Goal: Information Seeking & Learning: Learn about a topic

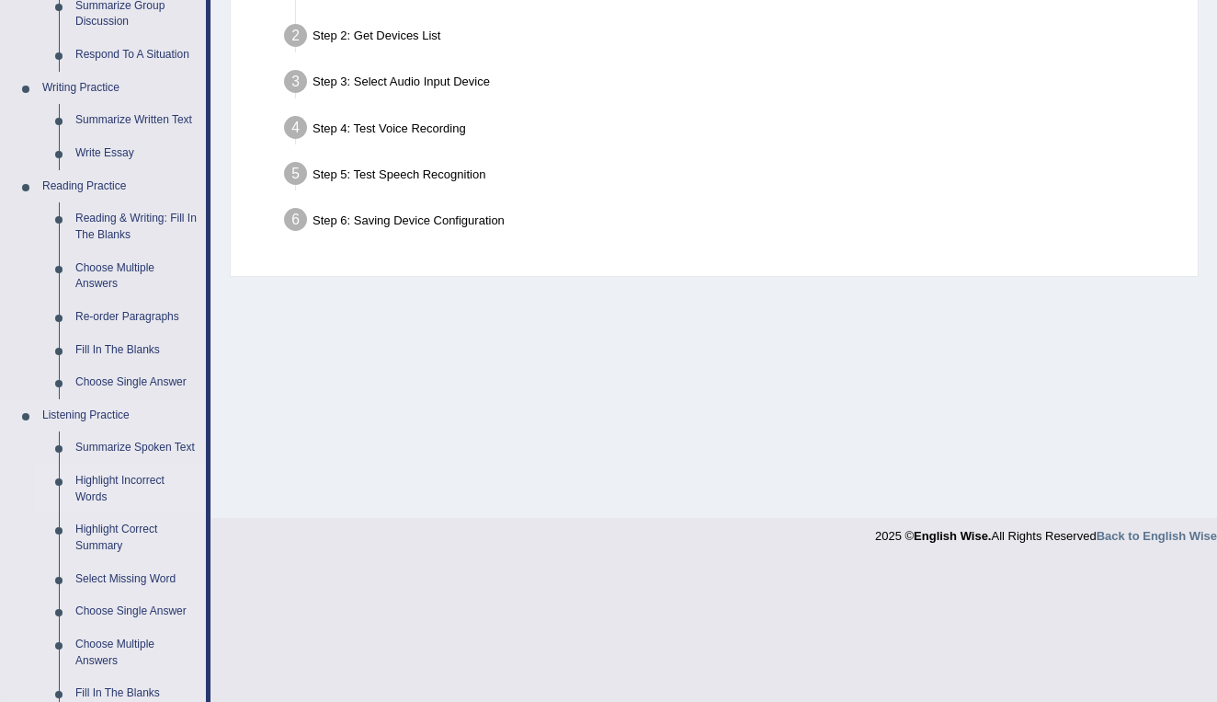
scroll to position [404, 0]
click at [122, 685] on link "Fill In The Blanks" at bounding box center [136, 691] width 139 height 33
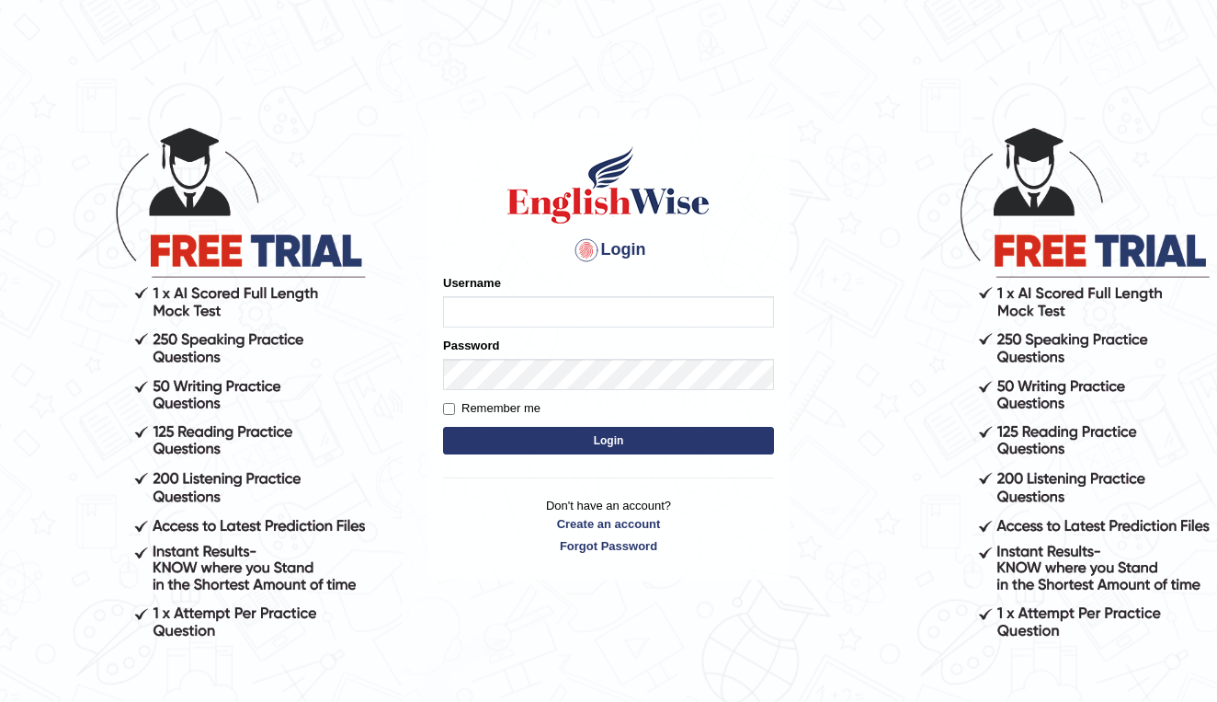
click at [584, 245] on div at bounding box center [586, 249] width 29 height 29
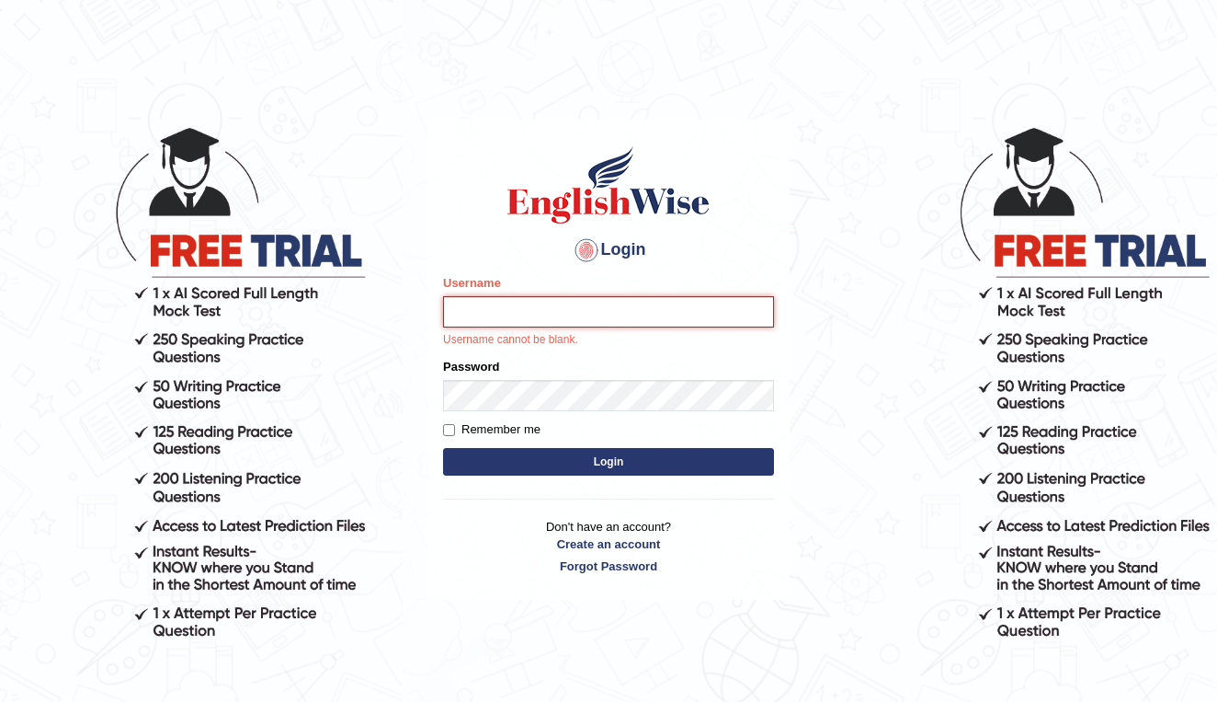
click at [658, 306] on input "Username" at bounding box center [608, 311] width 331 height 31
click at [588, 252] on div at bounding box center [586, 249] width 29 height 29
click at [547, 312] on input "Username" at bounding box center [608, 311] width 331 height 31
type input "yinmon29@gmail.com"
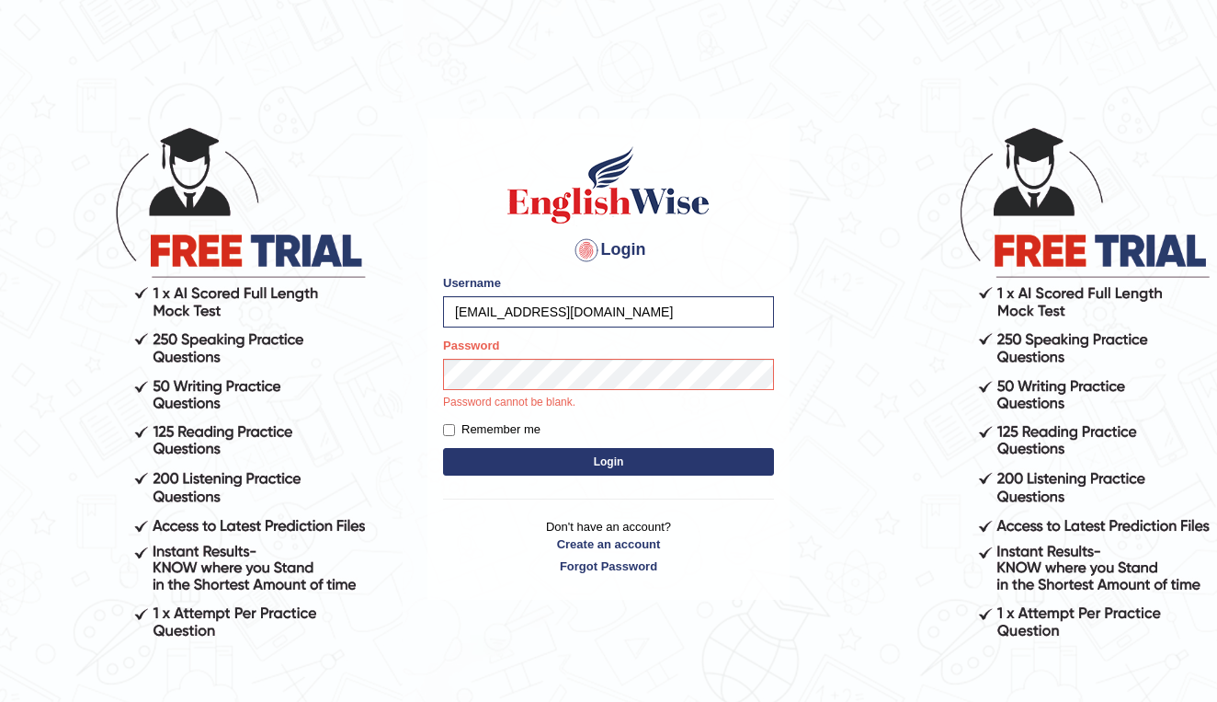
click at [449, 429] on input "Remember me" at bounding box center [449, 430] width 12 height 12
checkbox input "true"
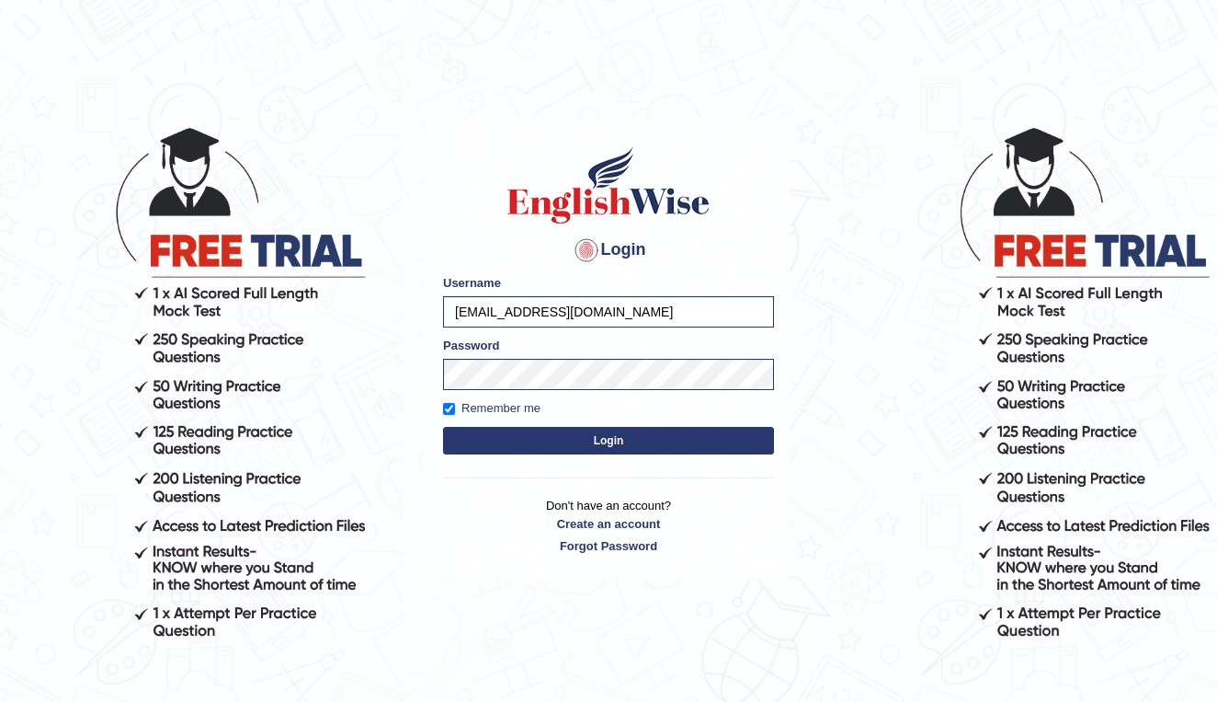
click at [520, 447] on button "Login" at bounding box center [608, 441] width 331 height 28
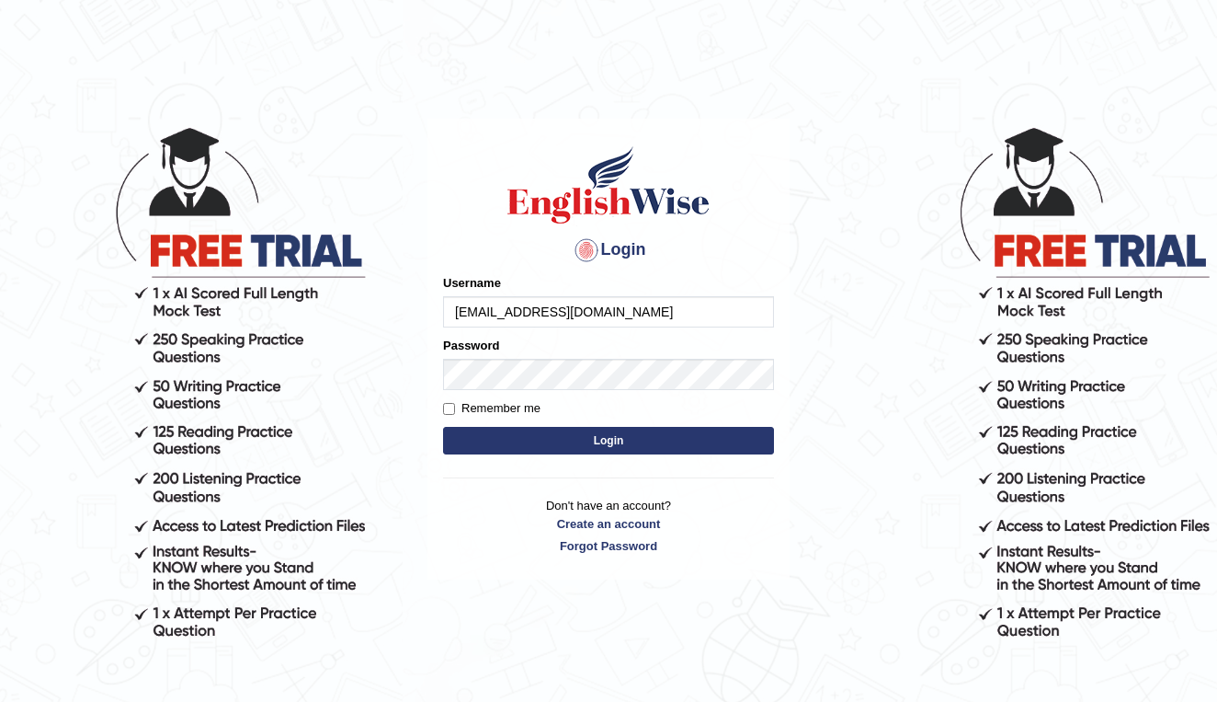
type input "yinmon29@gmail.com"
click at [594, 441] on button "Login" at bounding box center [608, 441] width 331 height 28
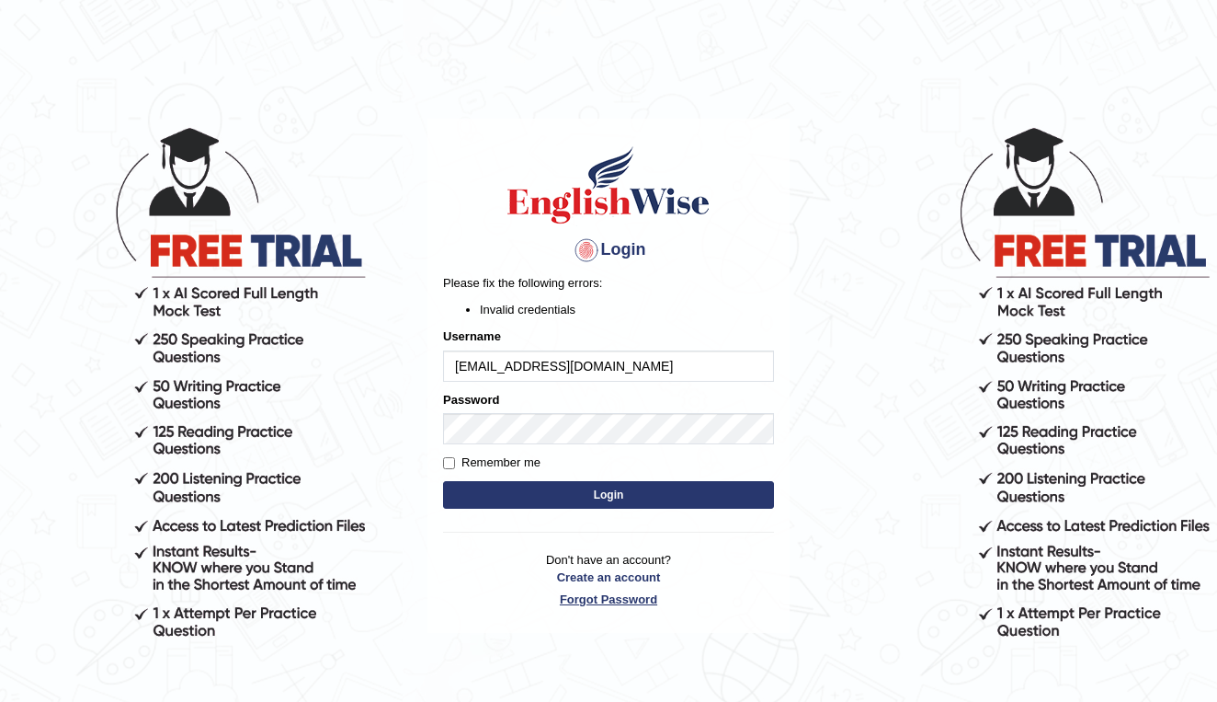
click at [608, 597] on link "Forgot Password" at bounding box center [608, 598] width 331 height 17
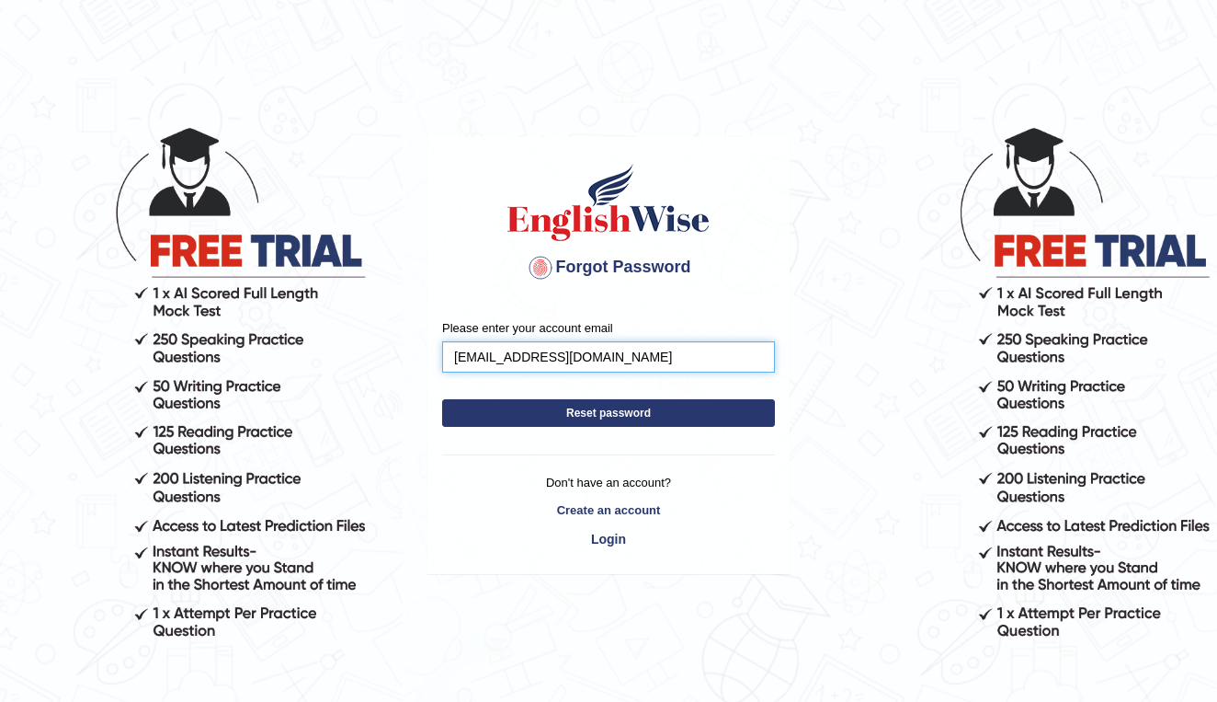
type input "yinmon29@gmail.com"
click at [609, 413] on button "Reset password" at bounding box center [608, 413] width 333 height 28
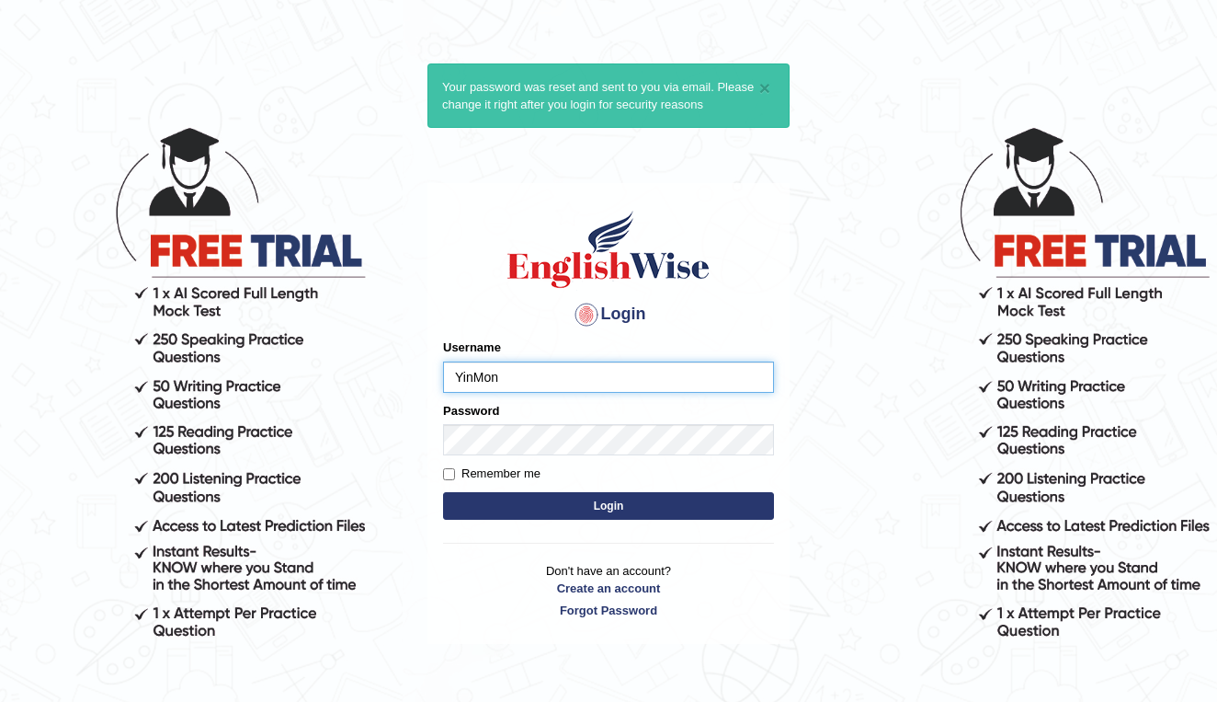
type input "YinMon"
click at [642, 503] on button "Login" at bounding box center [608, 506] width 331 height 28
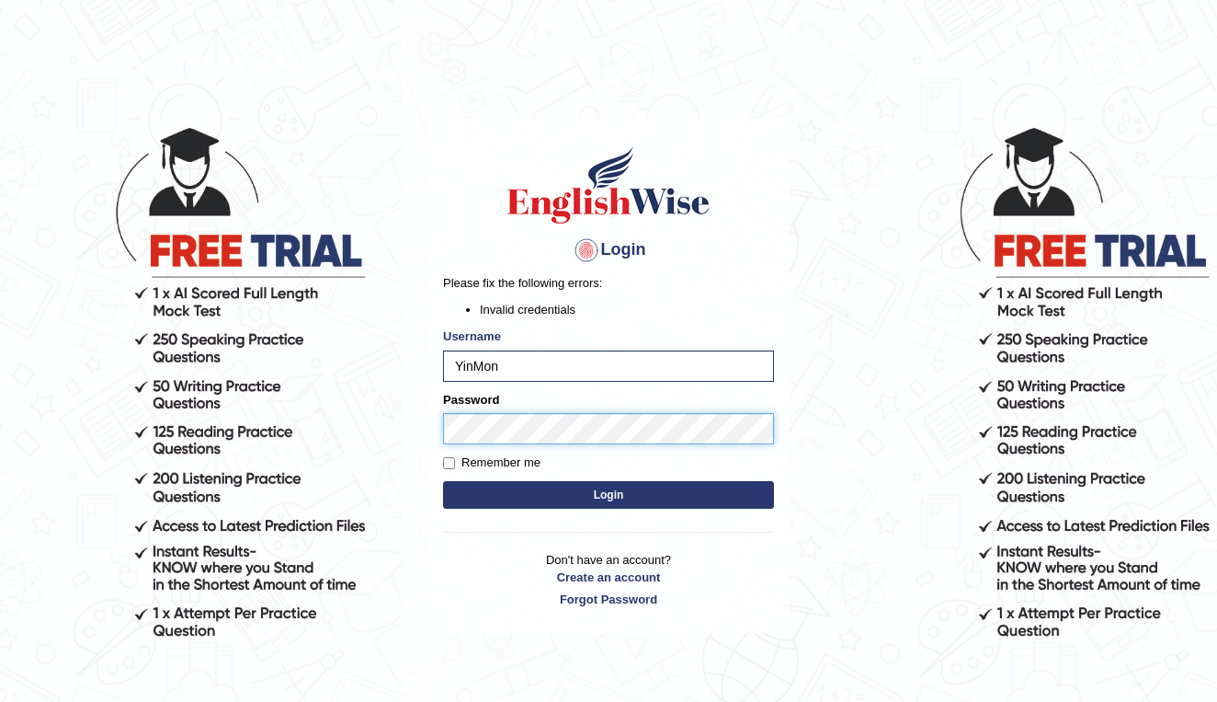
click at [442, 428] on div "Login Please fix the following errors: Invalid credentials Username YinMon Pass…" at bounding box center [609, 376] width 362 height 514
click at [535, 499] on button "Login" at bounding box center [608, 495] width 331 height 28
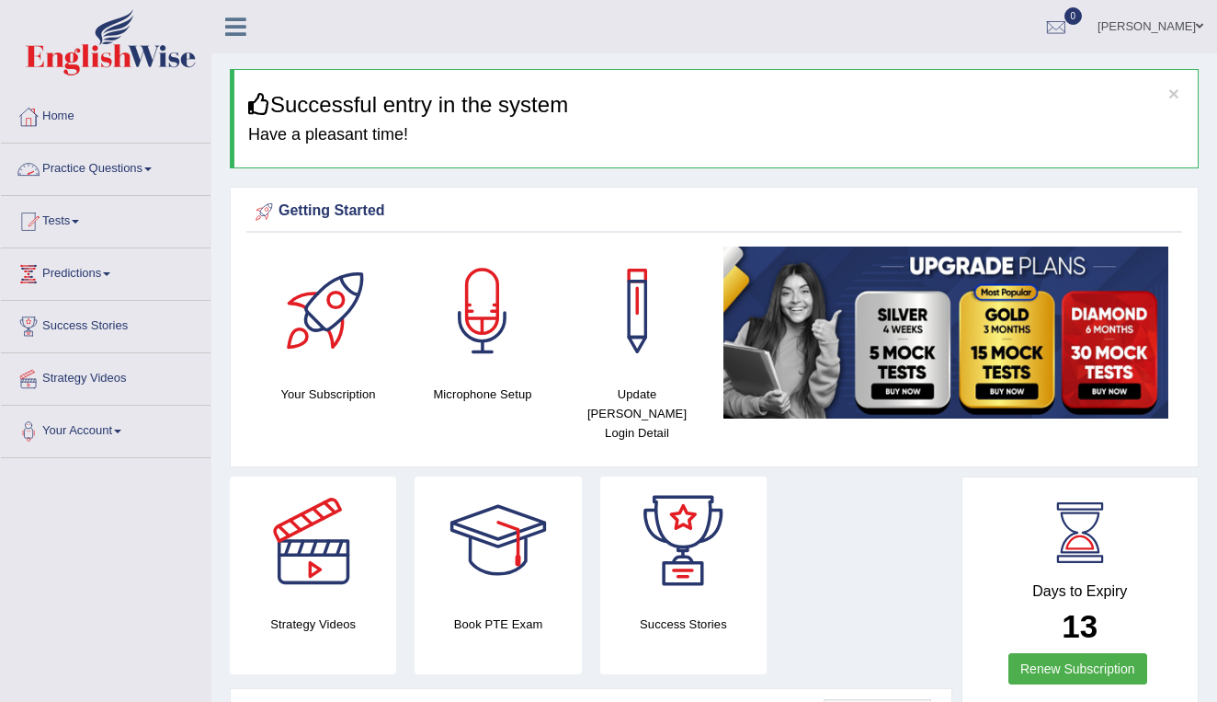
click at [138, 169] on link "Practice Questions" at bounding box center [106, 166] width 210 height 46
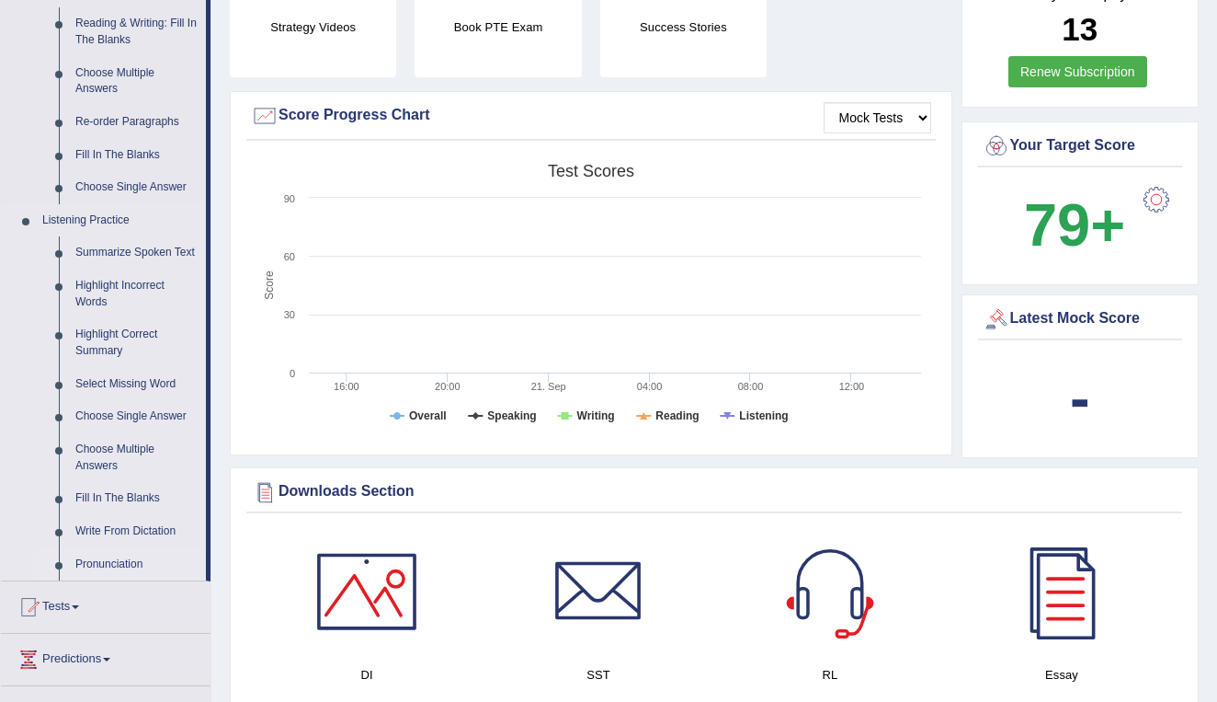
scroll to position [598, 0]
click at [128, 493] on link "Fill In The Blanks" at bounding box center [136, 497] width 139 height 33
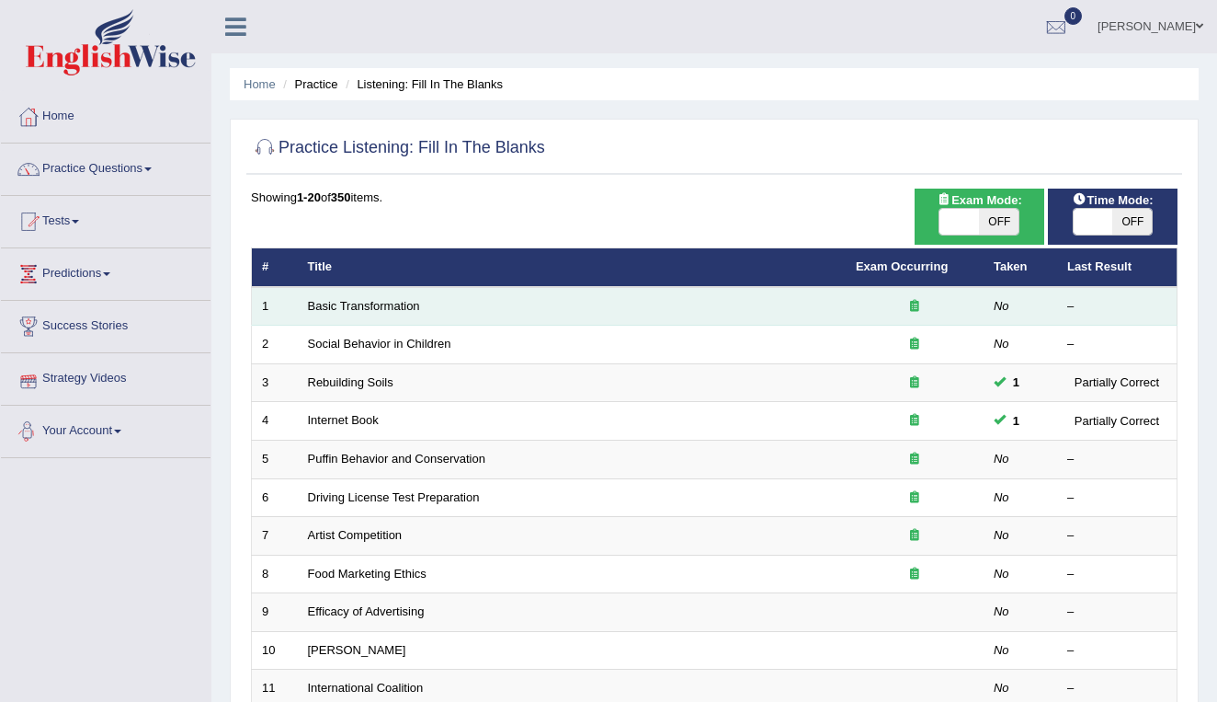
click at [332, 312] on td "Basic Transformation" at bounding box center [572, 306] width 548 height 39
click at [332, 308] on link "Basic Transformation" at bounding box center [364, 306] width 112 height 14
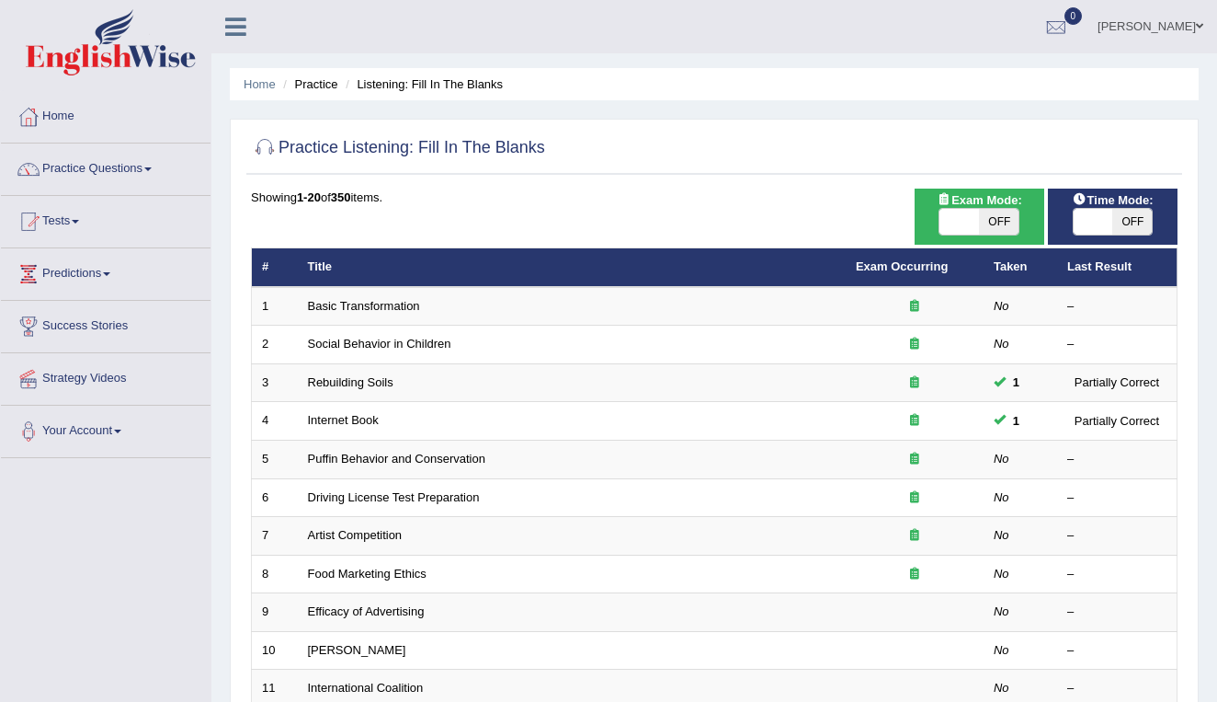
click at [1001, 220] on span "OFF" at bounding box center [999, 222] width 40 height 26
checkbox input "true"
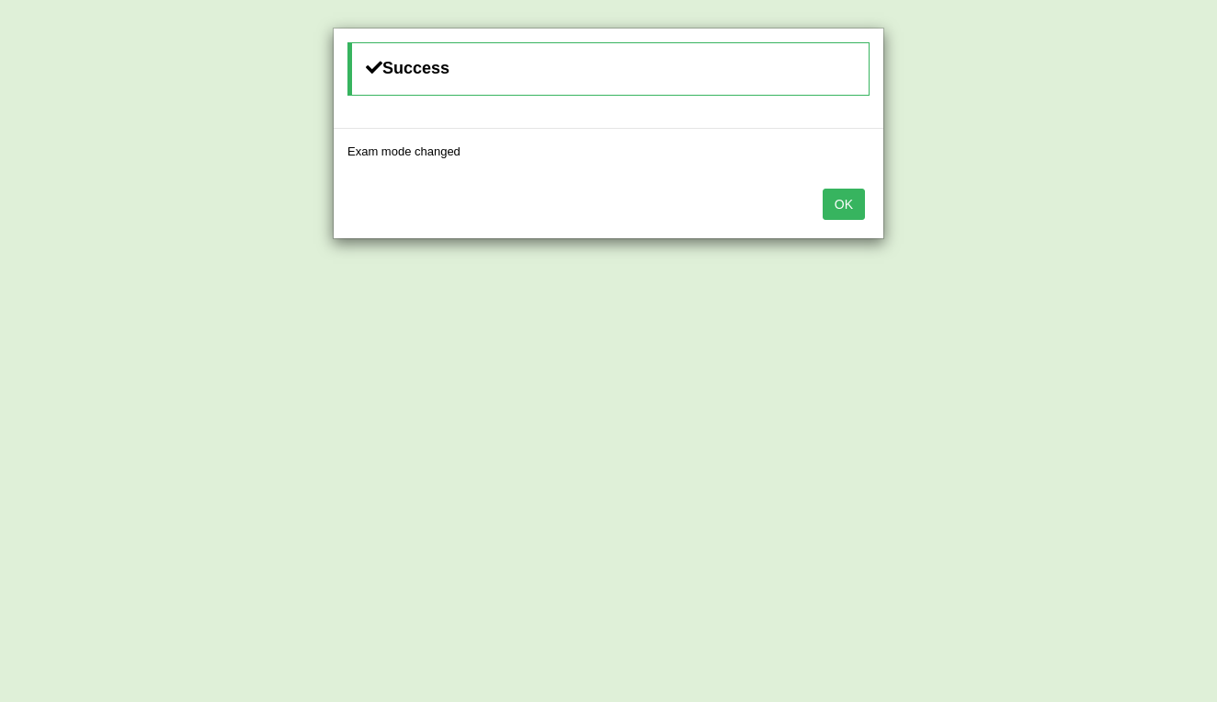
click at [852, 205] on button "OK" at bounding box center [844, 203] width 42 height 31
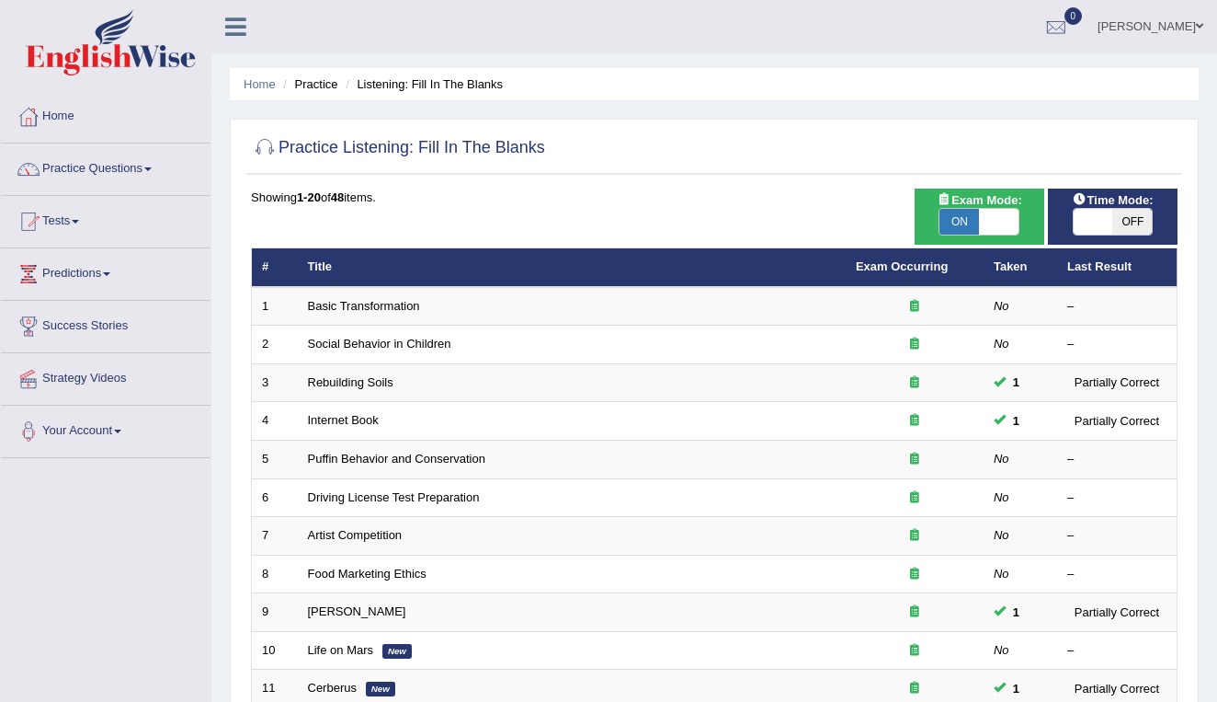
click at [1129, 220] on span "OFF" at bounding box center [1133, 222] width 40 height 26
checkbox input "true"
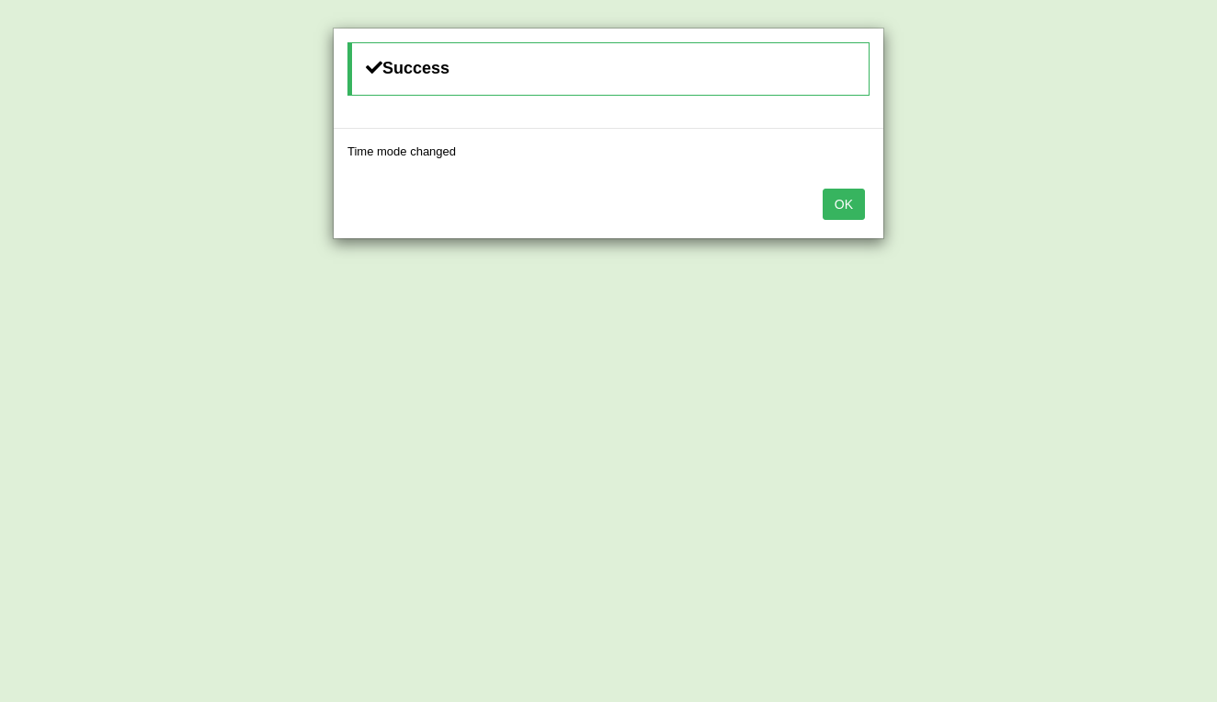
click at [841, 206] on button "OK" at bounding box center [844, 203] width 42 height 31
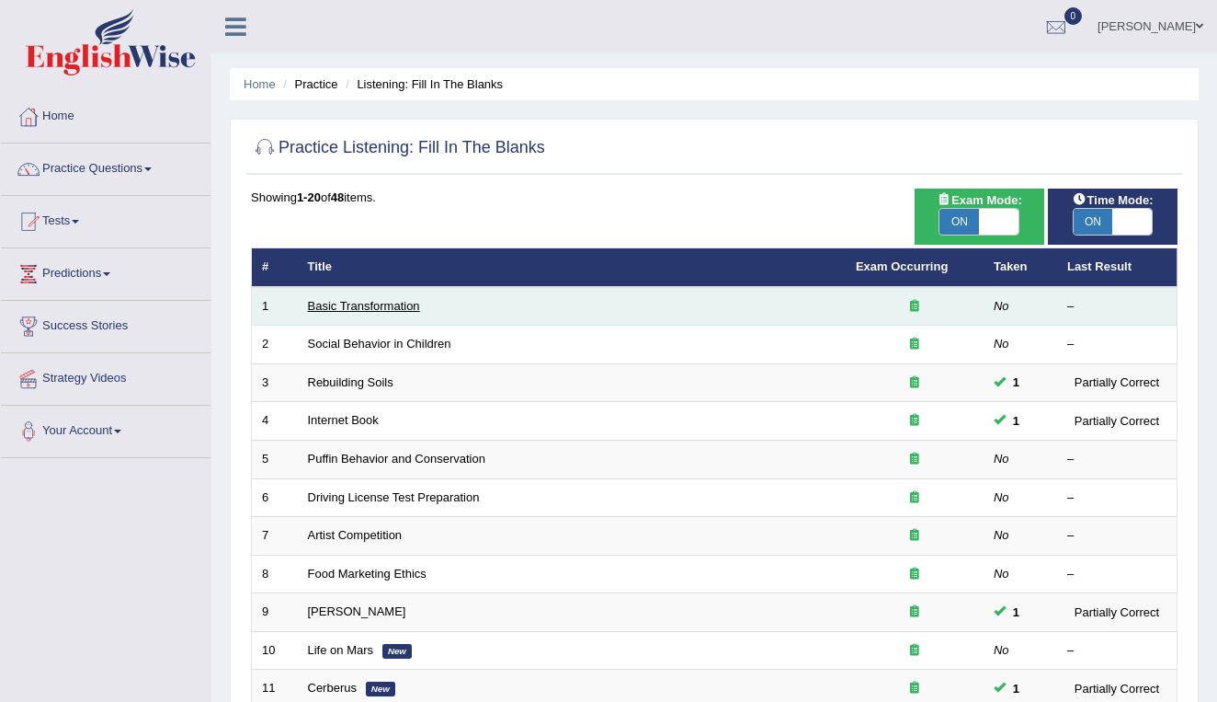
click at [394, 302] on link "Basic Transformation" at bounding box center [364, 306] width 112 height 14
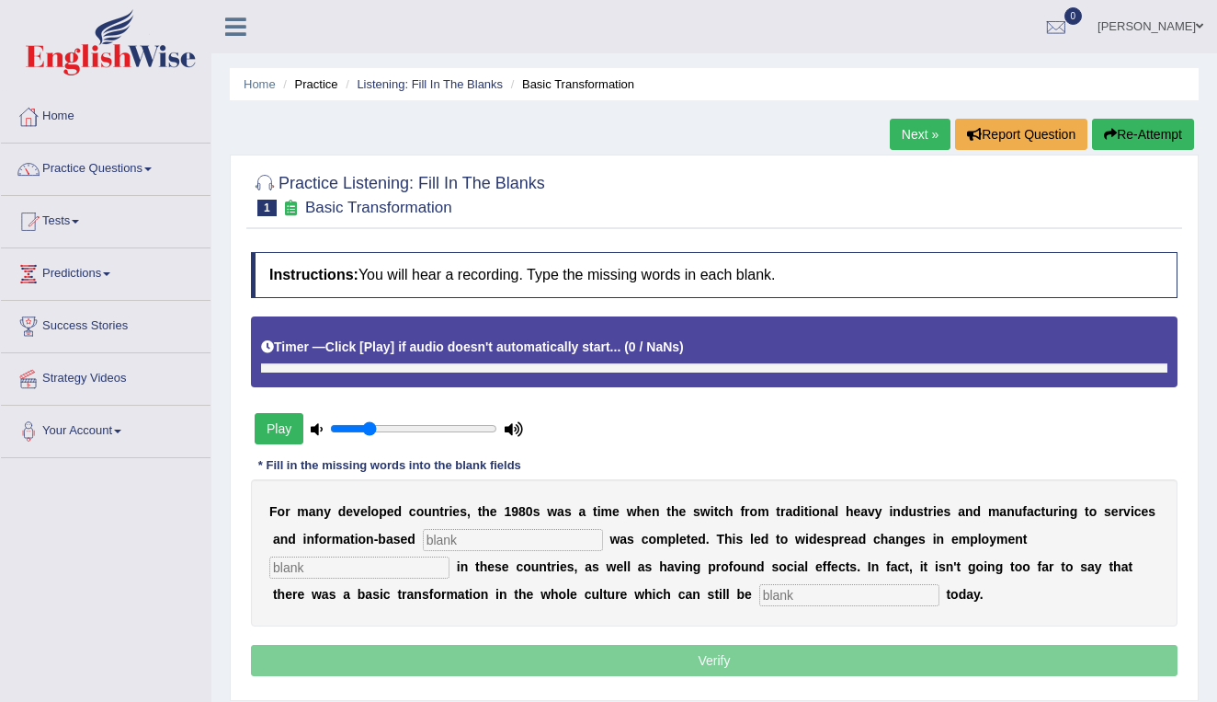
click at [276, 424] on button "Play" at bounding box center [279, 428] width 49 height 31
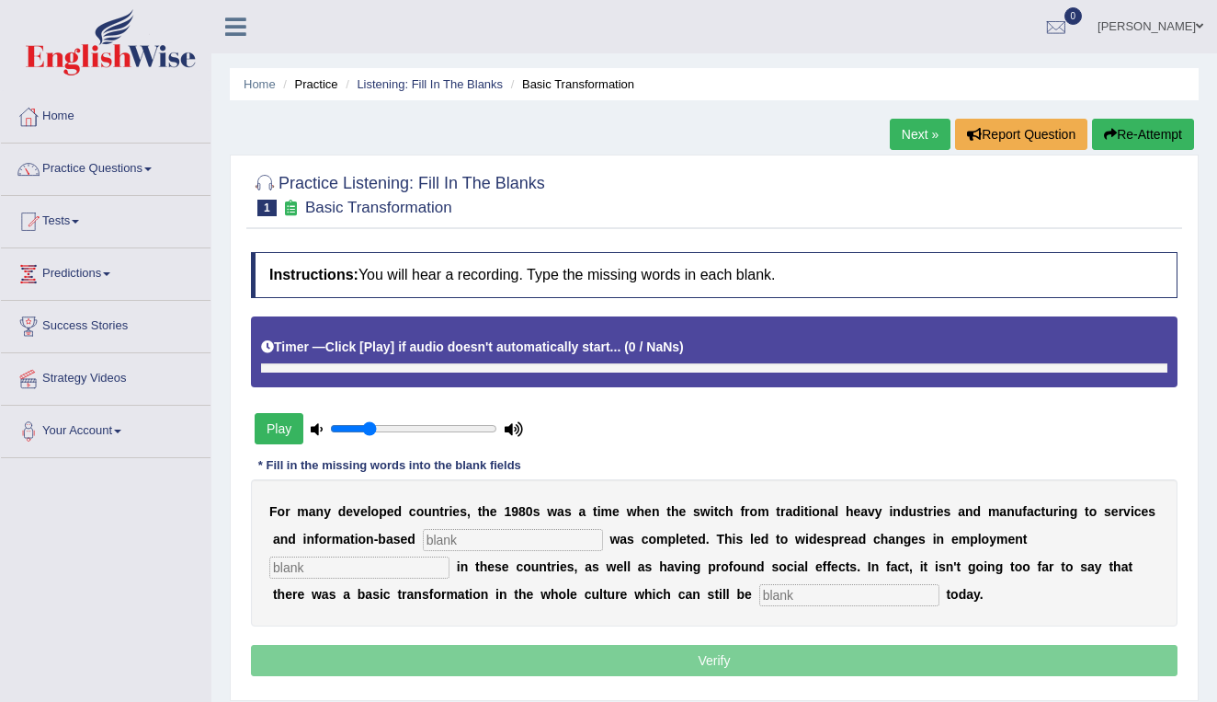
click at [903, 131] on link "Next »" at bounding box center [920, 134] width 61 height 31
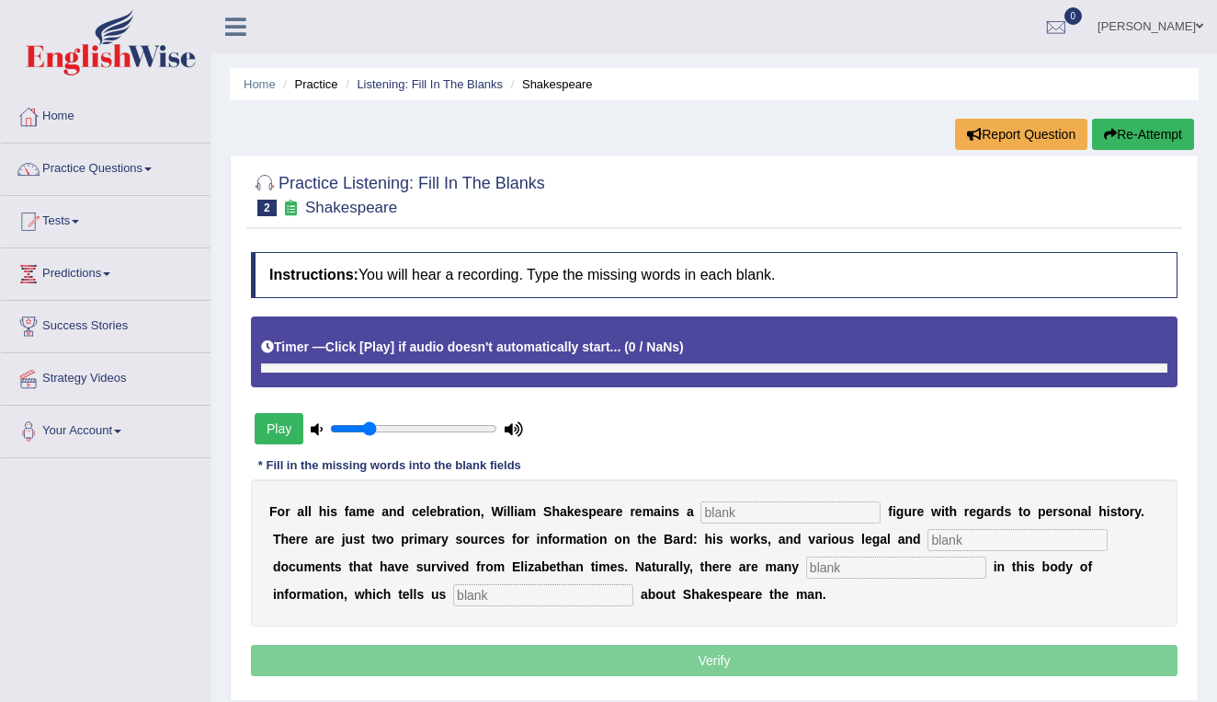
click at [282, 424] on button "Play" at bounding box center [279, 428] width 49 height 31
click at [266, 424] on button "Play" at bounding box center [279, 428] width 49 height 31
click at [270, 425] on button "Play" at bounding box center [279, 428] width 49 height 31
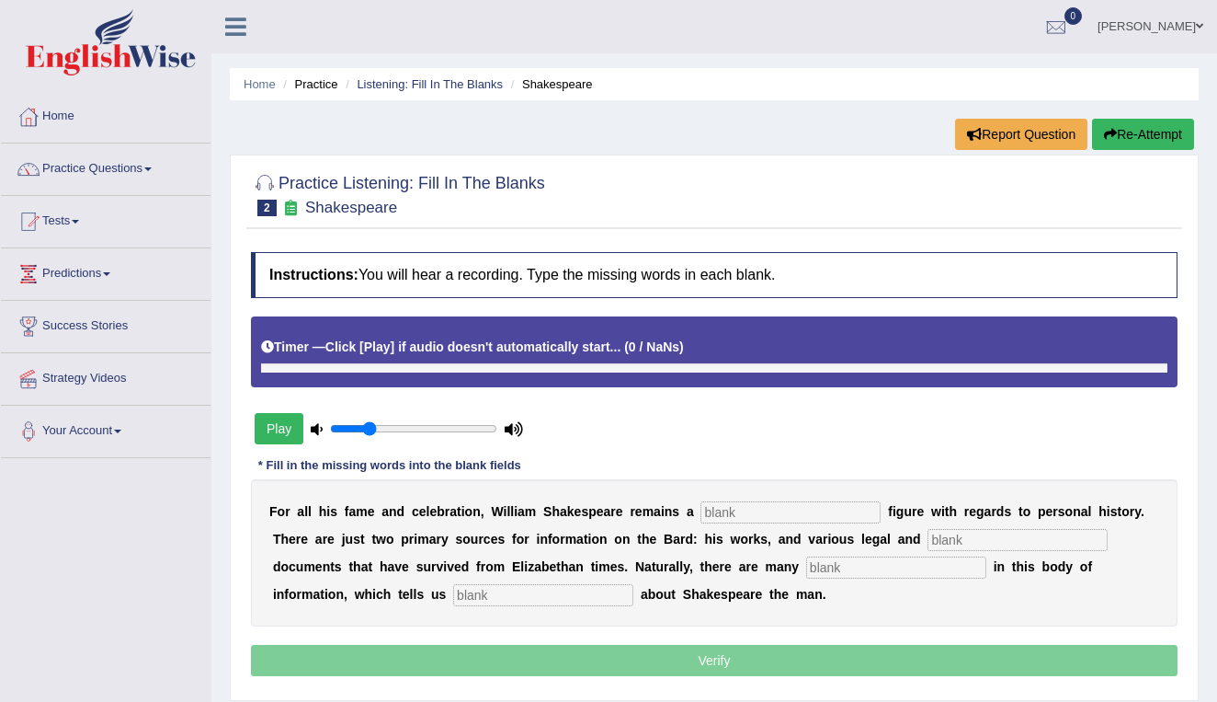
click at [270, 425] on button "Play" at bounding box center [279, 428] width 49 height 31
click at [454, 87] on link "Listening: Fill In The Blanks" at bounding box center [430, 84] width 146 height 14
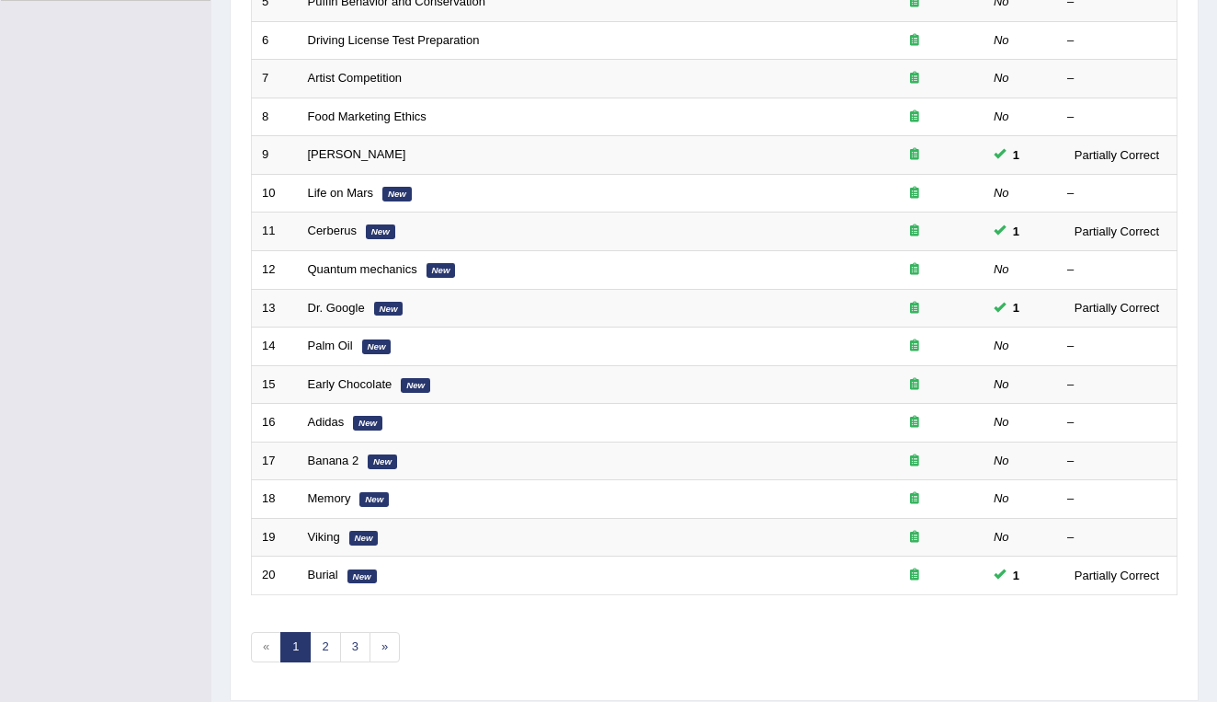
scroll to position [461, 0]
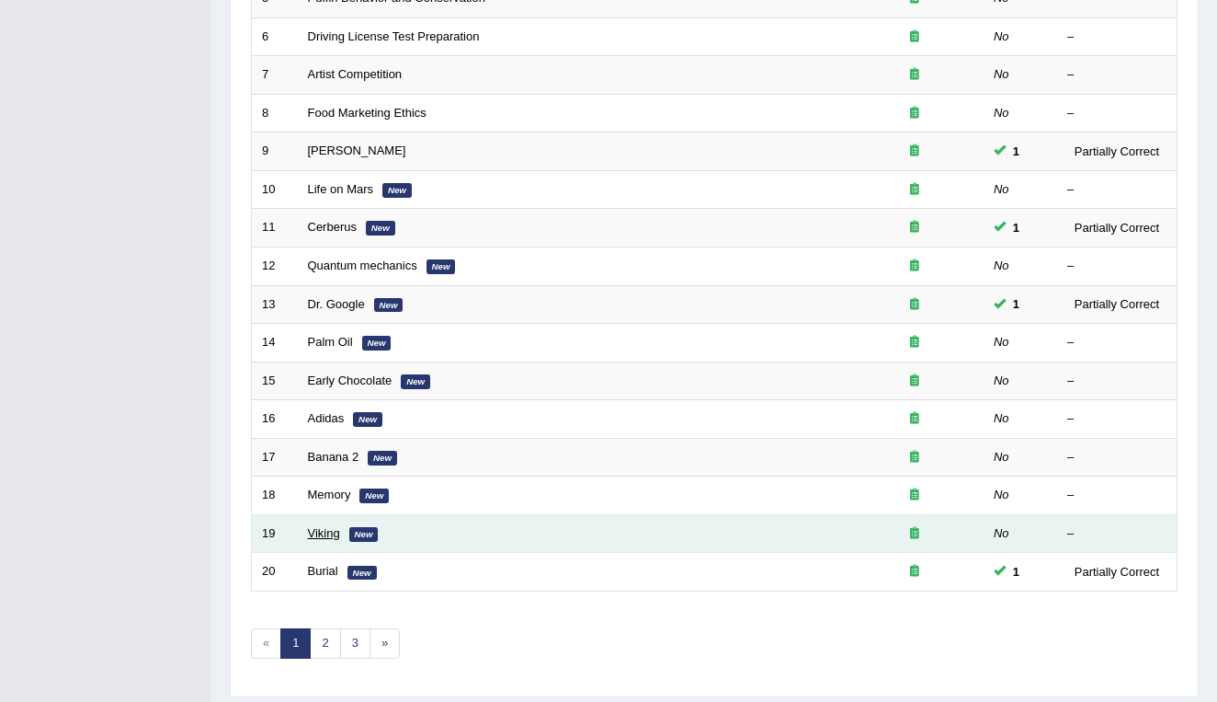
click at [323, 526] on link "Viking" at bounding box center [324, 533] width 32 height 14
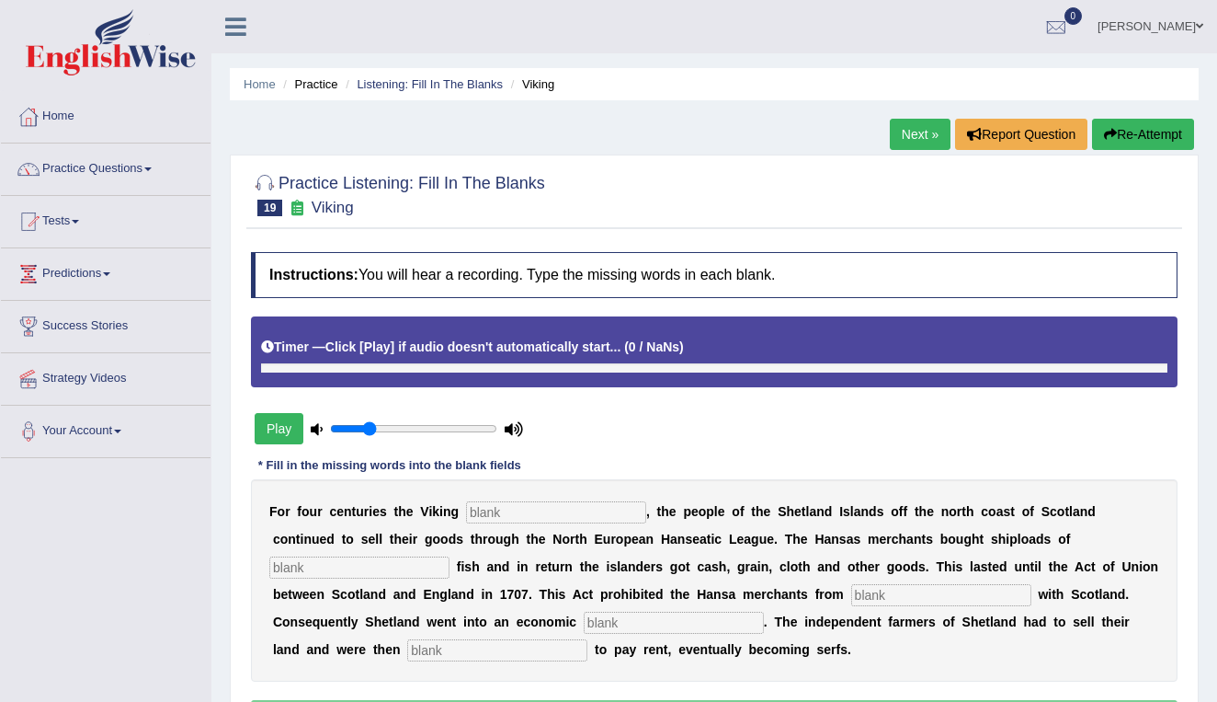
click at [277, 423] on button "Play" at bounding box center [279, 428] width 49 height 31
click at [428, 82] on link "Listening: Fill In The Blanks" at bounding box center [430, 84] width 146 height 14
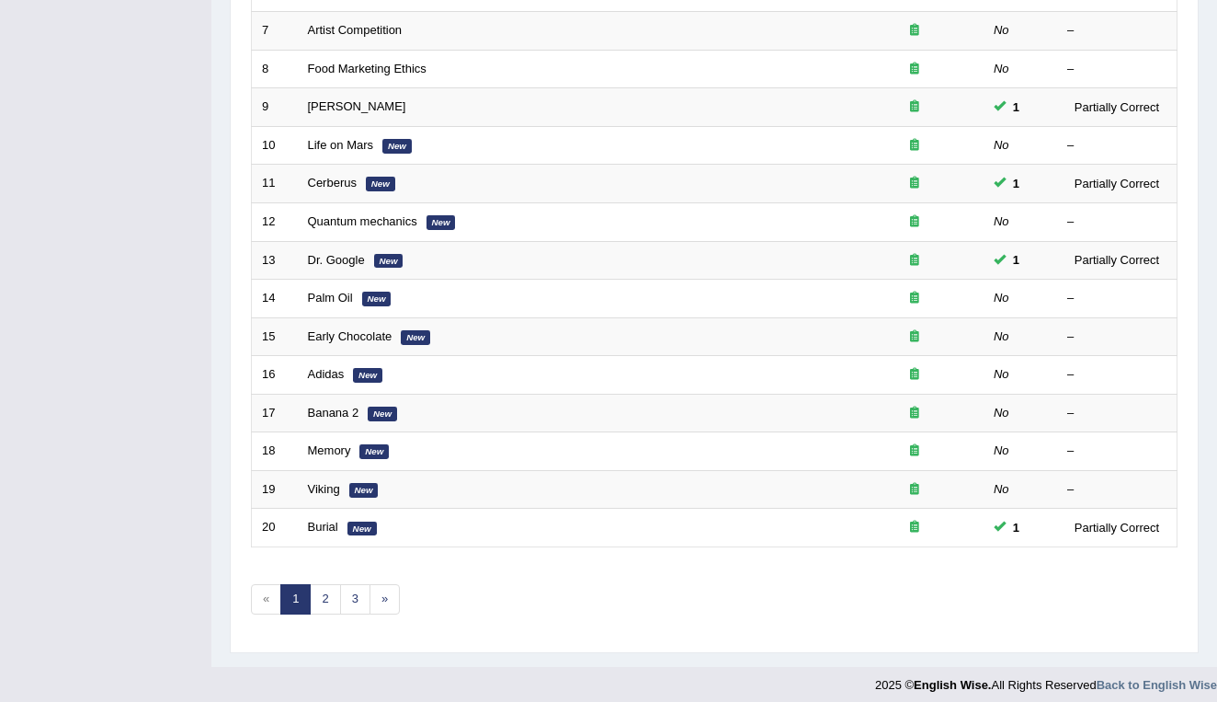
scroll to position [504, 0]
click at [325, 588] on link "2" at bounding box center [325, 600] width 30 height 30
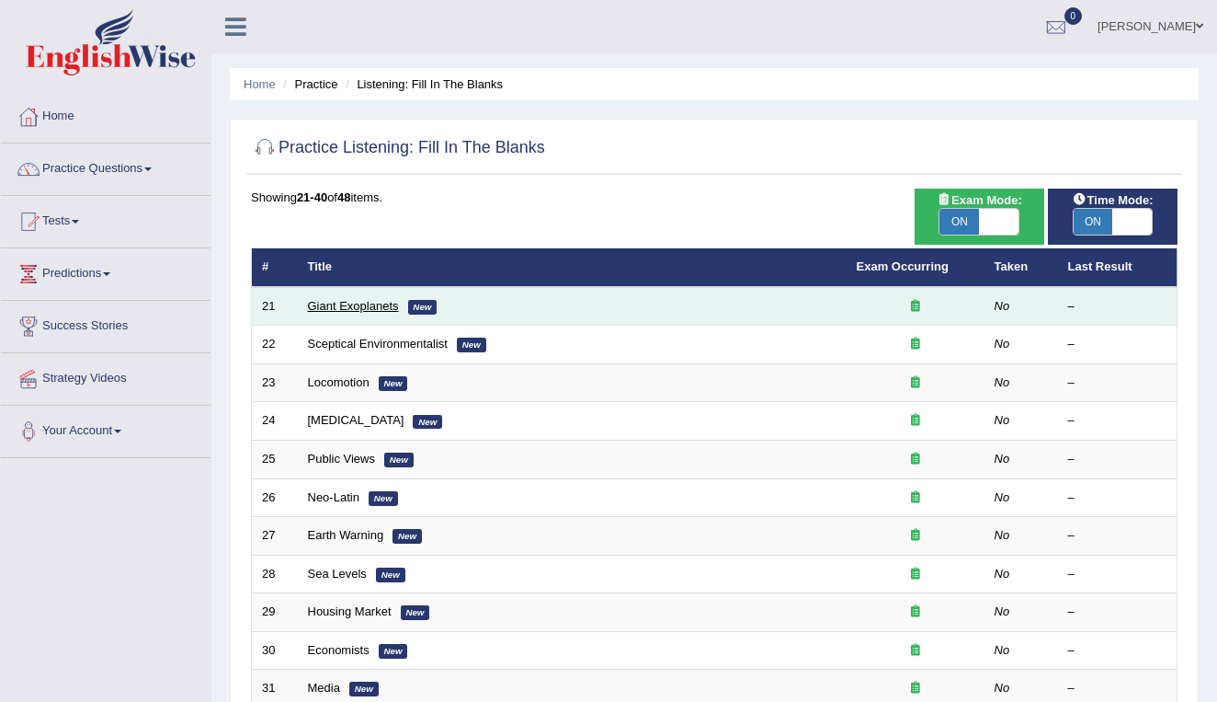
click at [343, 305] on link "Giant Exoplanets" at bounding box center [353, 306] width 91 height 14
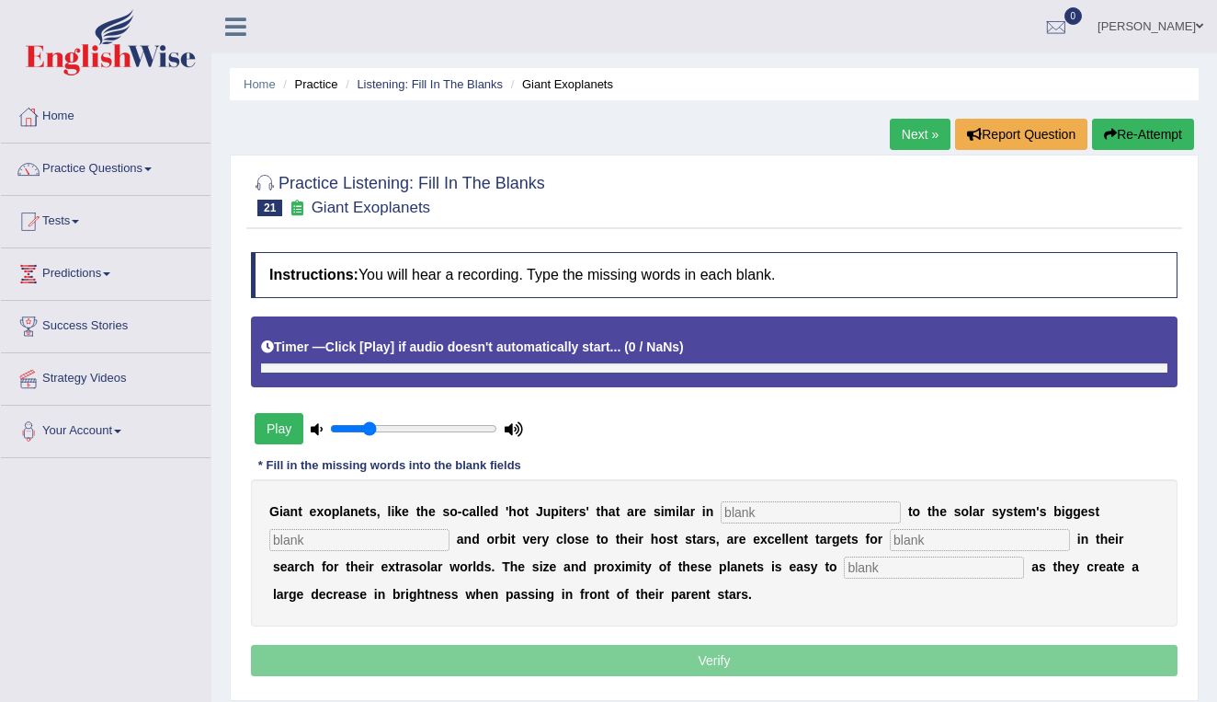
click at [284, 428] on button "Play" at bounding box center [279, 428] width 49 height 31
click at [276, 427] on button "Play" at bounding box center [279, 428] width 49 height 31
click at [444, 85] on link "Listening: Fill In The Blanks" at bounding box center [430, 84] width 146 height 14
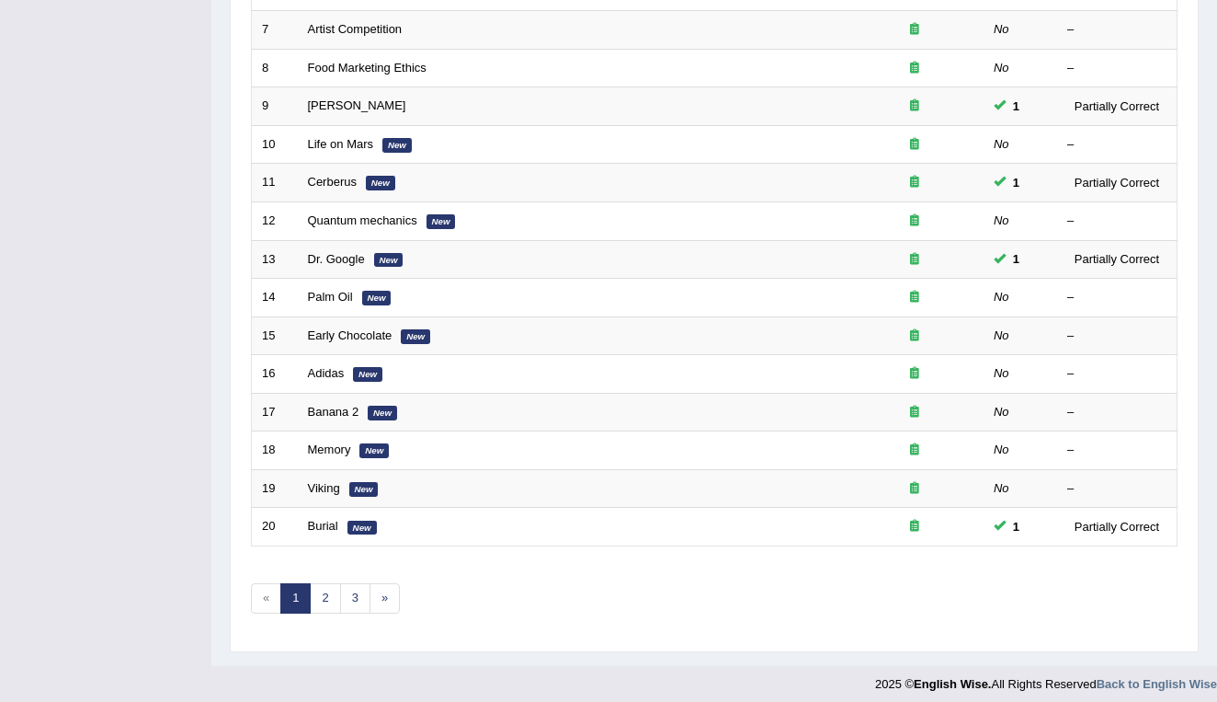
scroll to position [504, 0]
click at [324, 591] on link "2" at bounding box center [325, 600] width 30 height 30
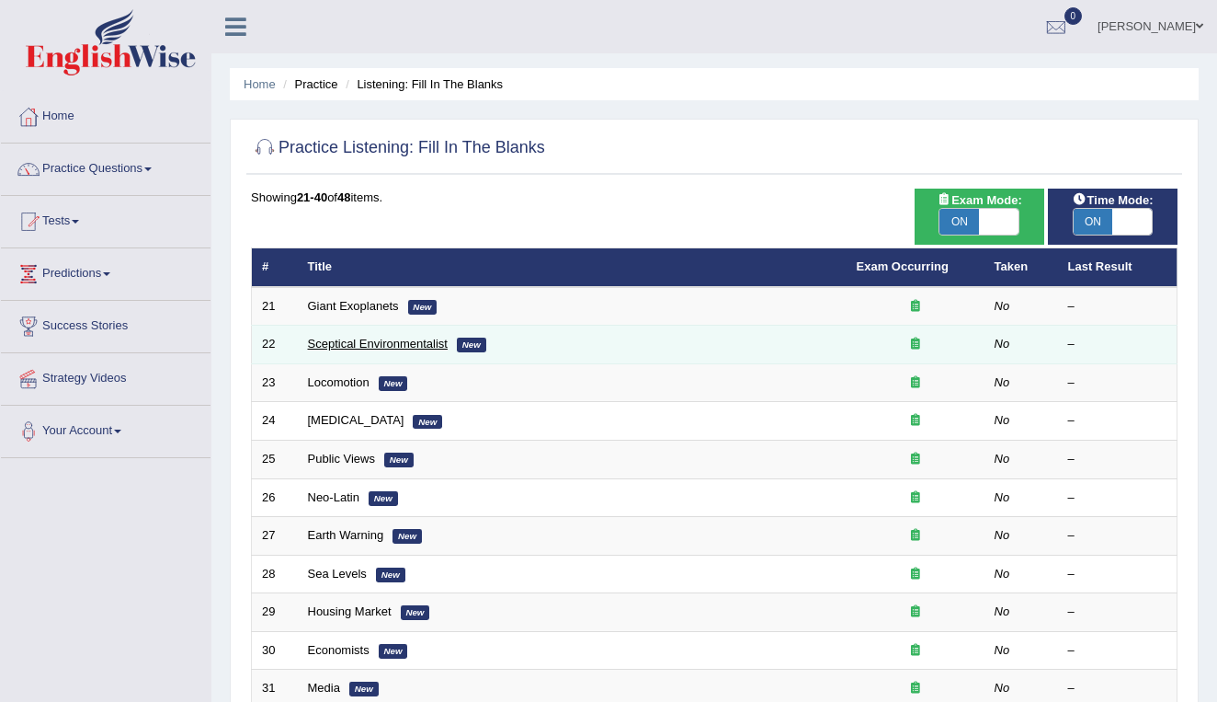
click at [343, 340] on link "Sceptical Environmentalist" at bounding box center [378, 344] width 140 height 14
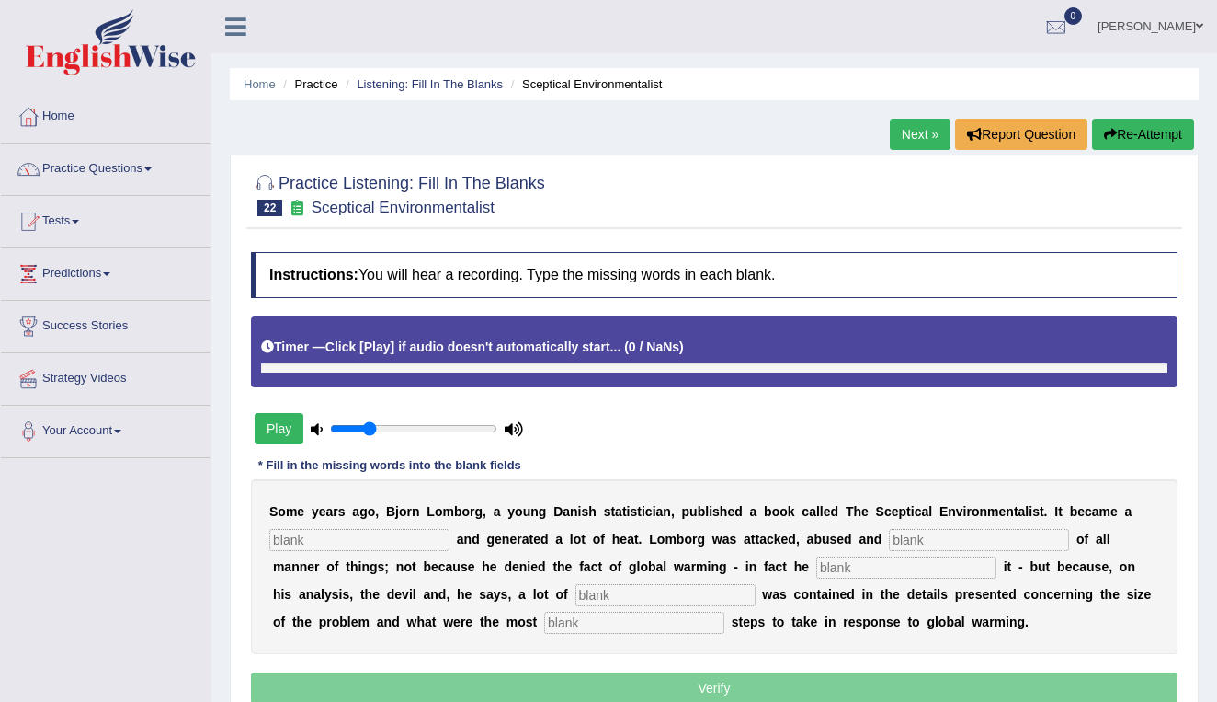
click at [279, 428] on button "Play" at bounding box center [279, 428] width 49 height 31
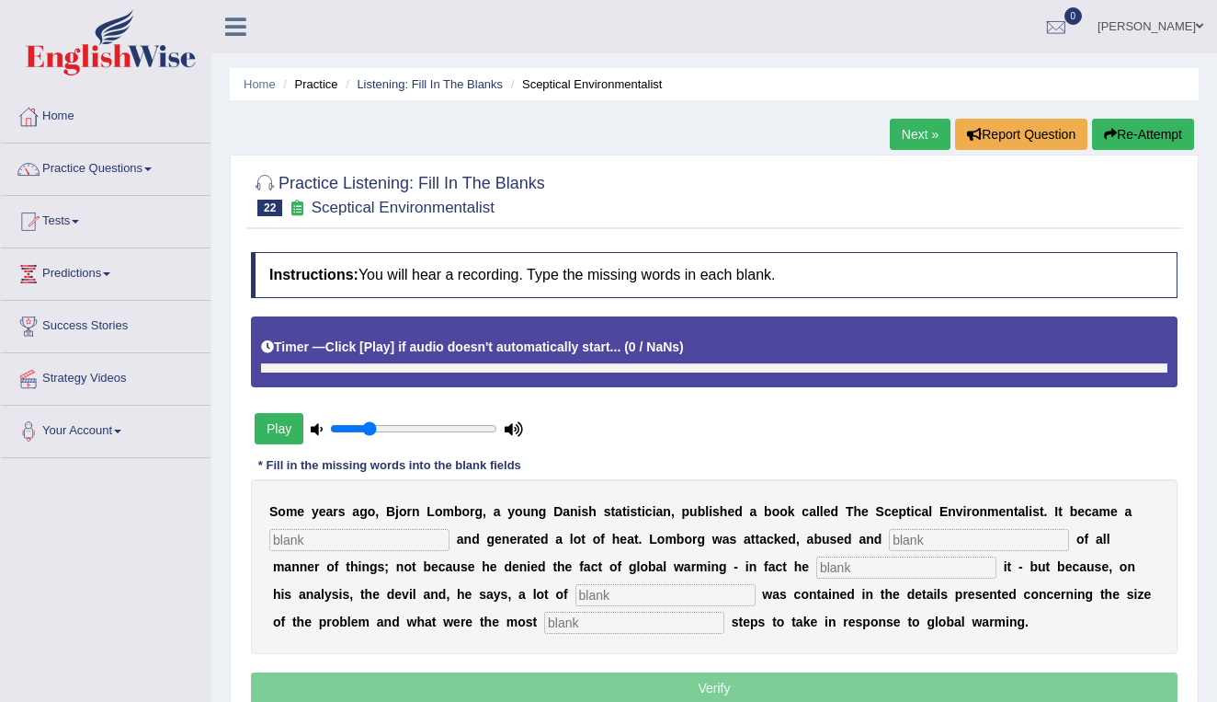
click at [279, 428] on button "Play" at bounding box center [279, 428] width 49 height 31
click at [409, 89] on link "Listening: Fill In The Blanks" at bounding box center [430, 84] width 146 height 14
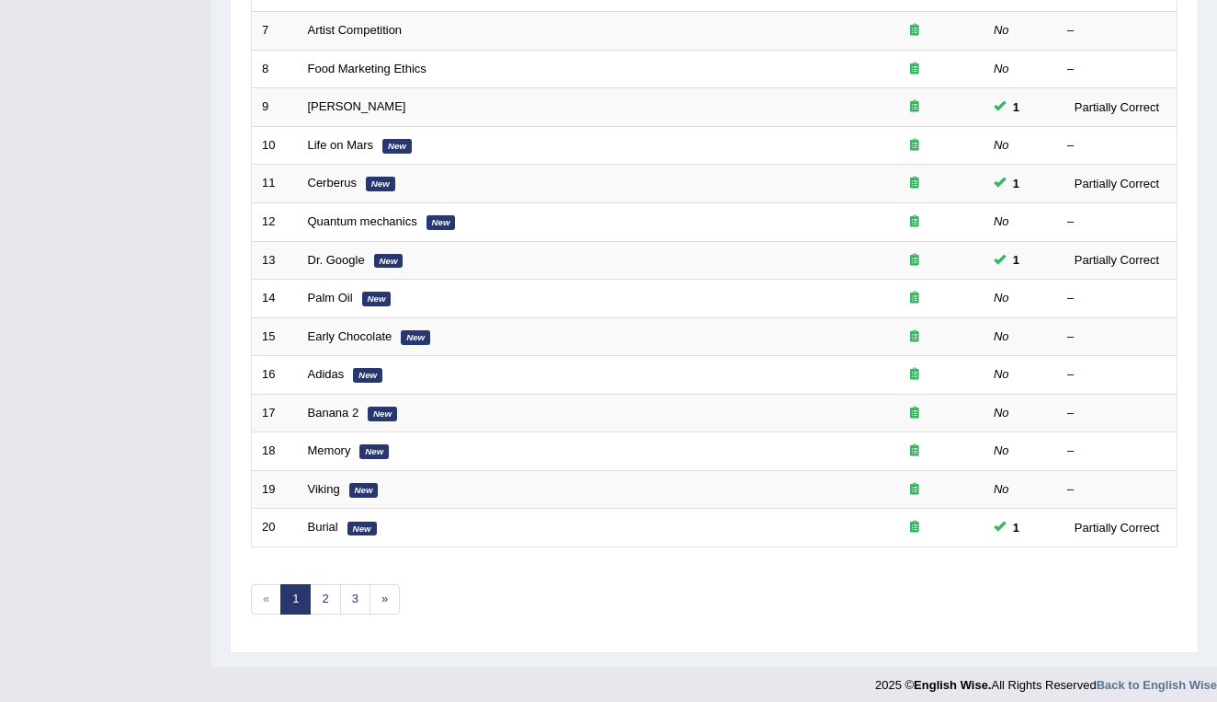
scroll to position [504, 0]
click at [323, 585] on link "2" at bounding box center [325, 600] width 30 height 30
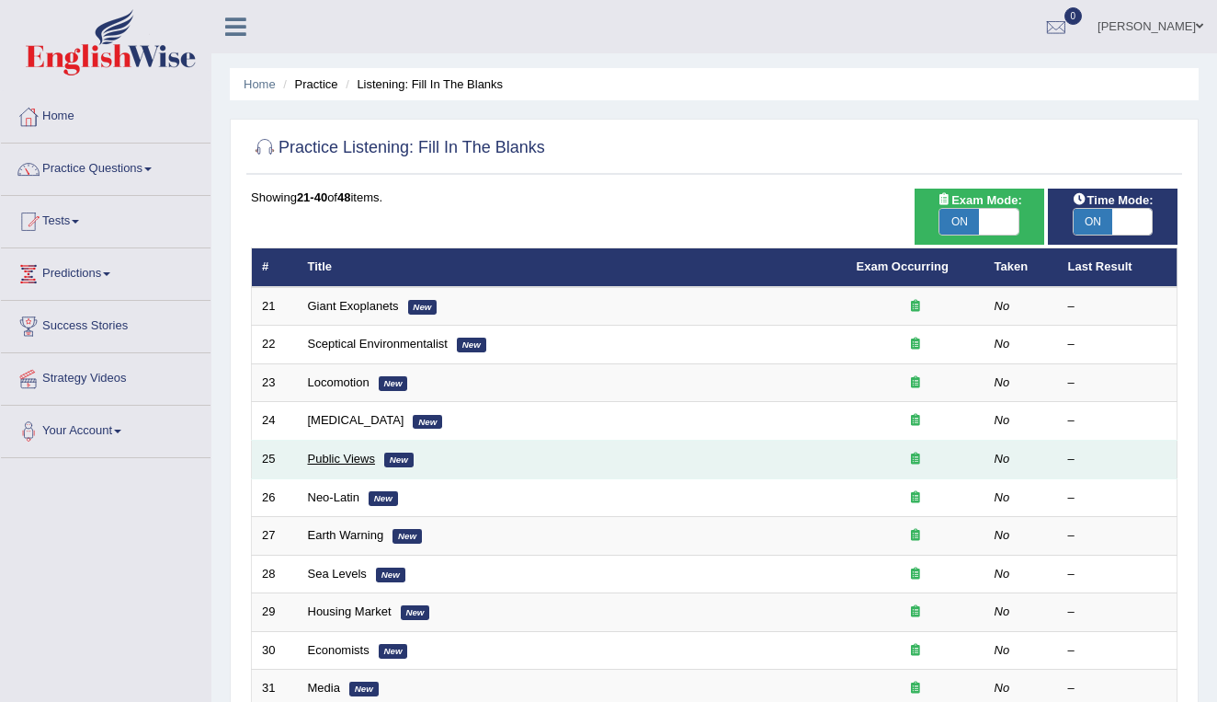
click at [319, 455] on link "Public Views" at bounding box center [341, 458] width 67 height 14
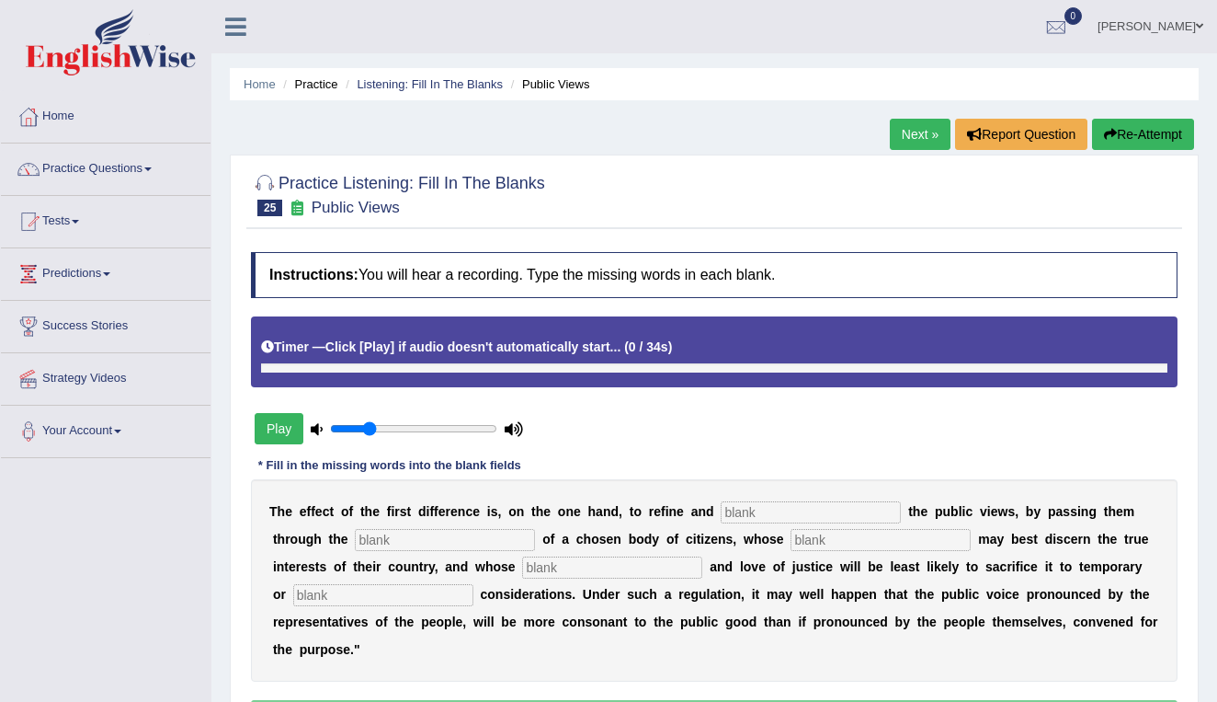
click at [280, 428] on button "Play" at bounding box center [279, 428] width 49 height 31
click at [751, 508] on input "text" at bounding box center [811, 512] width 180 height 22
click at [796, 519] on input "text" at bounding box center [811, 512] width 180 height 22
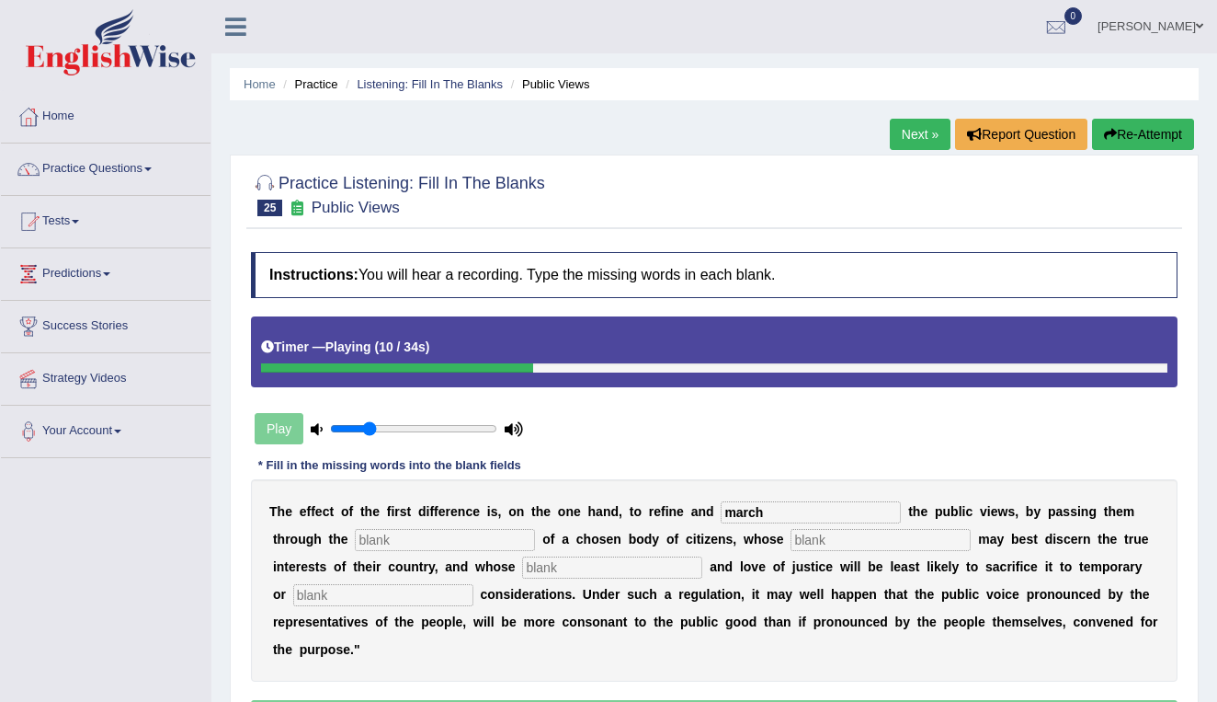
type input "march"
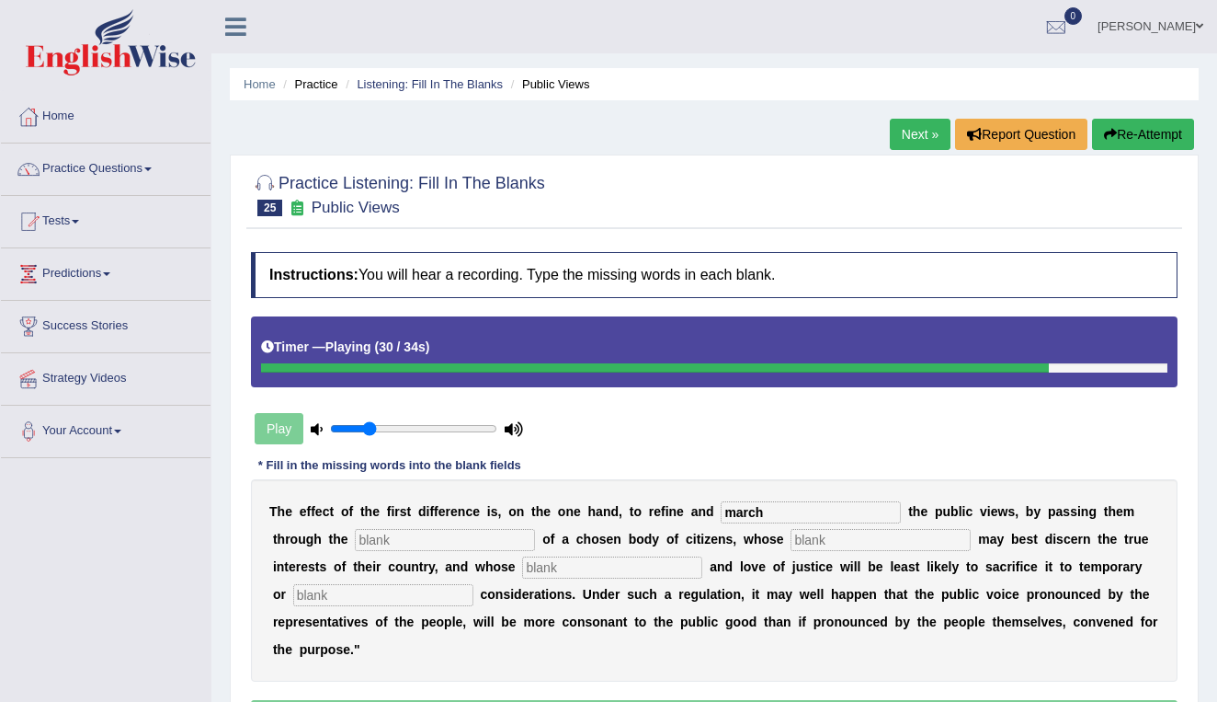
click at [1133, 139] on button "Re-Attempt" at bounding box center [1143, 134] width 102 height 31
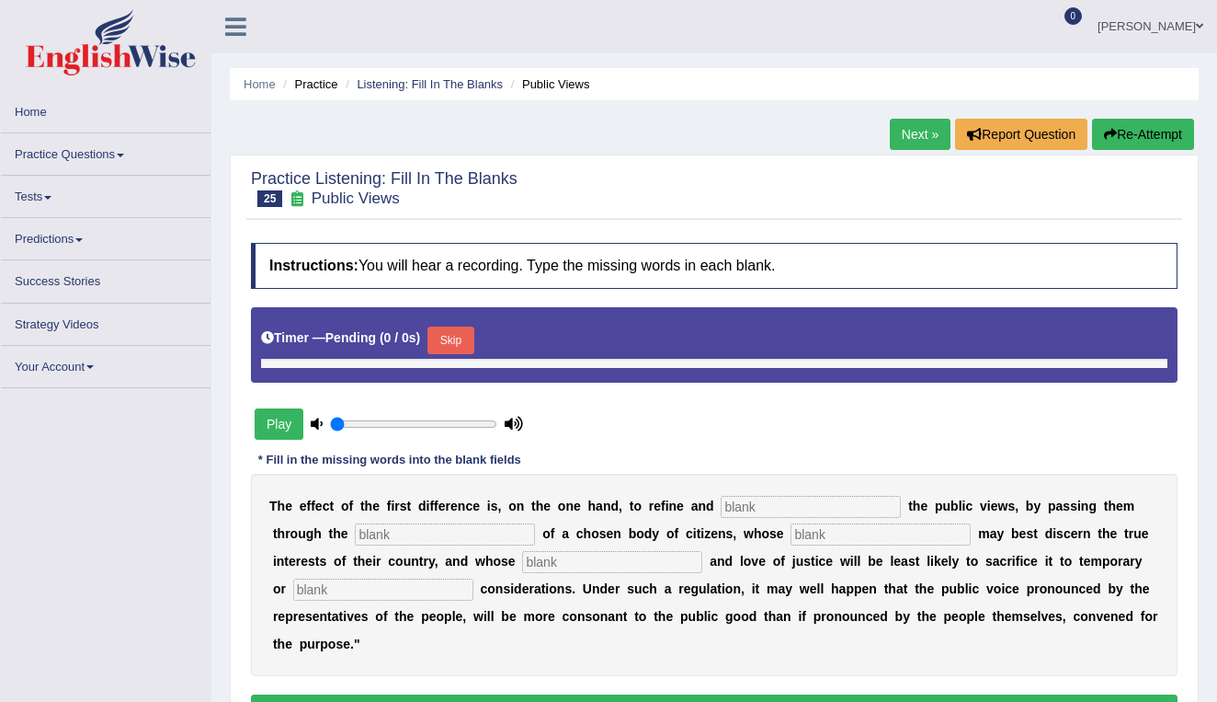
type input "0.25"
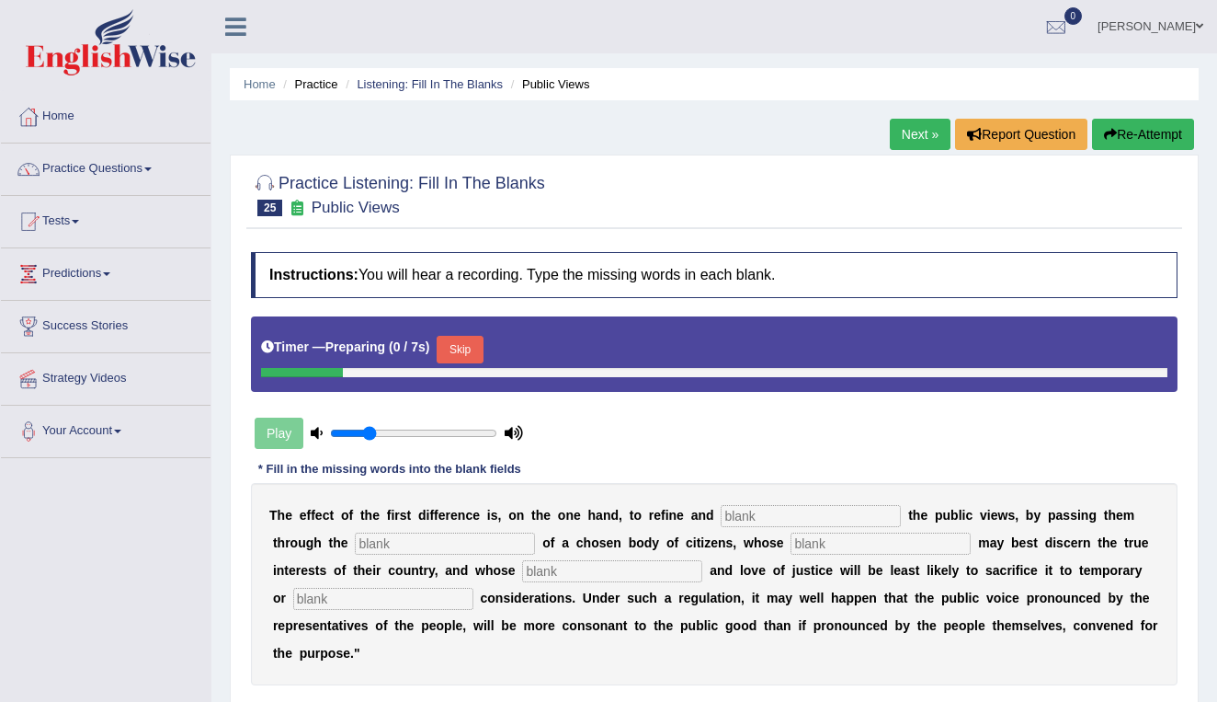
click at [737, 516] on input "text" at bounding box center [811, 516] width 180 height 22
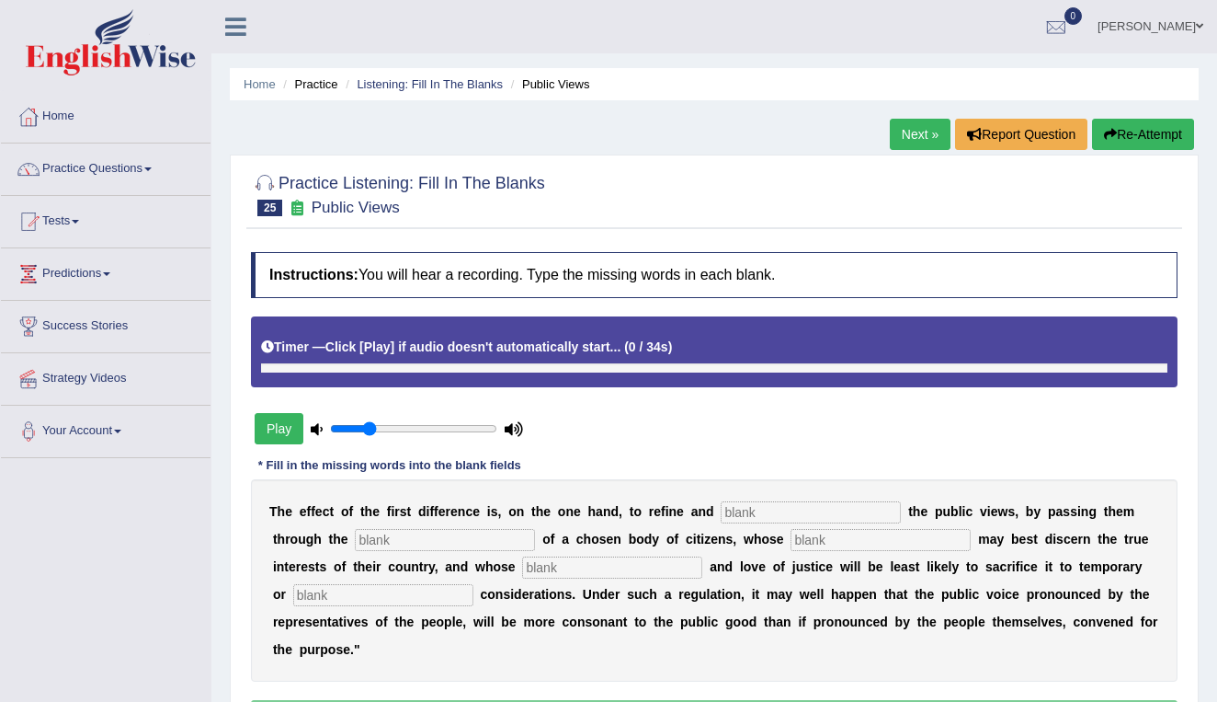
click at [270, 425] on button "Play" at bounding box center [279, 428] width 49 height 31
click at [739, 514] on input "text" at bounding box center [811, 512] width 180 height 22
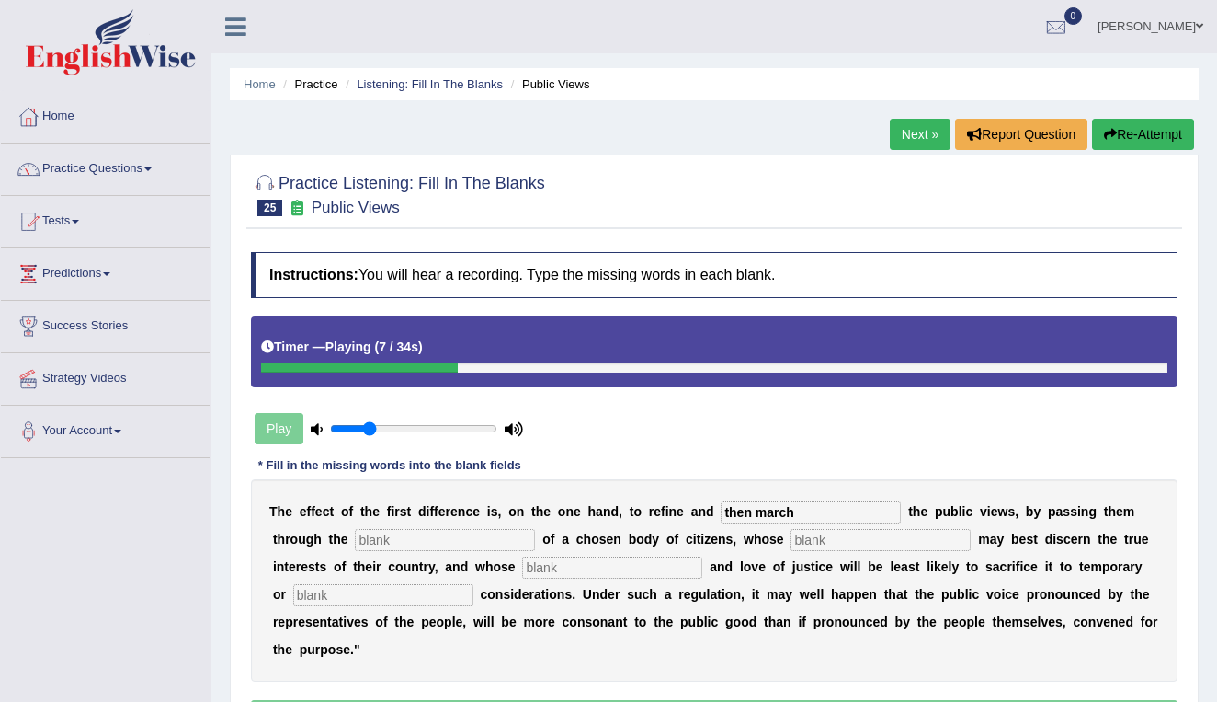
type input "then march"
click at [823, 538] on input "text" at bounding box center [881, 540] width 180 height 22
type input "wisdom"
type input "patritism"
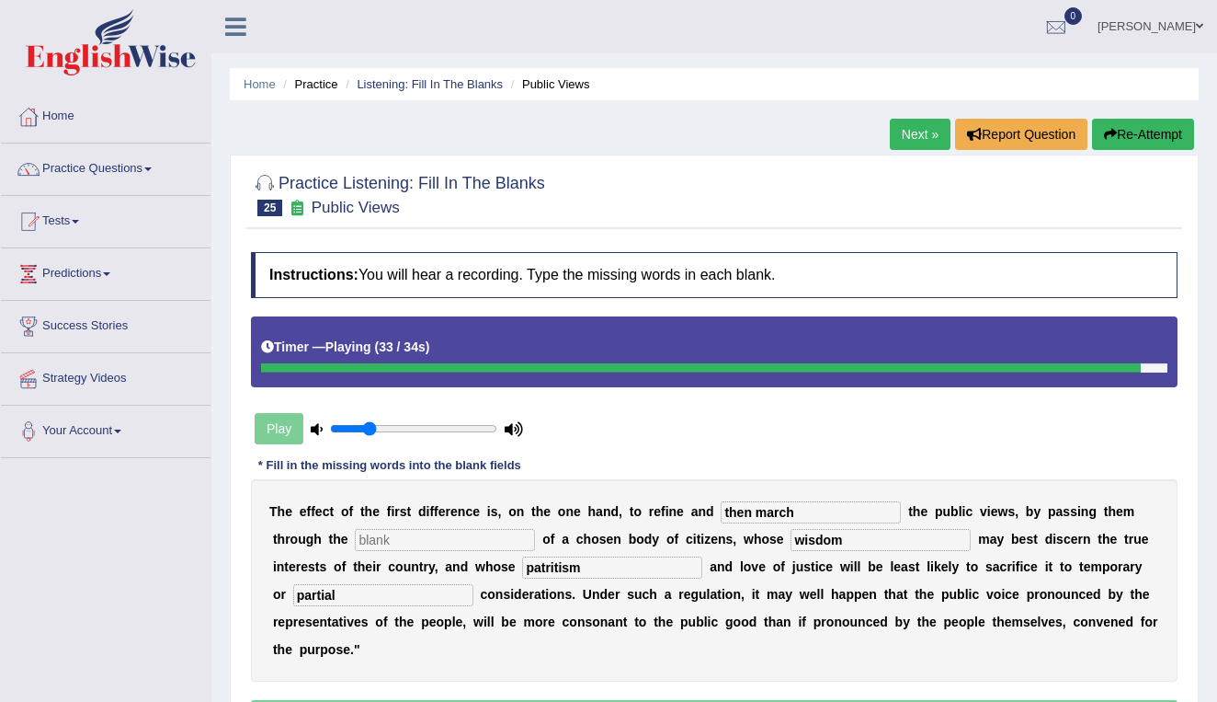
type input "partial"
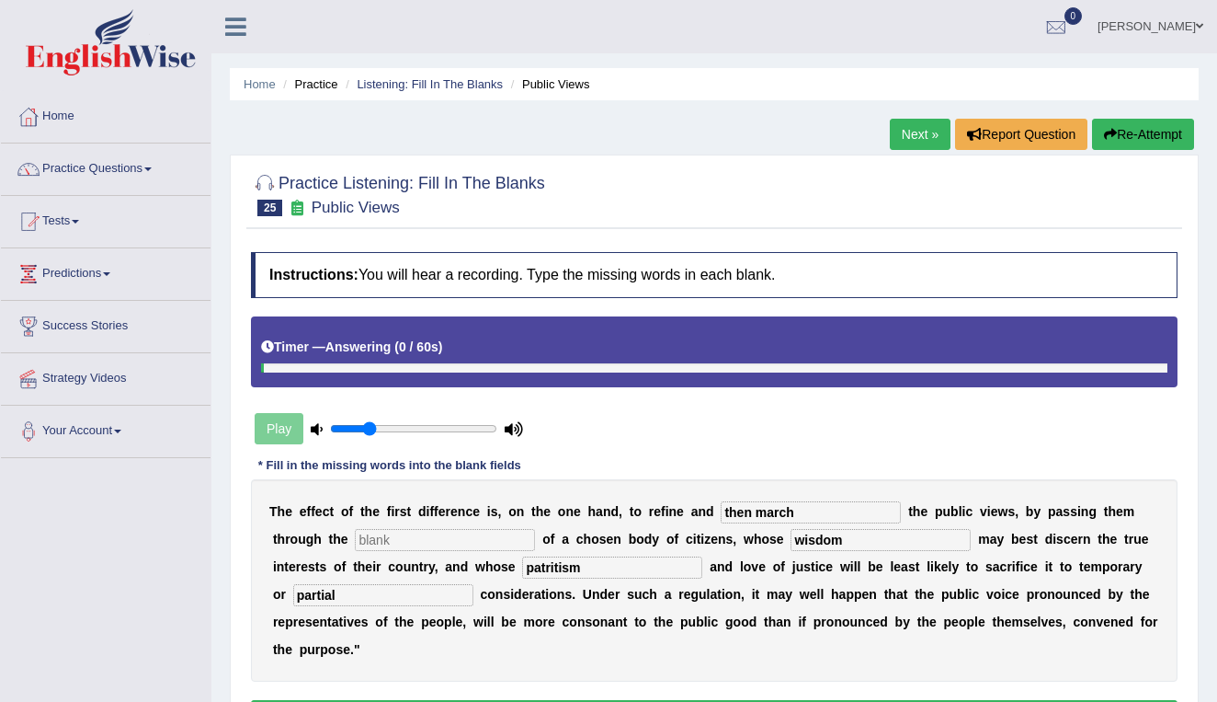
drag, startPoint x: 591, startPoint y: 570, endPoint x: 551, endPoint y: 568, distance: 40.5
click at [551, 568] on input "patritism" at bounding box center [612, 567] width 180 height 22
type input "patriotism"
click at [400, 538] on input "text" at bounding box center [445, 540] width 180 height 22
drag, startPoint x: 805, startPoint y: 517, endPoint x: 764, endPoint y: 514, distance: 41.5
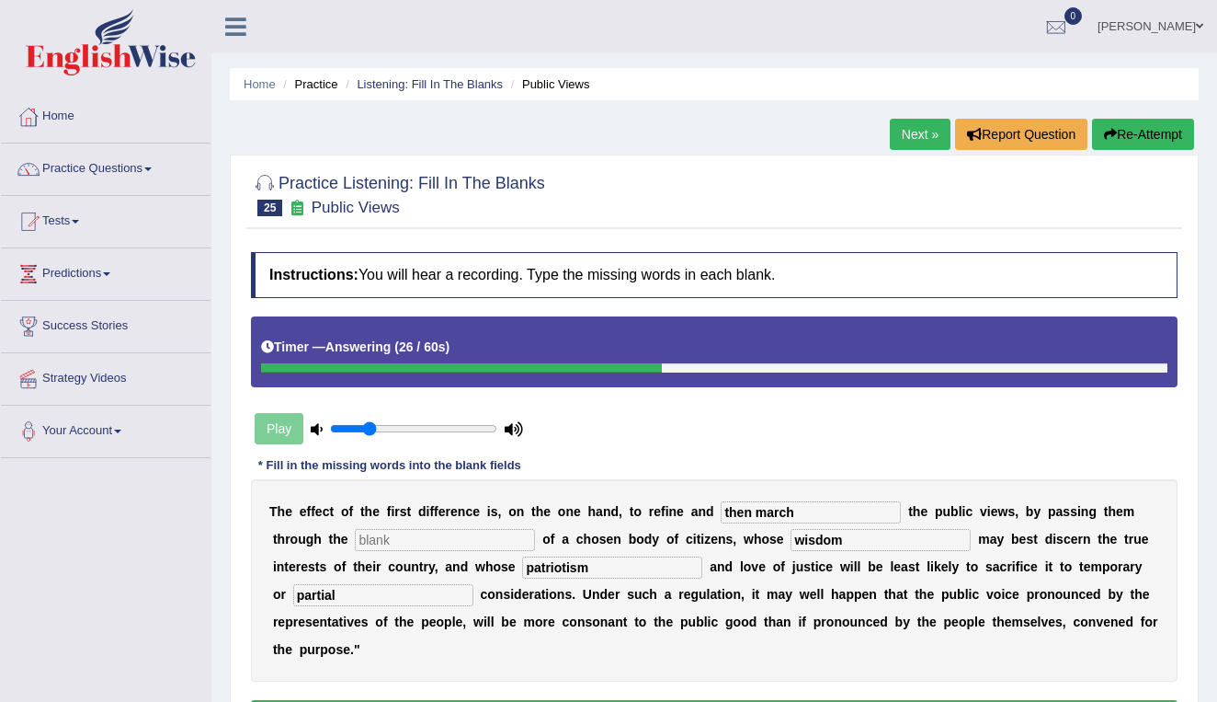
click at [764, 514] on input "then march" at bounding box center [811, 512] width 180 height 22
type input "then merge"
click at [433, 534] on input "text" at bounding box center [445, 540] width 180 height 22
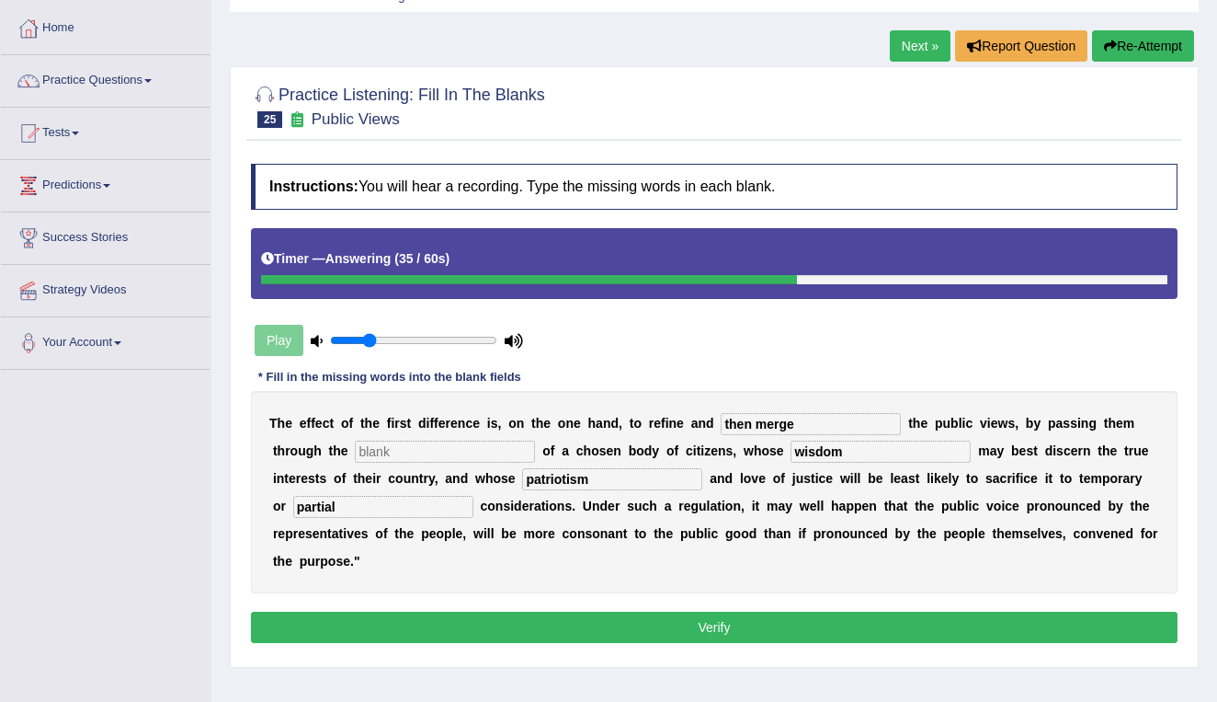
scroll to position [90, 0]
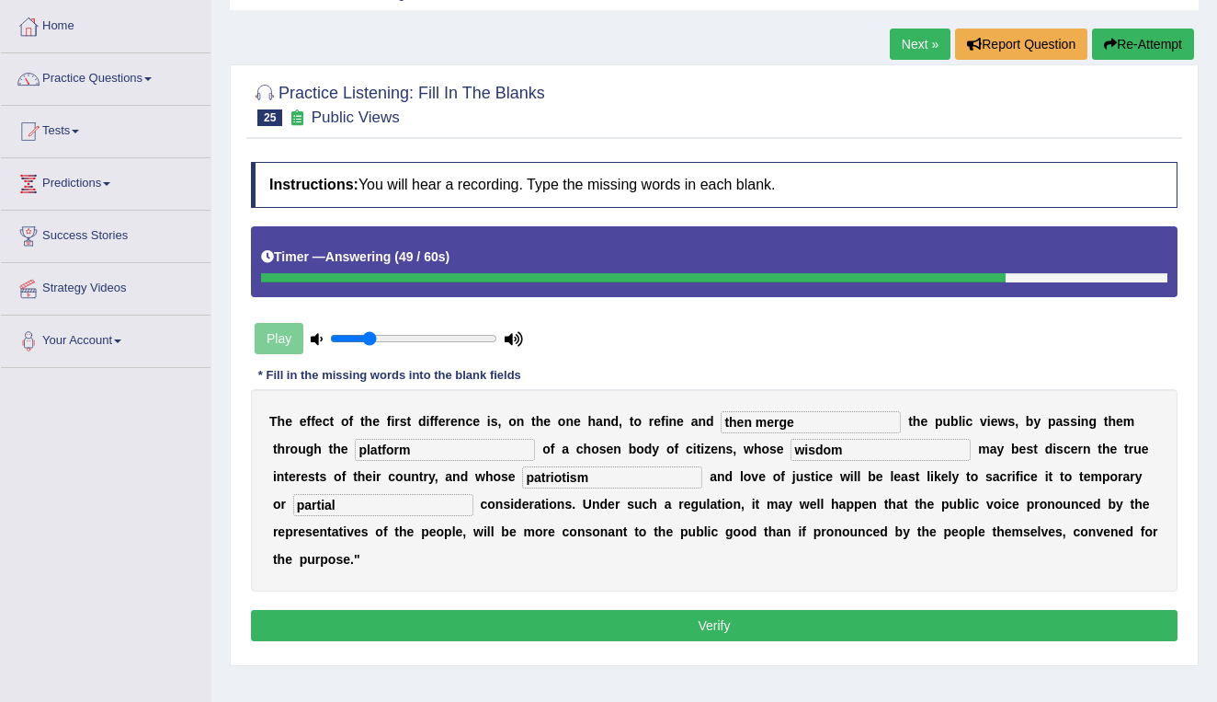
type input "platform"
click at [570, 621] on button "Verify" at bounding box center [714, 625] width 927 height 31
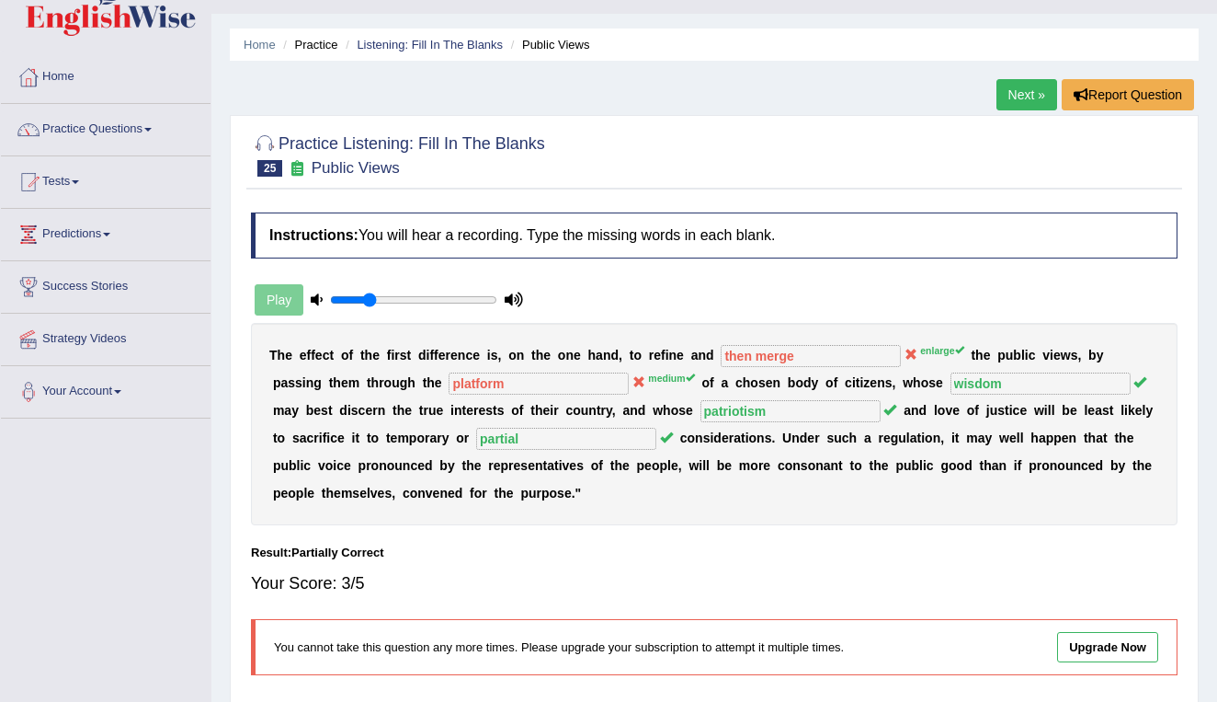
scroll to position [39, 0]
click at [1017, 99] on link "Next »" at bounding box center [1027, 95] width 61 height 31
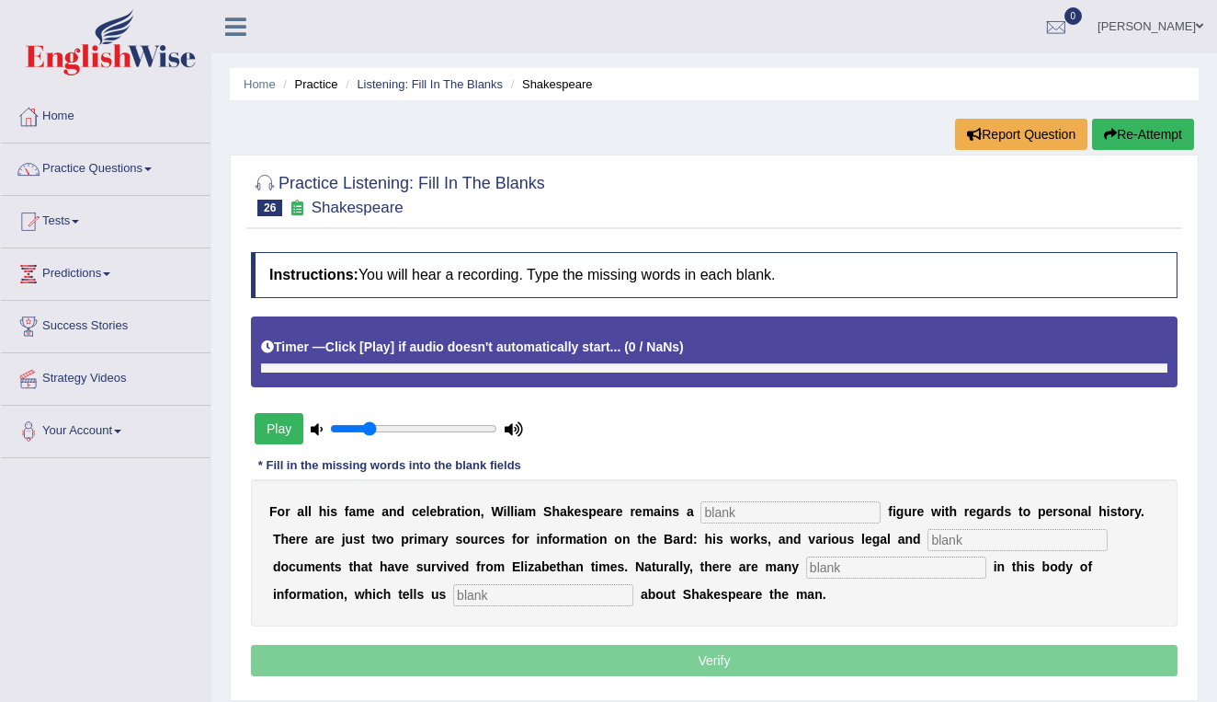
click at [280, 428] on button "Play" at bounding box center [279, 428] width 49 height 31
click at [279, 428] on button "Play" at bounding box center [279, 428] width 49 height 31
click at [417, 89] on link "Listening: Fill In The Blanks" at bounding box center [430, 84] width 146 height 14
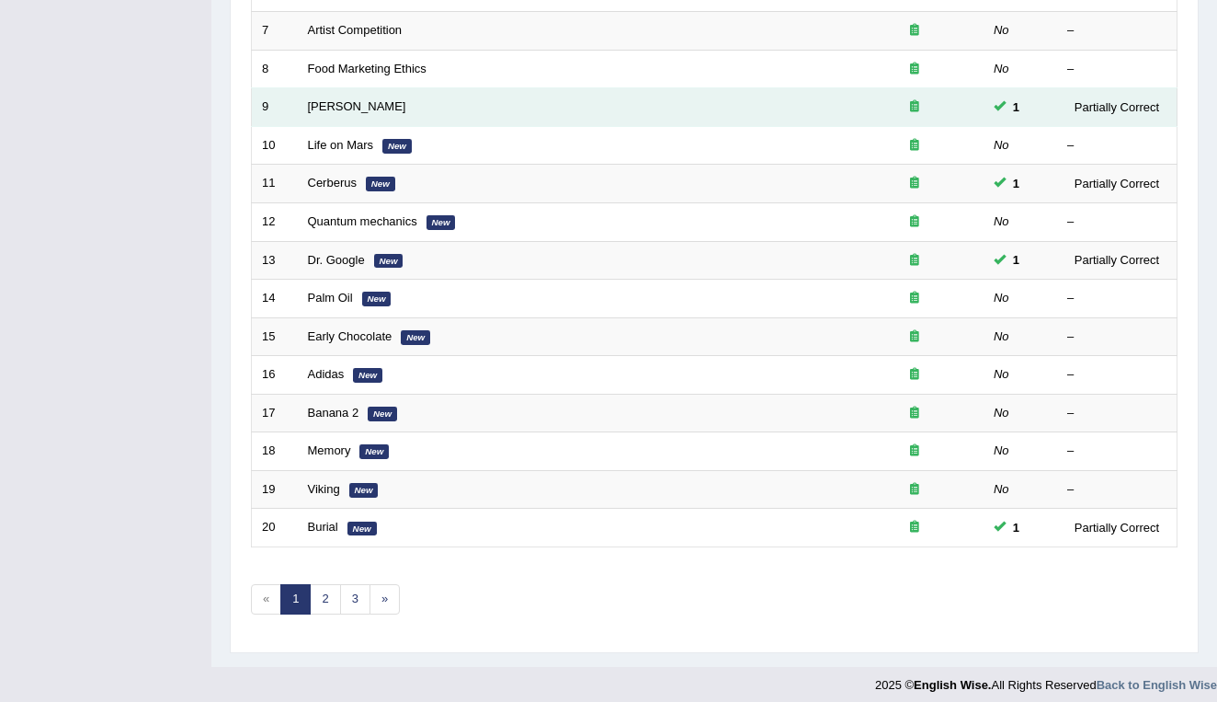
scroll to position [504, 0]
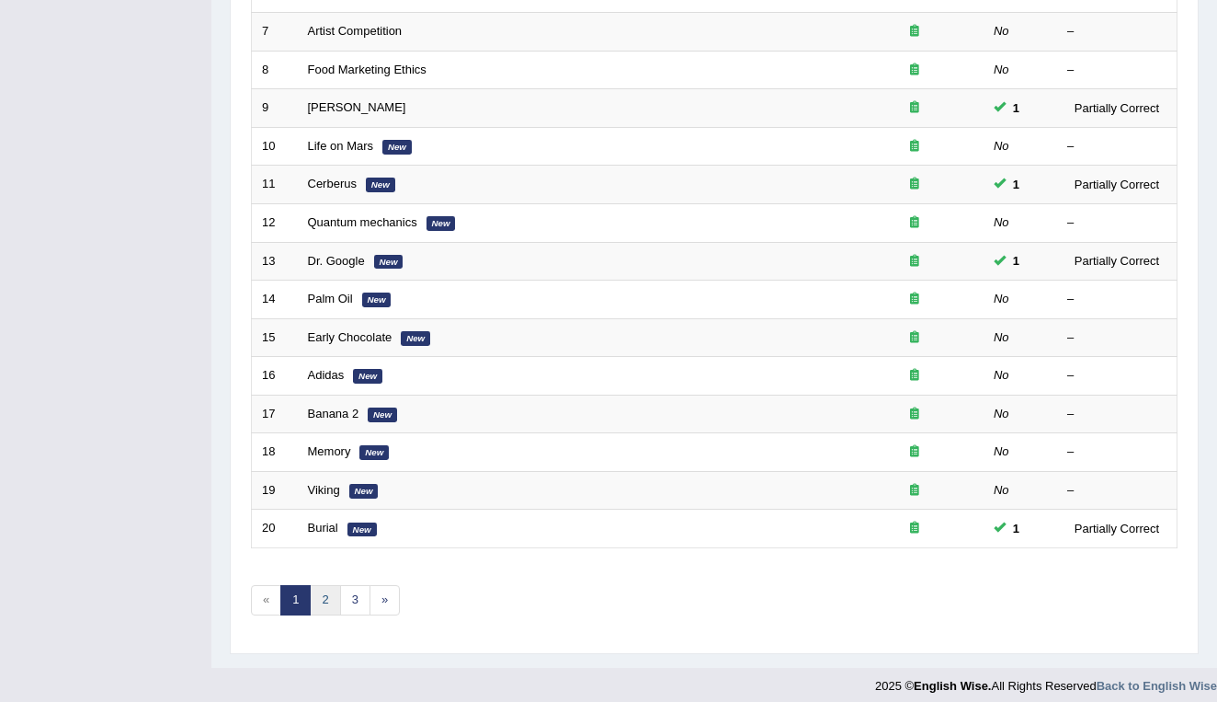
click at [330, 588] on link "2" at bounding box center [325, 600] width 30 height 30
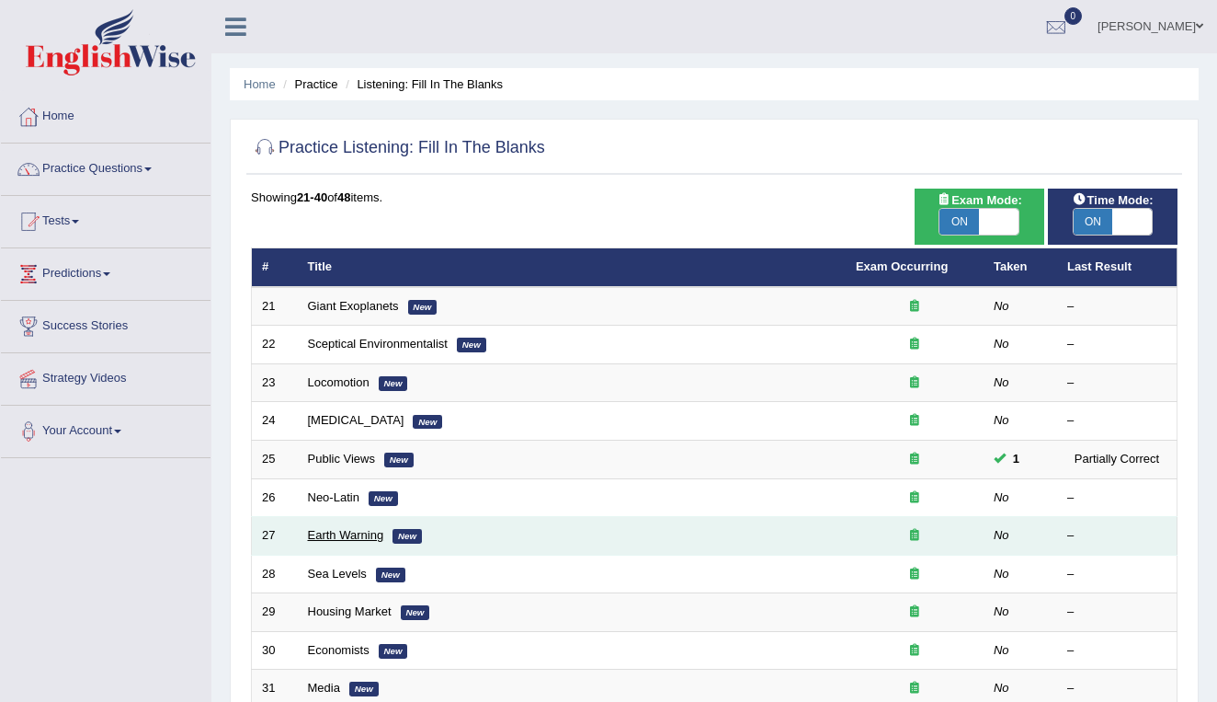
click at [327, 528] on link "Earth Warning" at bounding box center [346, 535] width 76 height 14
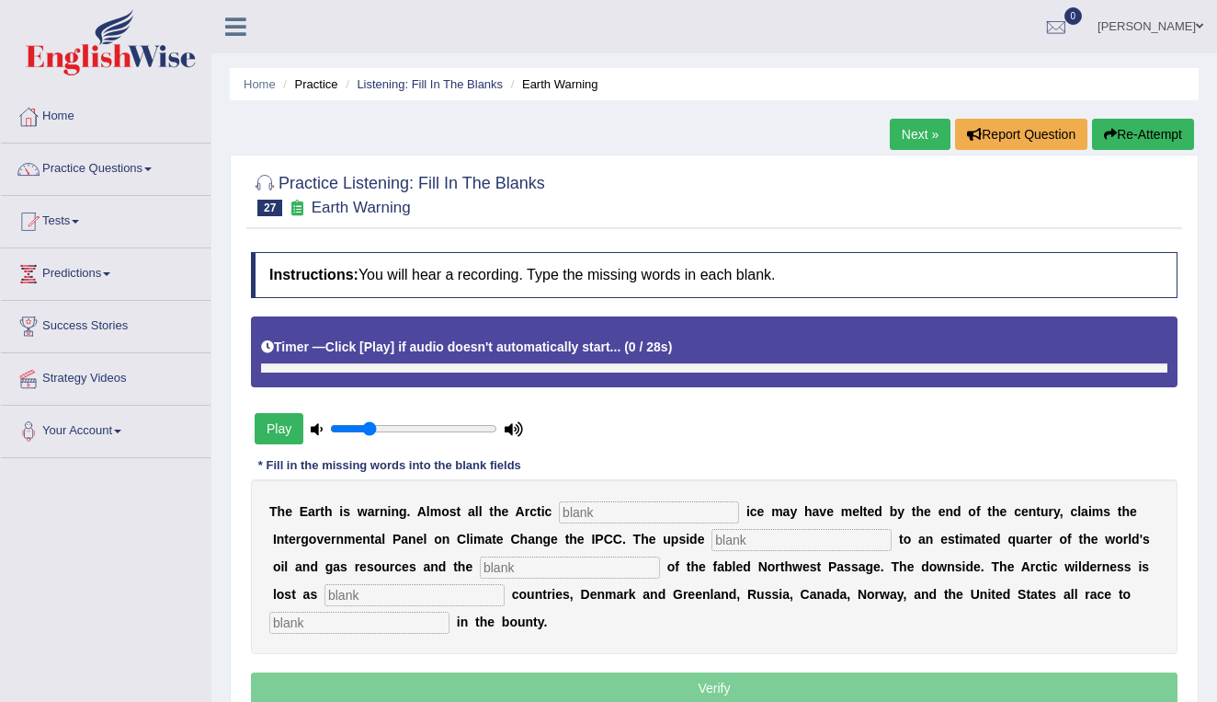
click at [282, 430] on button "Play" at bounding box center [279, 428] width 49 height 31
click at [575, 518] on input "text" at bounding box center [649, 512] width 180 height 22
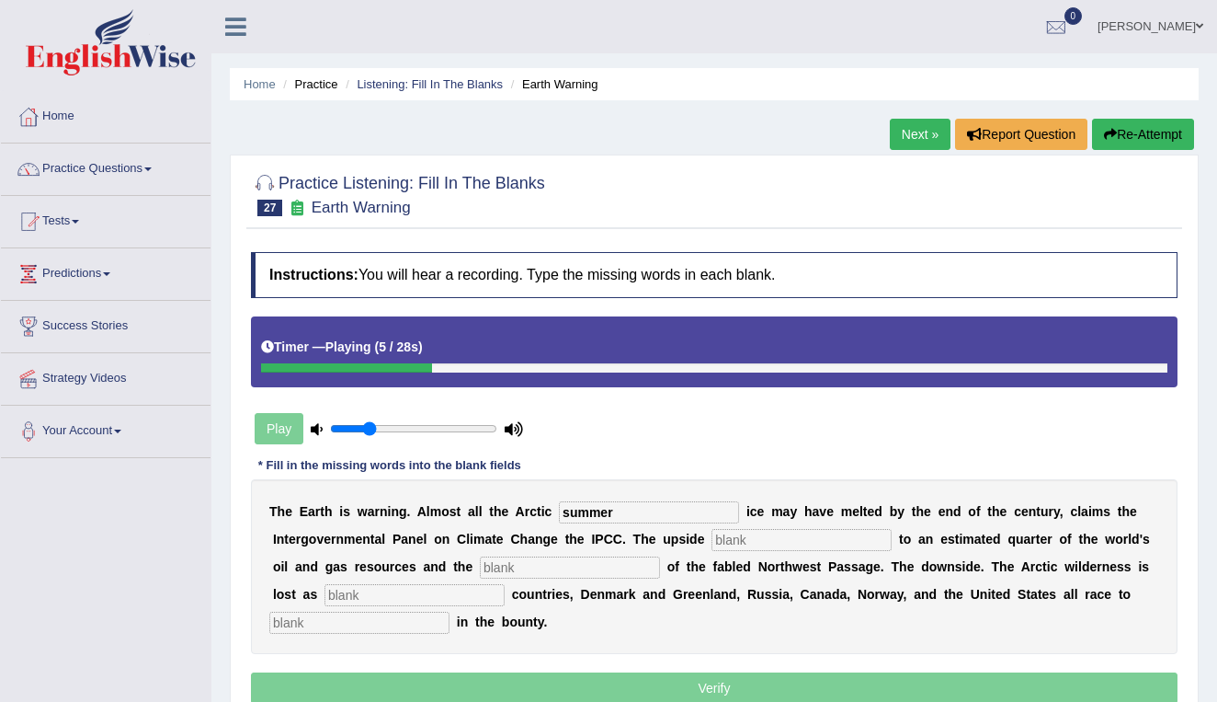
type input "summer"
type input "access"
type input "opening"
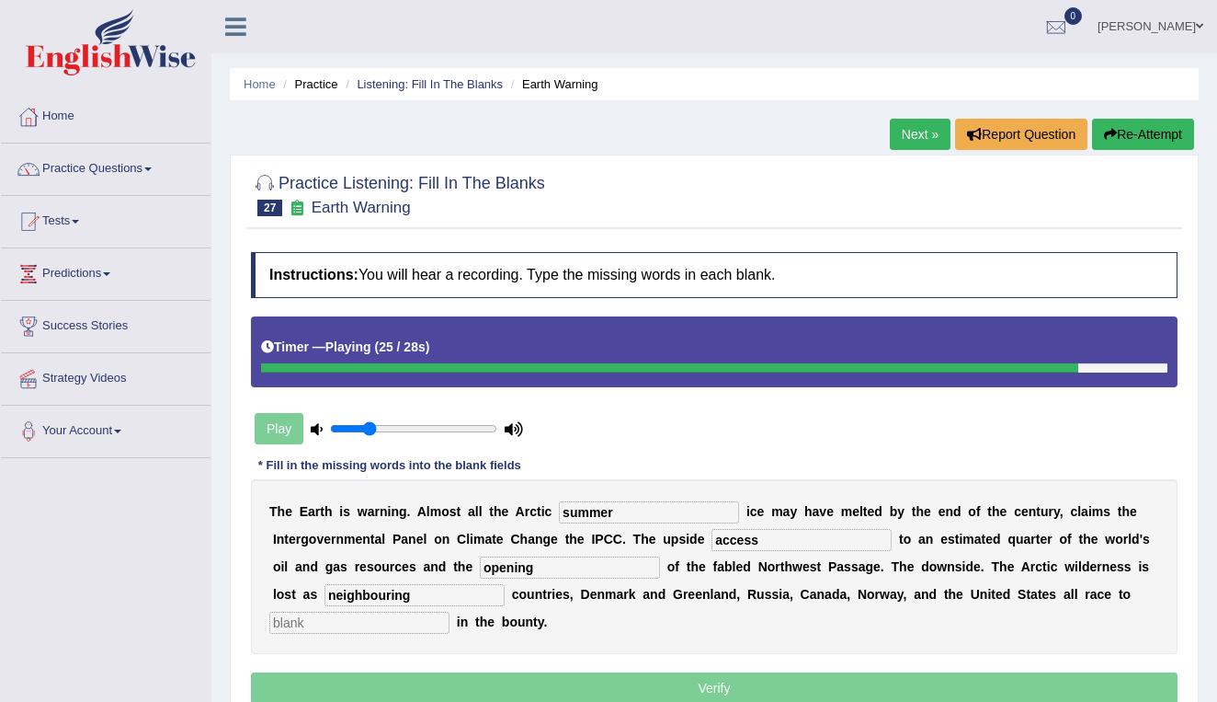
type input "neighbouring"
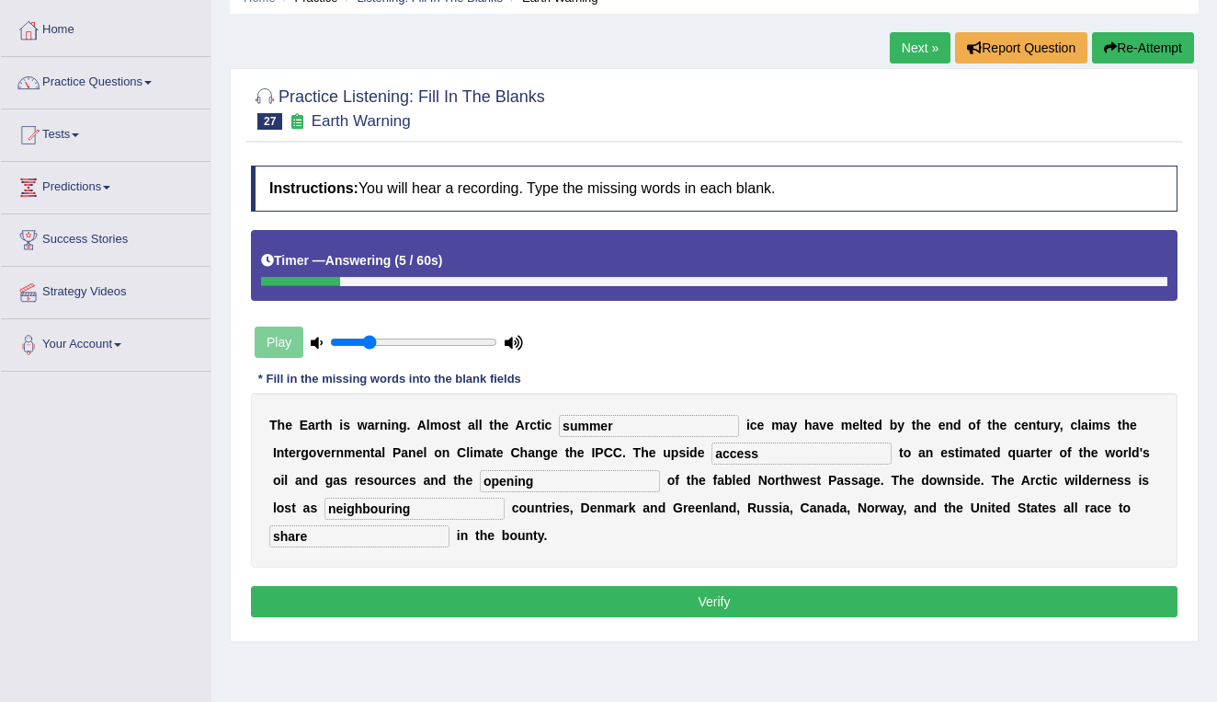
scroll to position [91, 0]
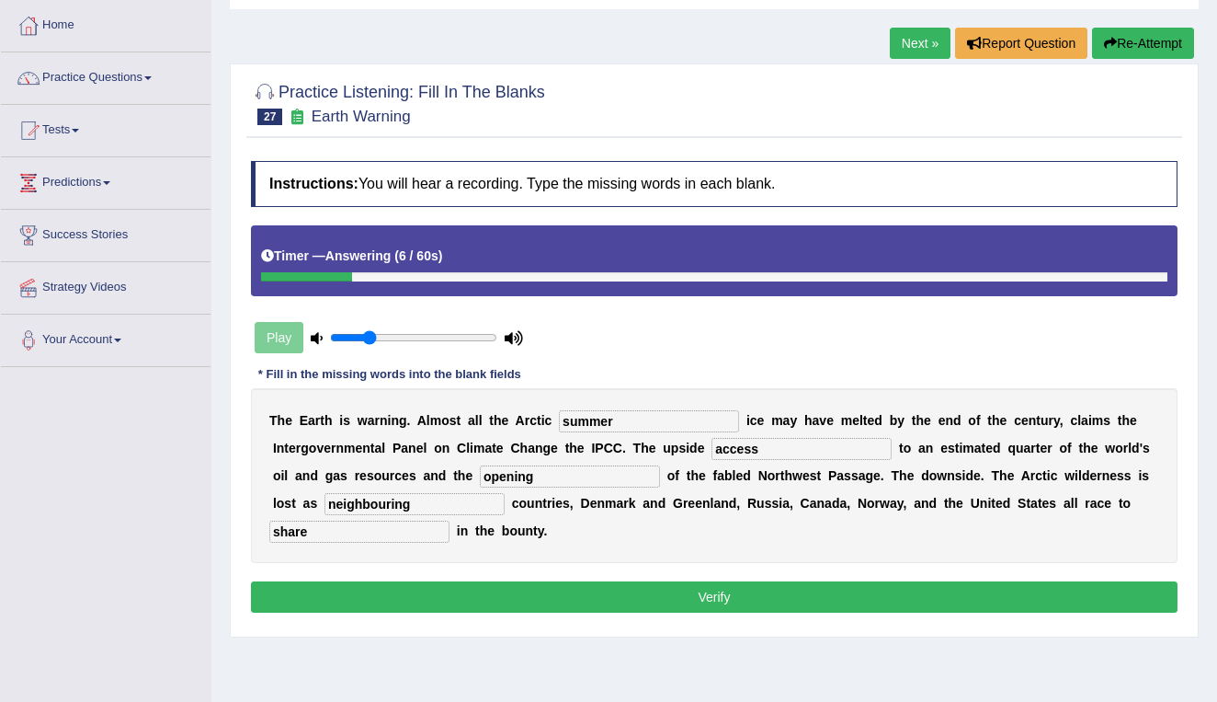
type input "share"
click at [612, 595] on button "Verify" at bounding box center [714, 596] width 927 height 31
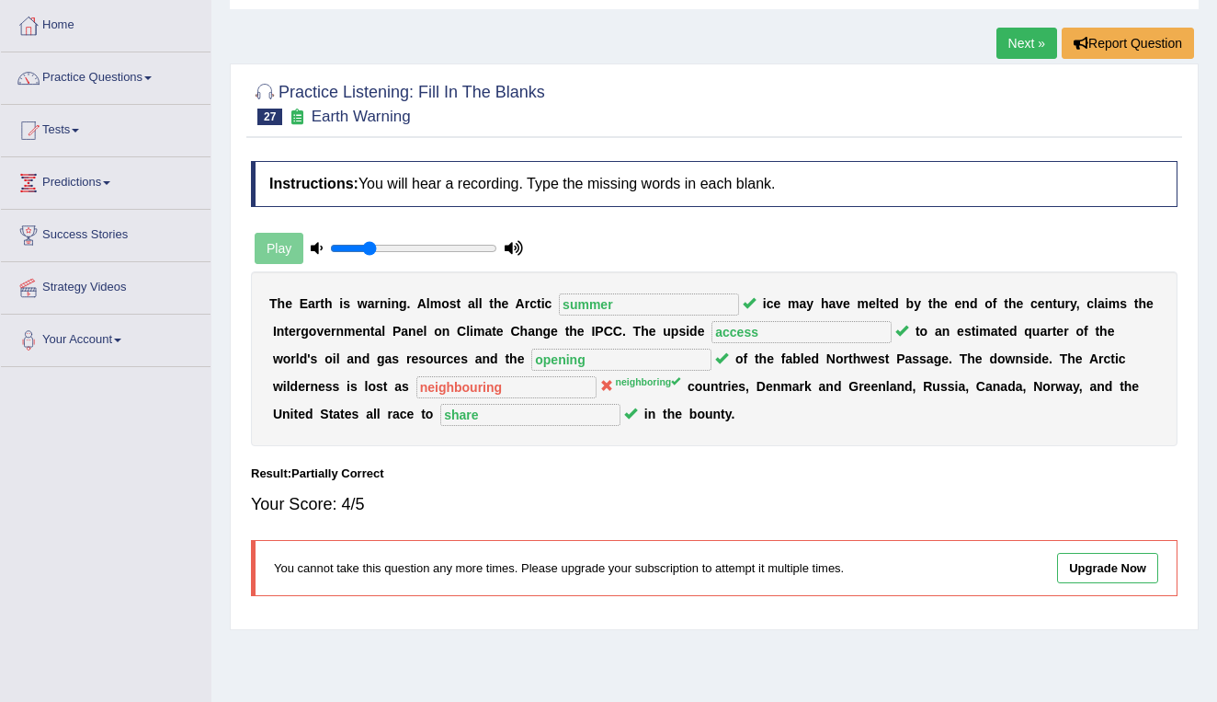
click at [873, 582] on div "You cannot take this question any more times. Please upgrade your subscription …" at bounding box center [714, 568] width 927 height 56
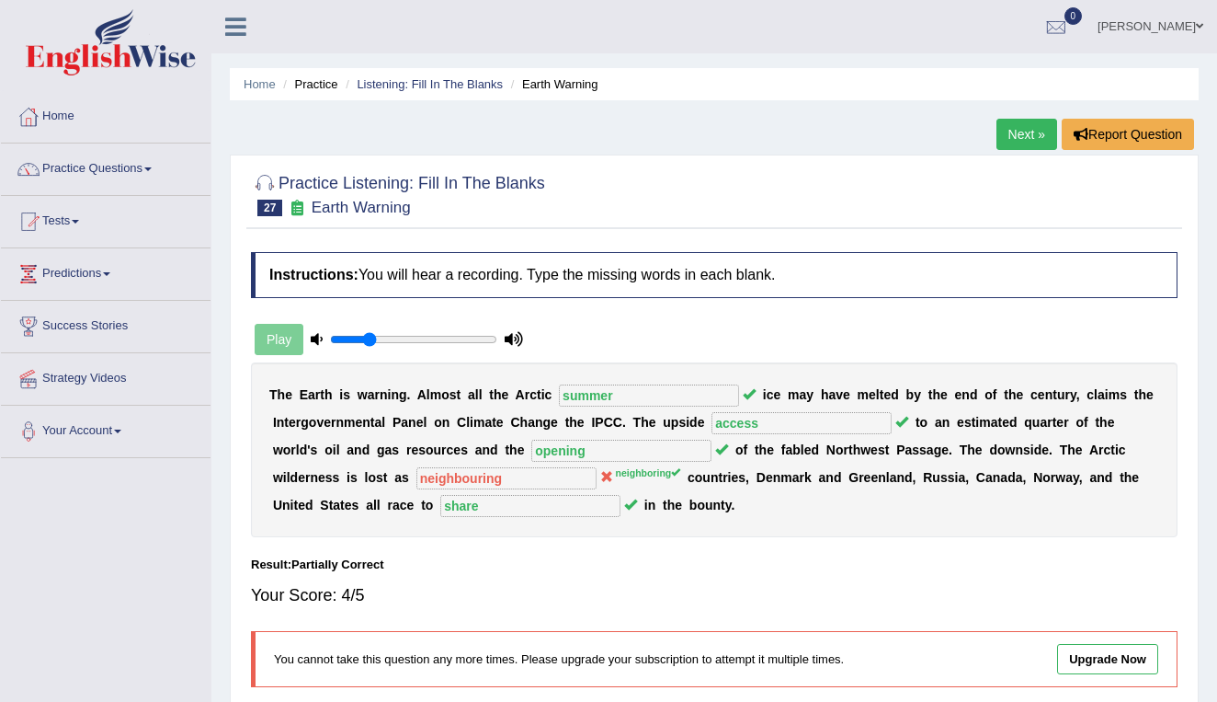
scroll to position [0, 0]
click at [457, 86] on link "Listening: Fill In The Blanks" at bounding box center [430, 84] width 146 height 14
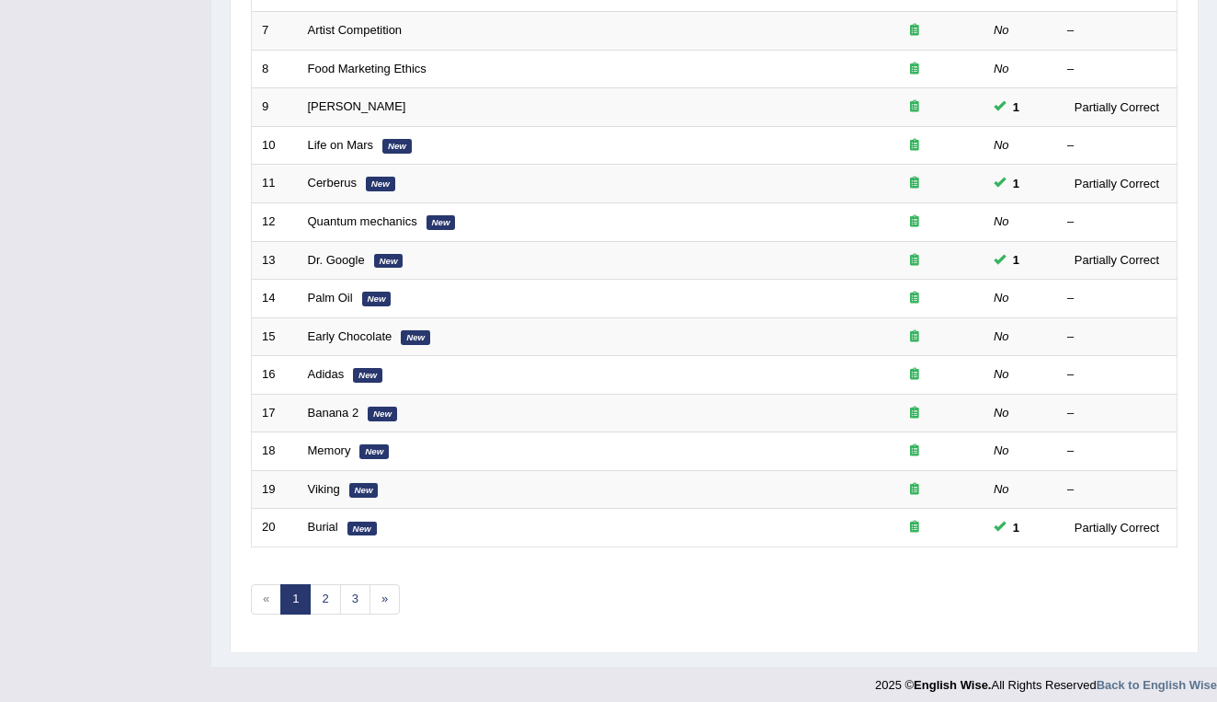
scroll to position [504, 0]
click at [326, 588] on link "2" at bounding box center [325, 600] width 30 height 30
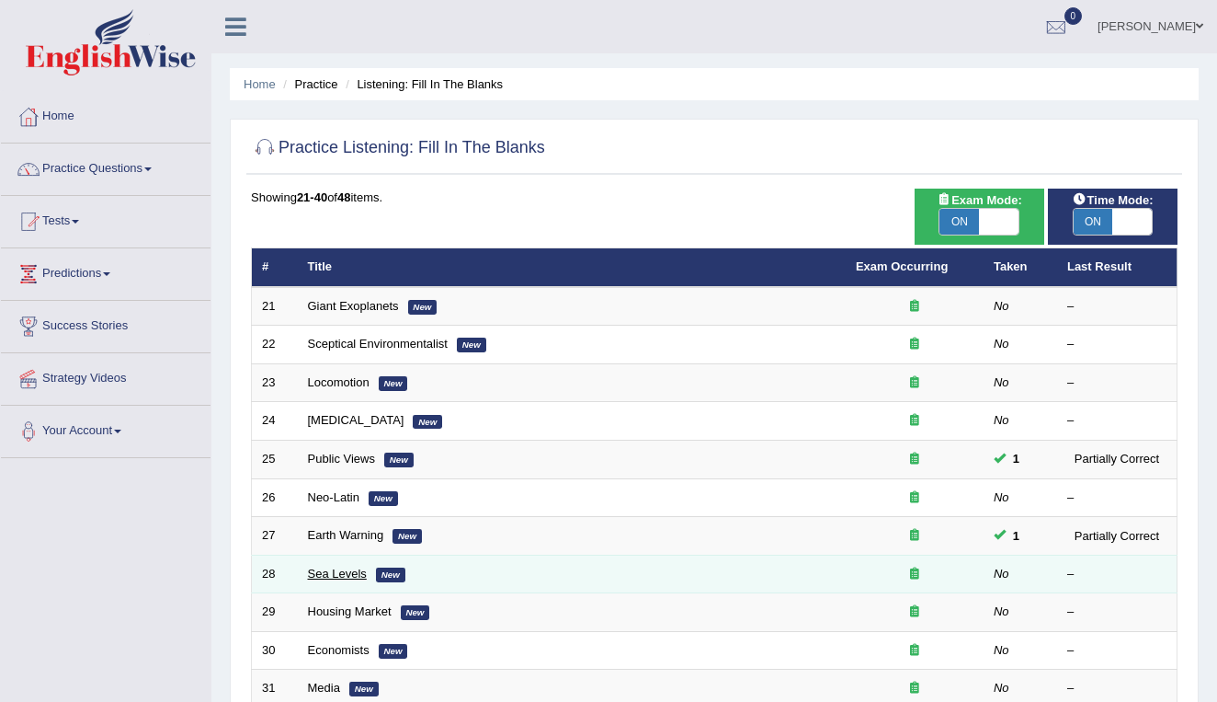
click at [325, 568] on link "Sea Levels" at bounding box center [337, 573] width 59 height 14
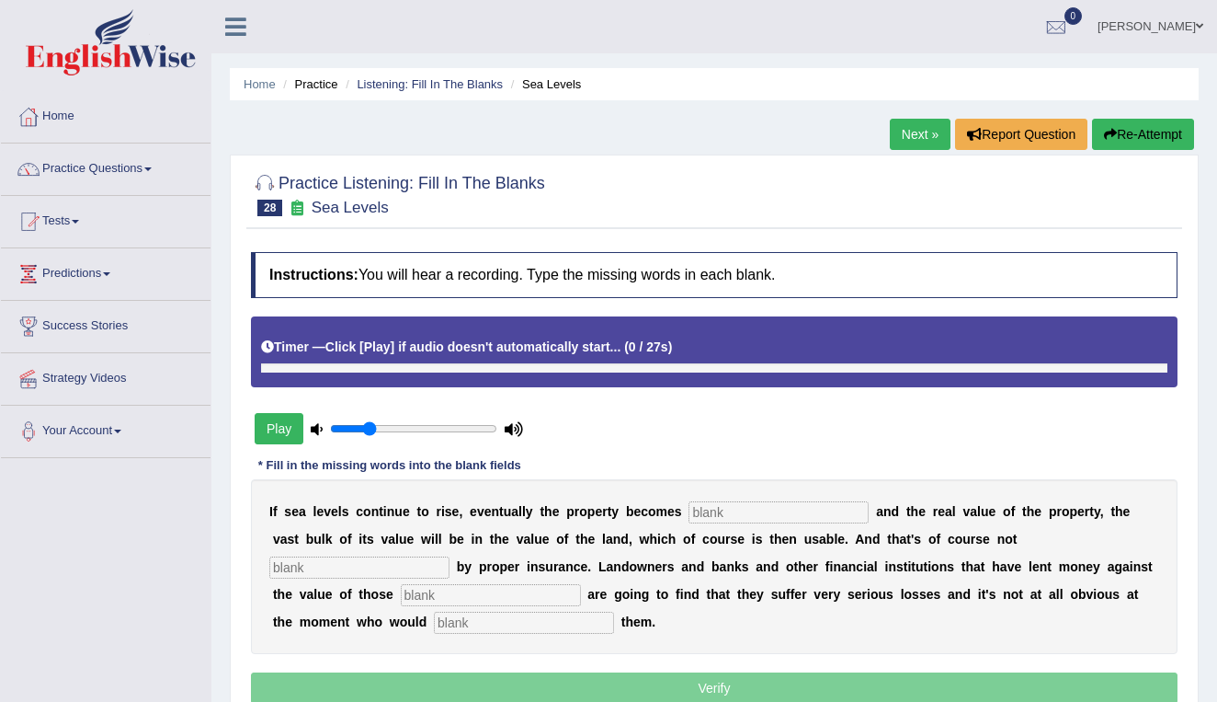
click at [289, 430] on button "Play" at bounding box center [279, 428] width 49 height 31
click at [724, 516] on input "text" at bounding box center [779, 512] width 180 height 22
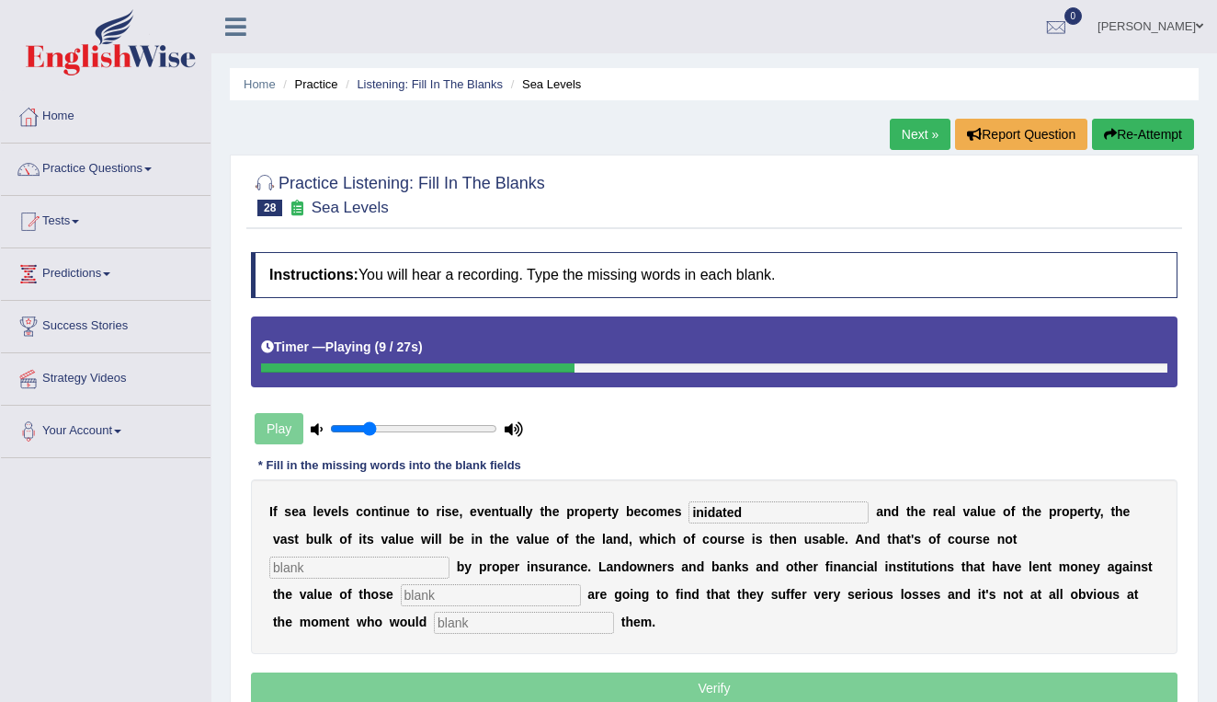
type input "inidated"
type input "u"
type input "insured"
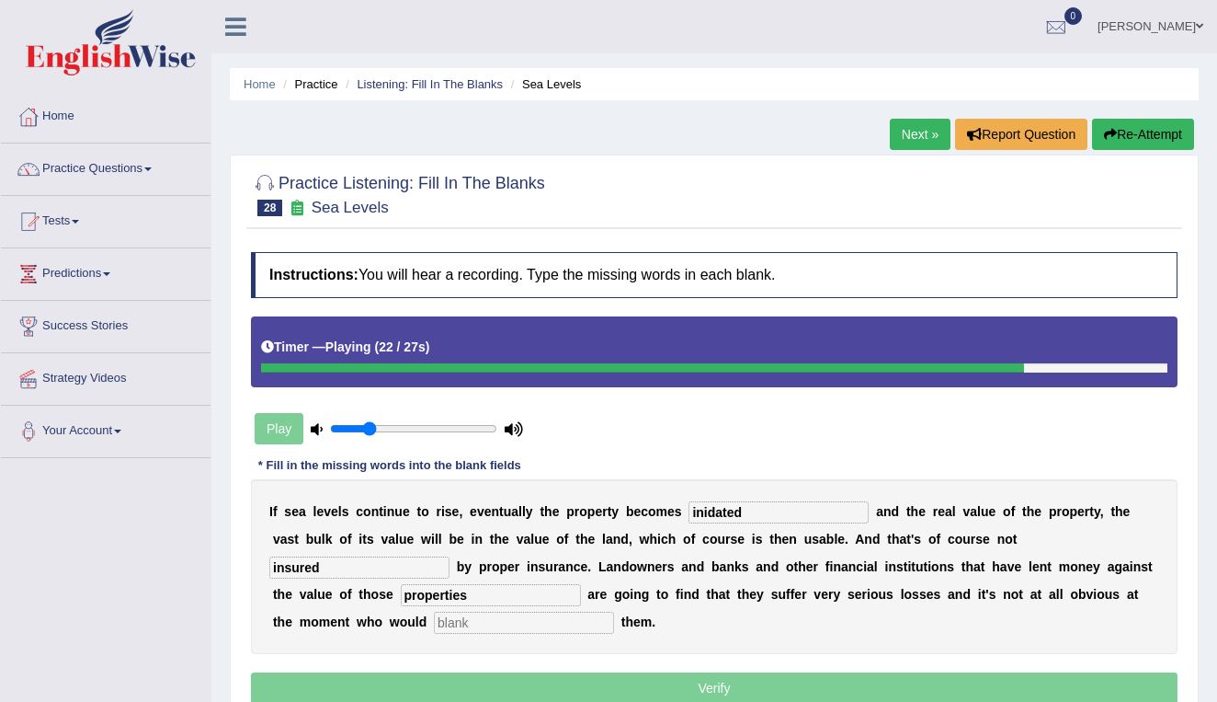
type input "properties"
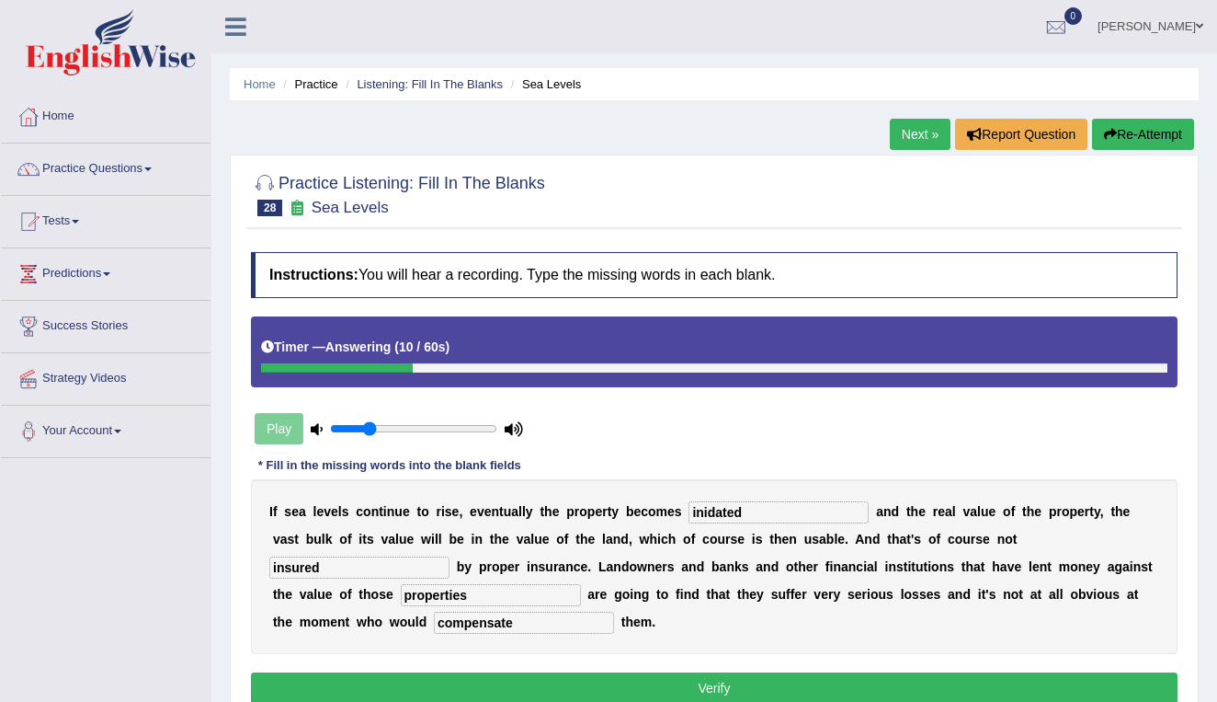
type input "compensate"
drag, startPoint x: 767, startPoint y: 513, endPoint x: 685, endPoint y: 513, distance: 81.8
click at [685, 513] on div "I f s e a l e v e l s c o n t i n u e t o r i s e , e v e n t u a l l y t h e p…" at bounding box center [714, 566] width 927 height 175
type input "enduated"
click at [712, 687] on button "Verify" at bounding box center [714, 687] width 927 height 31
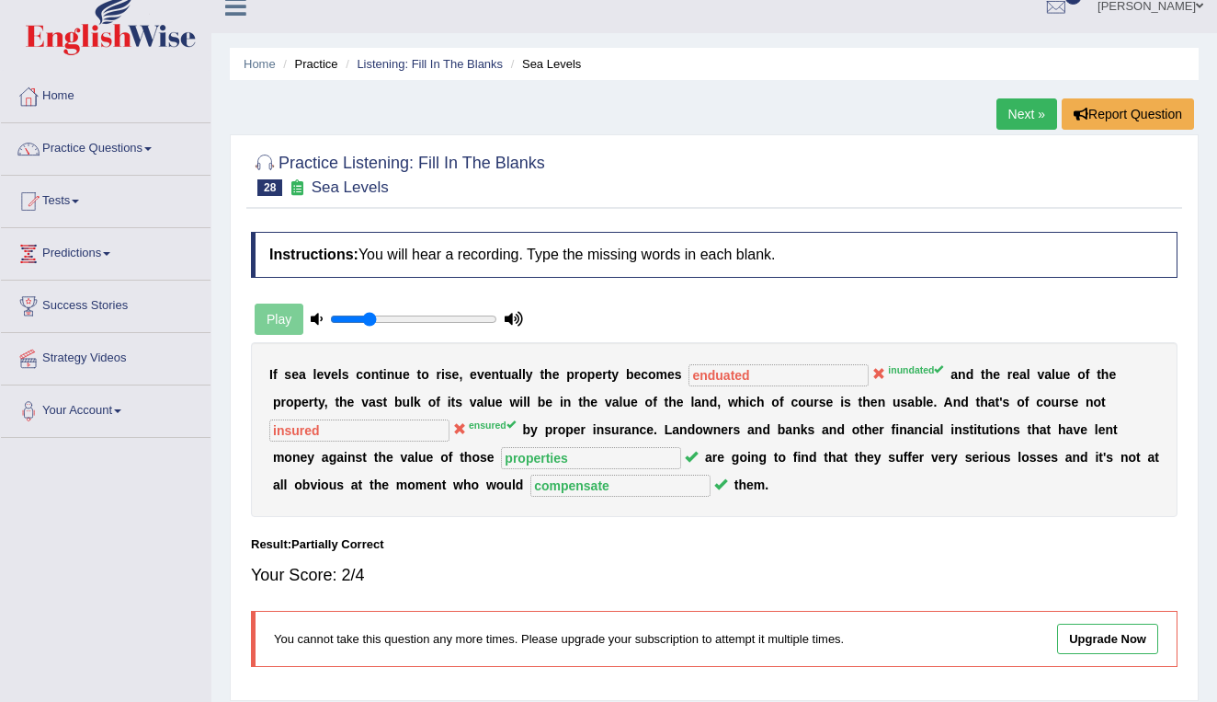
scroll to position [18, 0]
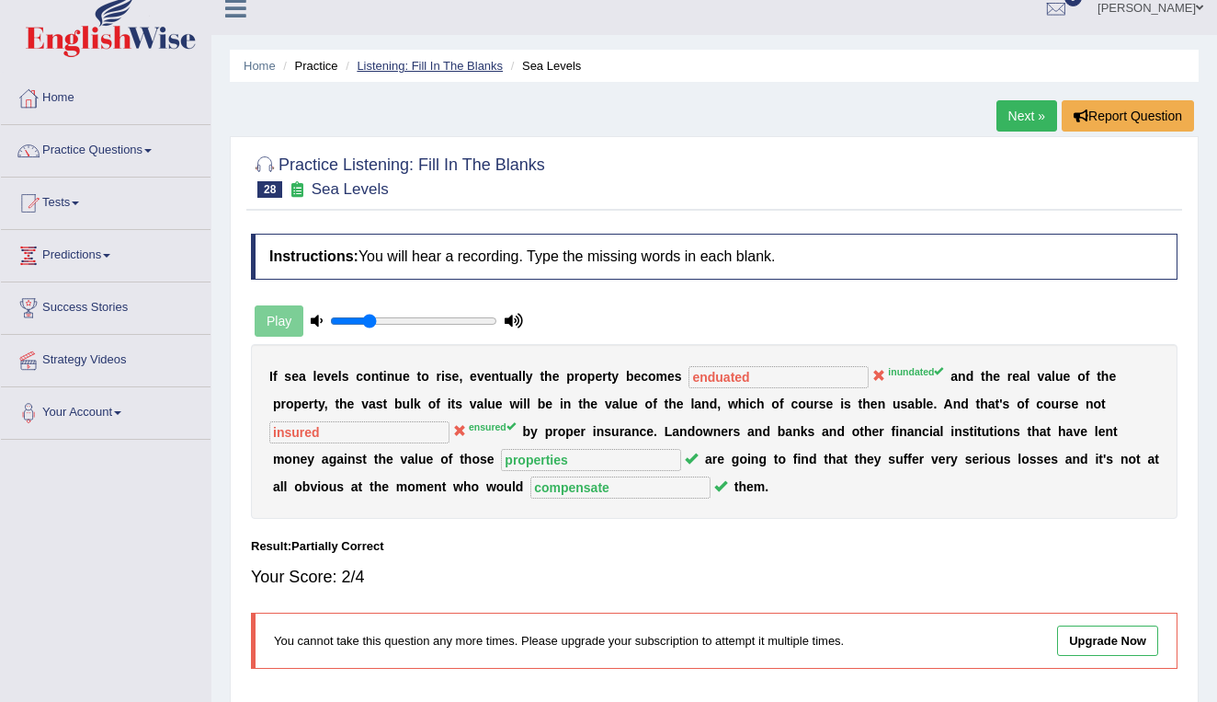
click at [435, 60] on link "Listening: Fill In The Blanks" at bounding box center [430, 66] width 146 height 14
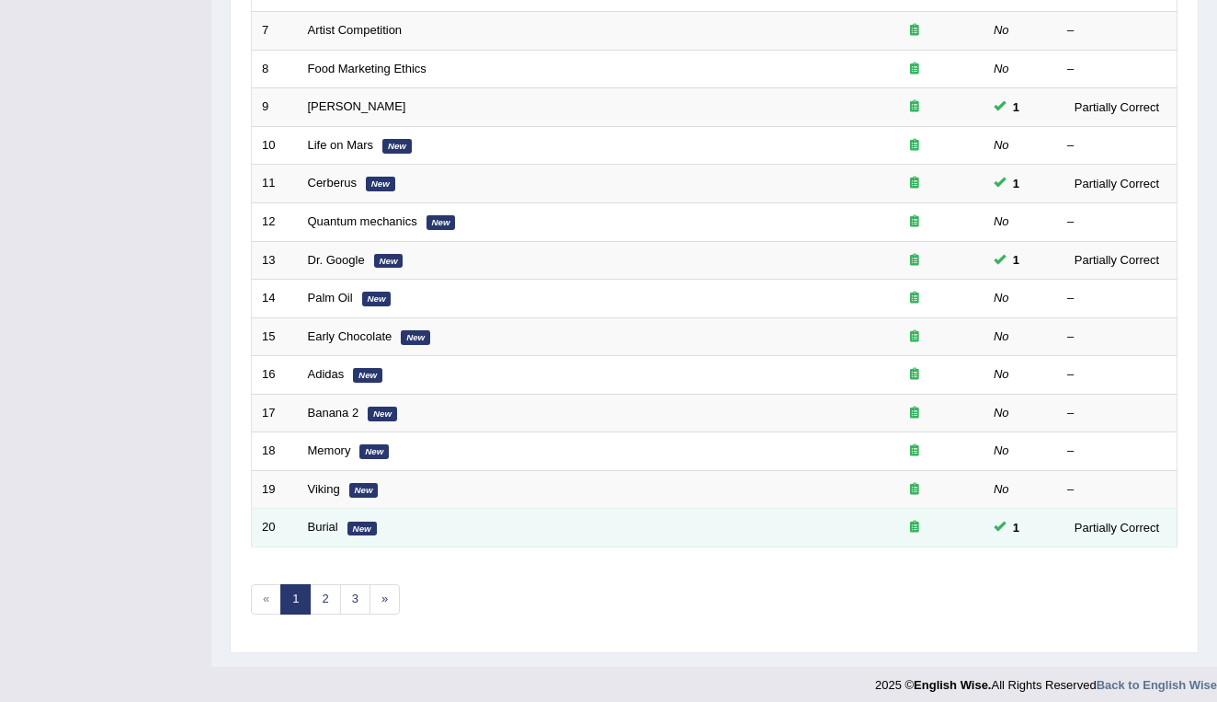
scroll to position [504, 0]
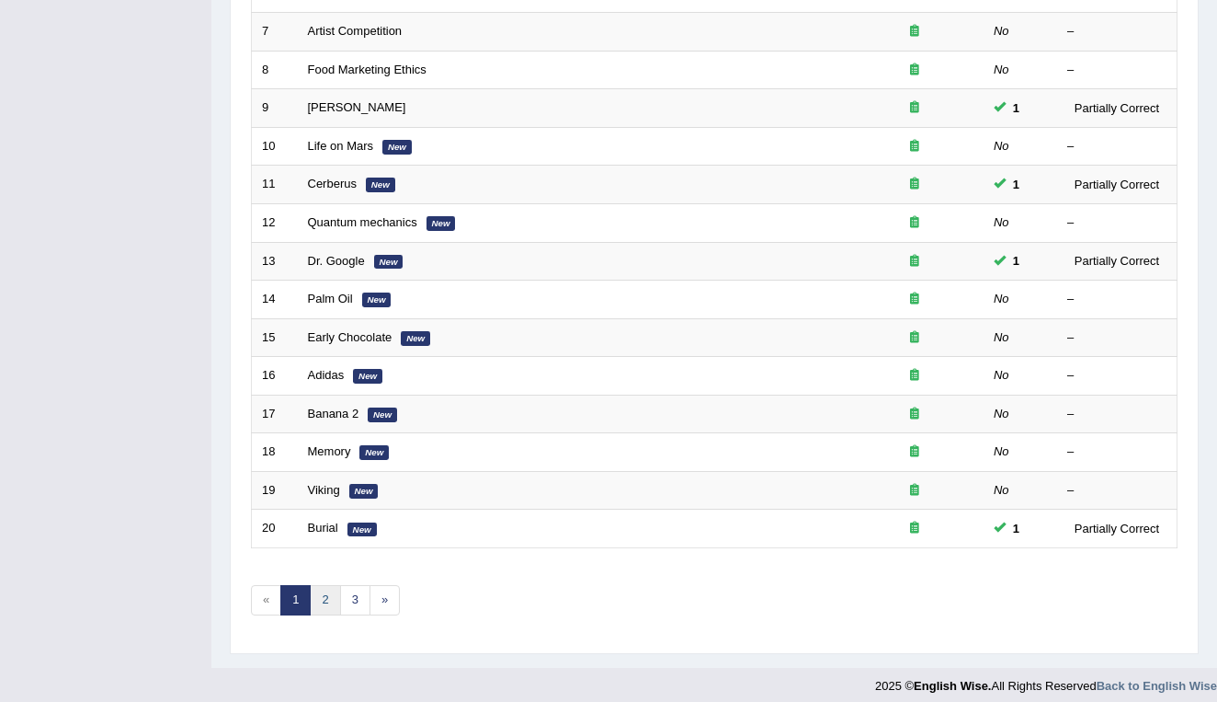
click at [320, 590] on link "2" at bounding box center [325, 600] width 30 height 30
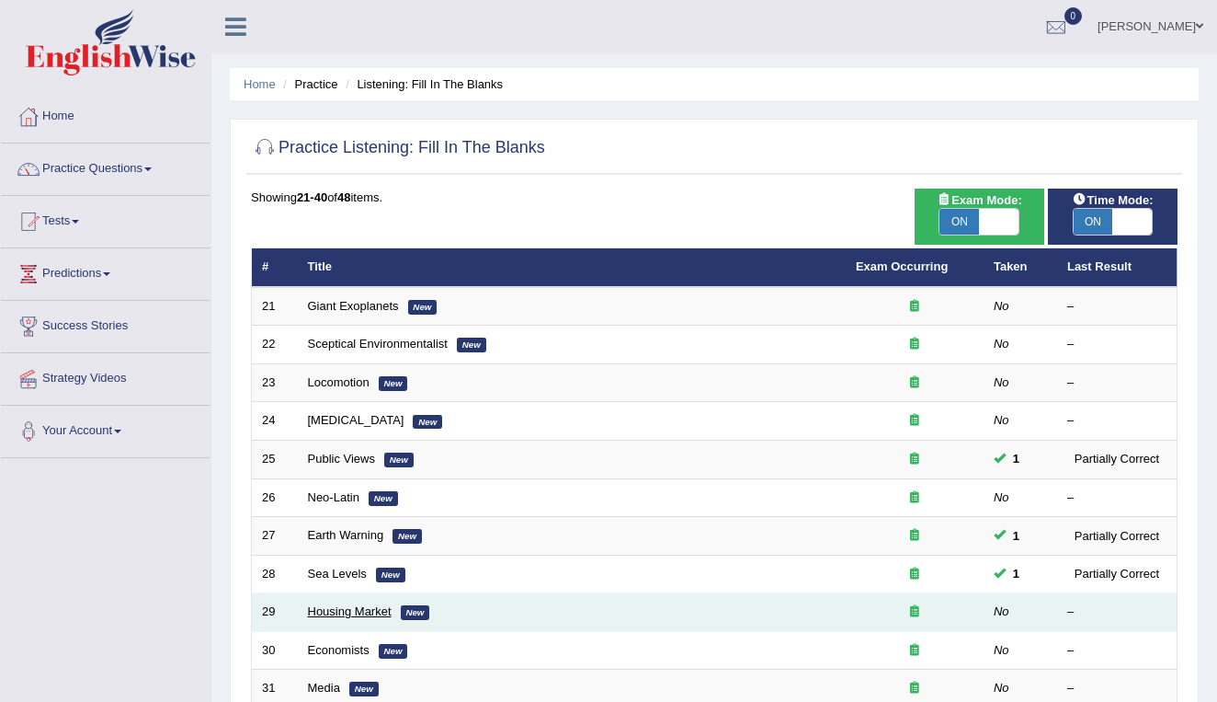
click at [324, 609] on link "Housing Market" at bounding box center [350, 611] width 84 height 14
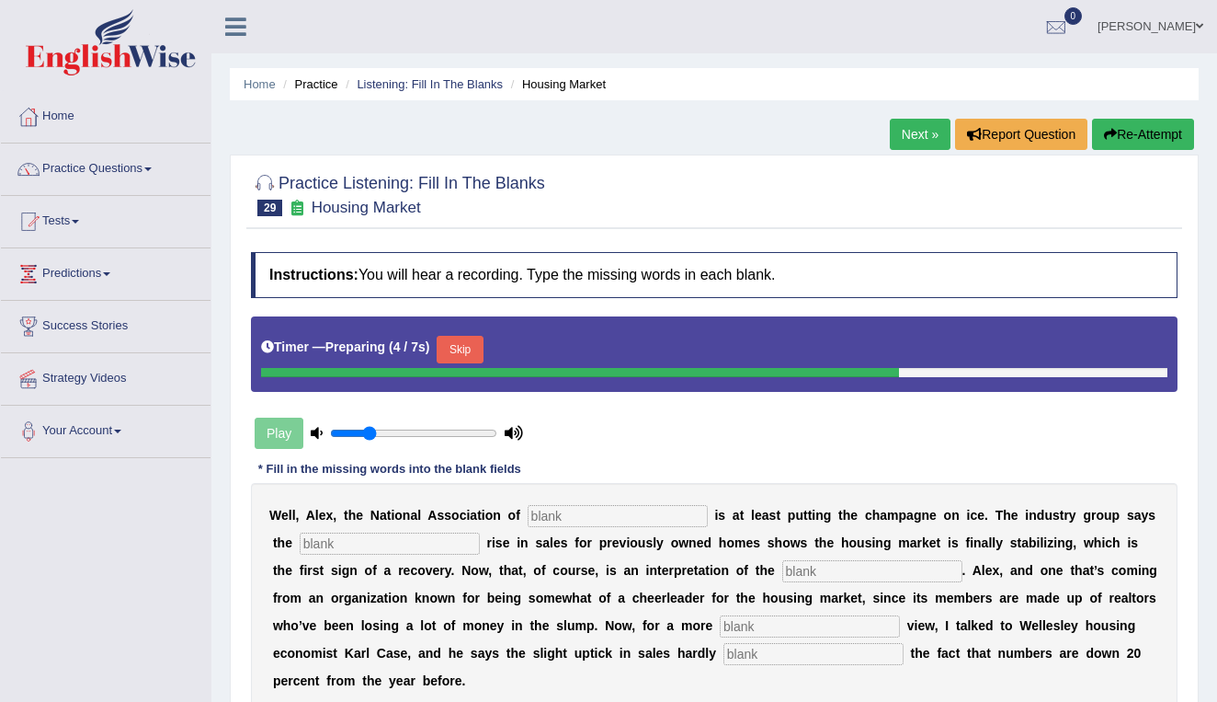
click at [540, 516] on input "text" at bounding box center [618, 516] width 180 height 22
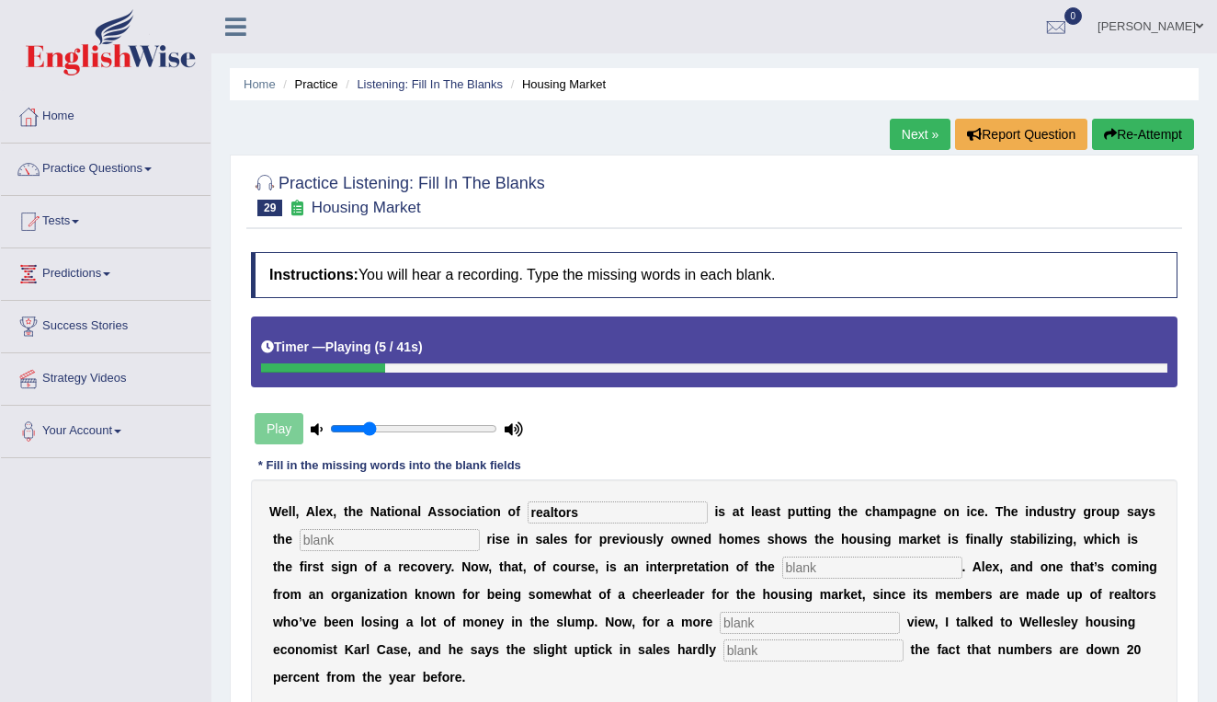
type input "realtors"
type input "slight"
type input "numbers"
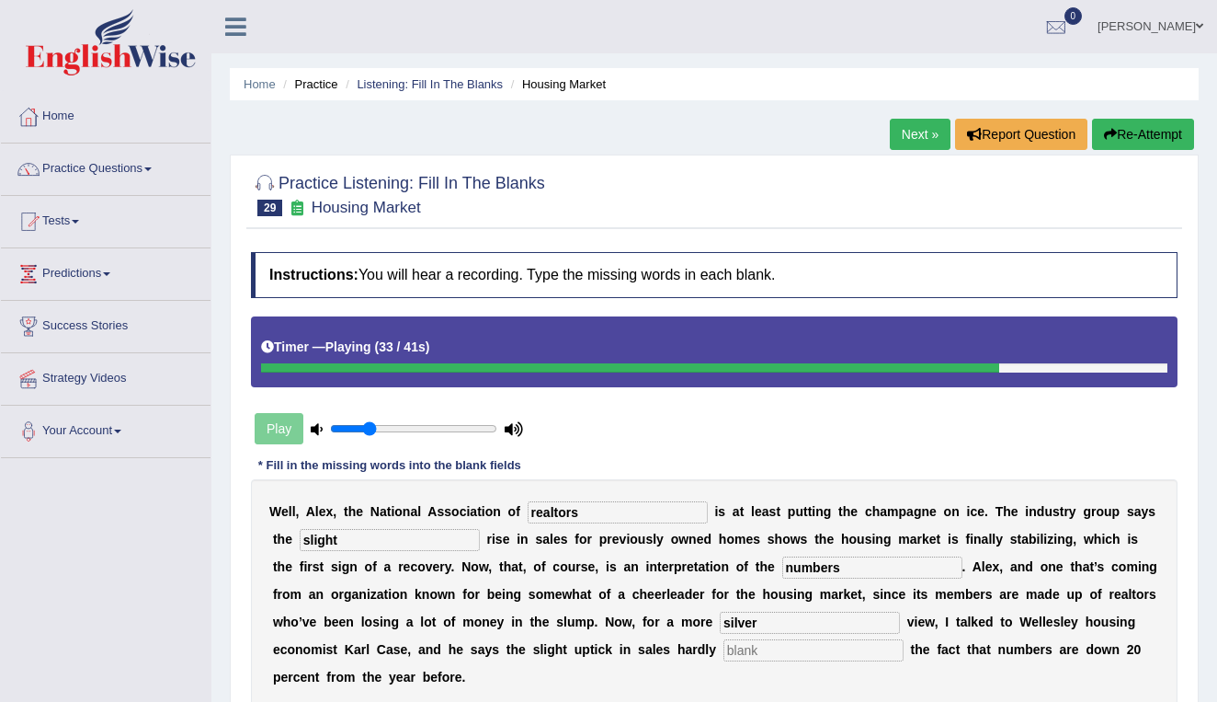
type input "silver"
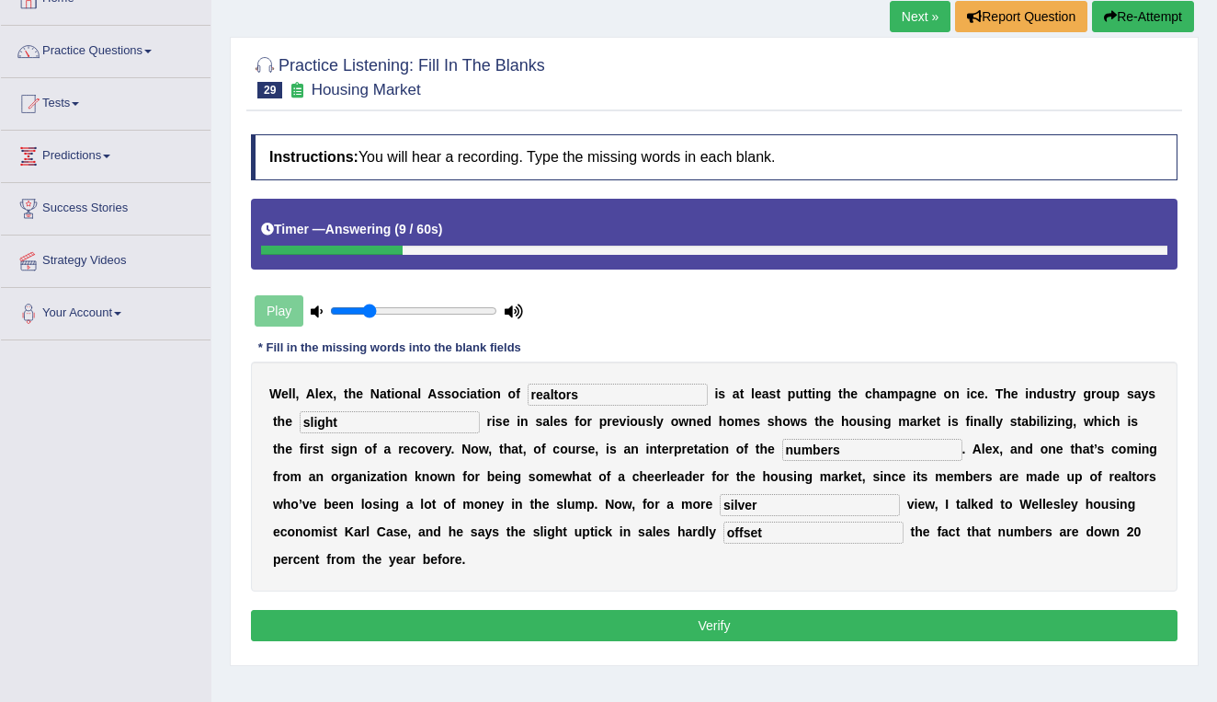
scroll to position [122, 0]
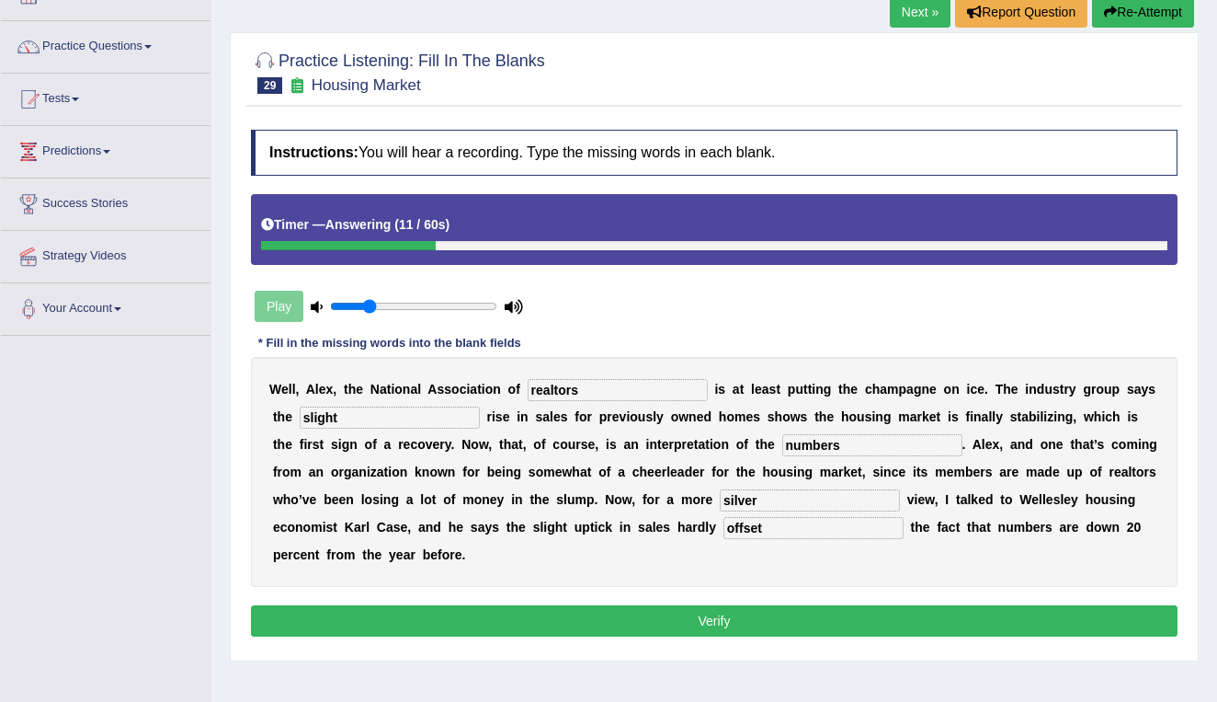
type input "offset"
click at [658, 620] on button "Verify" at bounding box center [714, 620] width 927 height 31
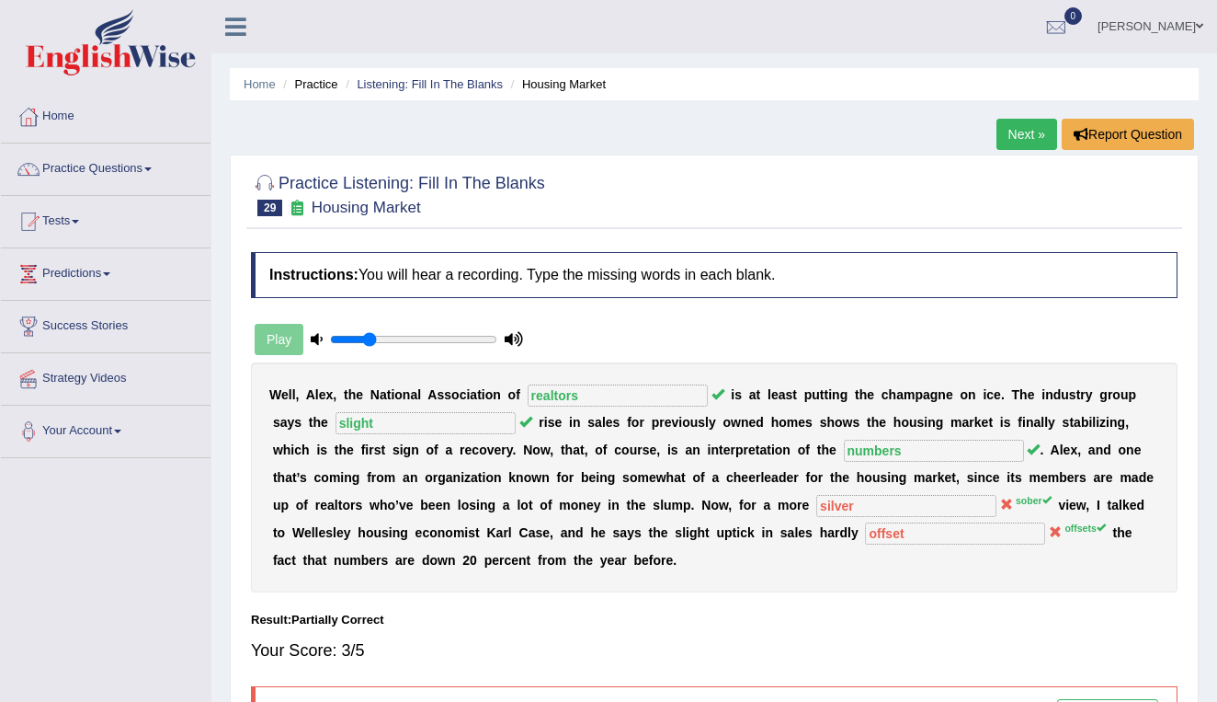
scroll to position [0, 0]
click at [418, 84] on link "Listening: Fill In The Blanks" at bounding box center [430, 84] width 146 height 14
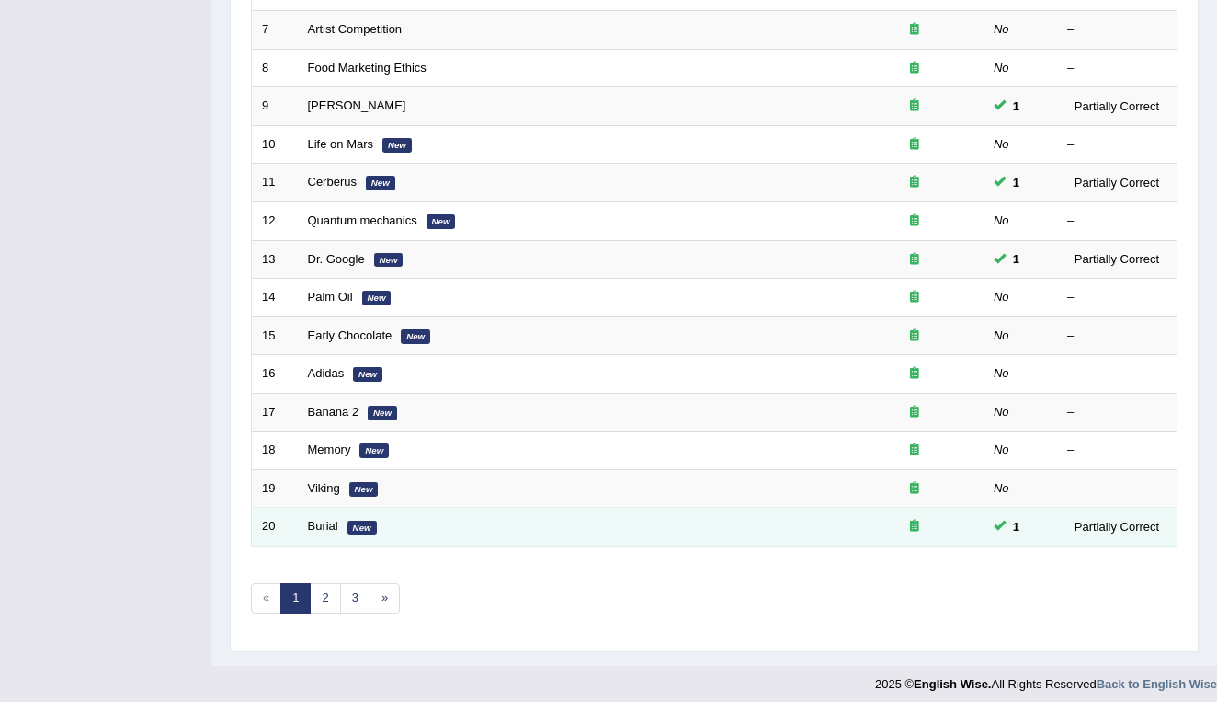
scroll to position [504, 0]
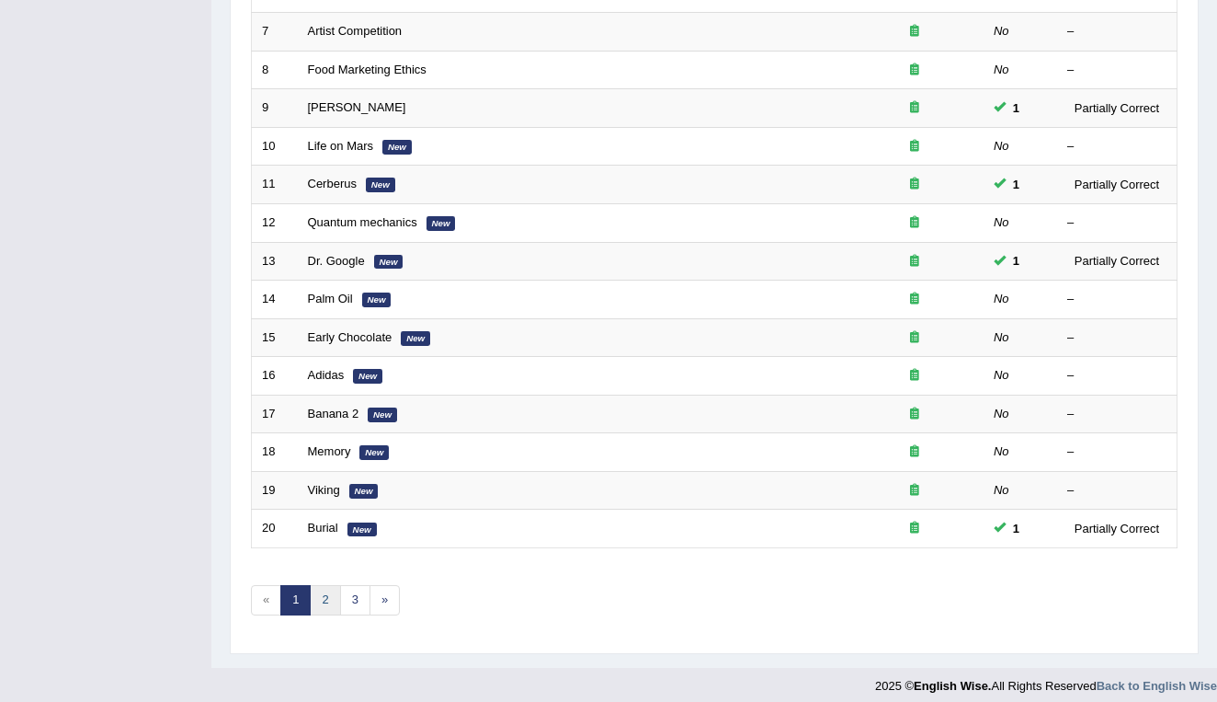
click at [325, 588] on link "2" at bounding box center [325, 600] width 30 height 30
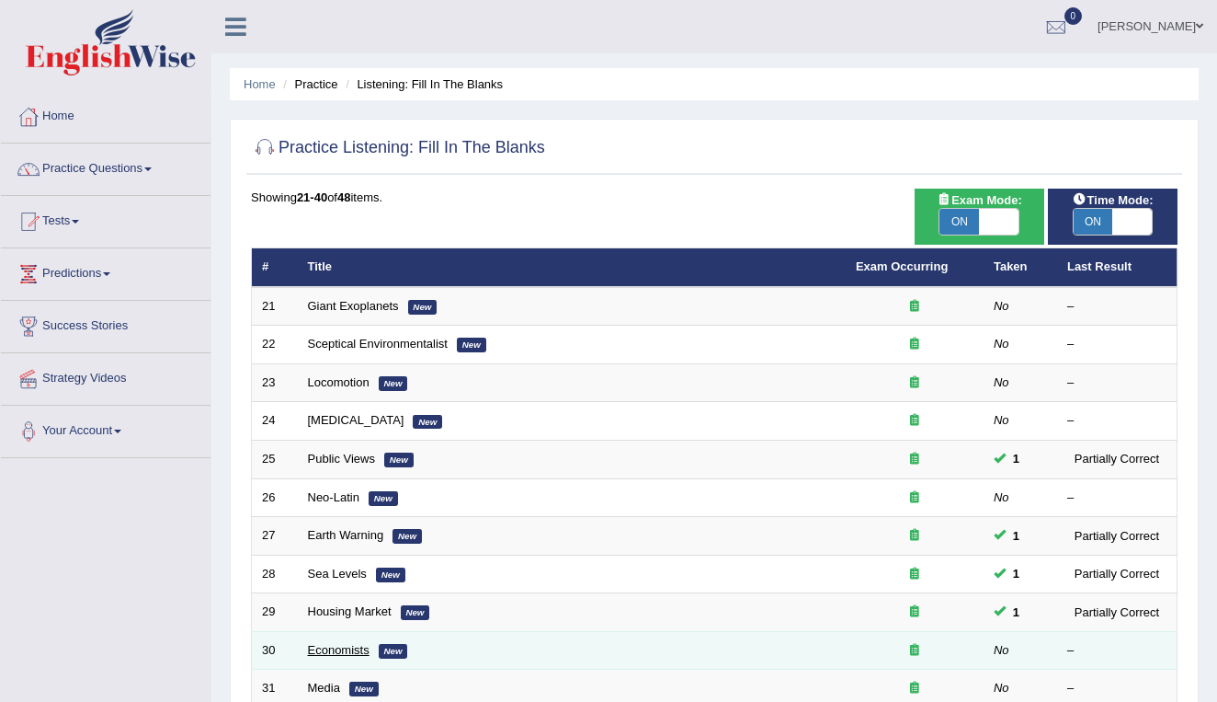
click at [331, 649] on link "Economists" at bounding box center [339, 650] width 62 height 14
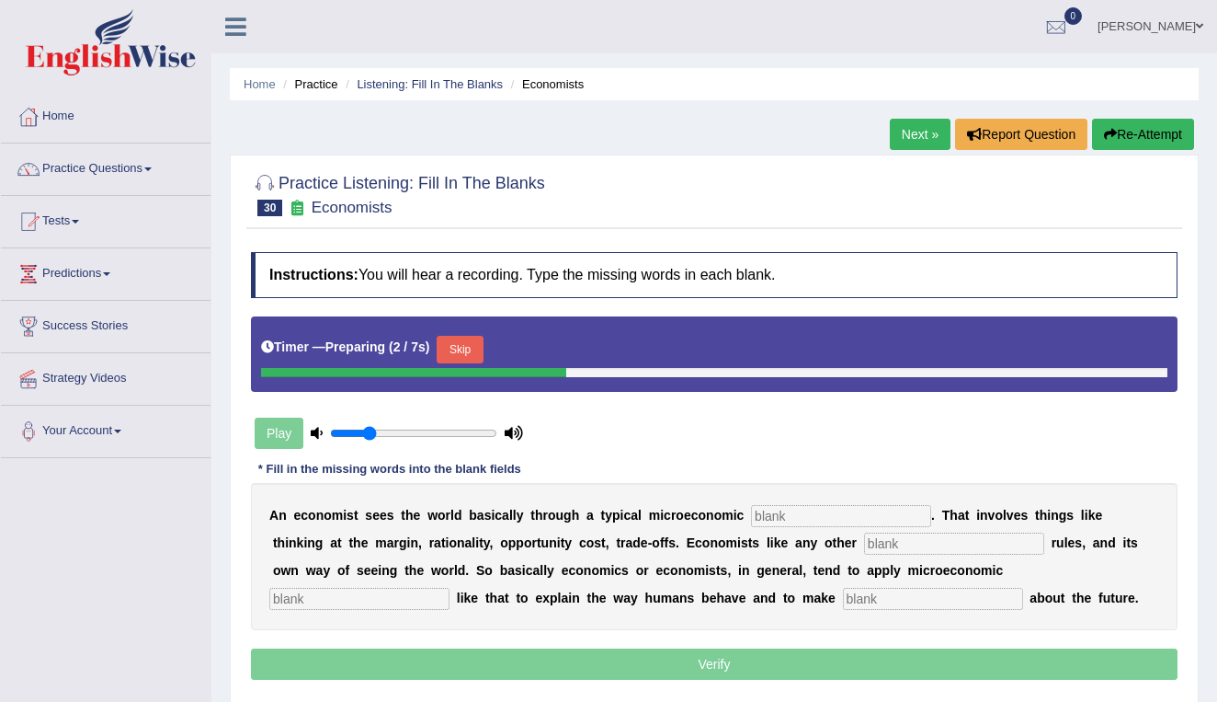
click at [760, 516] on input "text" at bounding box center [841, 516] width 180 height 22
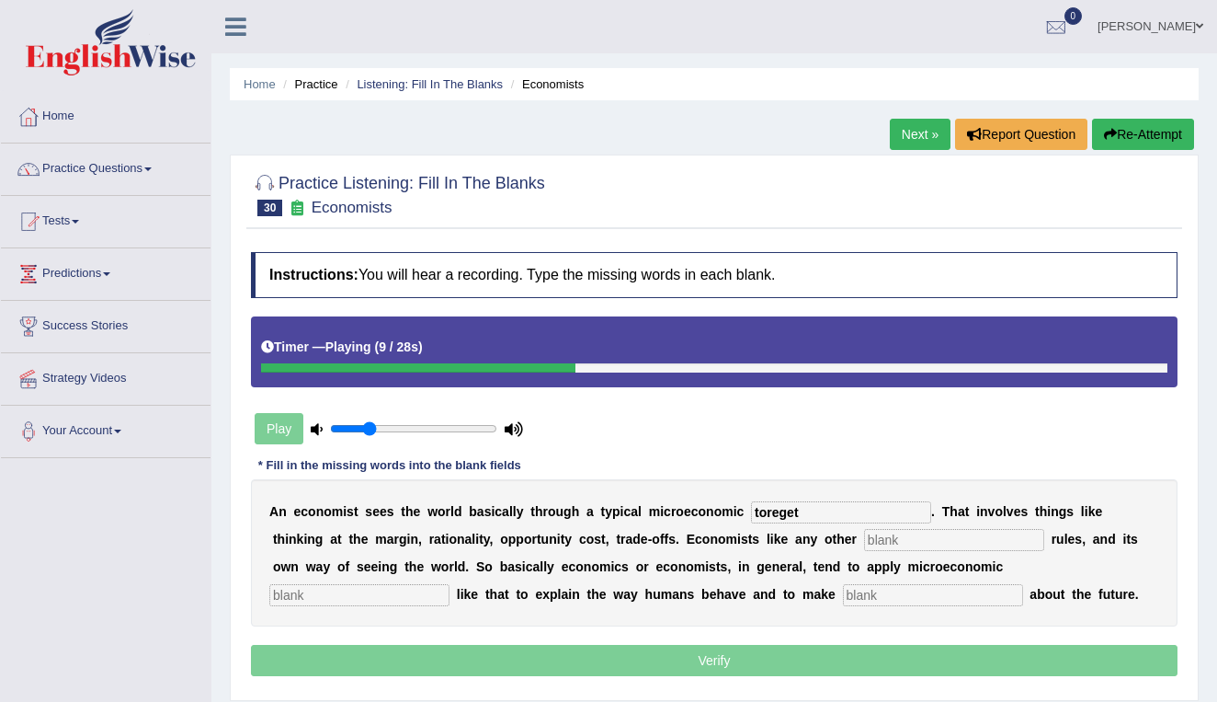
type input "toreget"
type input "discipline"
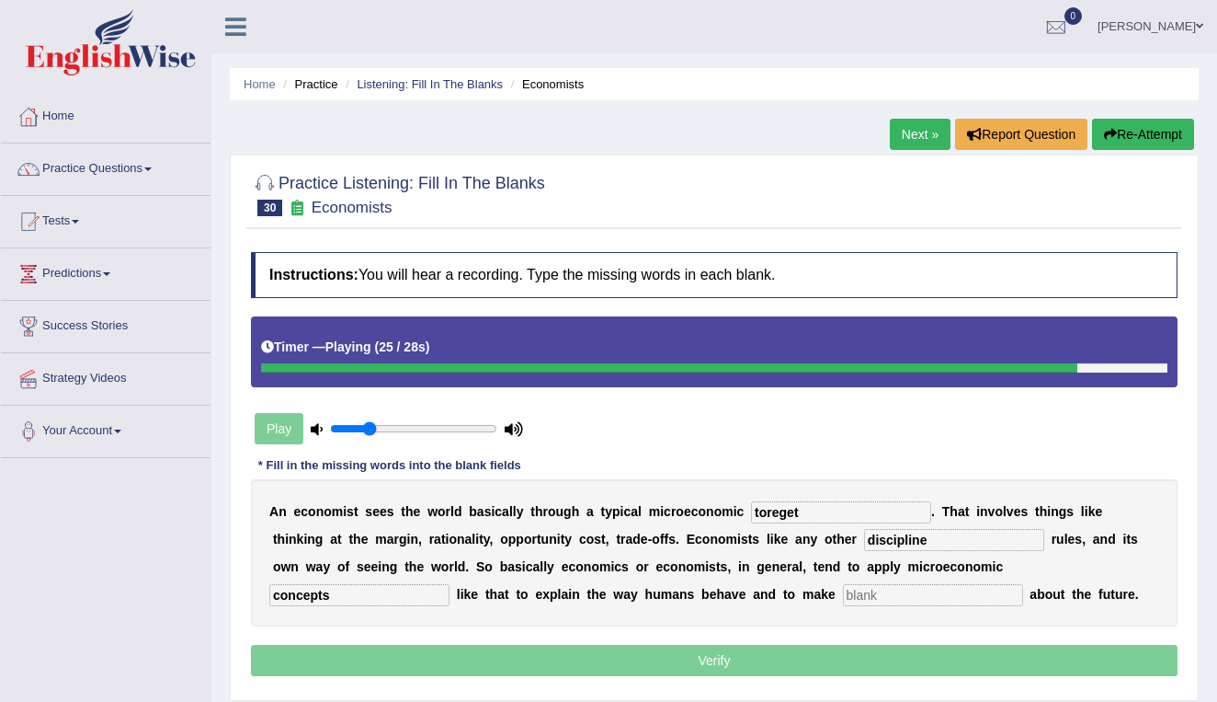
type input "concepts"
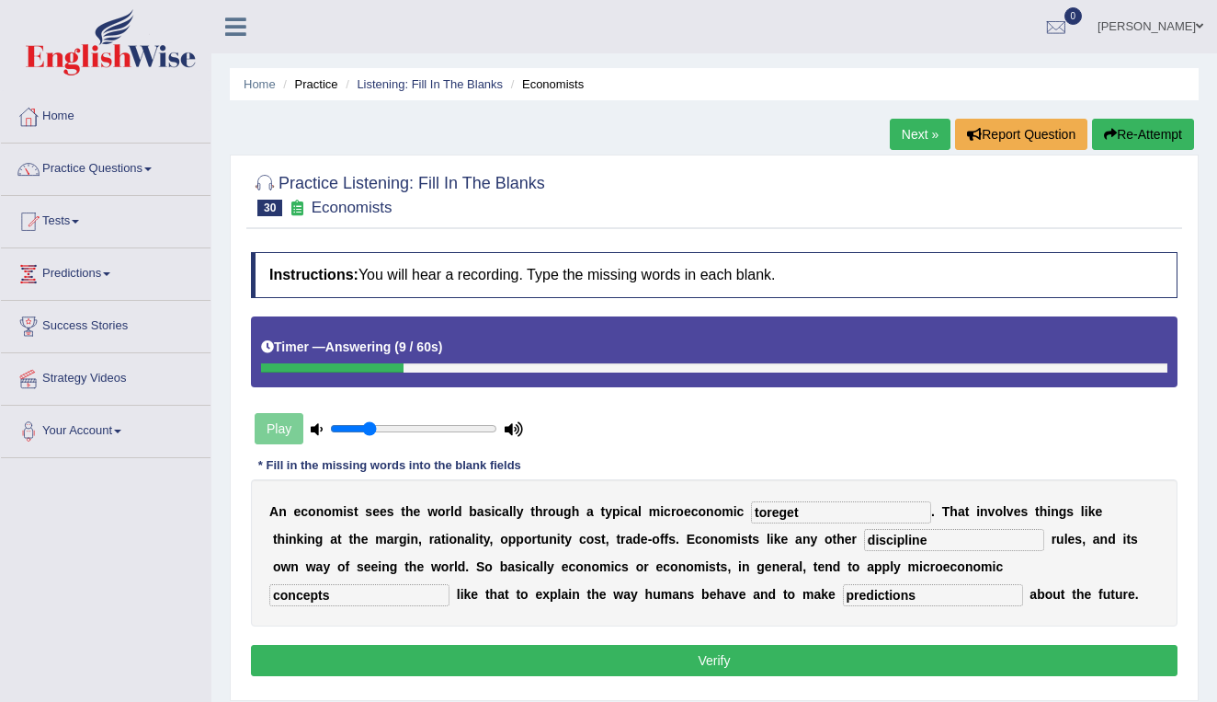
type input "predictions"
click at [1135, 138] on button "Re-Attempt" at bounding box center [1143, 134] width 102 height 31
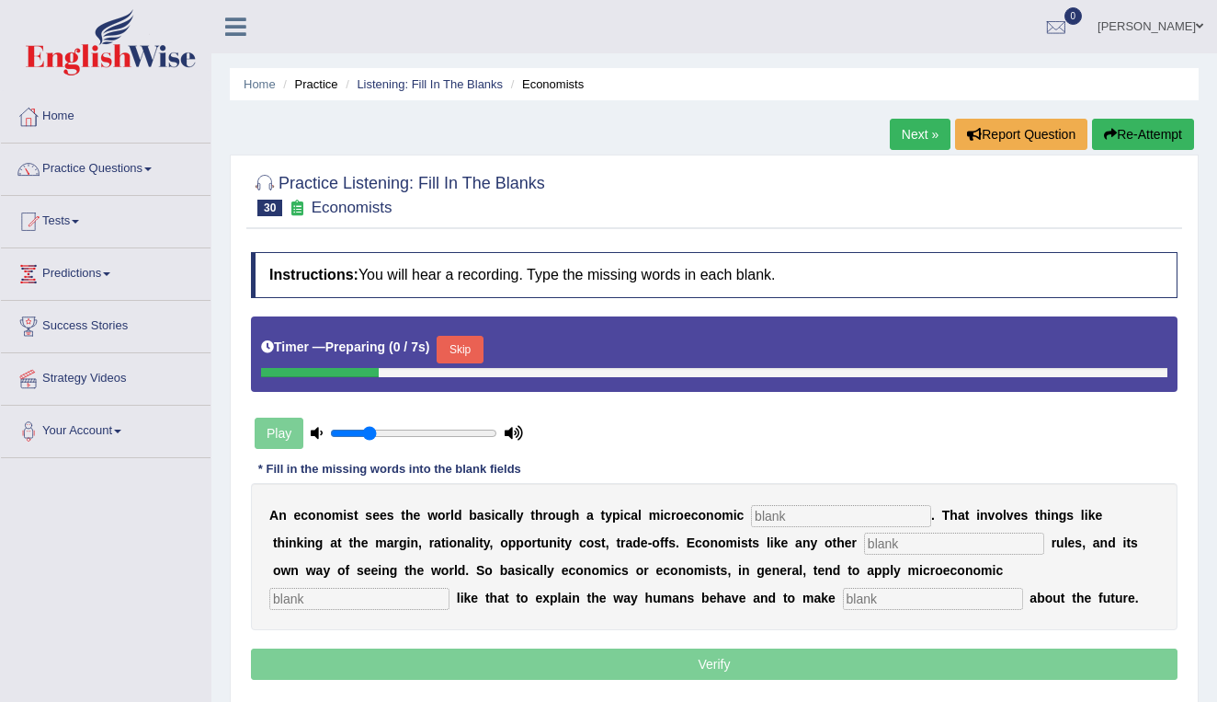
click at [835, 511] on input "text" at bounding box center [841, 516] width 180 height 22
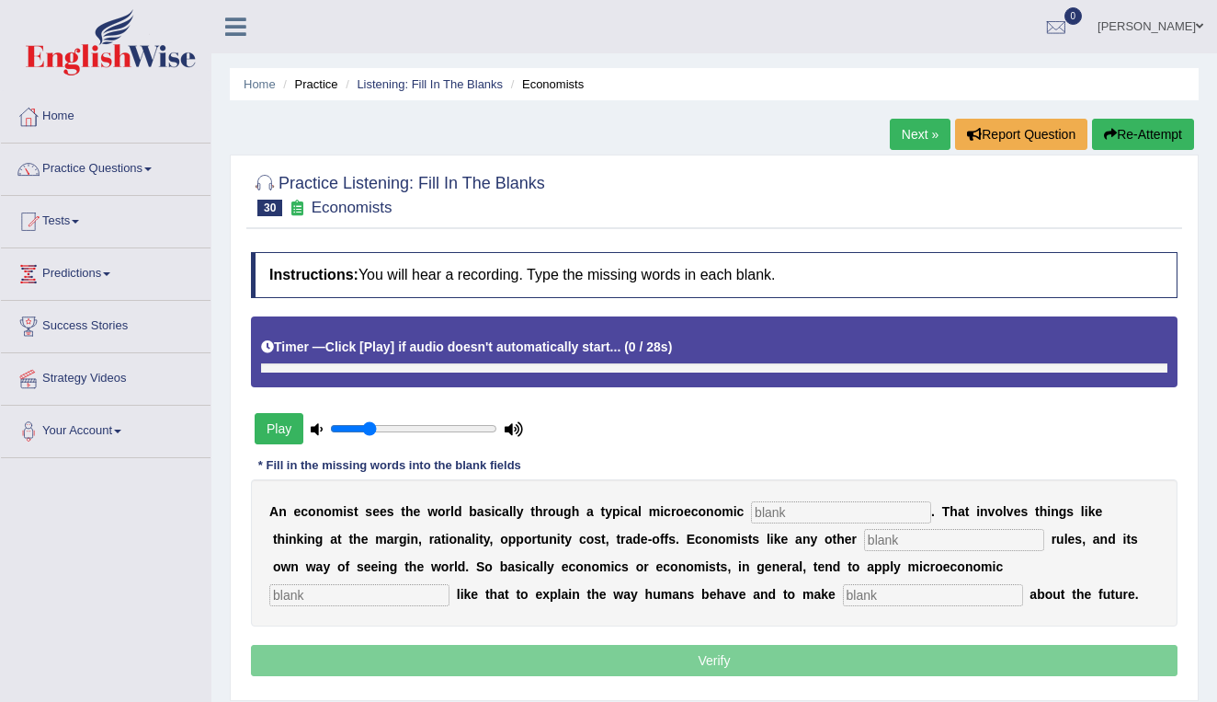
click at [268, 429] on button "Play" at bounding box center [279, 428] width 49 height 31
click at [802, 509] on input "text" at bounding box center [841, 512] width 180 height 22
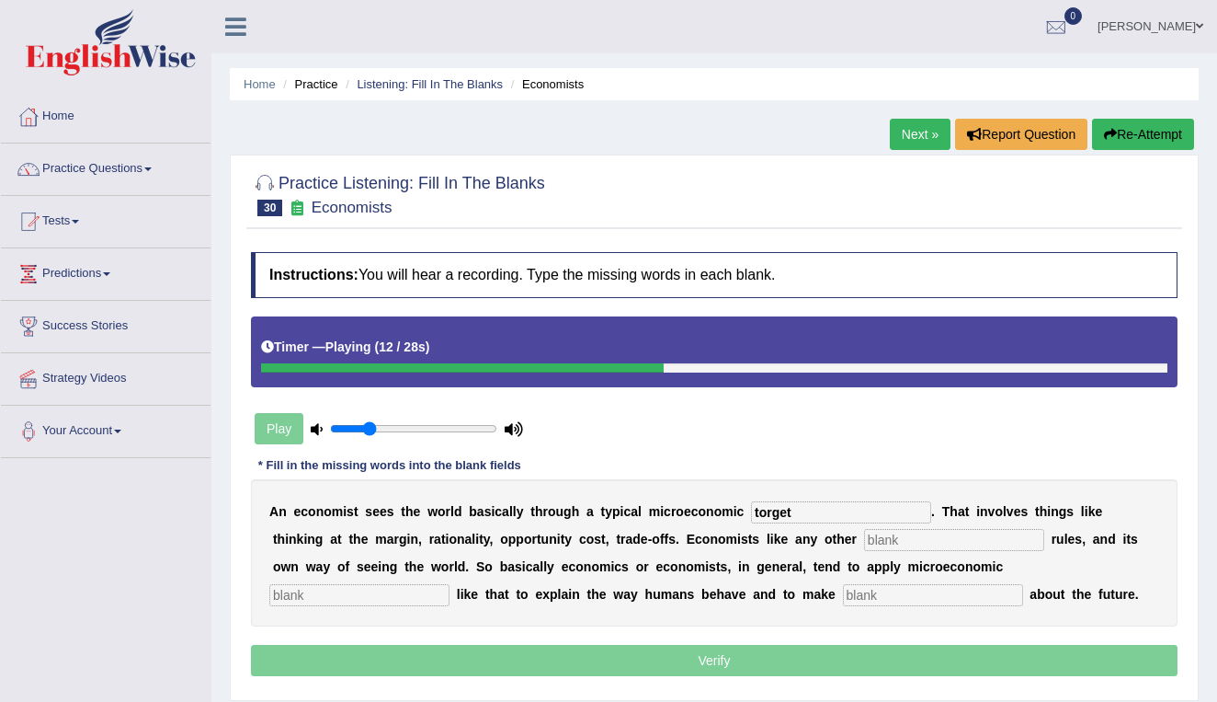
click at [802, 509] on input "torget" at bounding box center [841, 512] width 180 height 22
type input "torget"
type input "discipline"
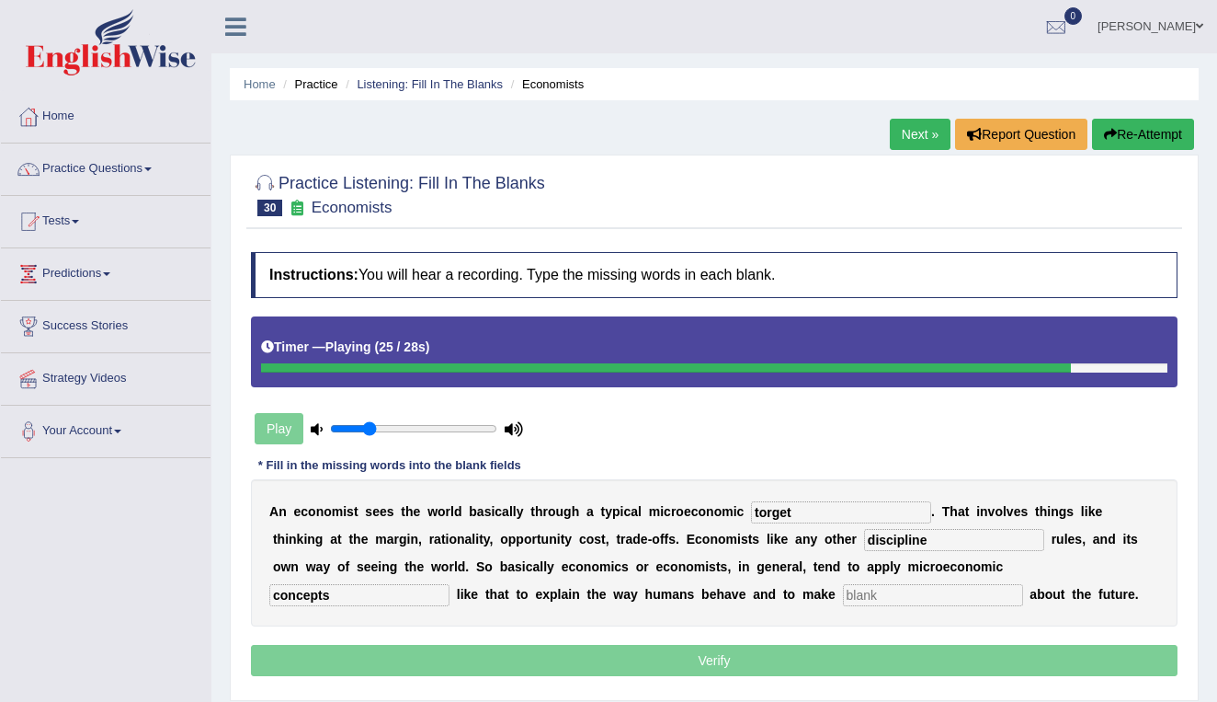
type input "concepts"
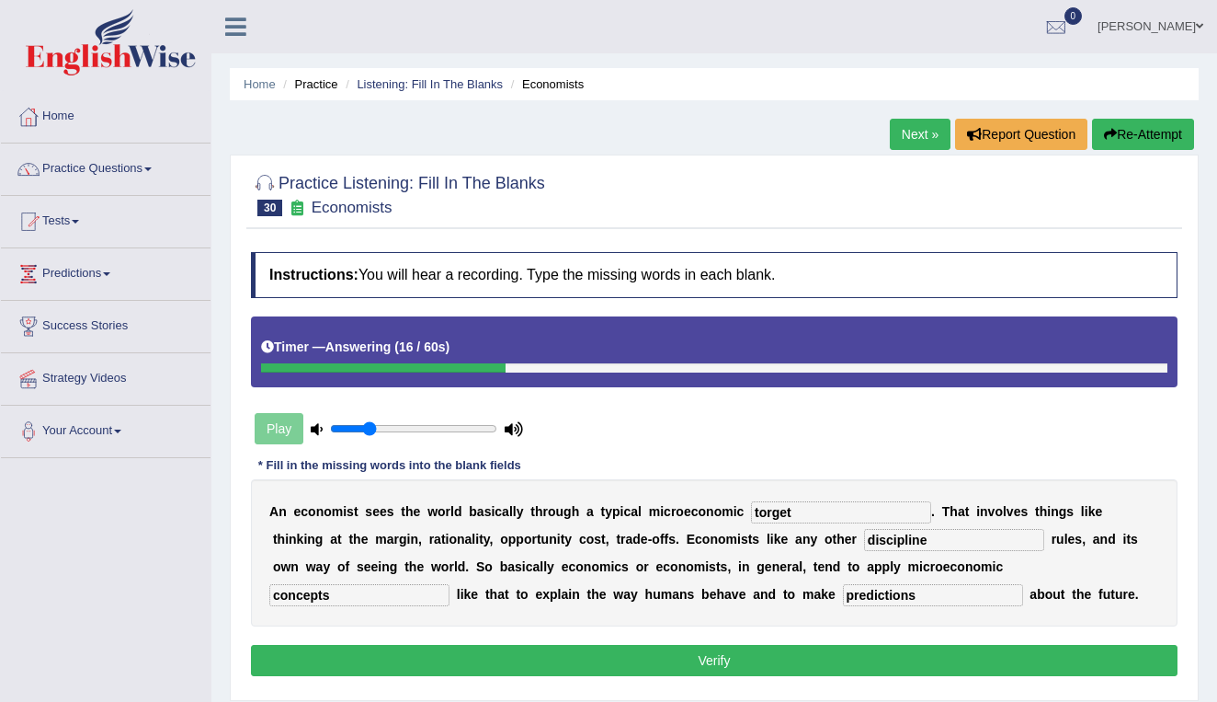
type input "predictions"
click at [864, 538] on input "discipline" at bounding box center [954, 540] width 180 height 22
type input "disciplined"
click at [829, 657] on button "Verify" at bounding box center [714, 660] width 927 height 31
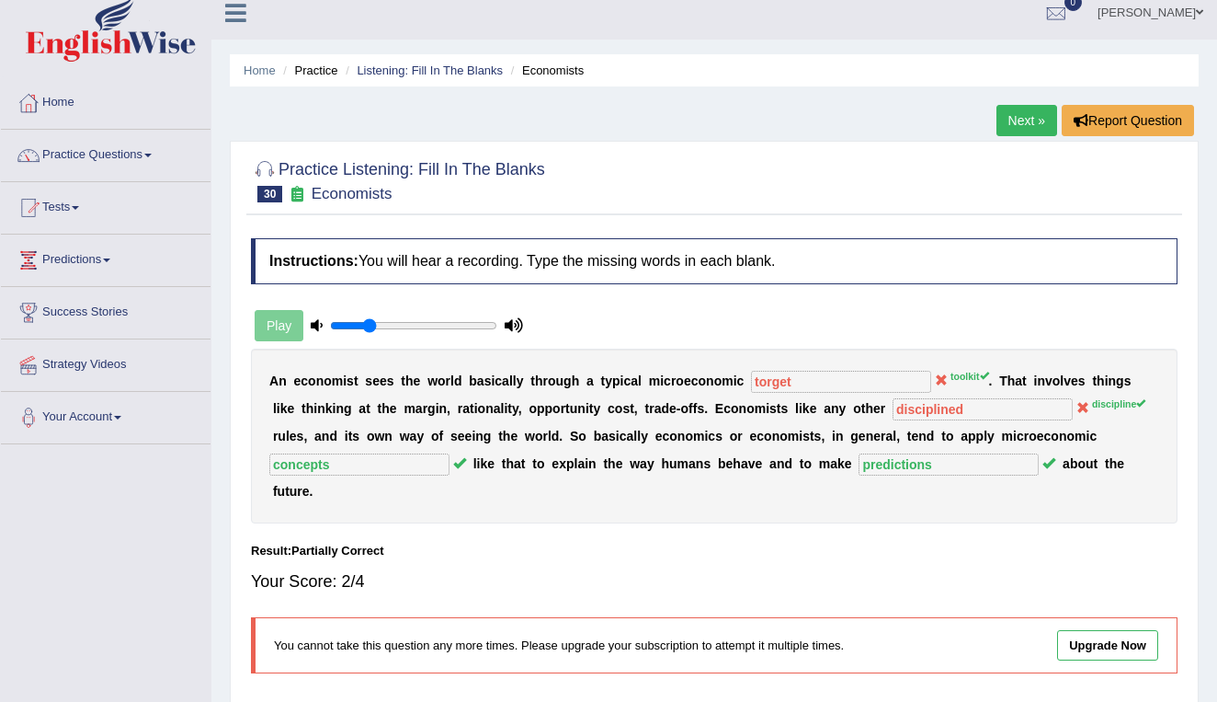
scroll to position [8, 0]
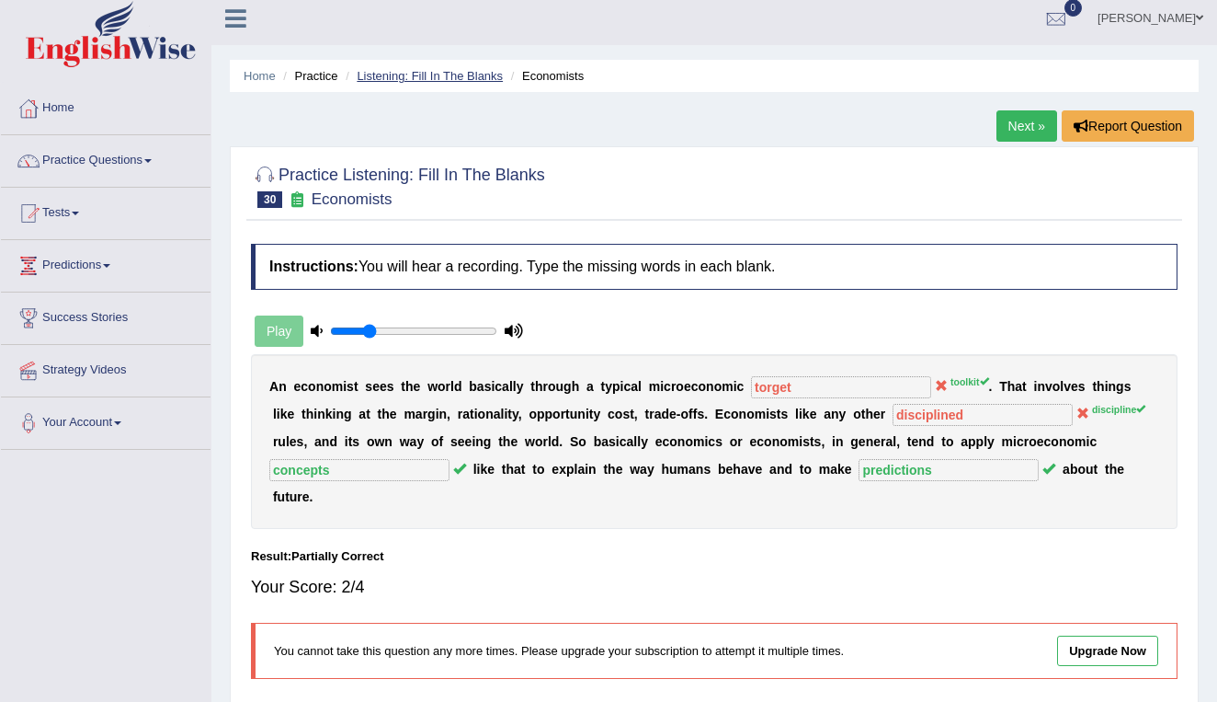
click at [417, 75] on link "Listening: Fill In The Blanks" at bounding box center [430, 76] width 146 height 14
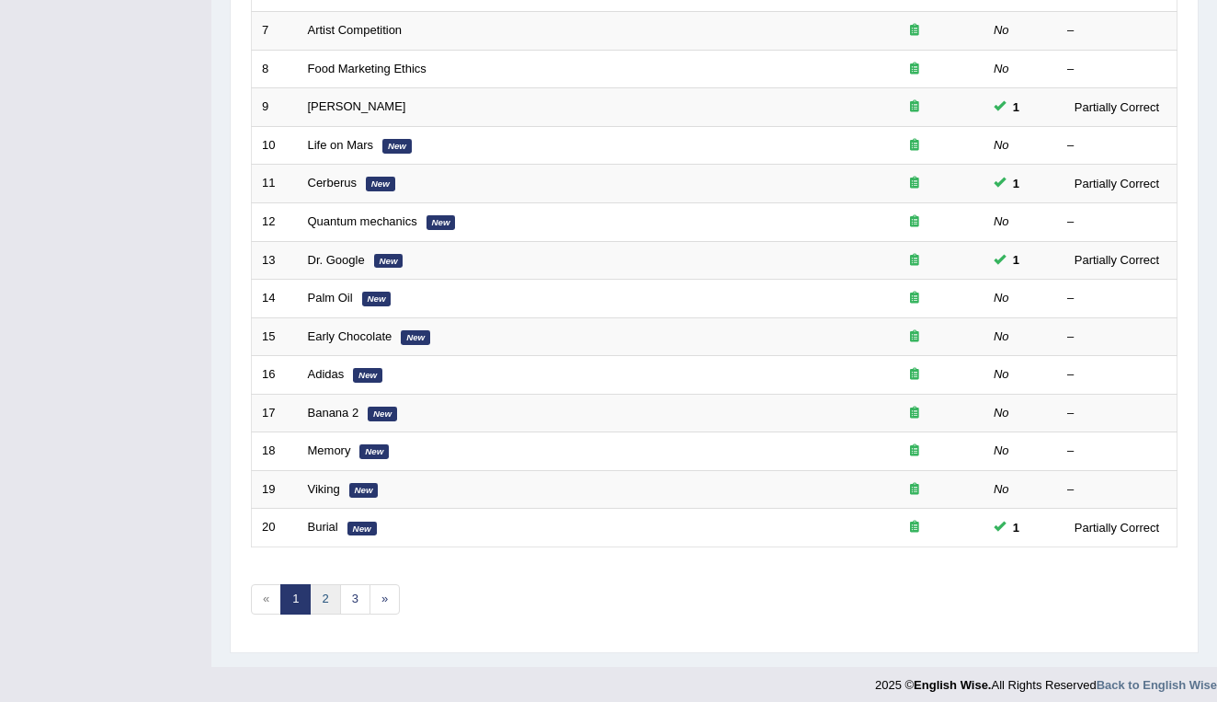
scroll to position [504, 0]
click at [315, 591] on link "2" at bounding box center [325, 600] width 30 height 30
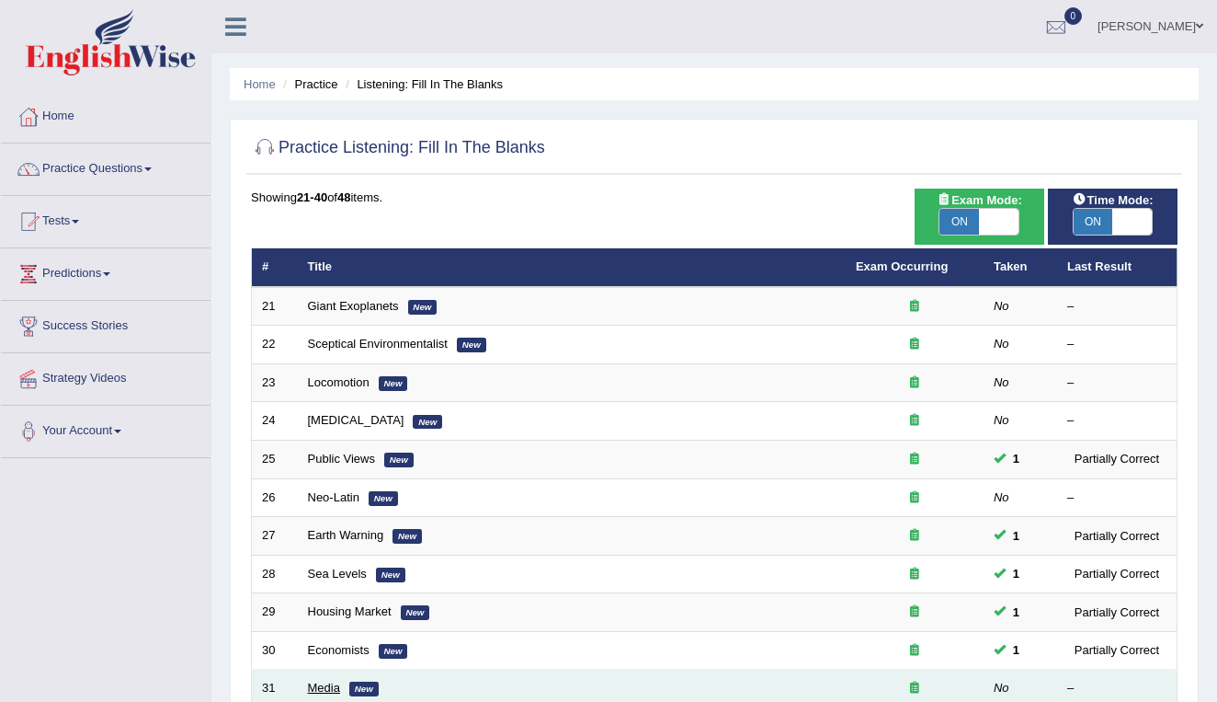
click at [320, 686] on link "Media" at bounding box center [324, 687] width 32 height 14
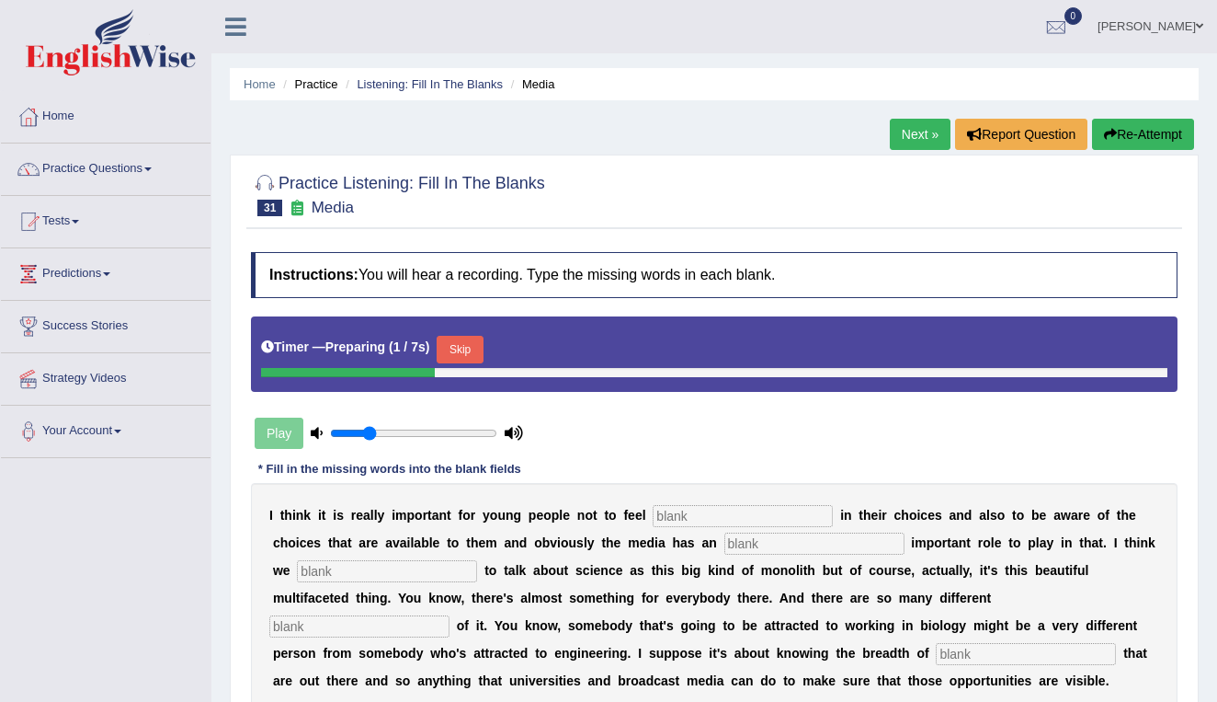
click at [668, 517] on input "text" at bounding box center [743, 516] width 180 height 22
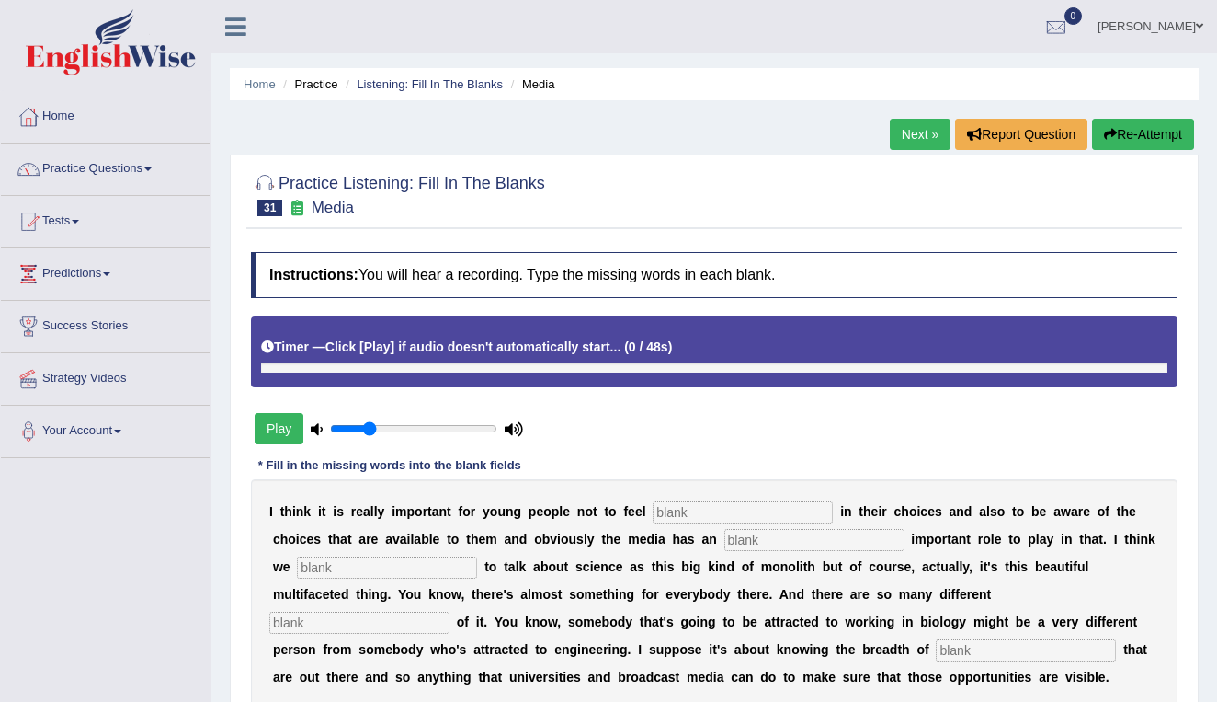
click at [271, 437] on button "Play" at bounding box center [279, 428] width 49 height 31
click at [756, 519] on input "text" at bounding box center [743, 512] width 180 height 22
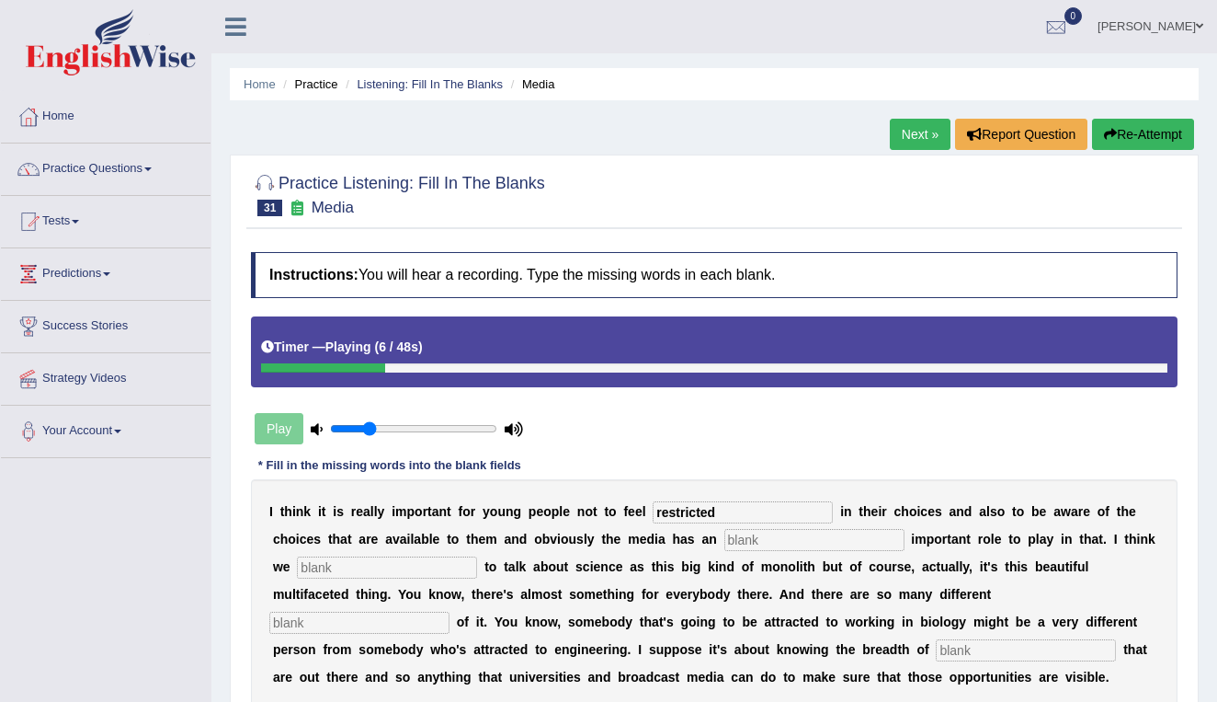
type input "restricted"
type input "incredibly"
type input "tend"
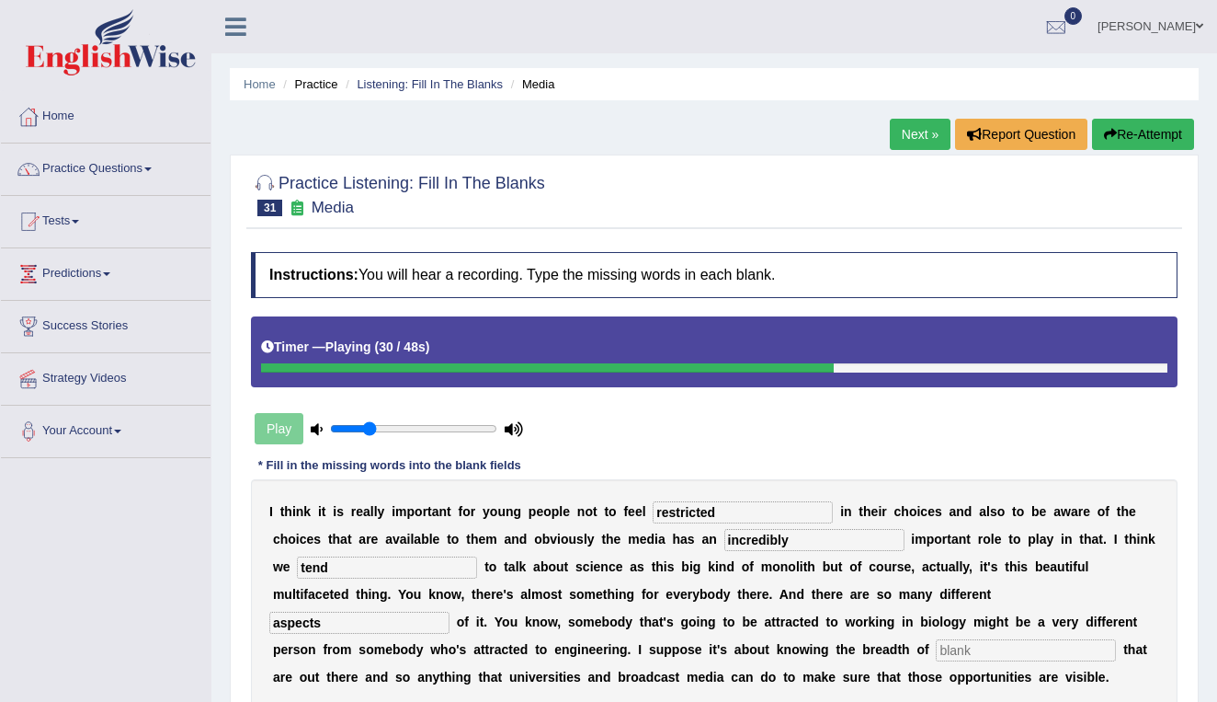
type input "aspects"
type input "opportunity"
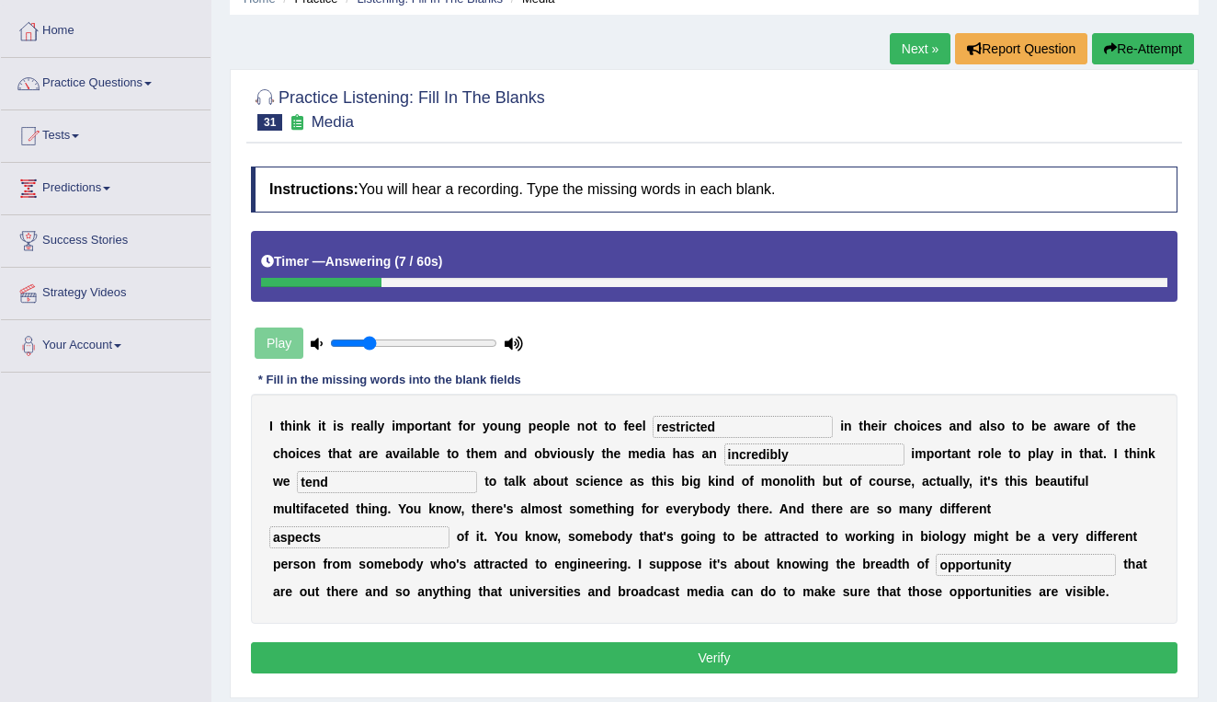
scroll to position [88, 0]
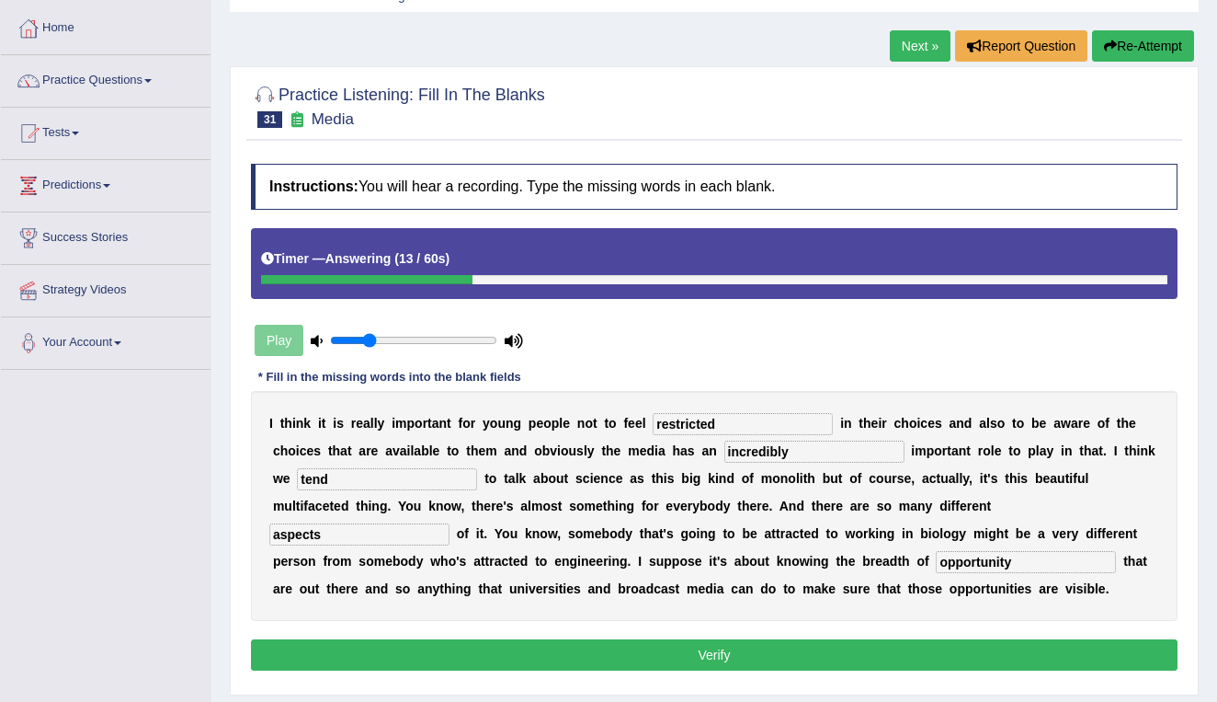
click at [782, 656] on button "Verify" at bounding box center [714, 654] width 927 height 31
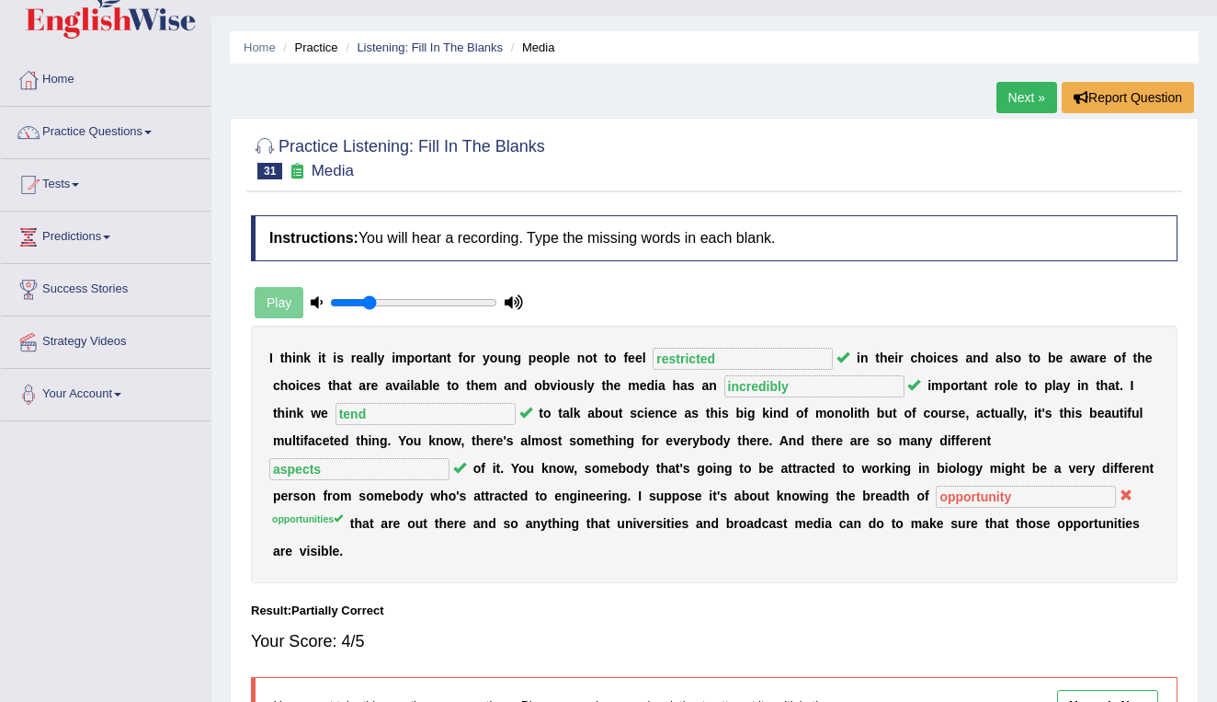
scroll to position [0, 0]
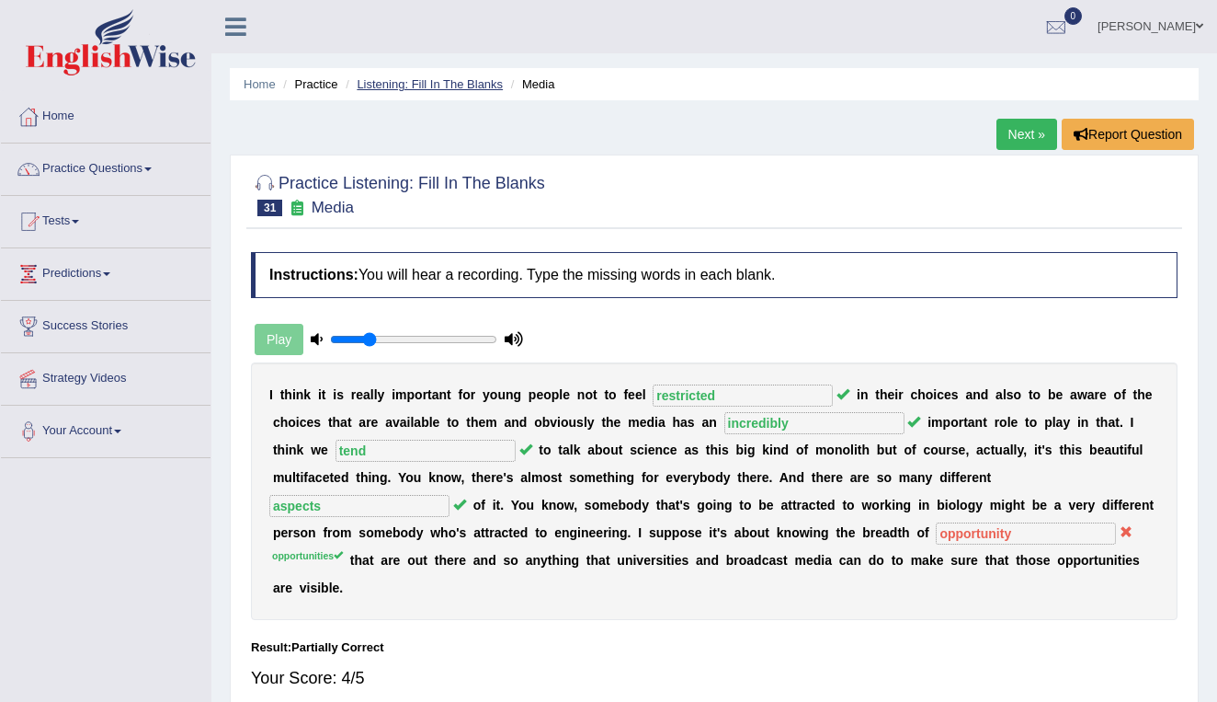
click at [446, 86] on link "Listening: Fill In The Blanks" at bounding box center [430, 84] width 146 height 14
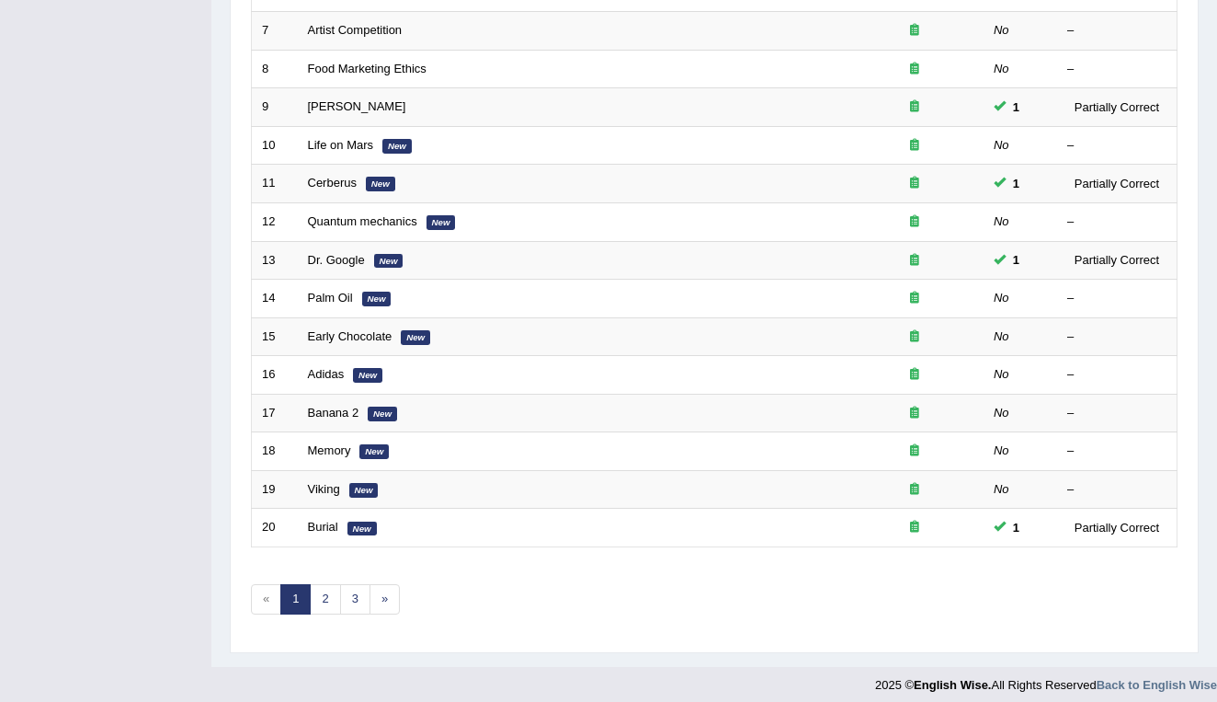
scroll to position [504, 0]
click at [327, 585] on link "2" at bounding box center [325, 600] width 30 height 30
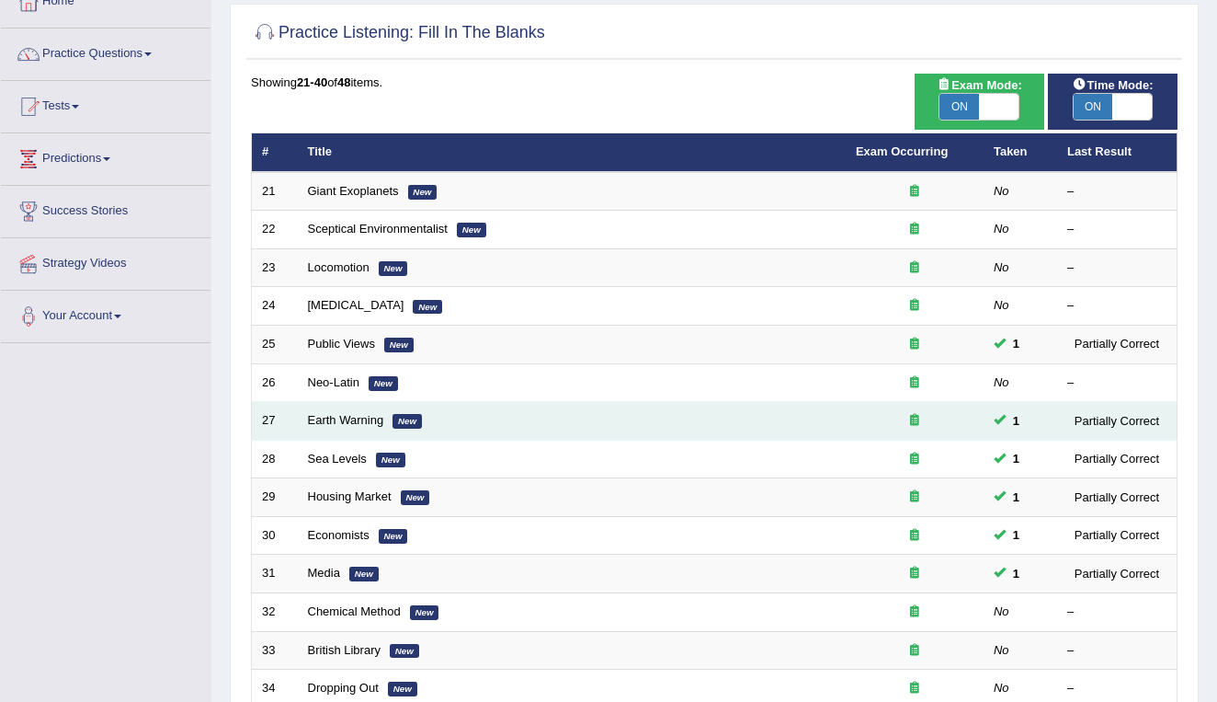
scroll to position [123, 0]
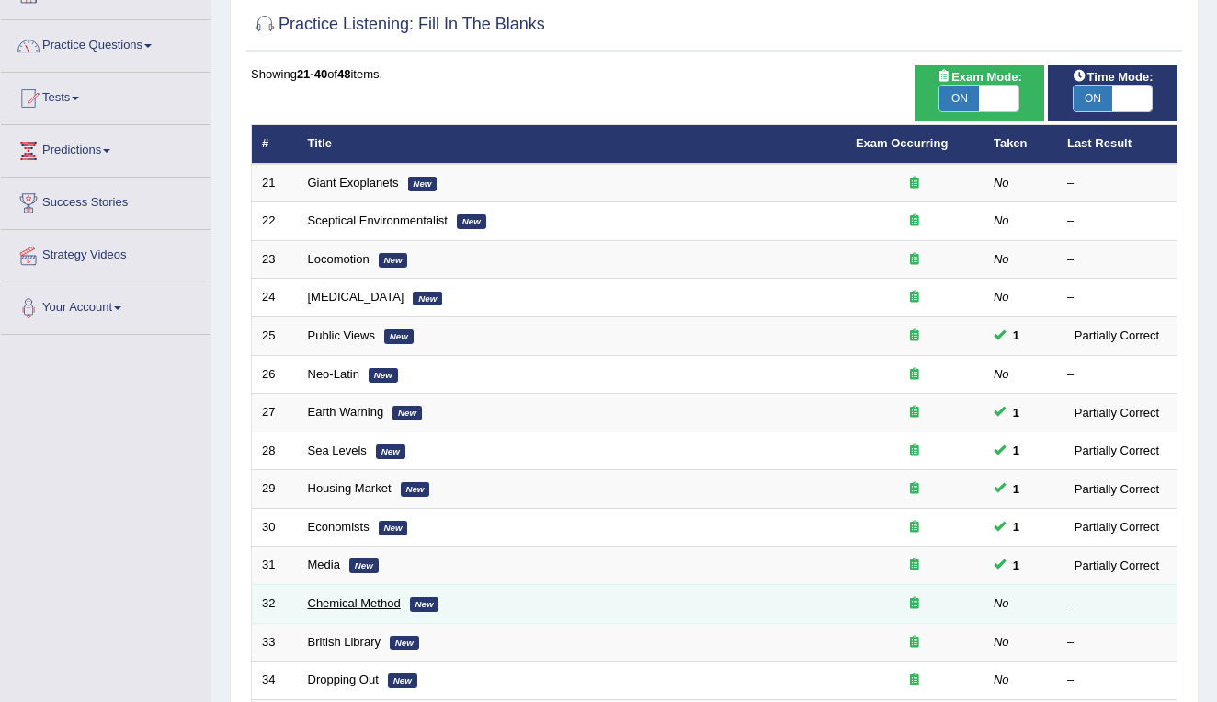
click at [348, 596] on link "Chemical Method" at bounding box center [354, 603] width 93 height 14
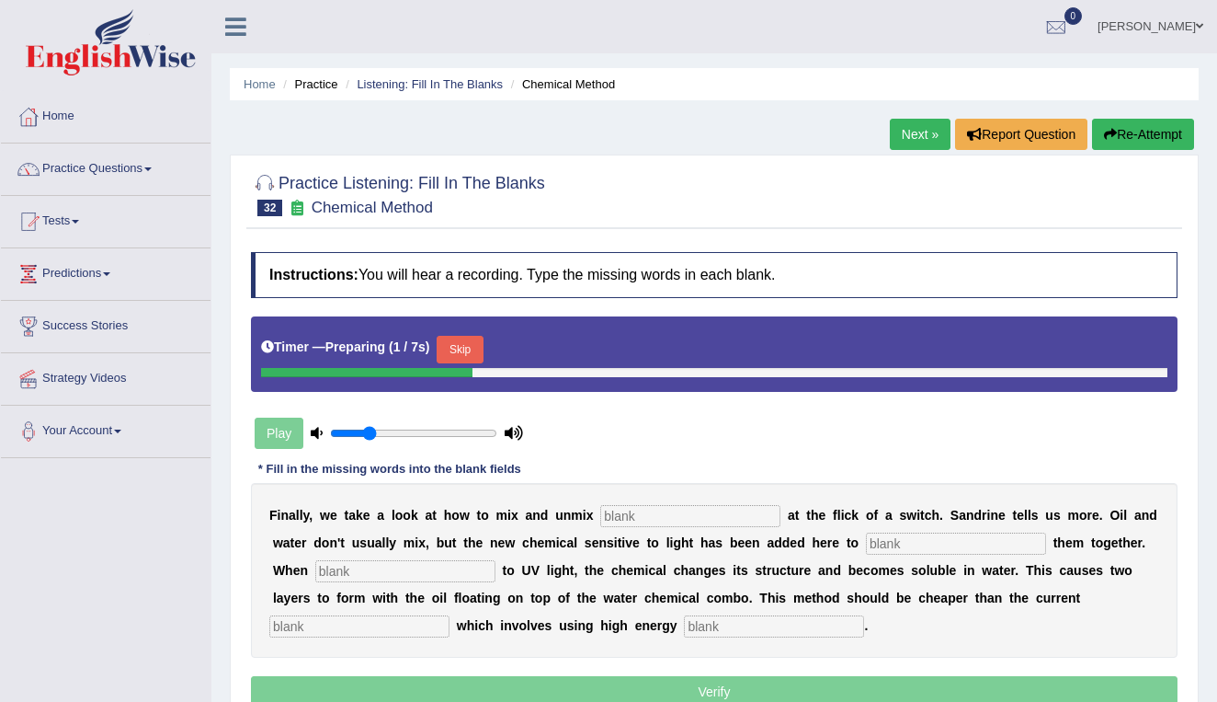
click at [644, 514] on input "text" at bounding box center [690, 516] width 180 height 22
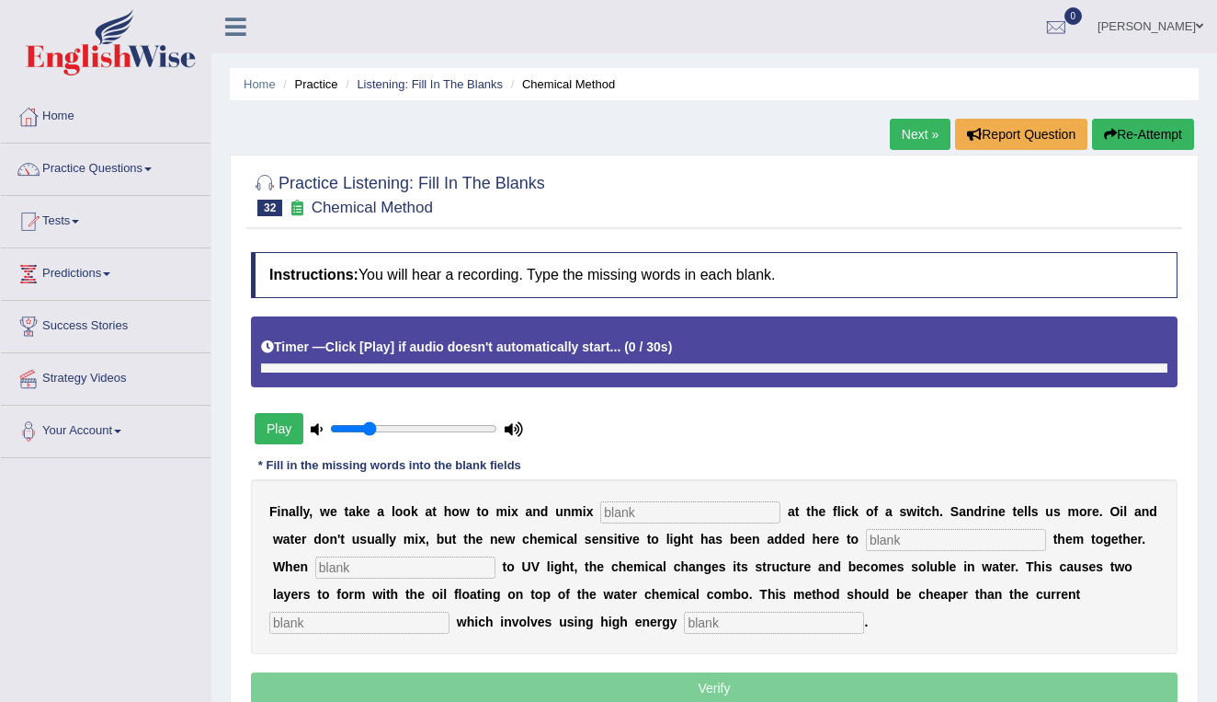
click at [280, 424] on button "Play" at bounding box center [279, 428] width 49 height 31
click at [628, 515] on input "text" at bounding box center [690, 512] width 180 height 22
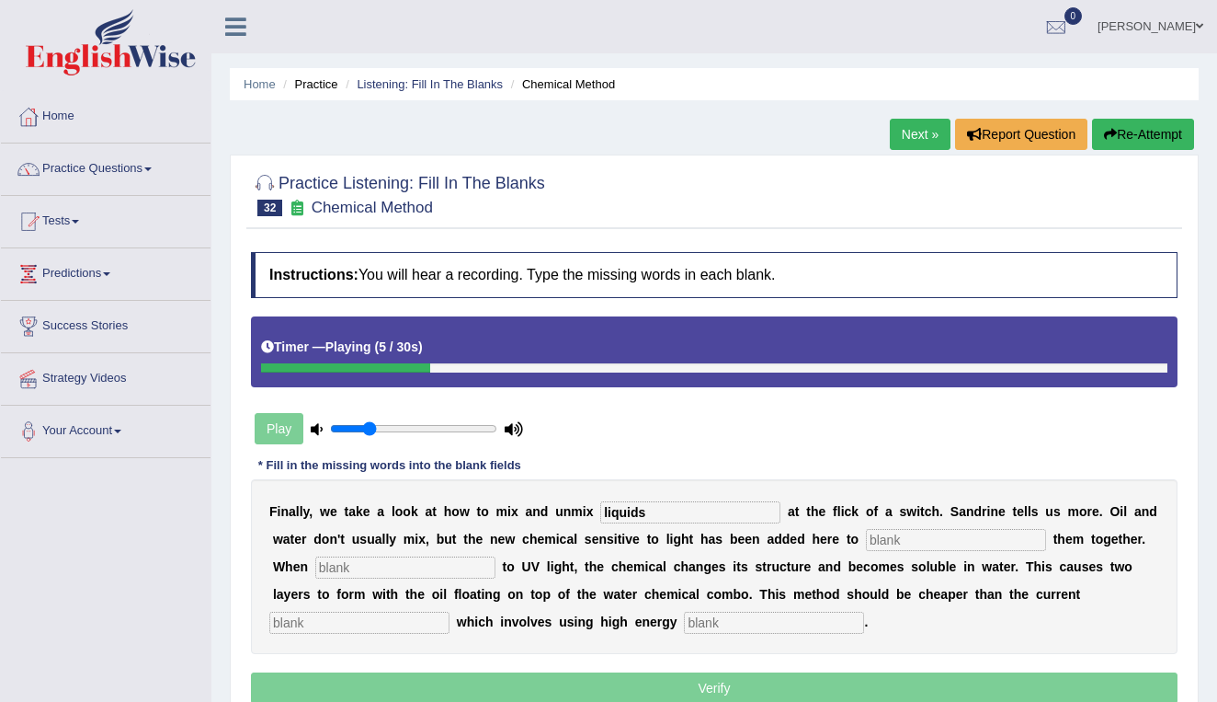
type input "liquids"
type input "blend"
type input "exposed"
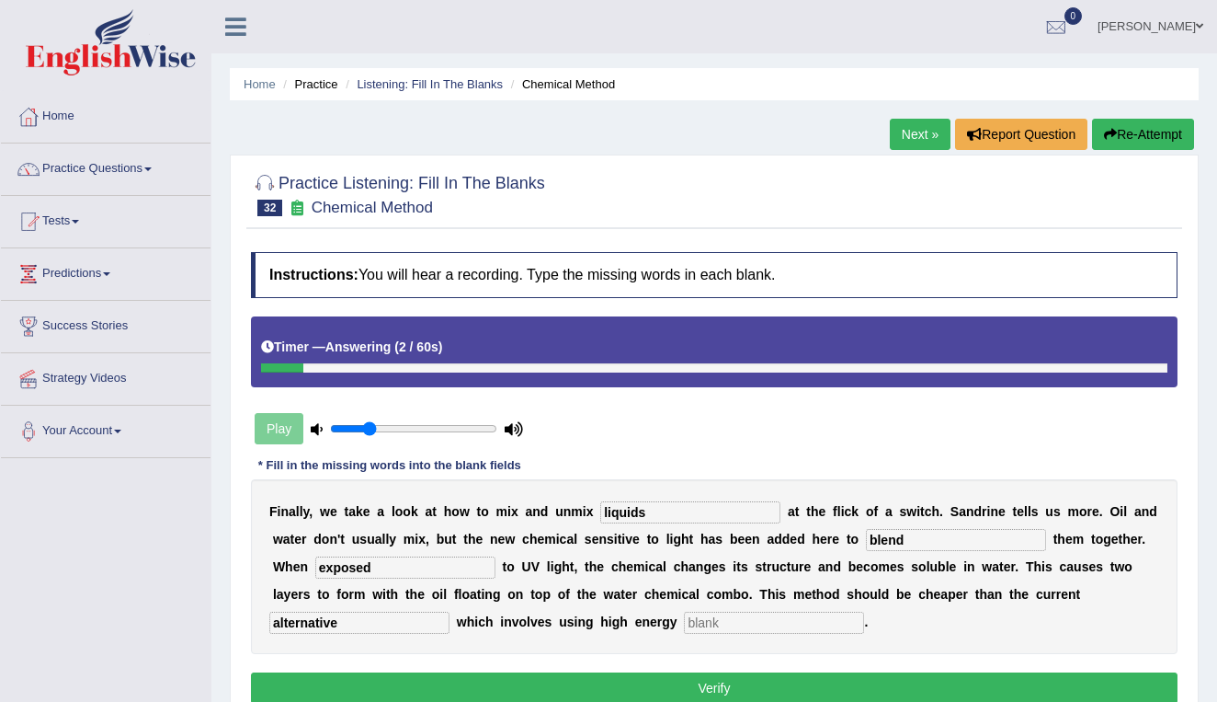
type input "alternative"
type input "centrifuges"
click at [686, 697] on button "Verify" at bounding box center [714, 687] width 927 height 31
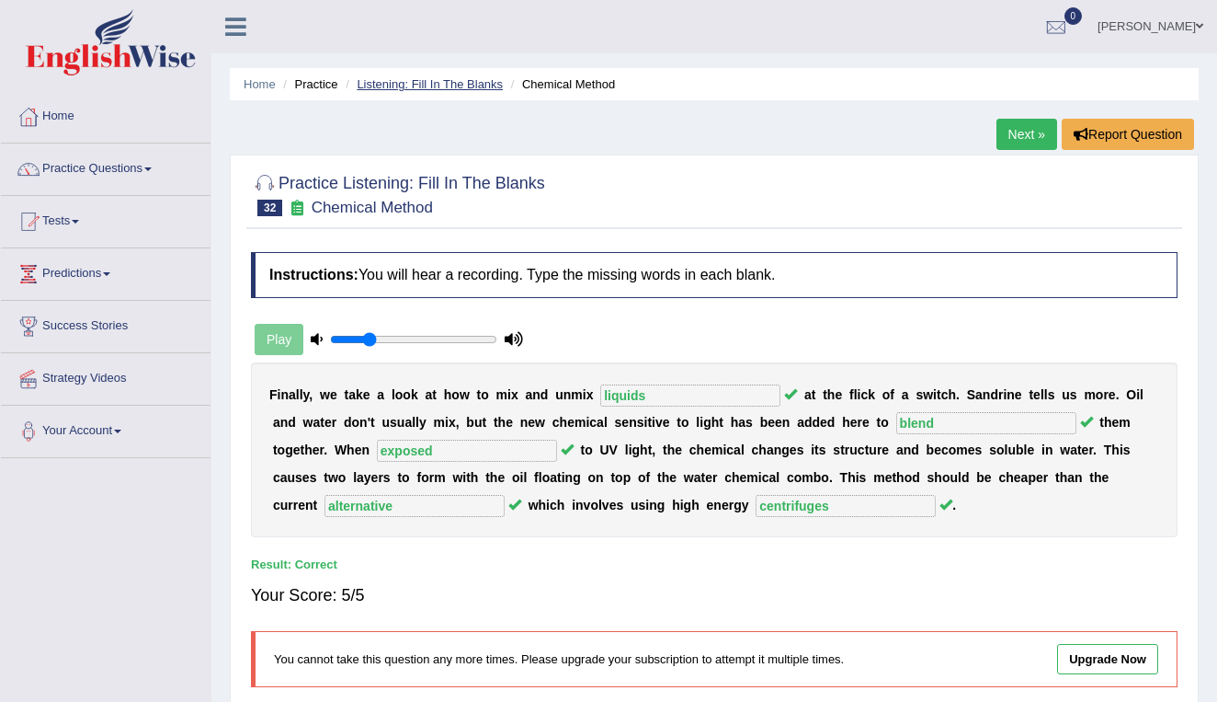
click at [452, 81] on link "Listening: Fill In The Blanks" at bounding box center [430, 84] width 146 height 14
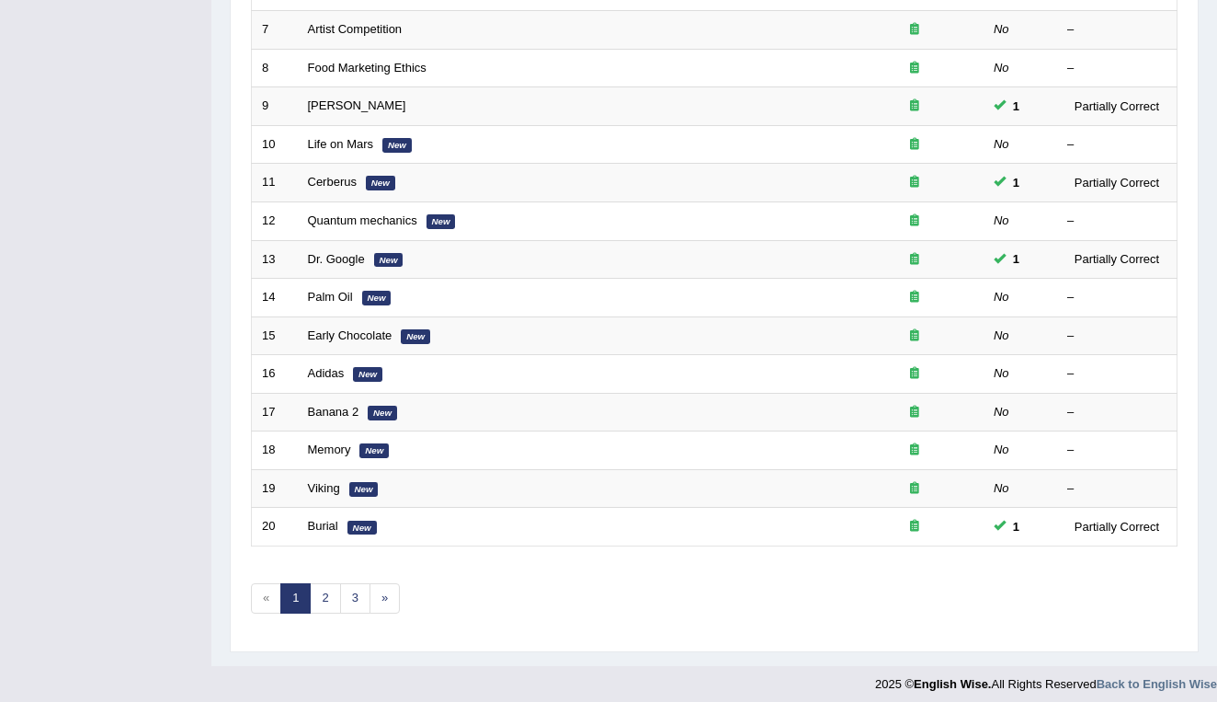
scroll to position [504, 0]
click at [325, 592] on link "2" at bounding box center [325, 600] width 30 height 30
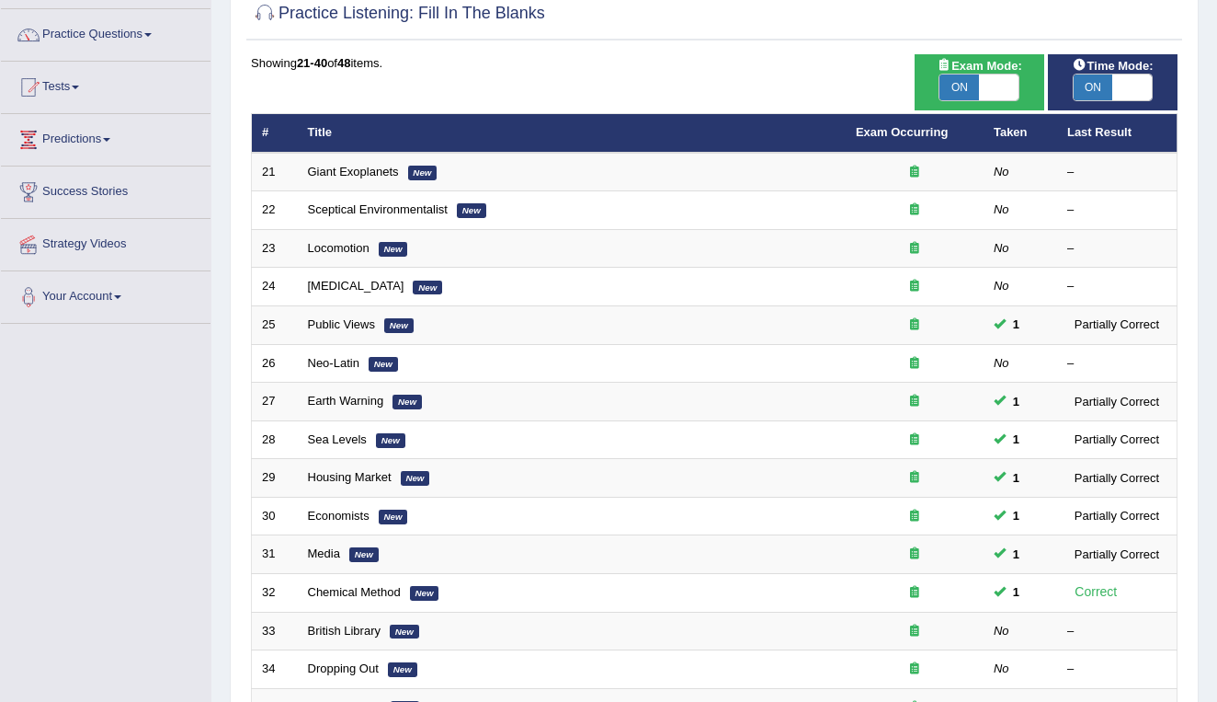
scroll to position [151, 0]
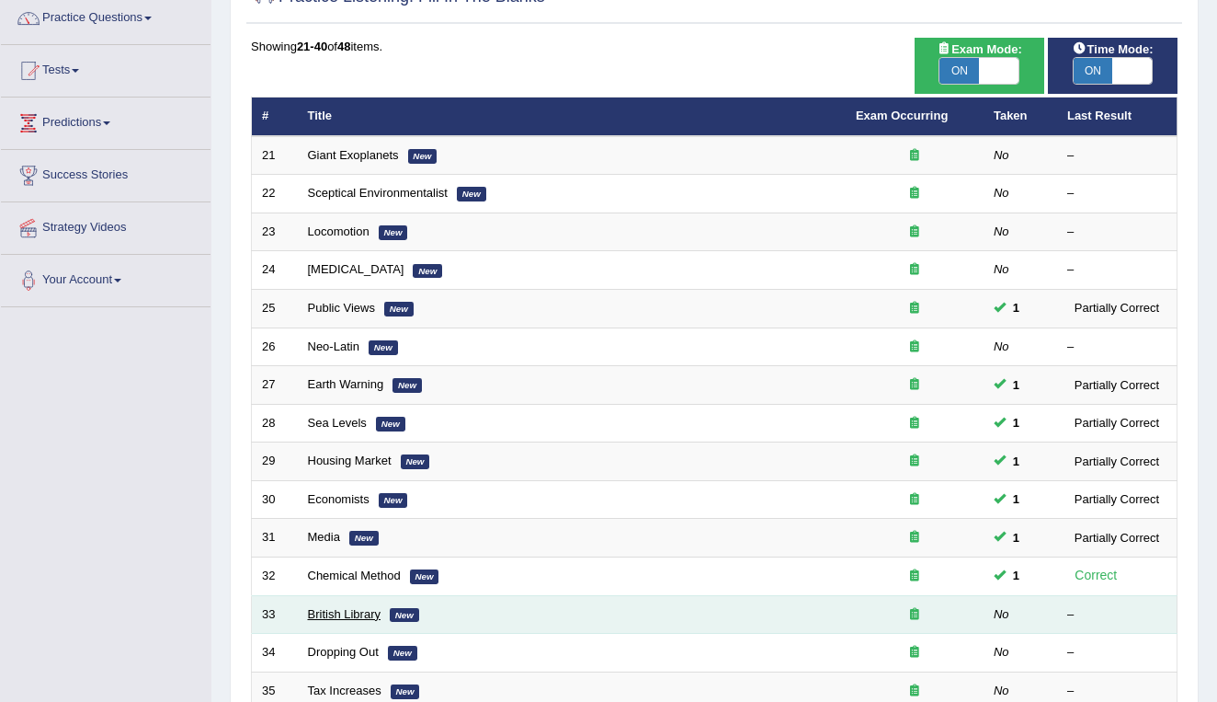
click at [328, 607] on link "British Library" at bounding box center [344, 614] width 73 height 14
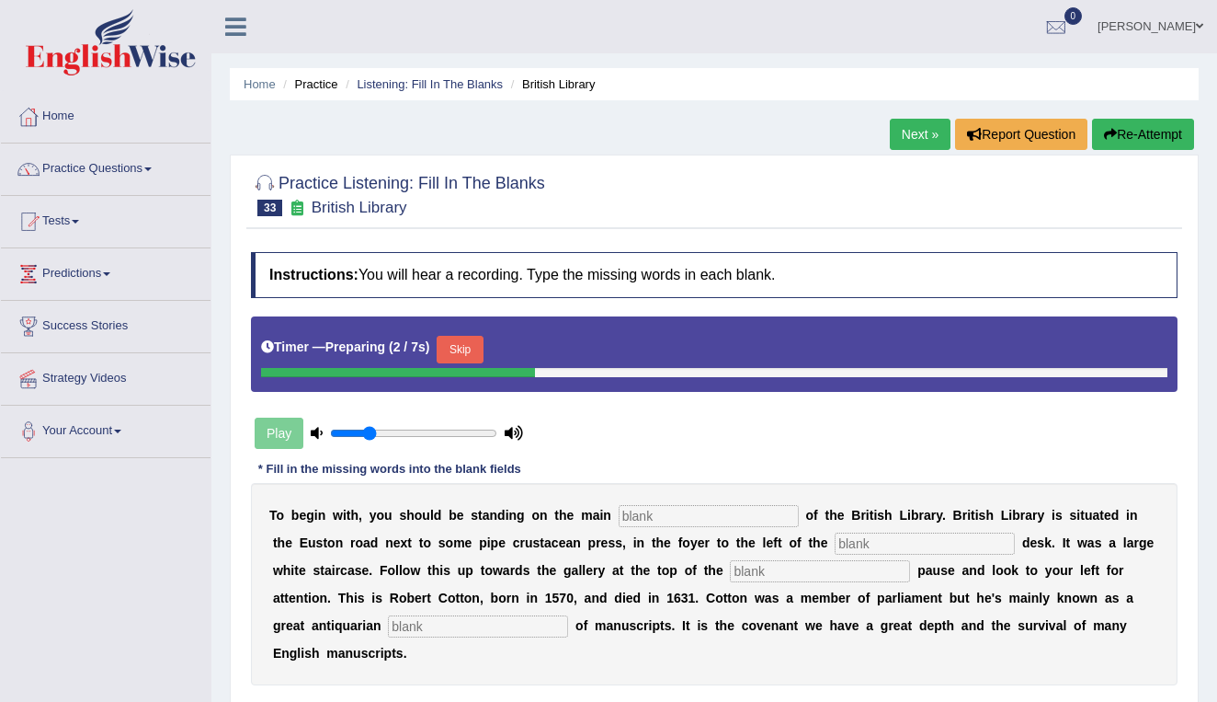
click at [625, 515] on input "text" at bounding box center [709, 516] width 180 height 22
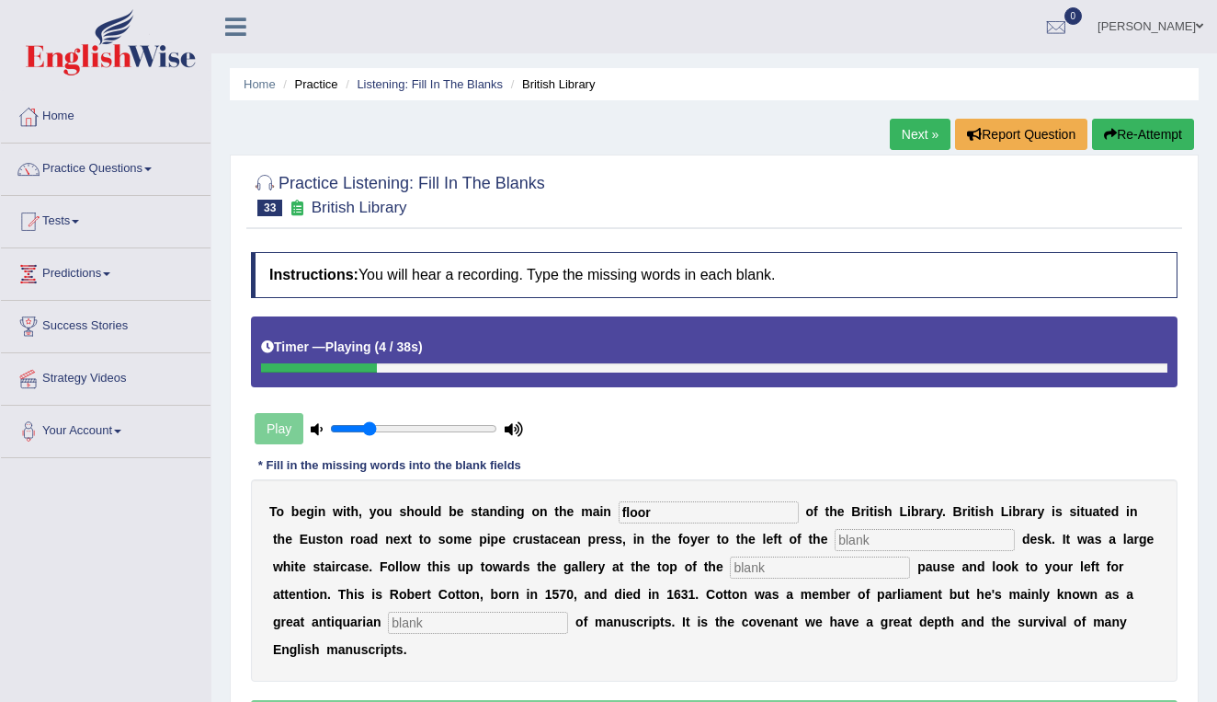
type input "floor"
type input "information"
type input "stairs"
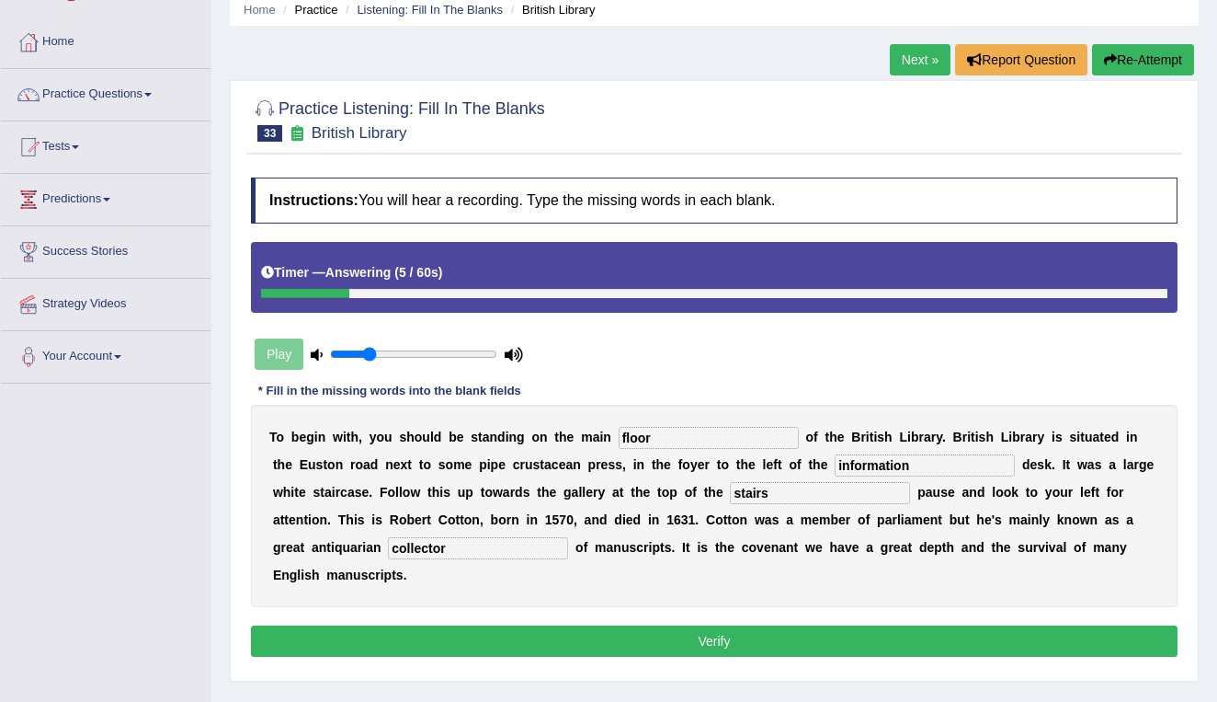
scroll to position [76, 0]
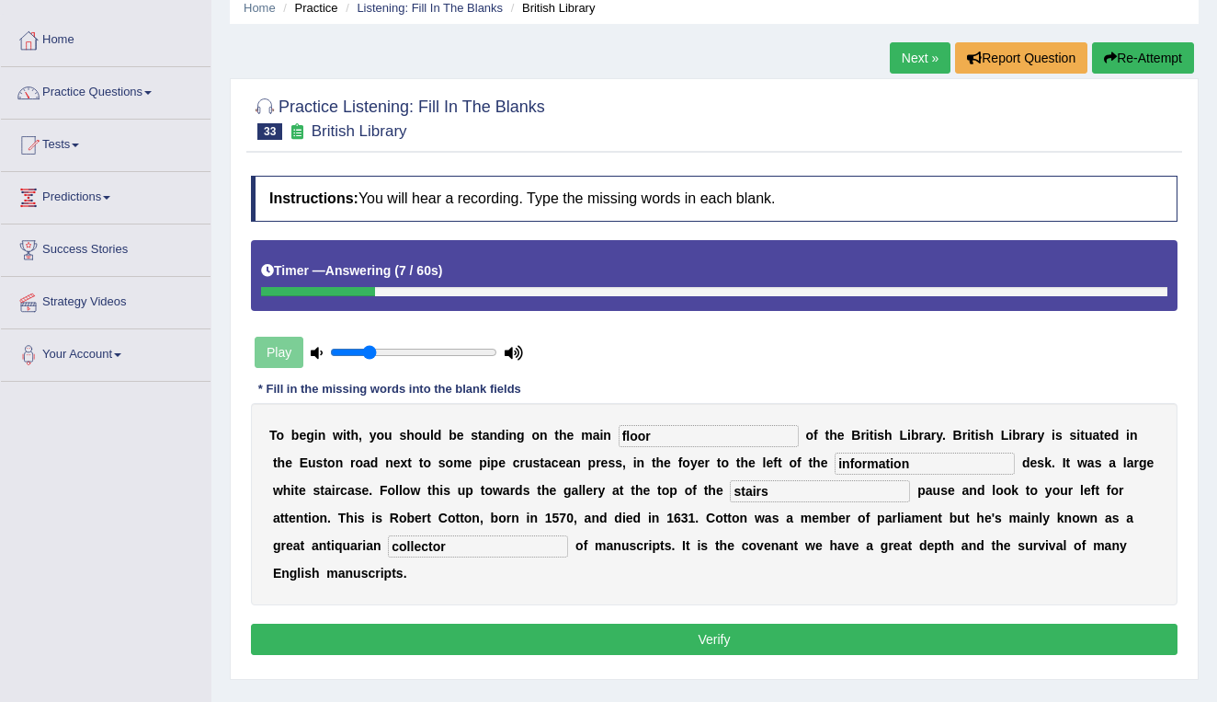
type input "collector"
click at [719, 635] on button "Verify" at bounding box center [714, 638] width 927 height 31
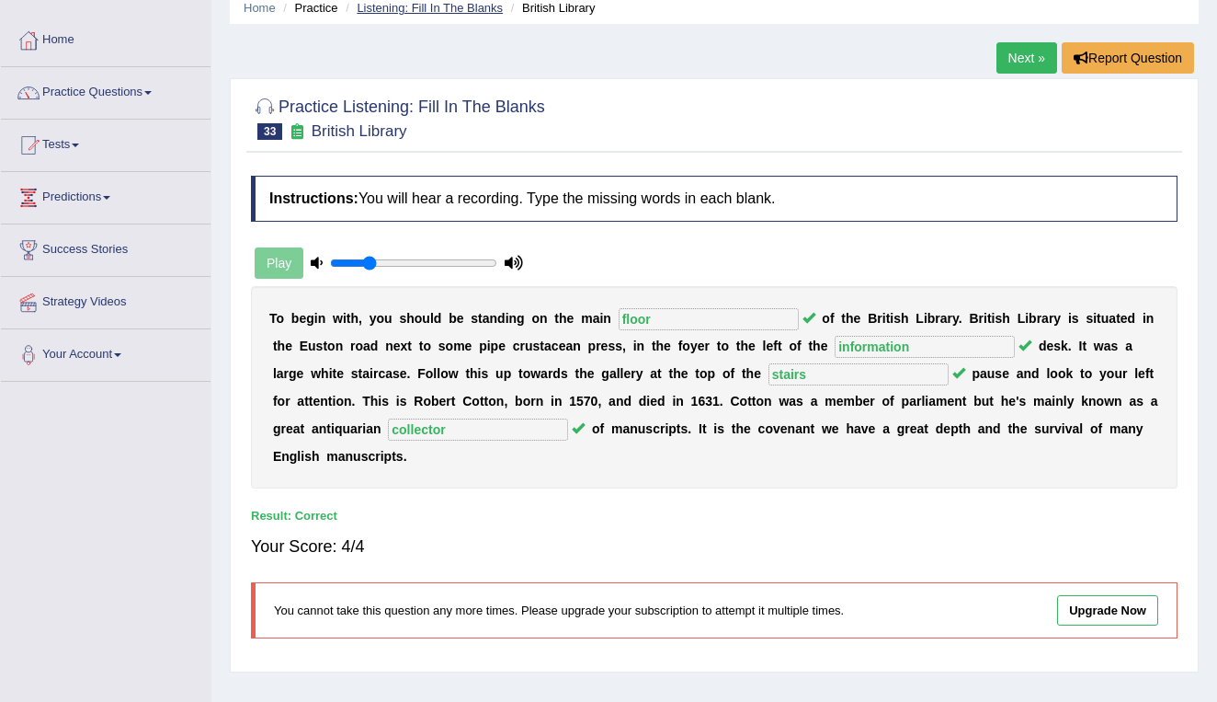
click at [444, 5] on link "Listening: Fill In The Blanks" at bounding box center [430, 8] width 146 height 14
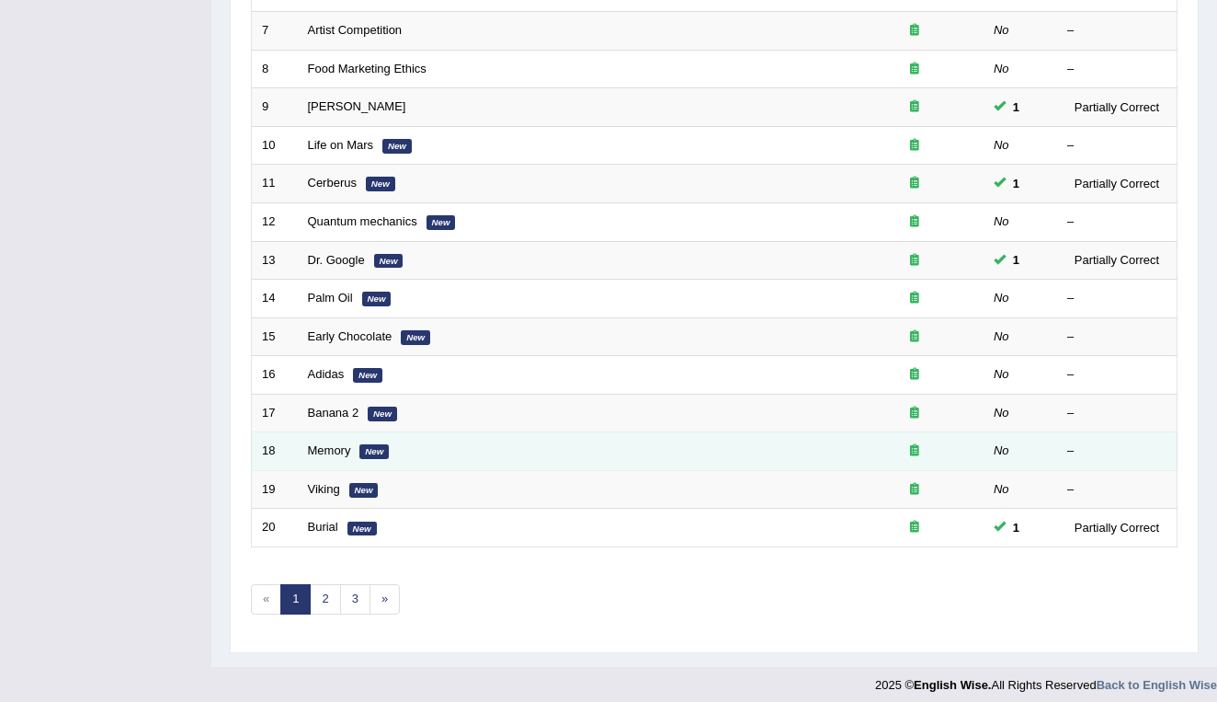
scroll to position [504, 0]
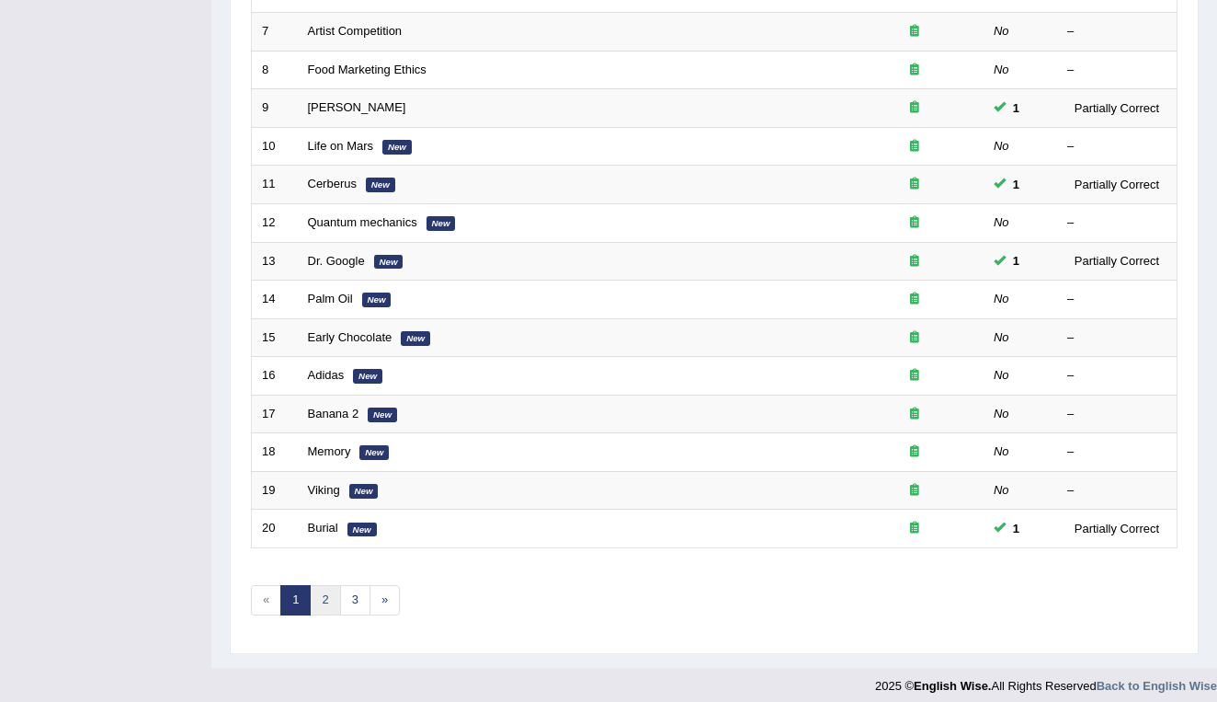
click at [322, 588] on link "2" at bounding box center [325, 600] width 30 height 30
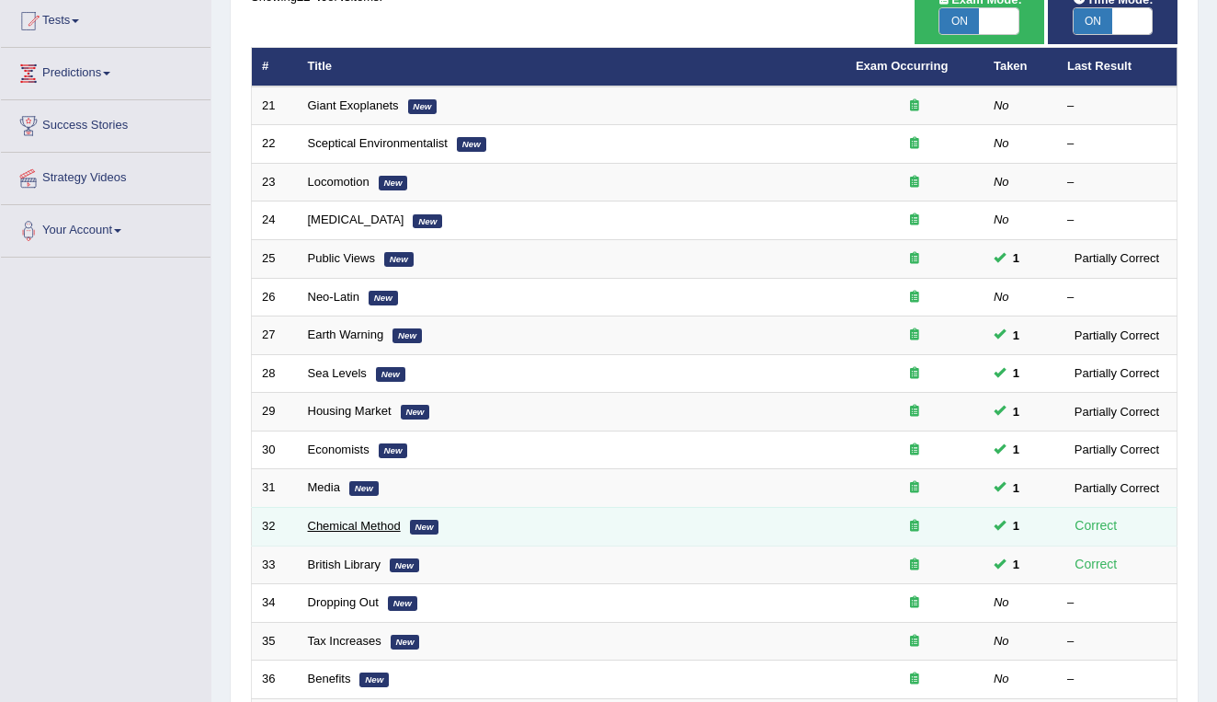
scroll to position [211, 0]
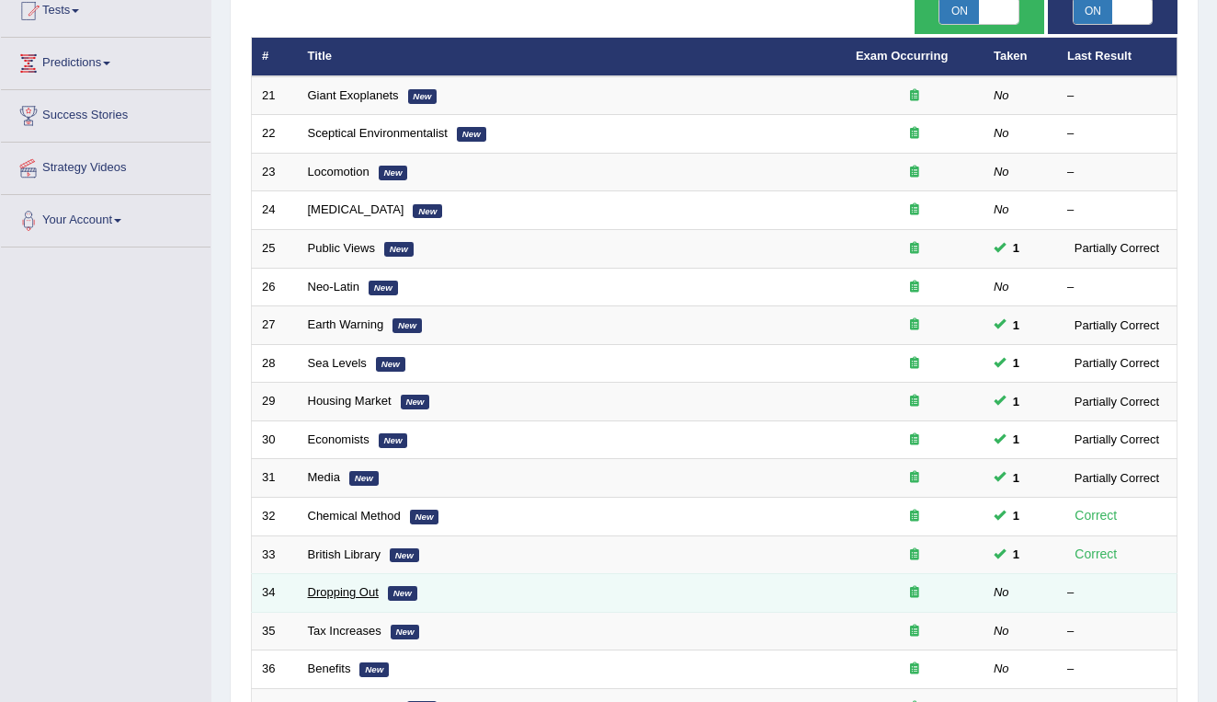
click at [322, 588] on link "Dropping Out" at bounding box center [343, 592] width 71 height 14
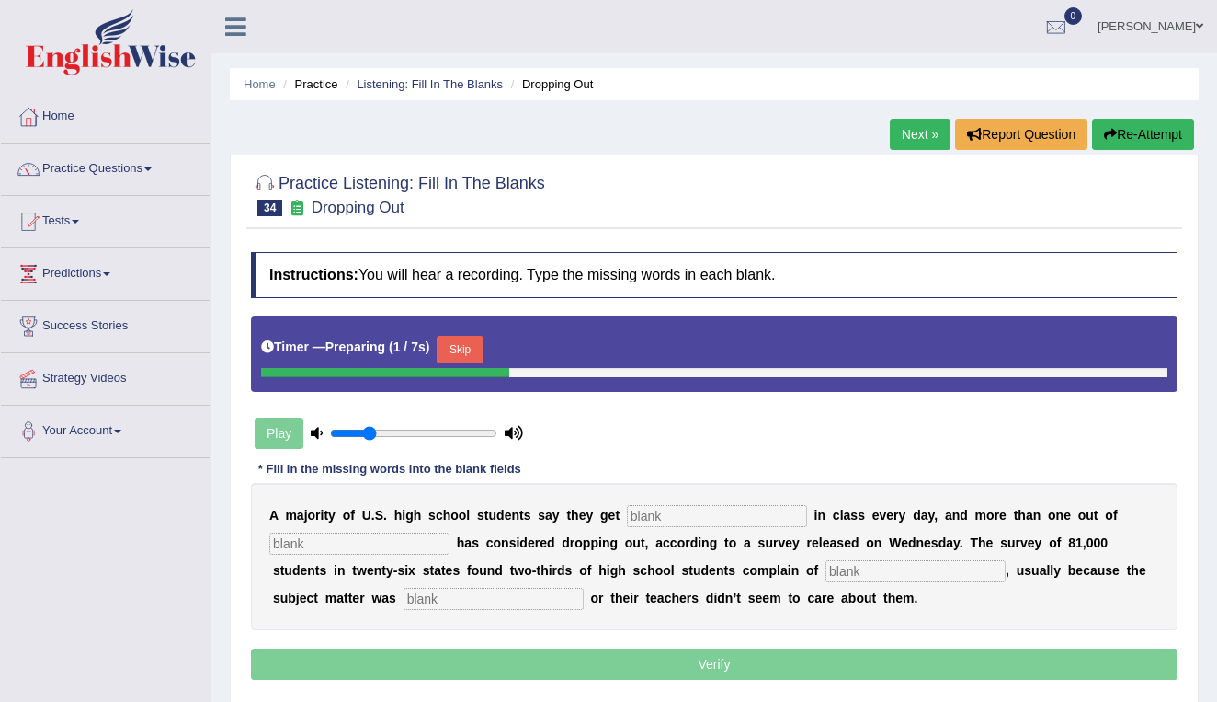
click at [632, 518] on input "text" at bounding box center [717, 516] width 180 height 22
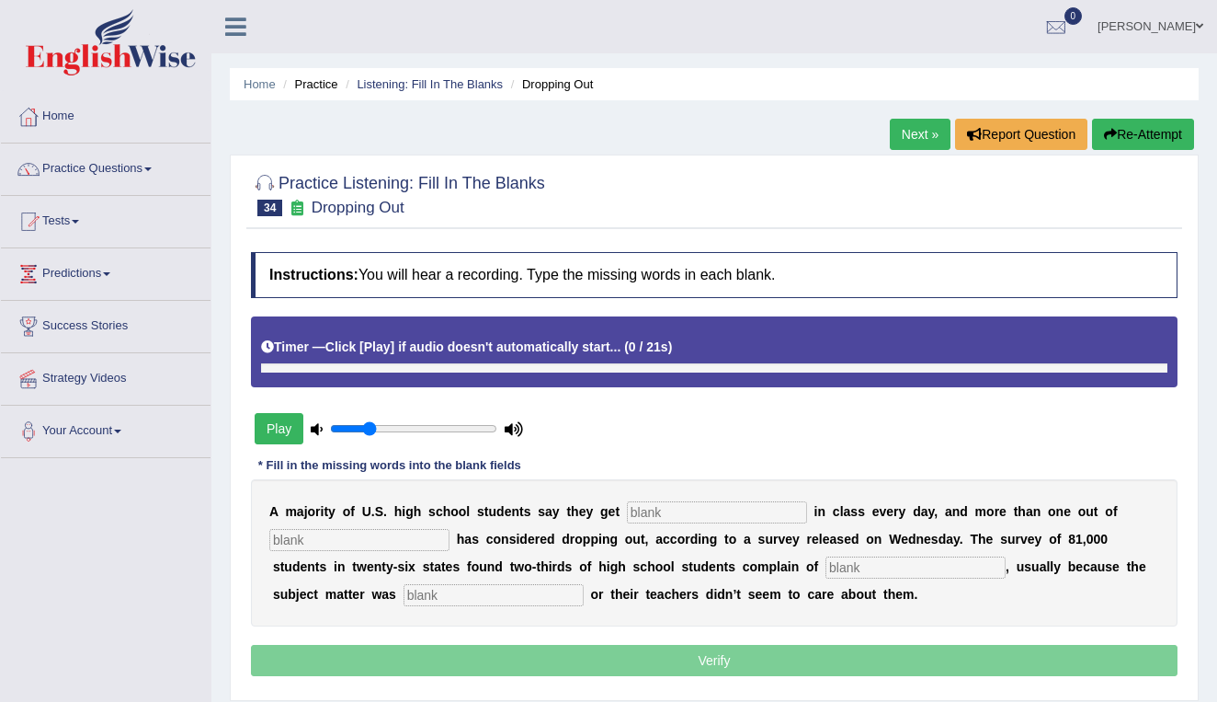
click at [274, 437] on button "Play" at bounding box center [279, 428] width 49 height 31
click at [682, 520] on input "text" at bounding box center [717, 512] width 180 height 22
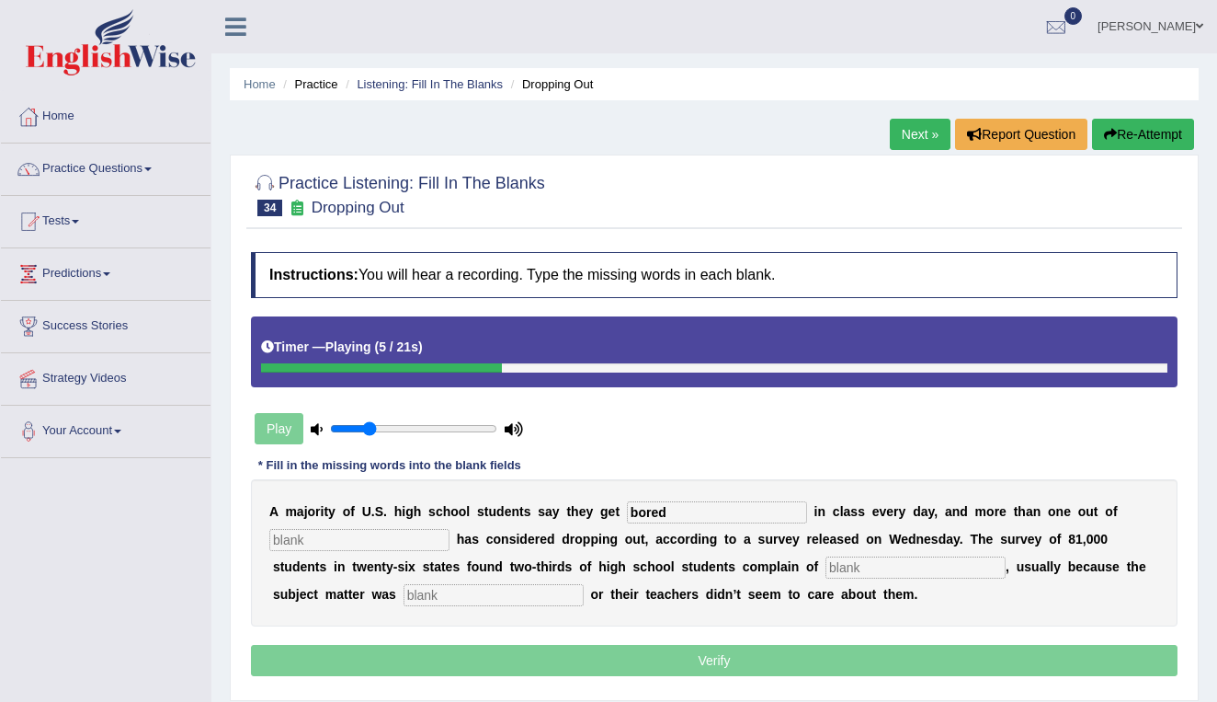
type input "bored"
type input "five"
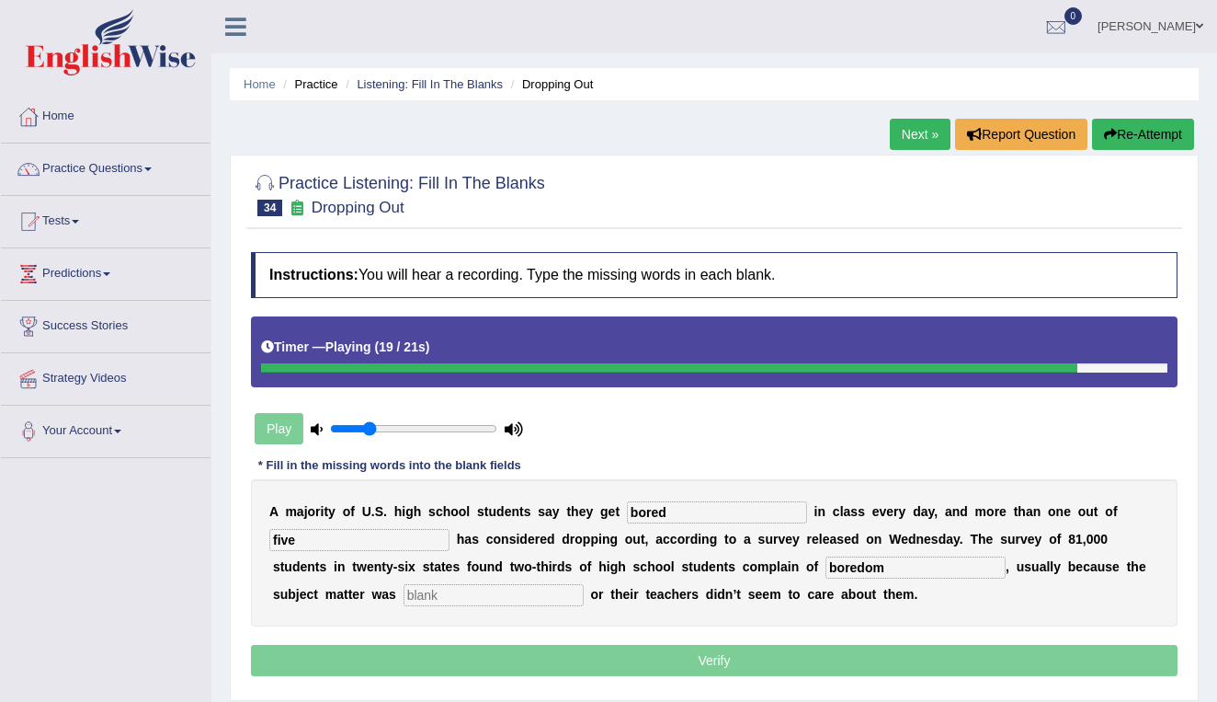
type input "boredom"
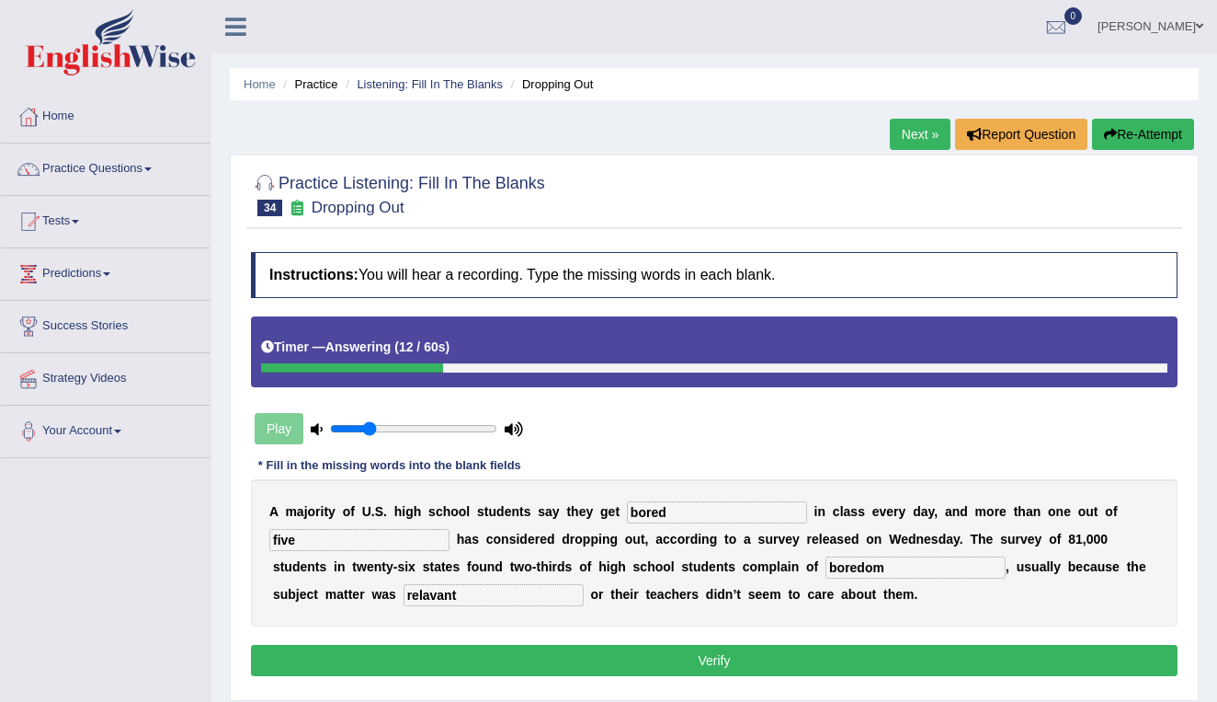
type input "relavant"
click at [699, 670] on button "Verify" at bounding box center [714, 660] width 927 height 31
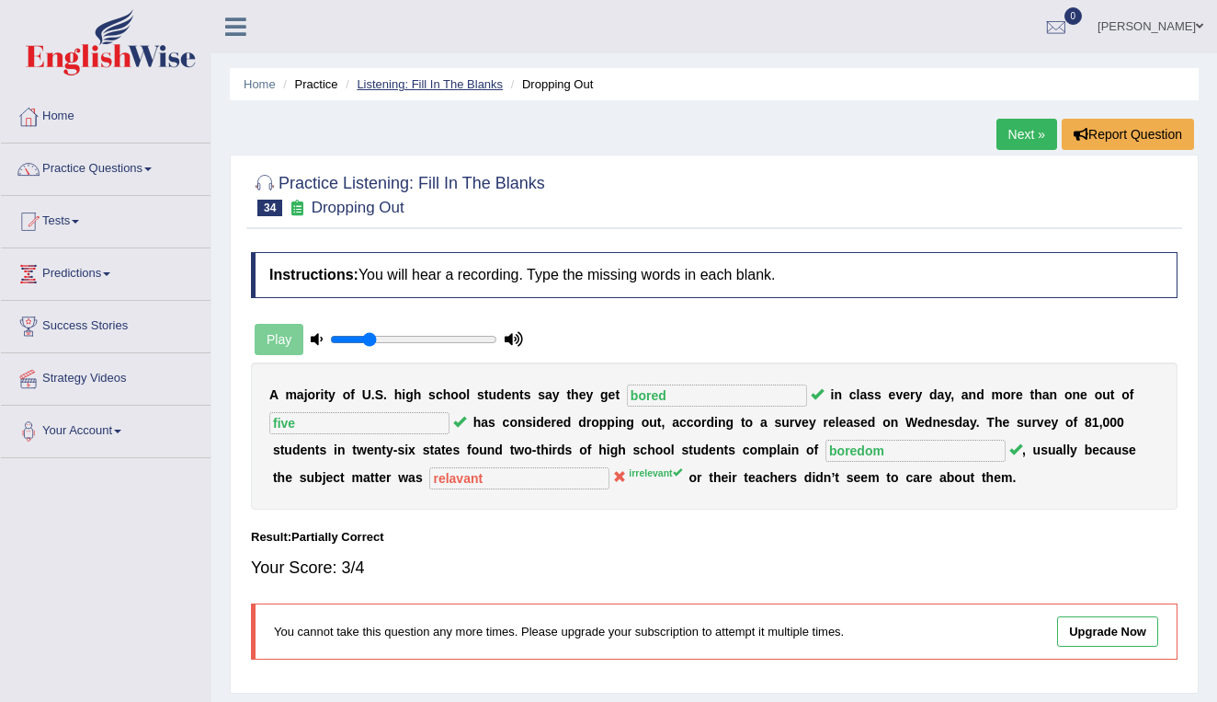
click at [455, 86] on link "Listening: Fill In The Blanks" at bounding box center [430, 84] width 146 height 14
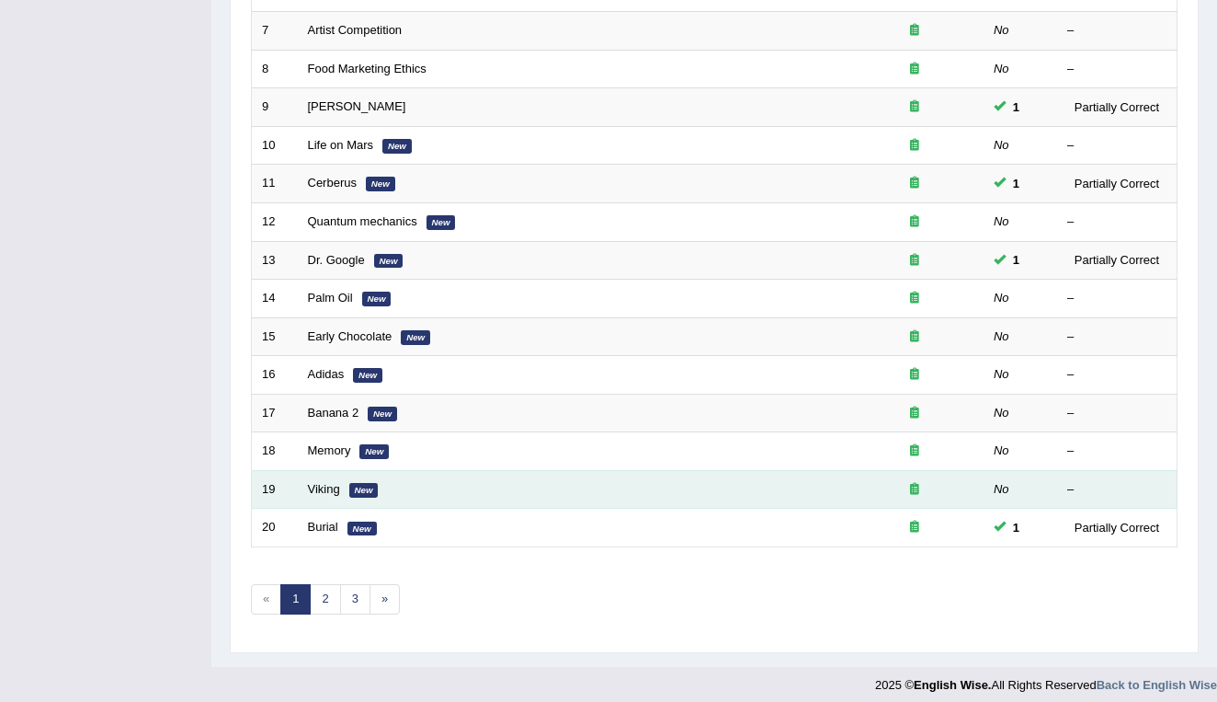
scroll to position [504, 0]
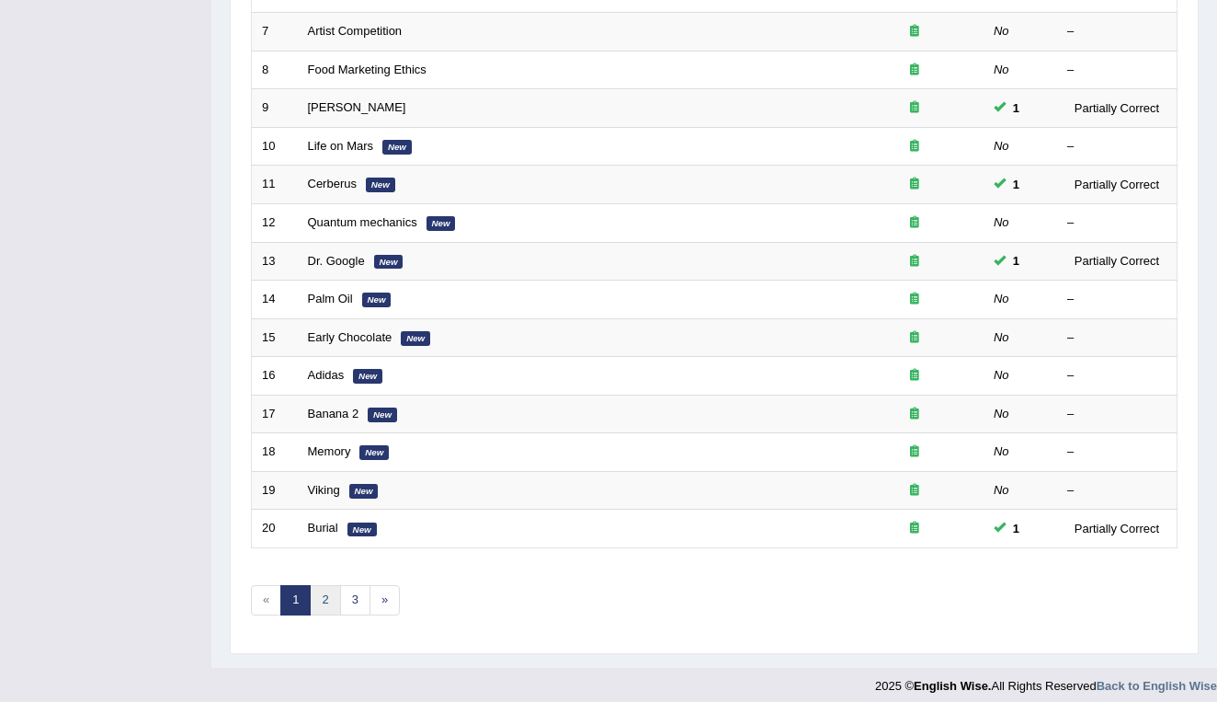
click at [330, 585] on link "2" at bounding box center [325, 600] width 30 height 30
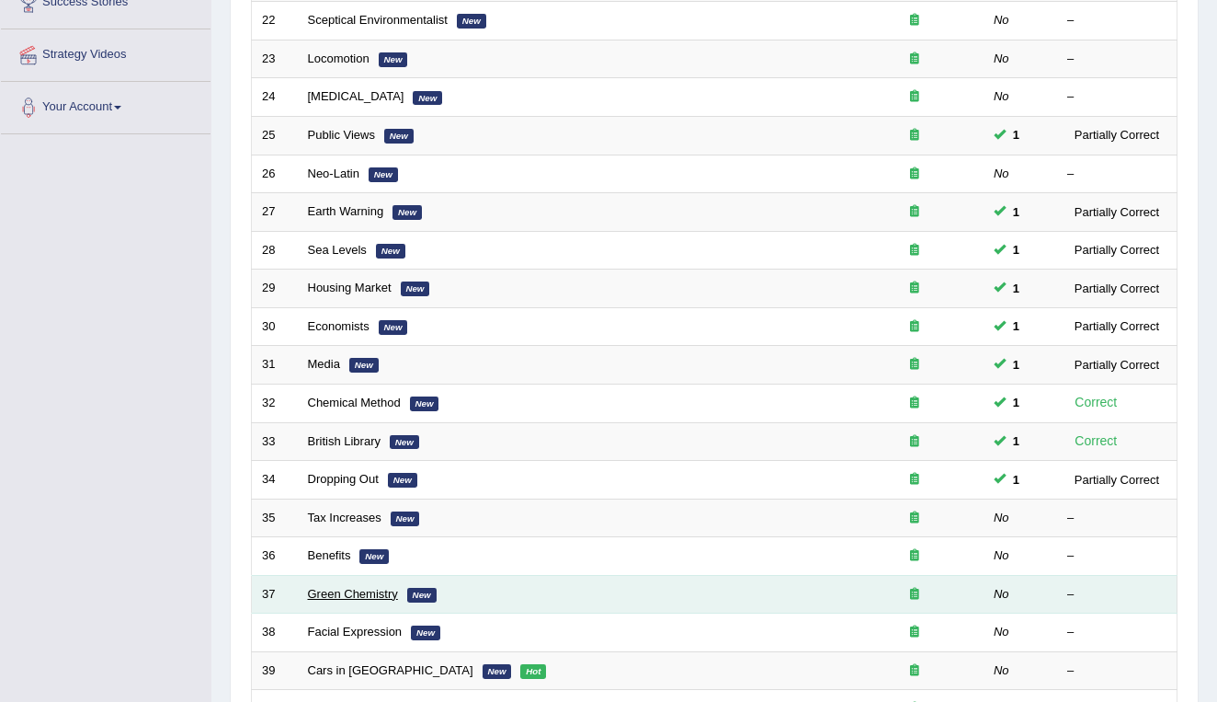
scroll to position [325, 0]
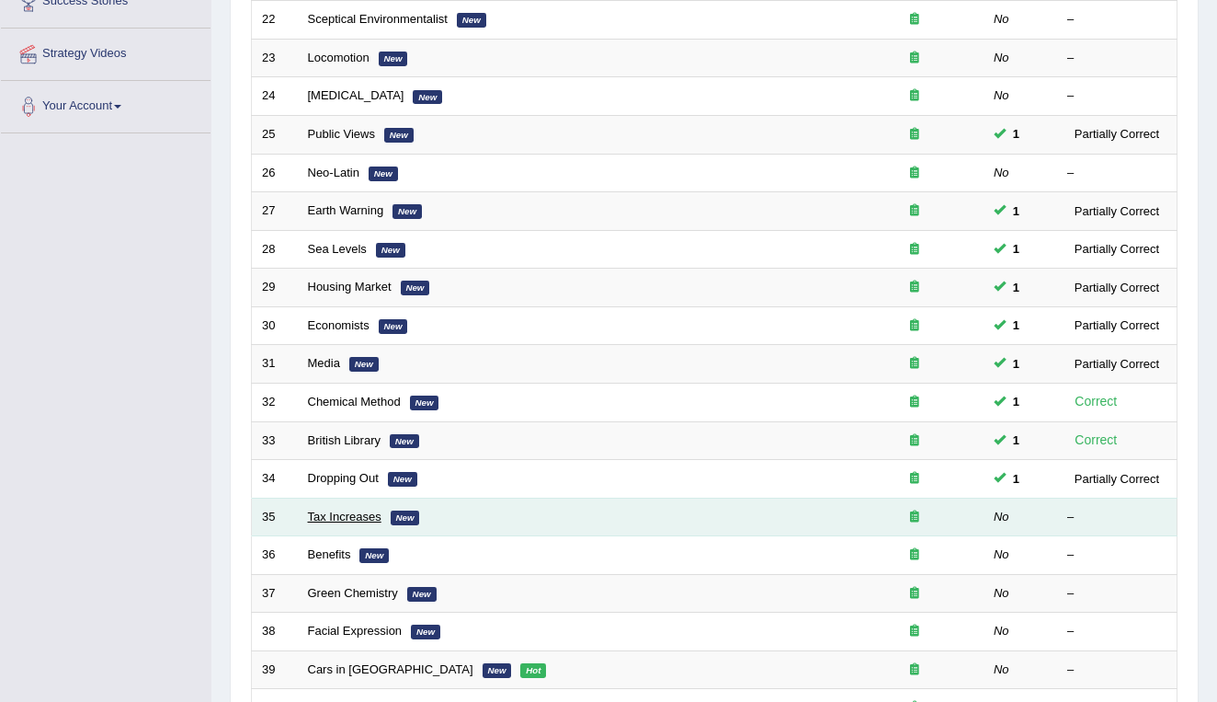
click at [336, 509] on link "Tax Increases" at bounding box center [345, 516] width 74 height 14
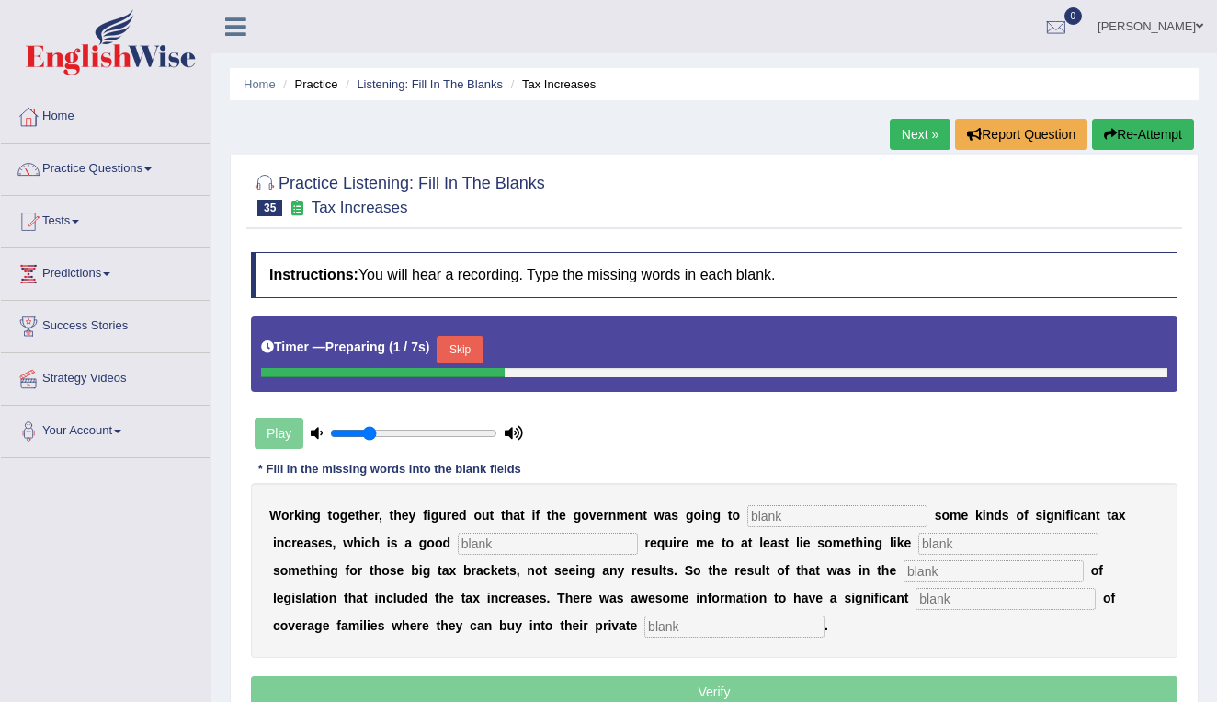
click at [777, 528] on div "W o r k i n g t o g e t h e r , t h e y f i g u r e d o u t t h a t i f t h e g…" at bounding box center [714, 570] width 927 height 175
click at [777, 517] on input "text" at bounding box center [837, 516] width 180 height 22
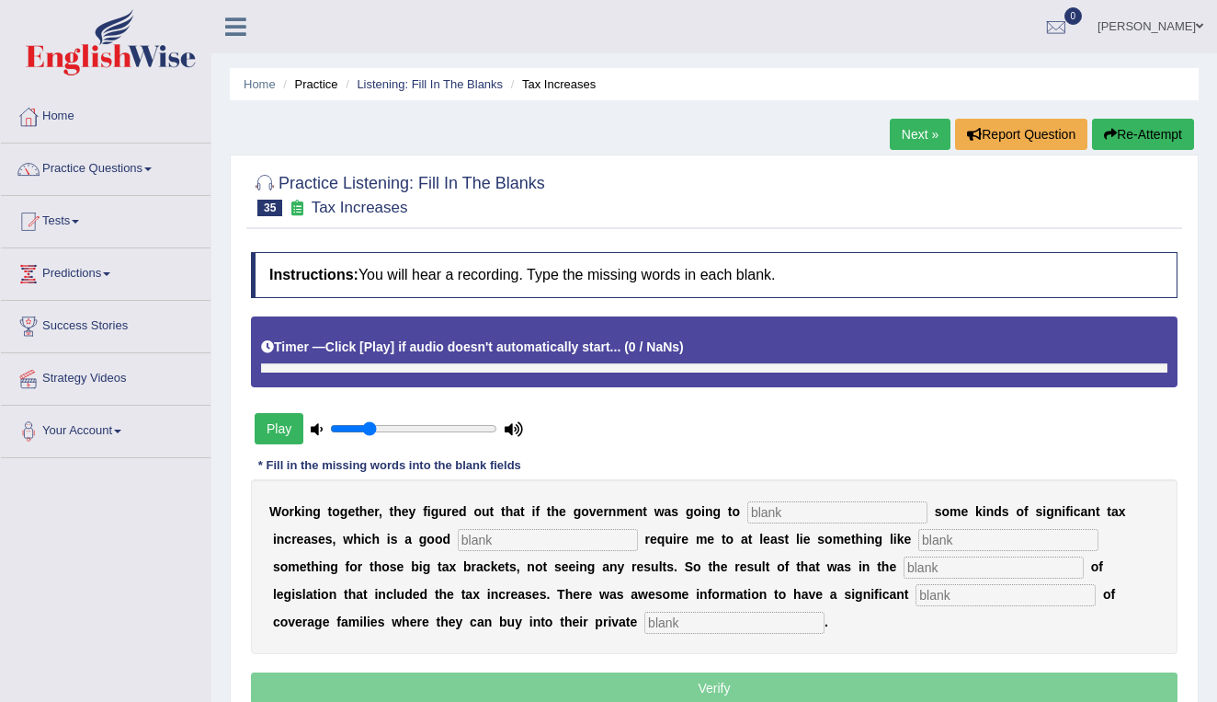
click at [280, 426] on button "Play" at bounding box center [279, 428] width 49 height 31
click at [822, 509] on input "text" at bounding box center [837, 512] width 180 height 22
click at [290, 431] on button "Play" at bounding box center [279, 428] width 49 height 31
click at [455, 80] on link "Listening: Fill In The Blanks" at bounding box center [430, 84] width 146 height 14
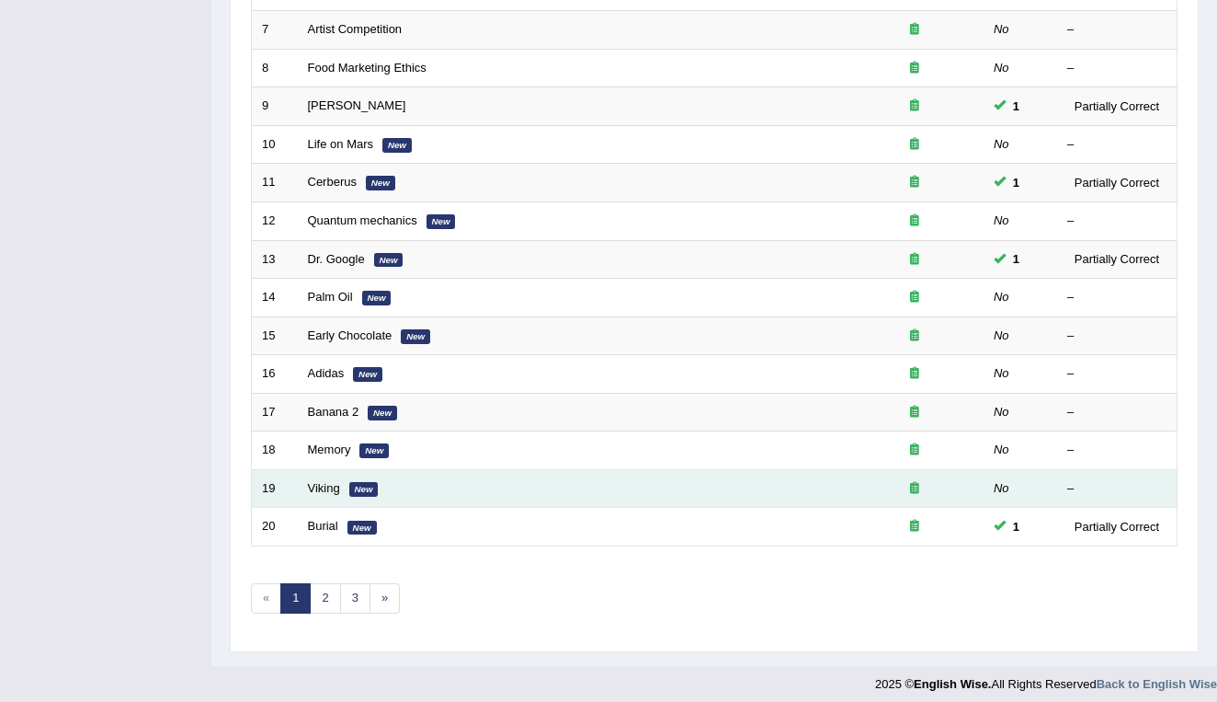
scroll to position [504, 0]
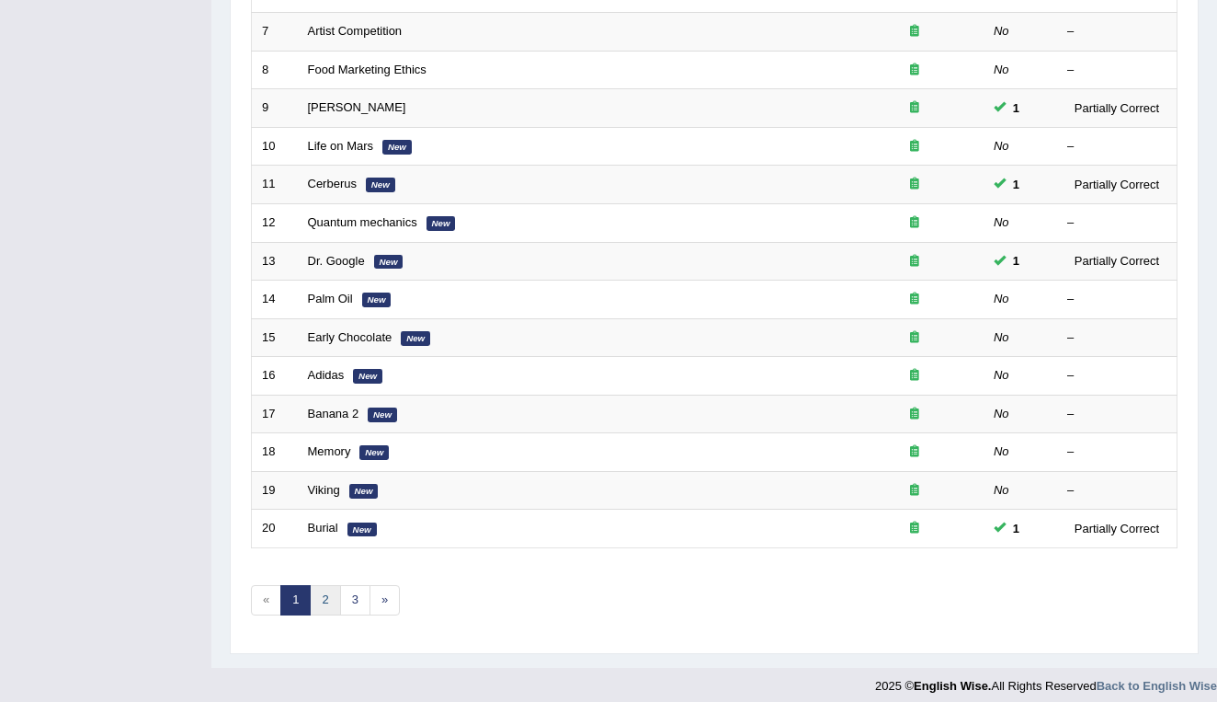
click at [324, 585] on link "2" at bounding box center [325, 600] width 30 height 30
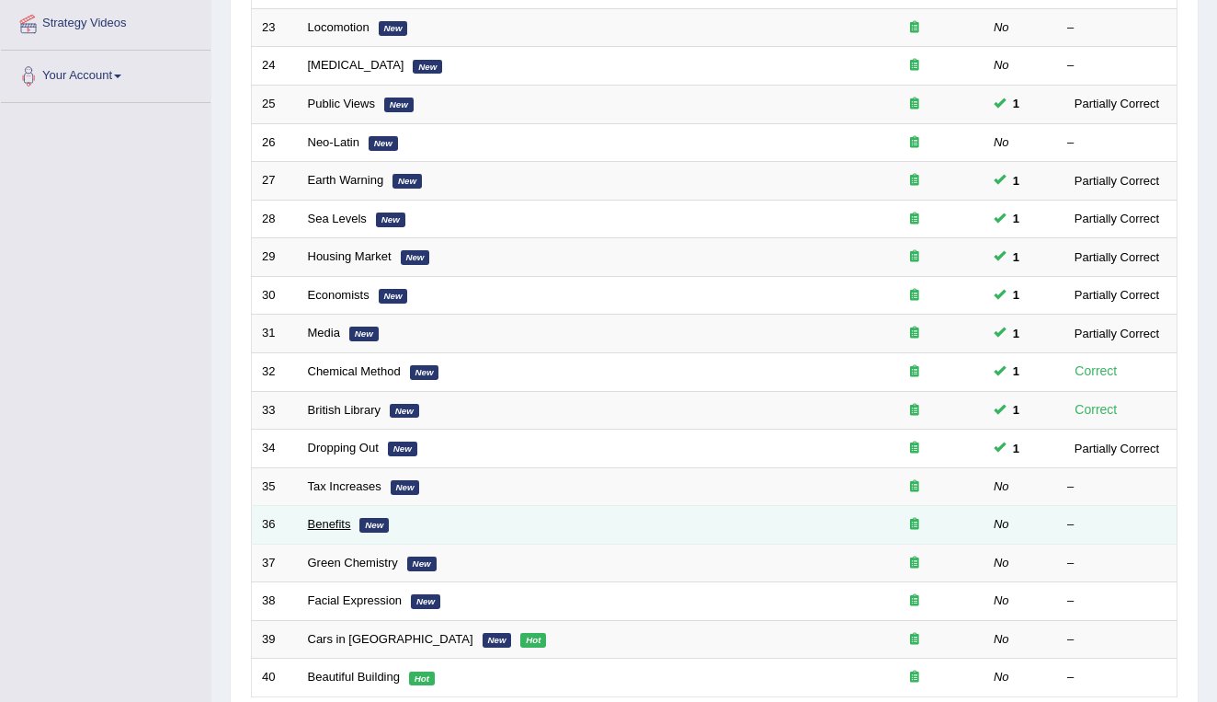
scroll to position [361, 0]
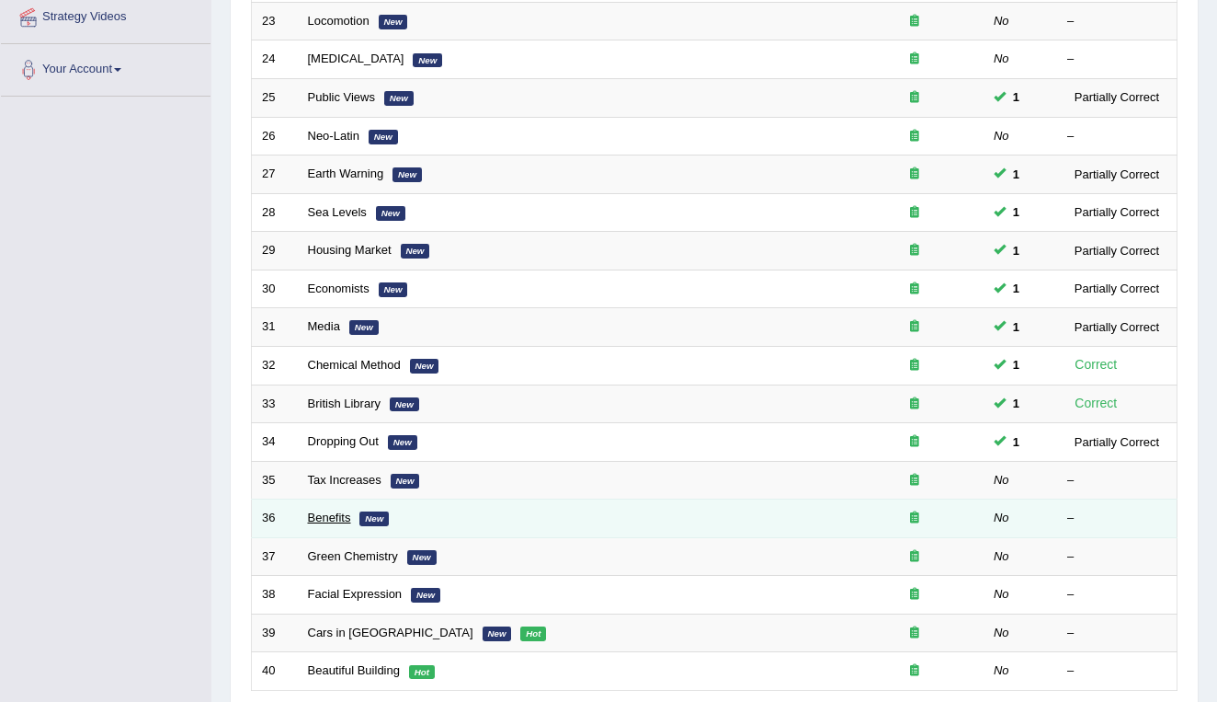
click at [322, 510] on link "Benefits" at bounding box center [329, 517] width 43 height 14
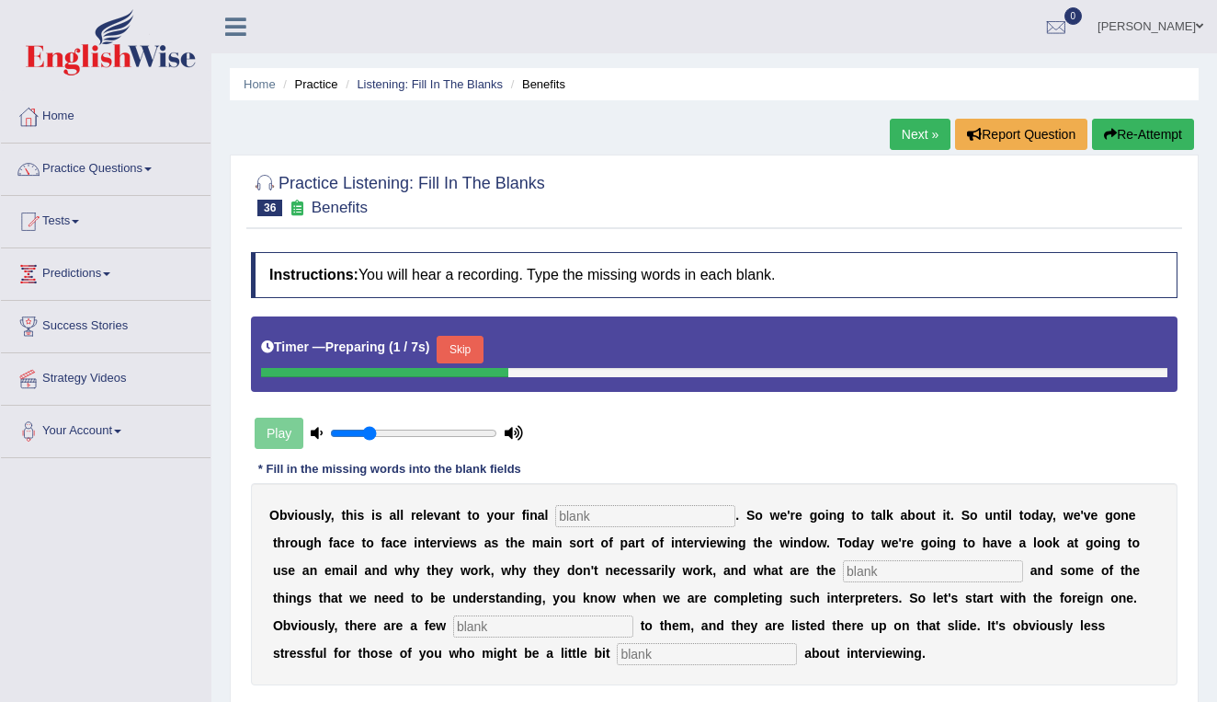
click at [562, 515] on input "text" at bounding box center [645, 516] width 180 height 22
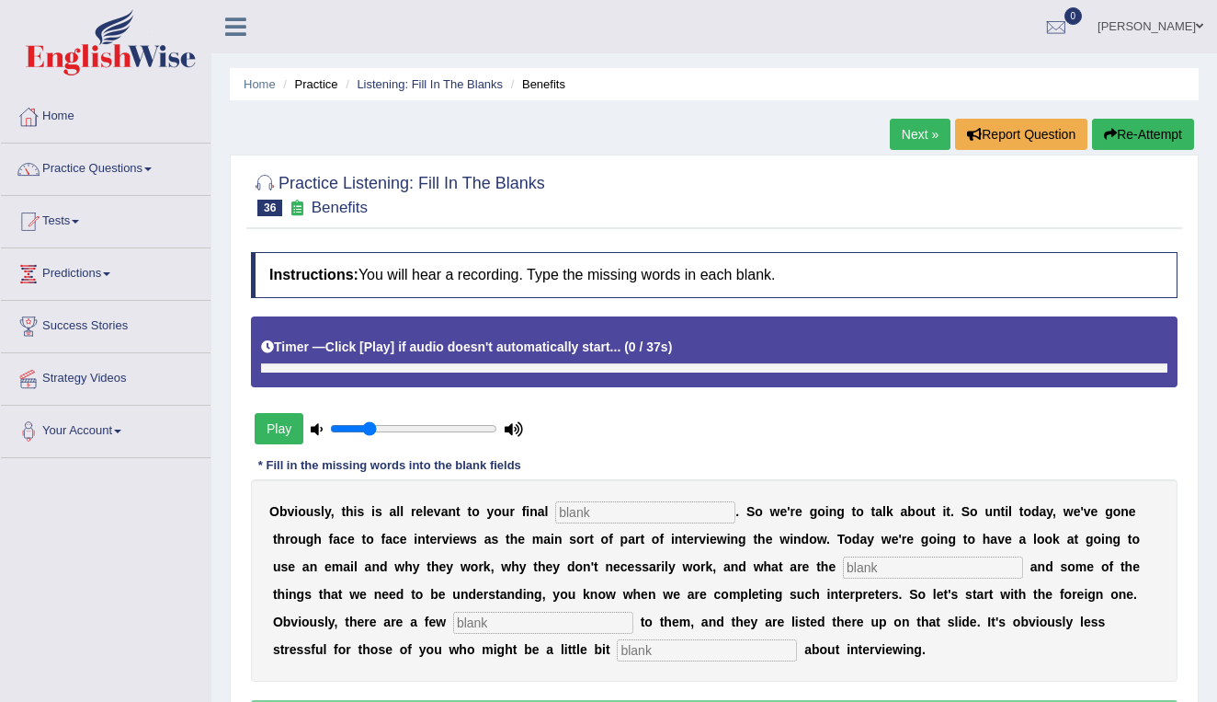
click at [281, 428] on button "Play" at bounding box center [279, 428] width 49 height 31
click at [281, 428] on div "Play" at bounding box center [389, 428] width 276 height 46
click at [632, 503] on input "text" at bounding box center [645, 512] width 180 height 22
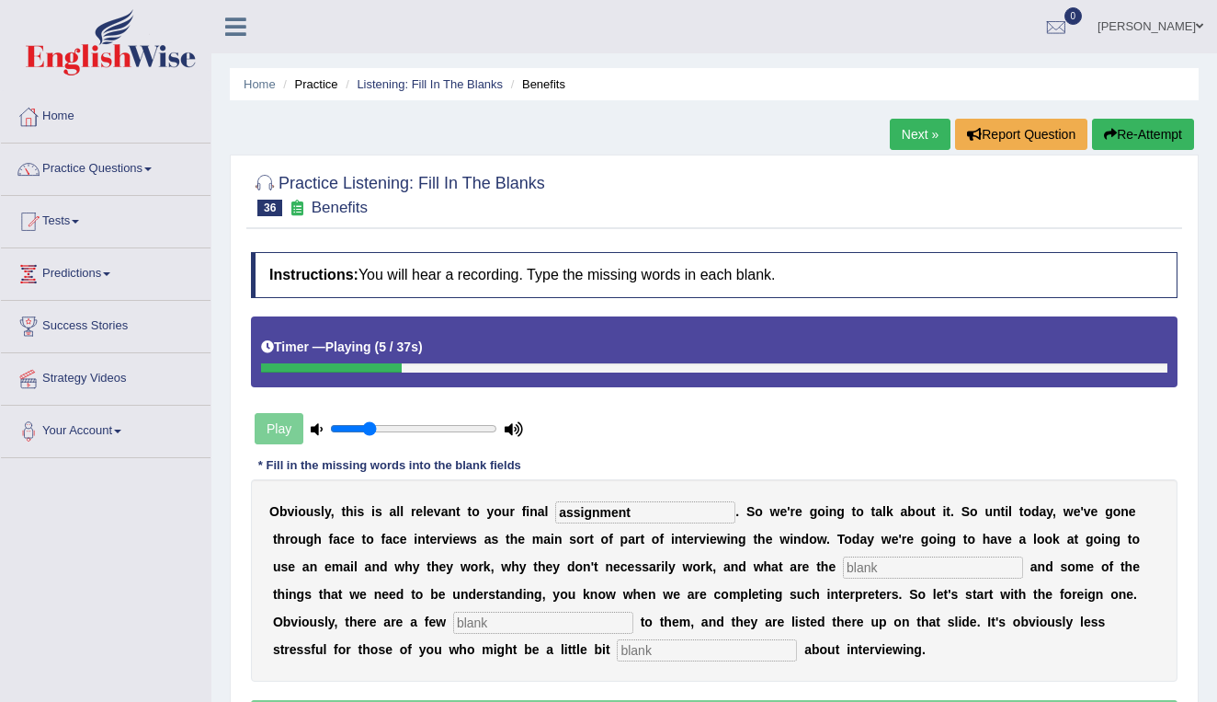
type input "assignment"
type input "challenges"
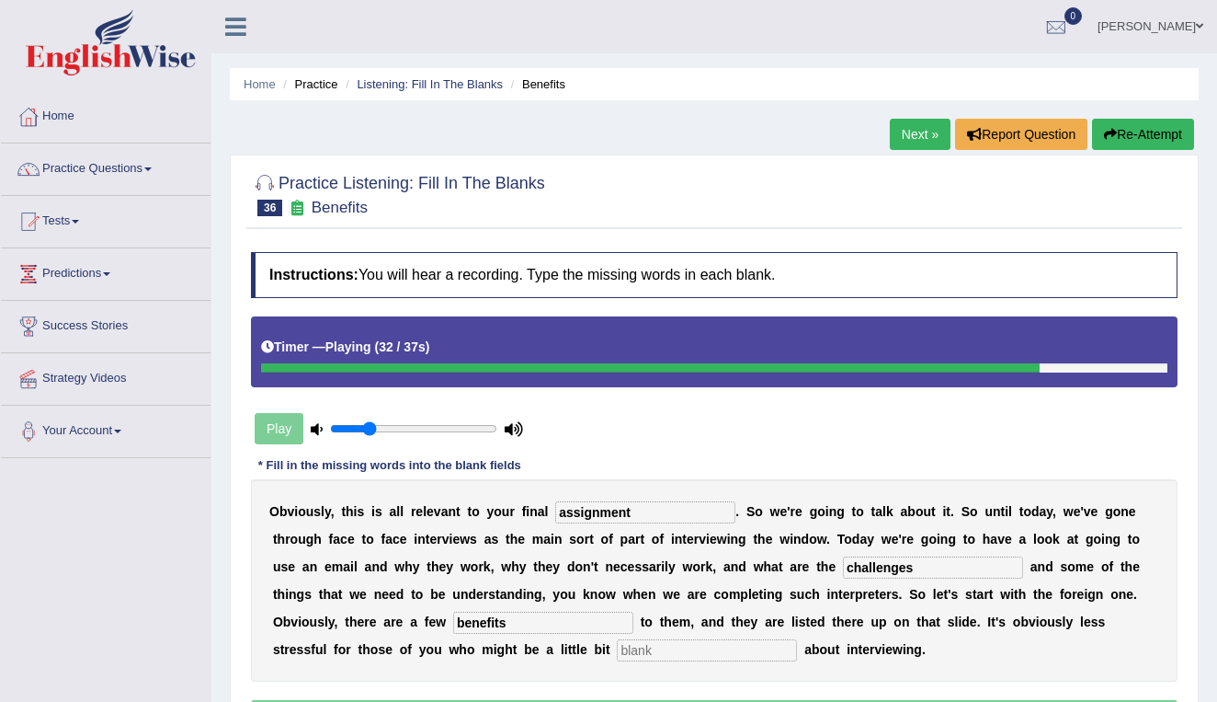
type input "benefits"
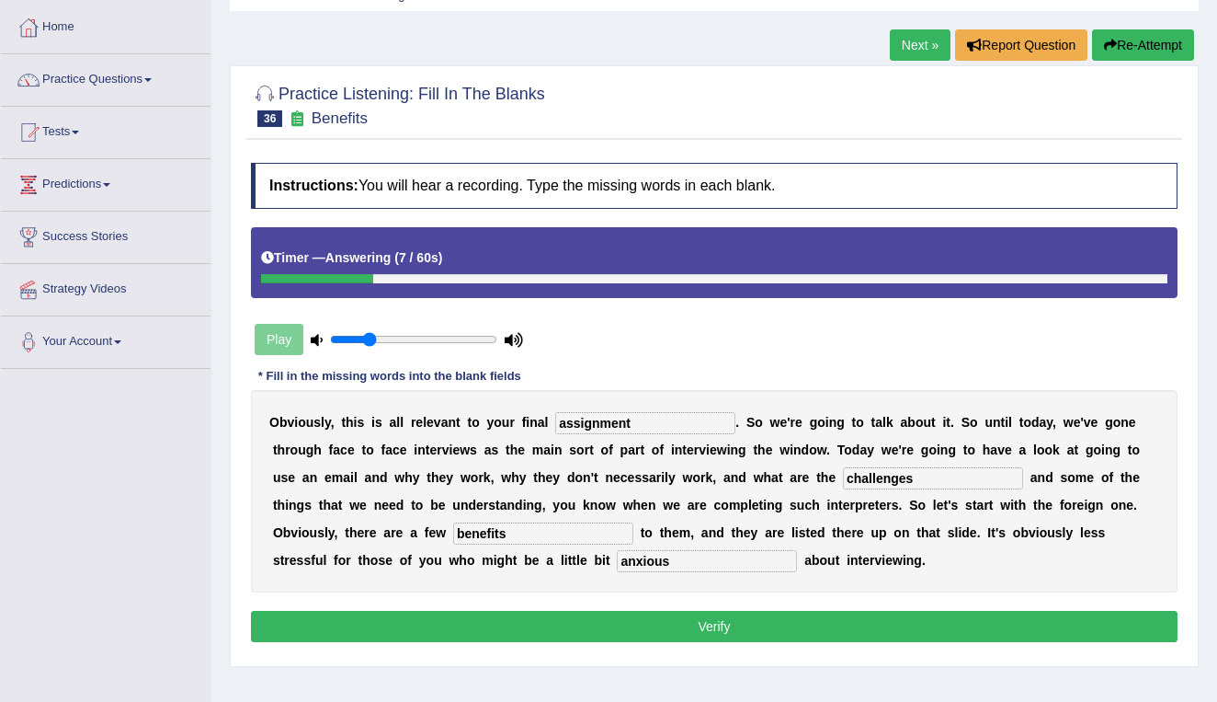
scroll to position [93, 0]
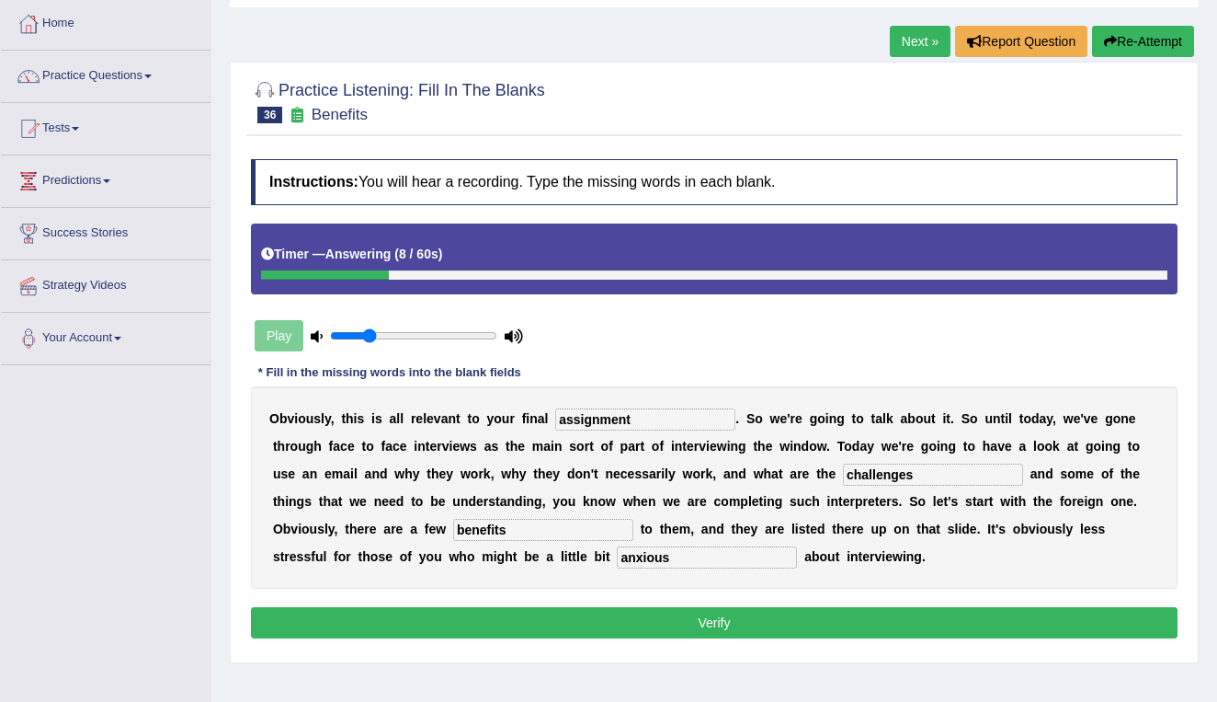
type input "anxious"
click at [735, 629] on button "Verify" at bounding box center [714, 622] width 927 height 31
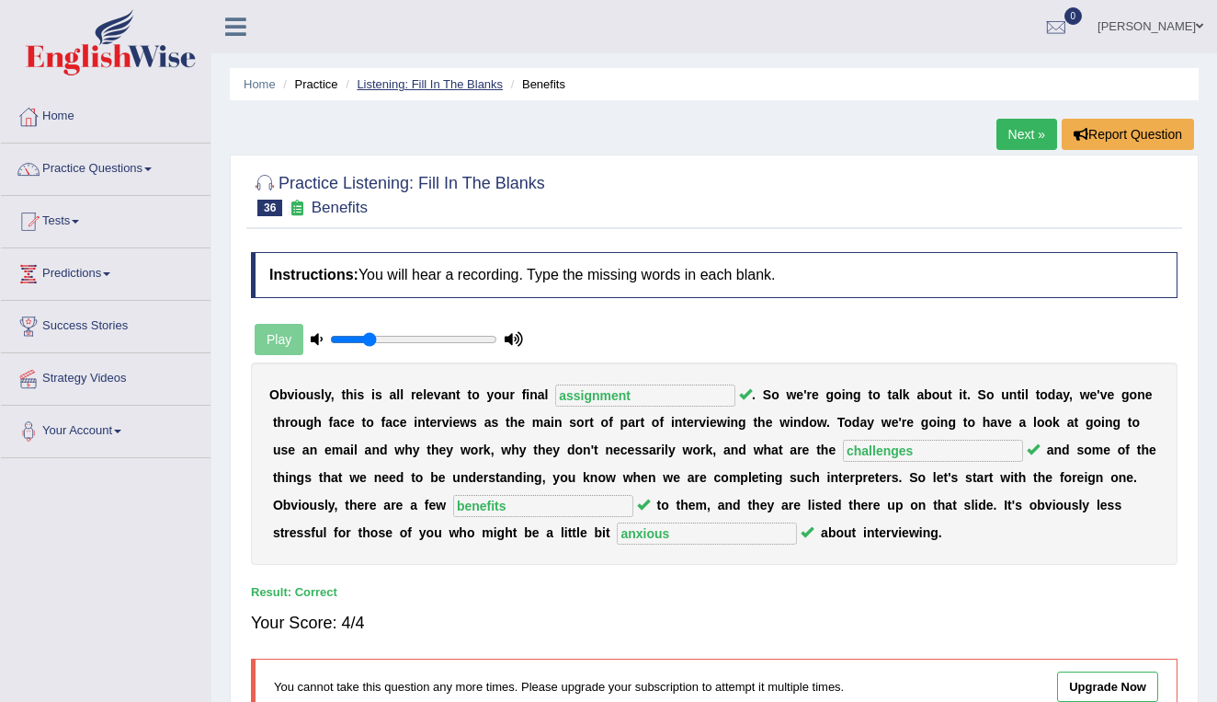
scroll to position [0, 0]
click at [427, 79] on link "Listening: Fill In The Blanks" at bounding box center [430, 84] width 146 height 14
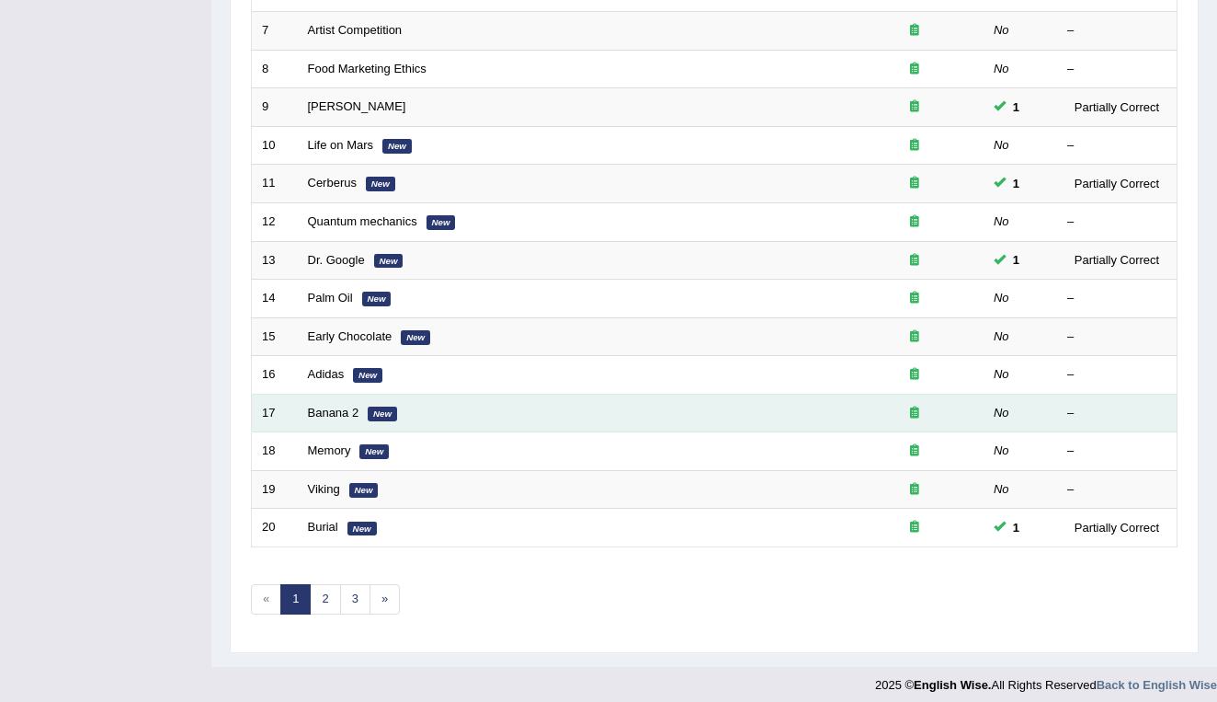
scroll to position [504, 0]
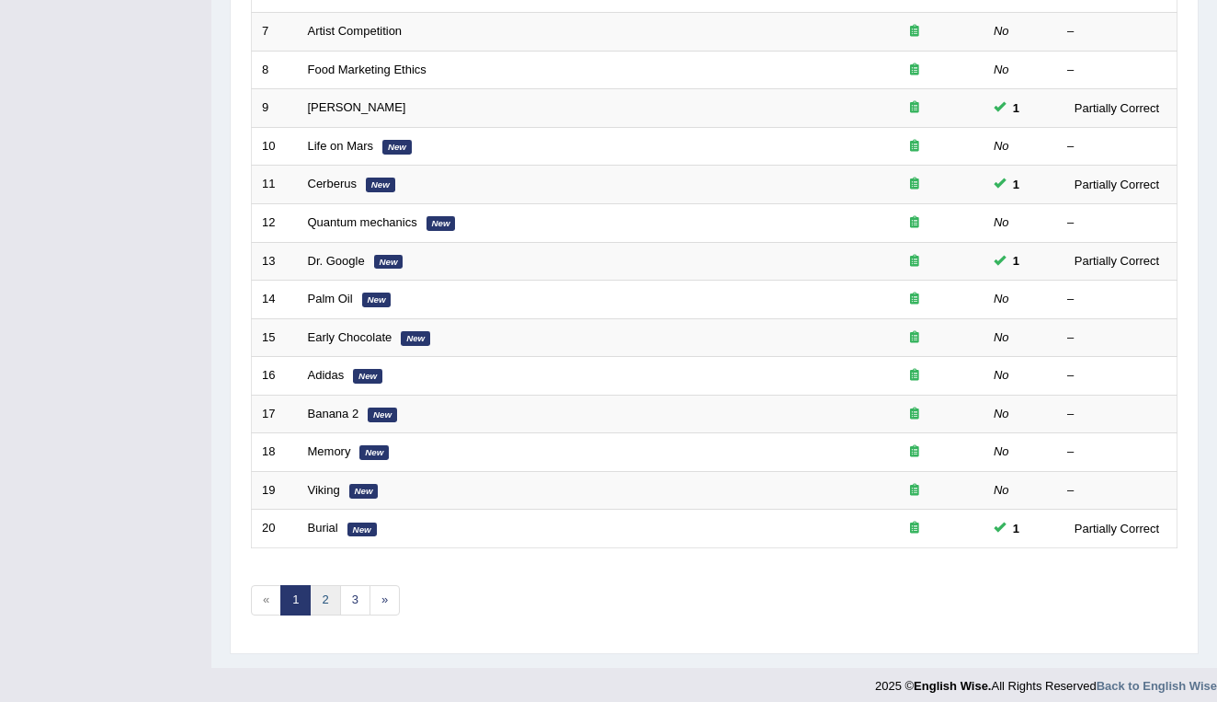
click at [318, 593] on link "2" at bounding box center [325, 600] width 30 height 30
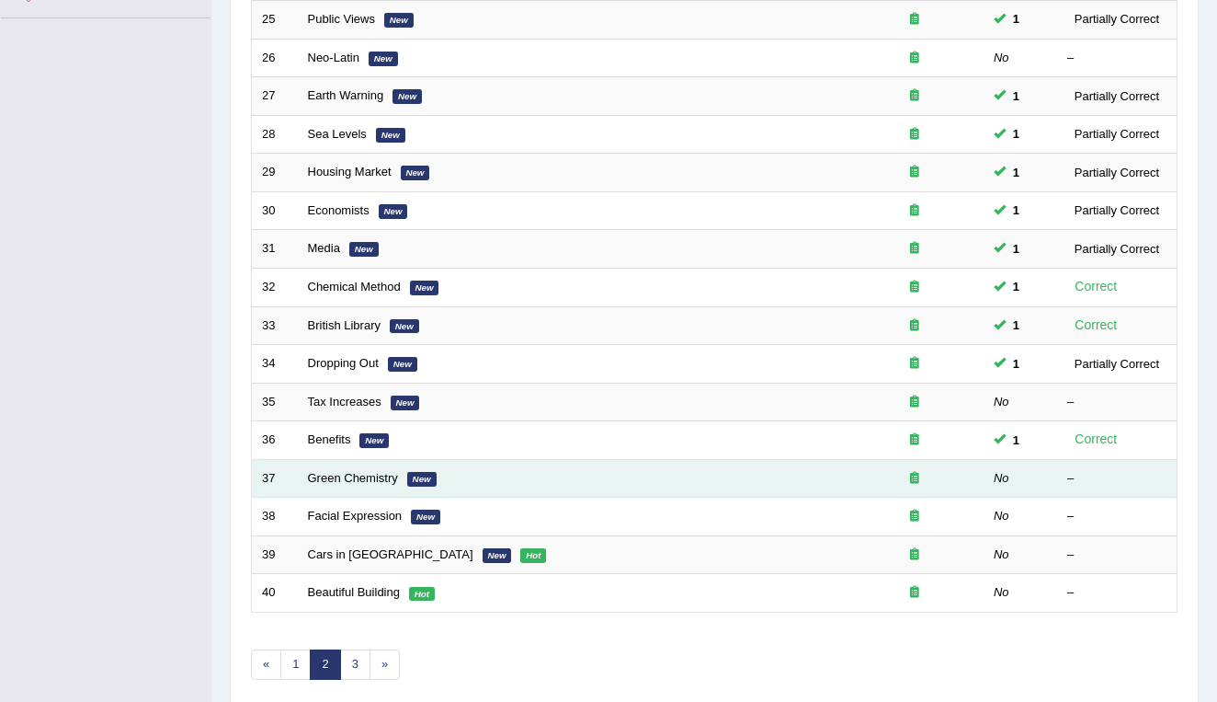
scroll to position [441, 0]
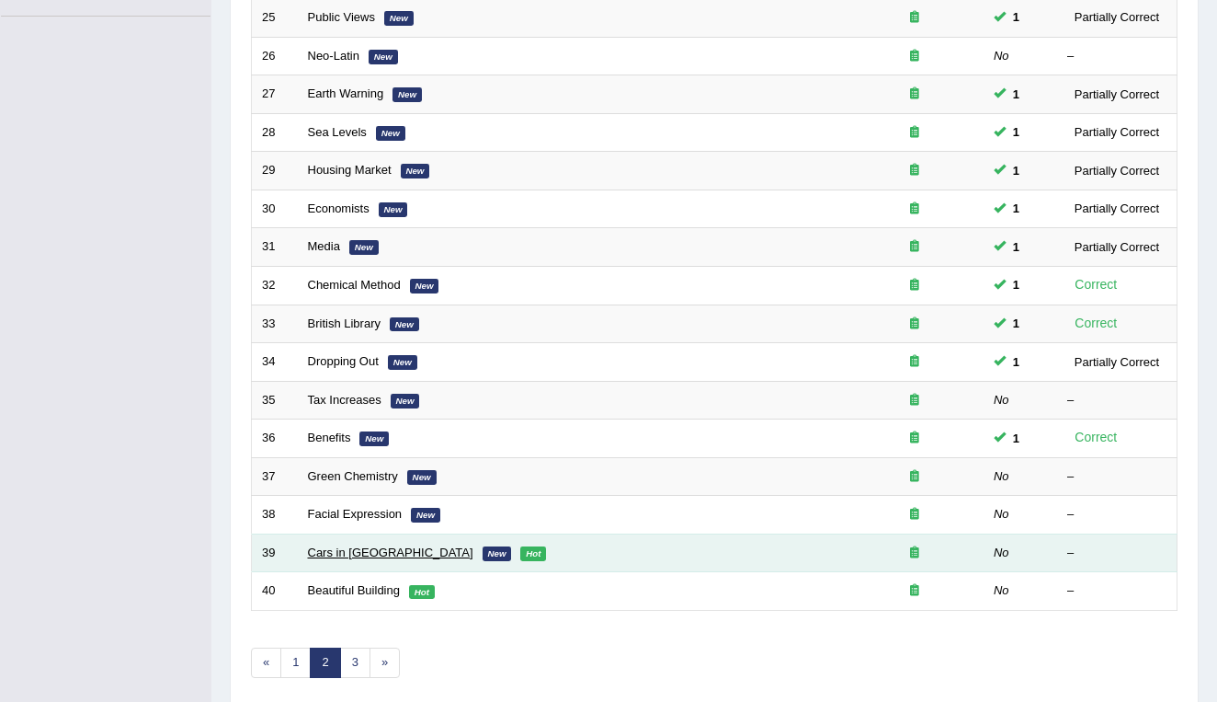
click at [325, 545] on link "Cars in America" at bounding box center [390, 552] width 165 height 14
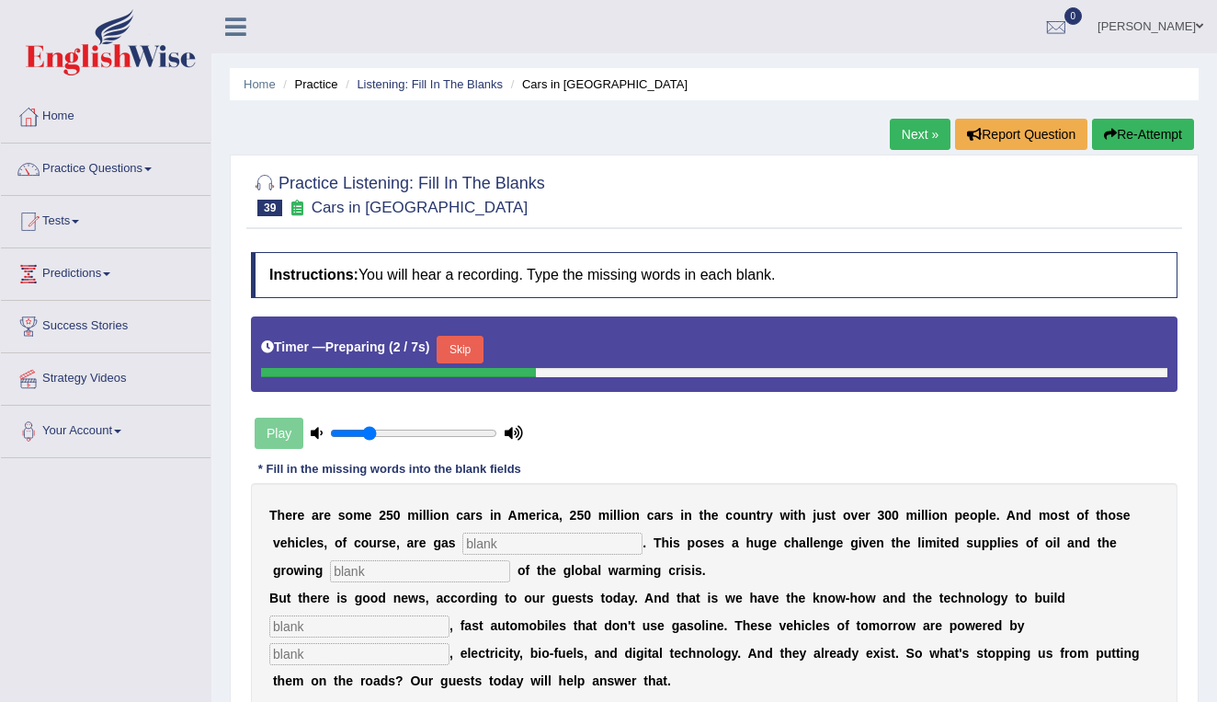
click at [496, 548] on input "text" at bounding box center [552, 543] width 180 height 22
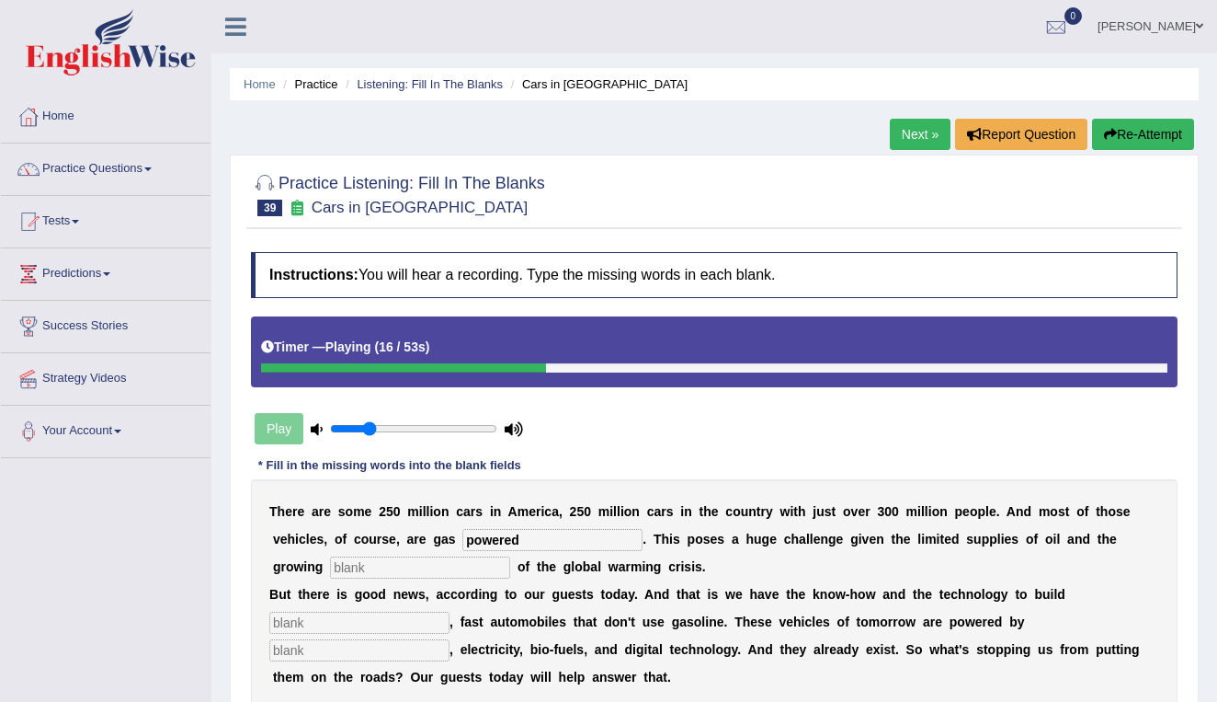
type input "powered"
type input "urgency"
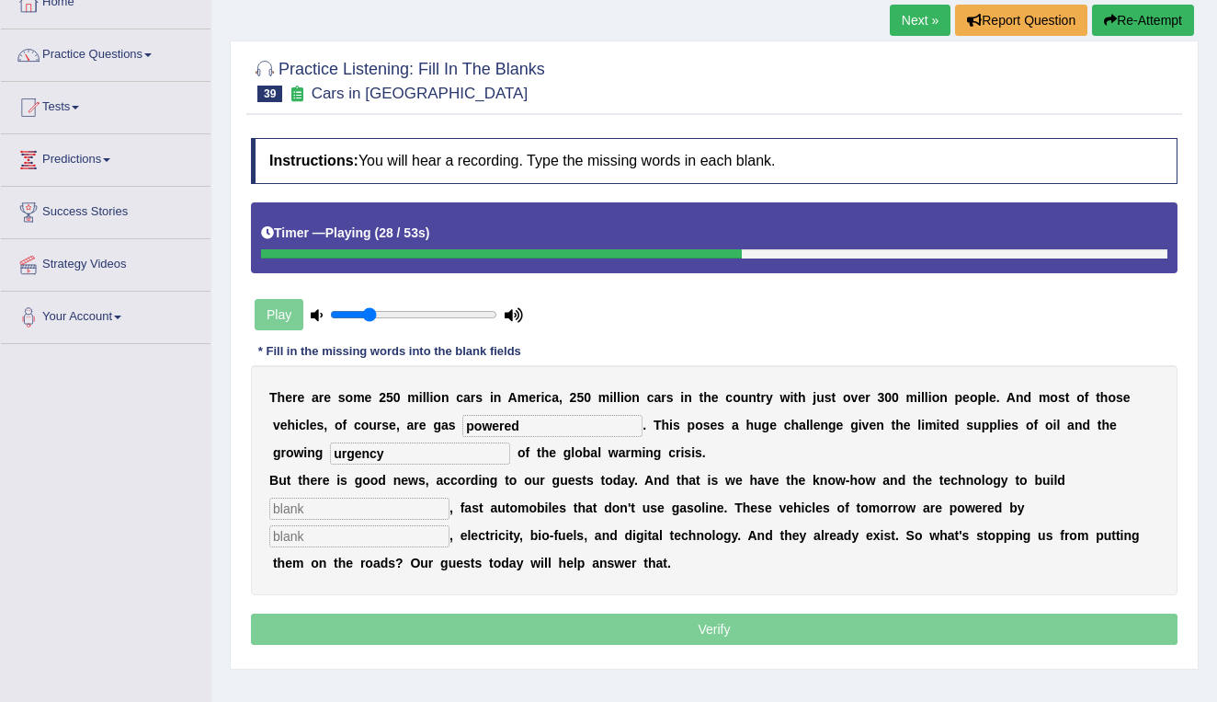
scroll to position [113, 0]
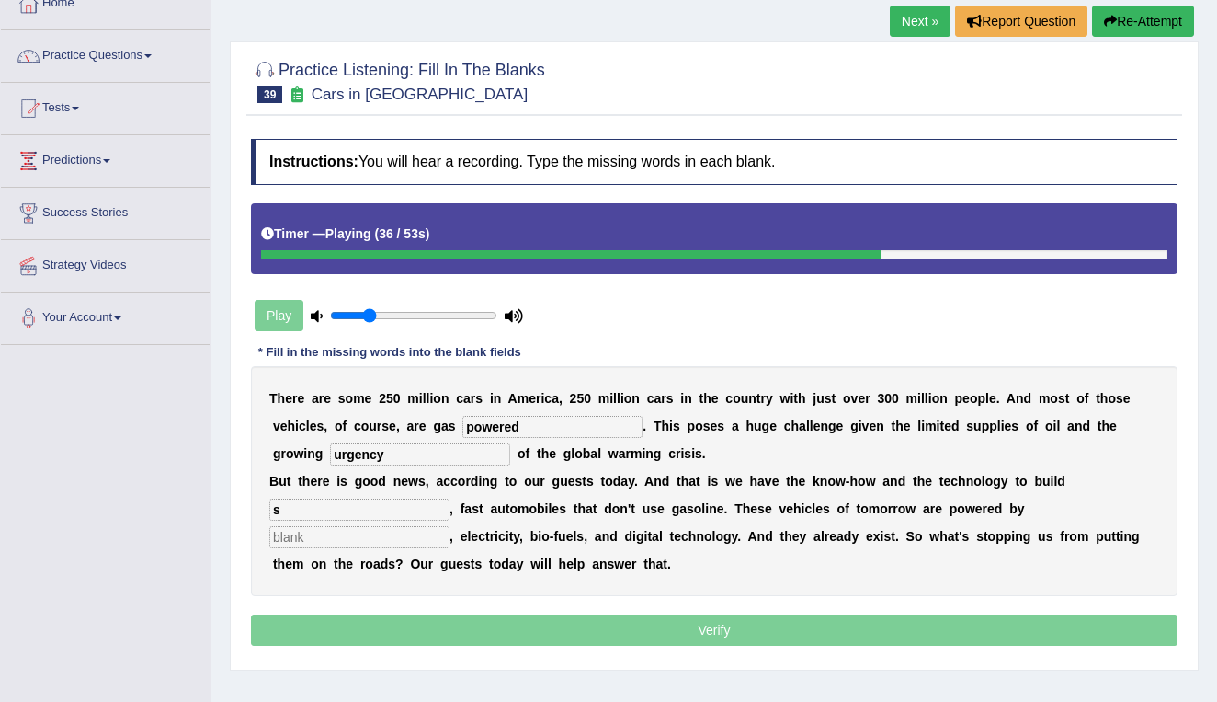
type input "s"
type input "hydrogen"
click at [367, 509] on input "s" at bounding box center [359, 509] width 180 height 22
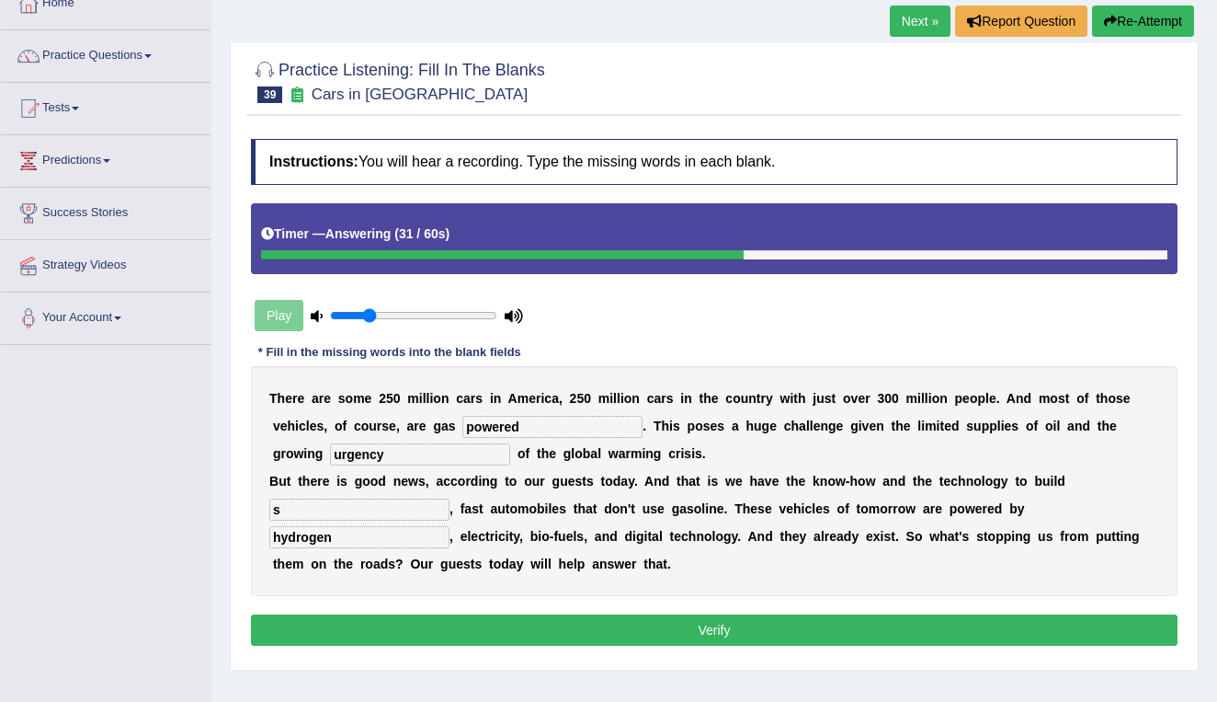
click at [382, 624] on button "Verify" at bounding box center [714, 629] width 927 height 31
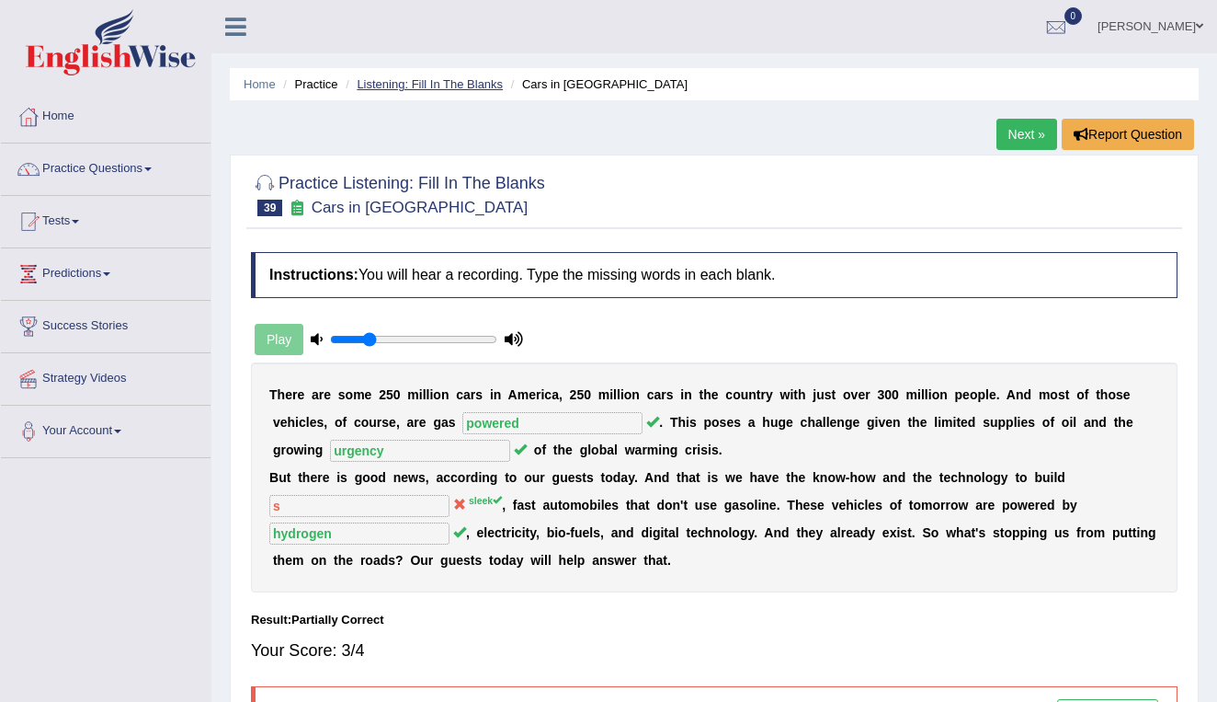
scroll to position [0, 0]
click at [462, 88] on link "Listening: Fill In The Blanks" at bounding box center [430, 84] width 146 height 14
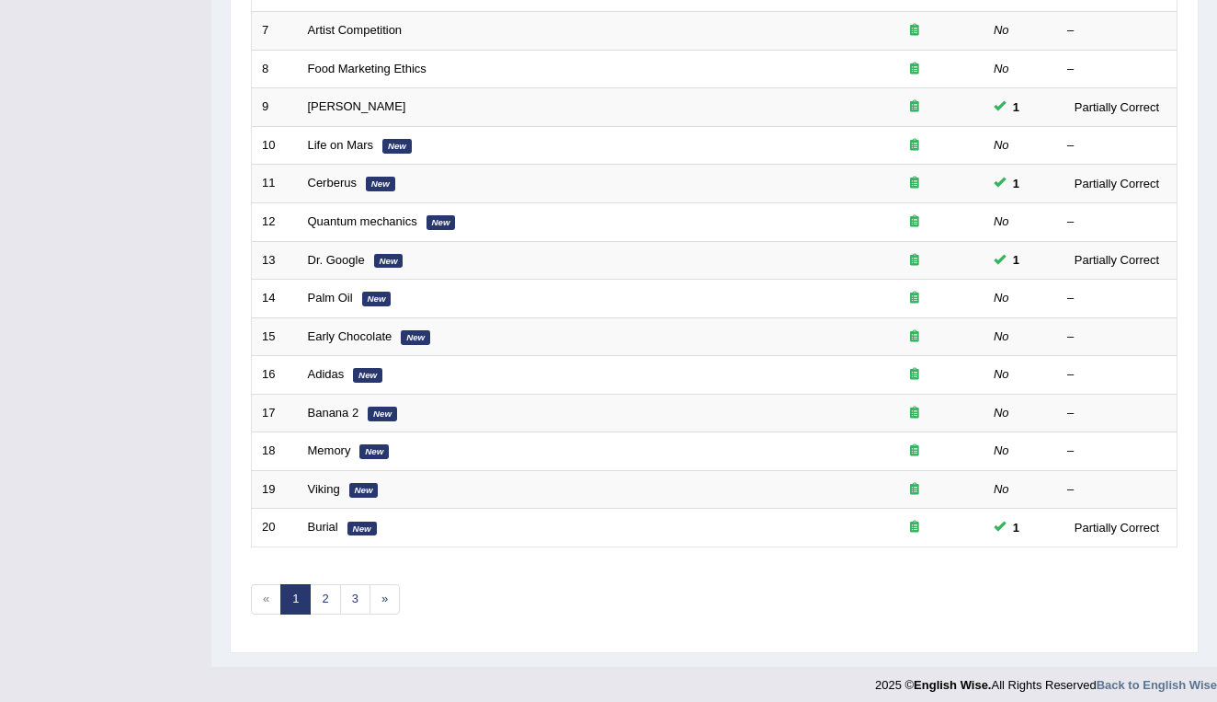
scroll to position [504, 0]
click at [327, 590] on link "2" at bounding box center [325, 600] width 30 height 30
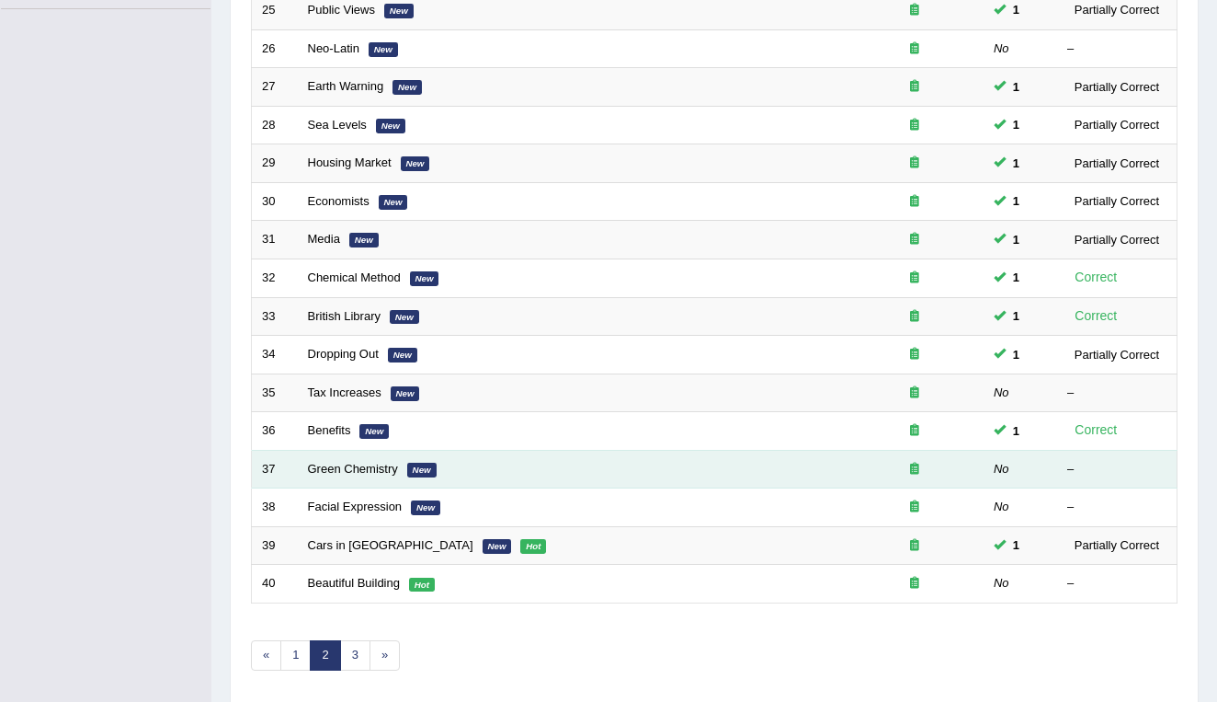
scroll to position [460, 0]
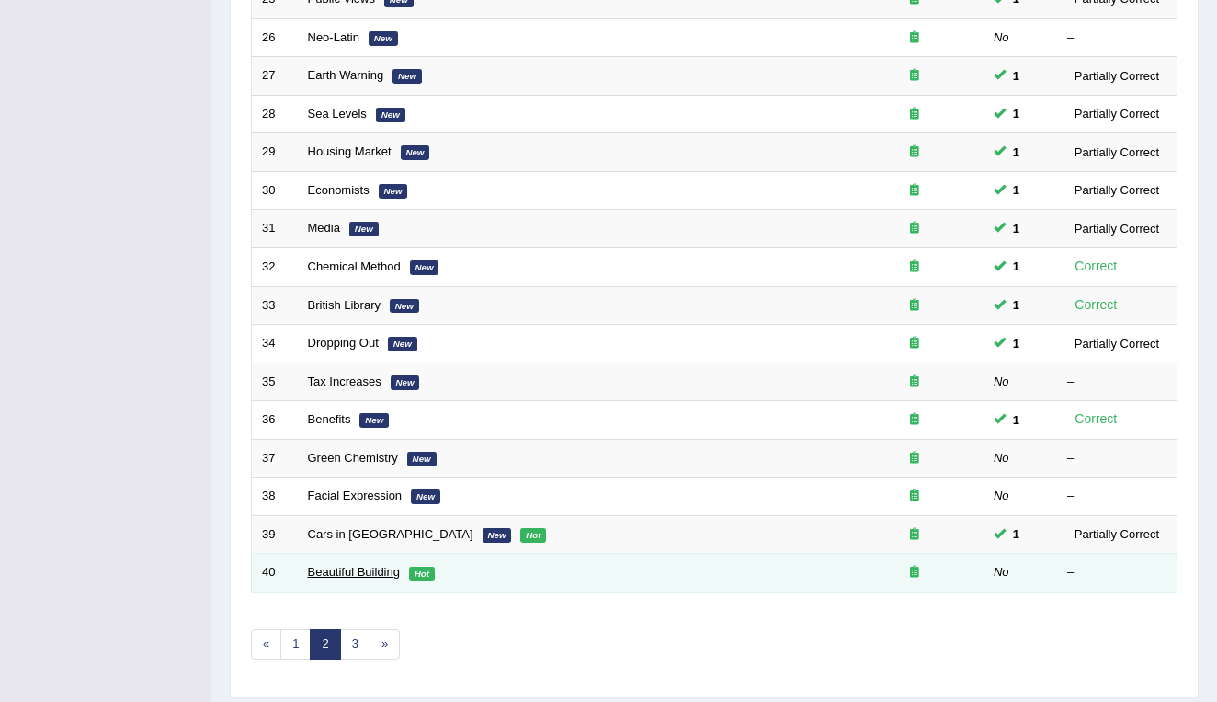
click at [335, 565] on link "Beautiful Building" at bounding box center [354, 572] width 92 height 14
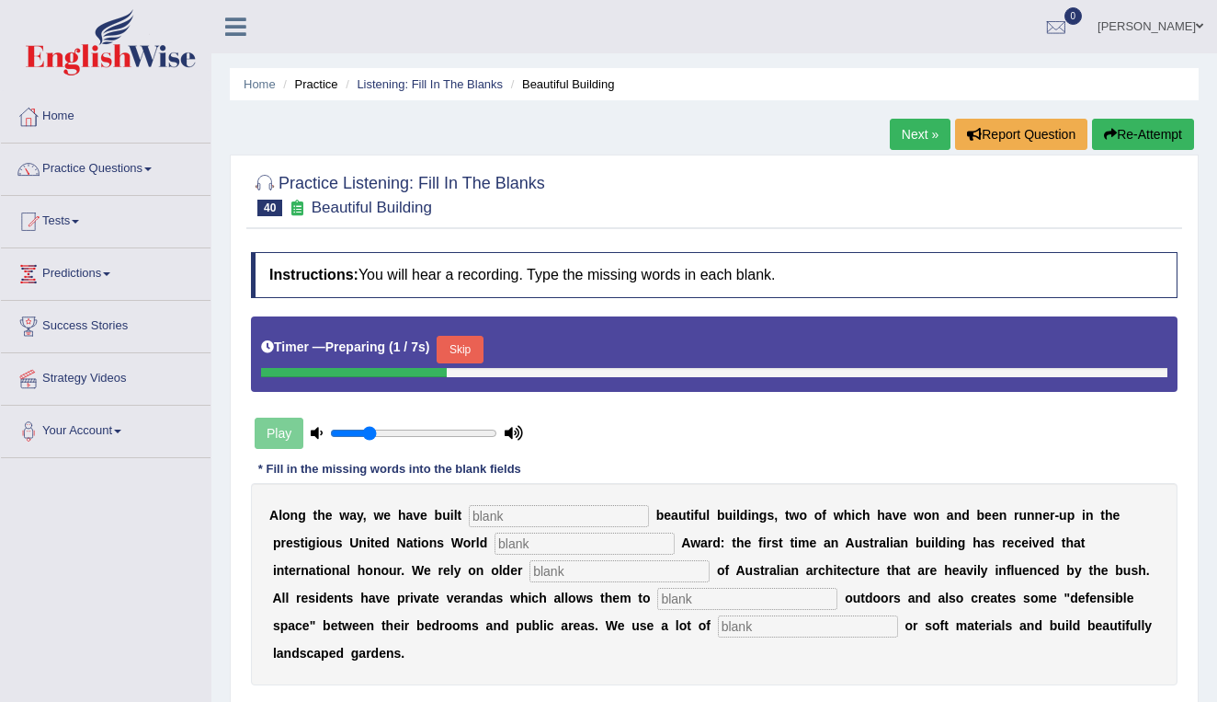
click at [547, 518] on input "text" at bounding box center [559, 516] width 180 height 22
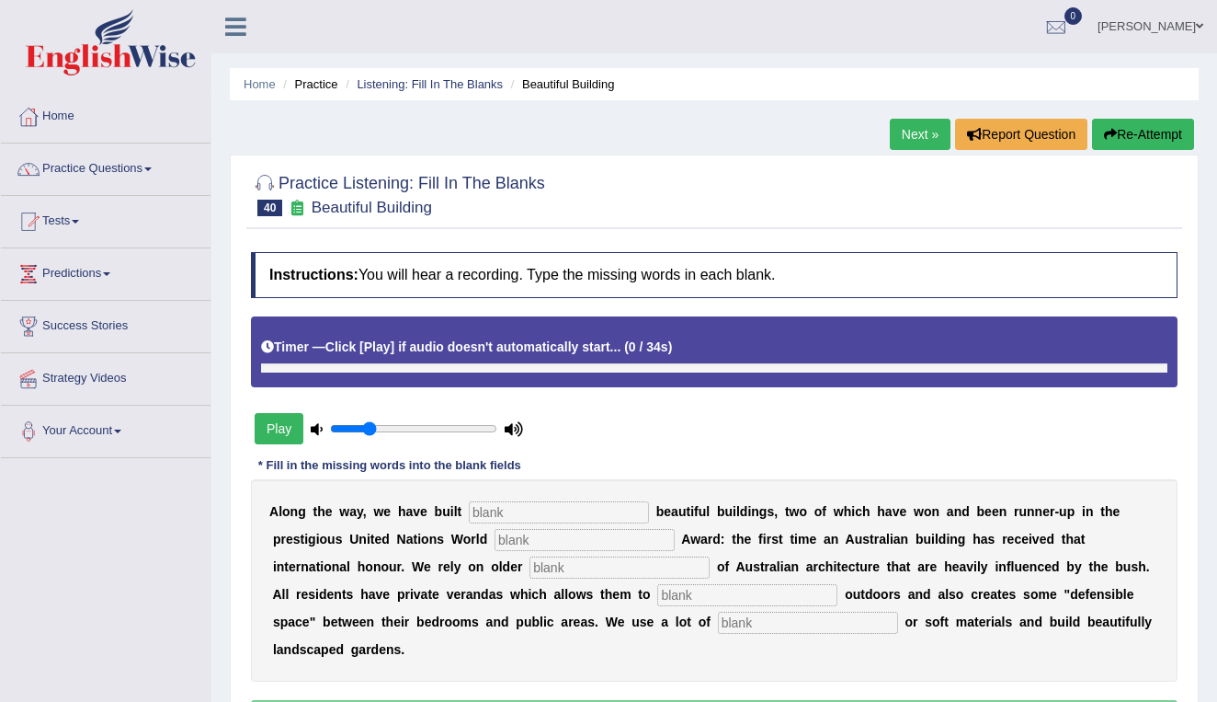
click at [279, 422] on button "Play" at bounding box center [279, 428] width 49 height 31
click at [513, 514] on input "text" at bounding box center [559, 512] width 180 height 22
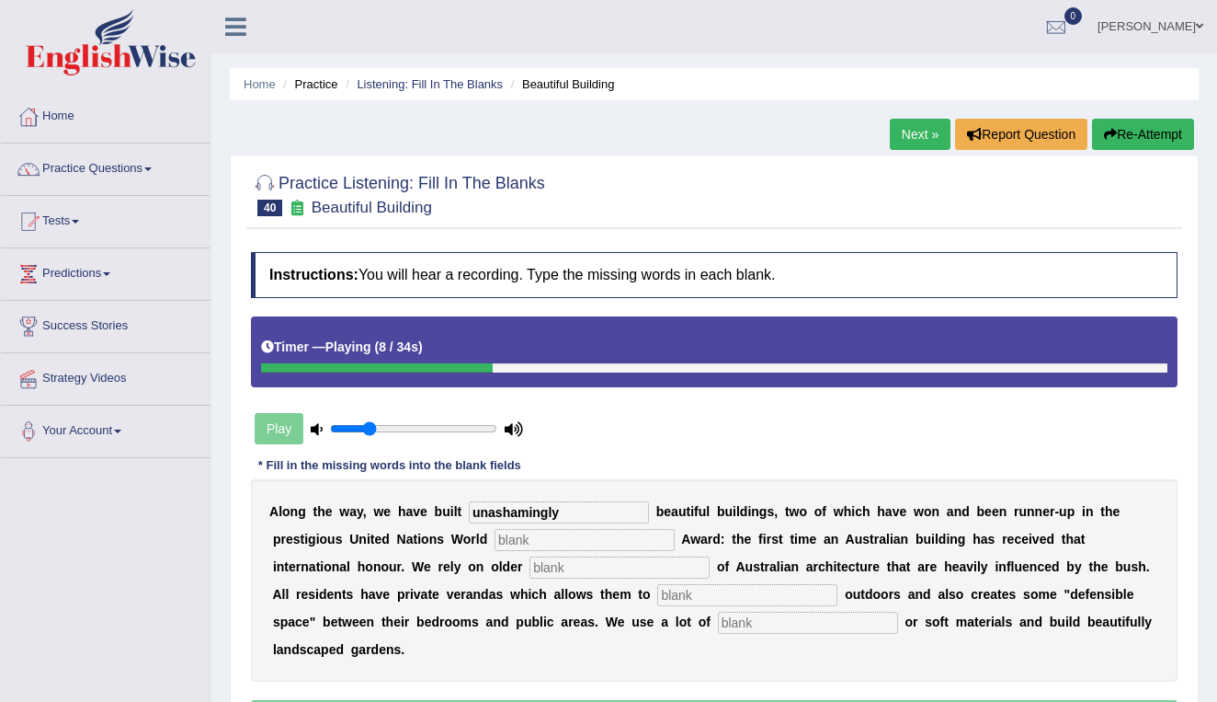
type input "unashamingly"
type input "habitat"
type input "concepts"
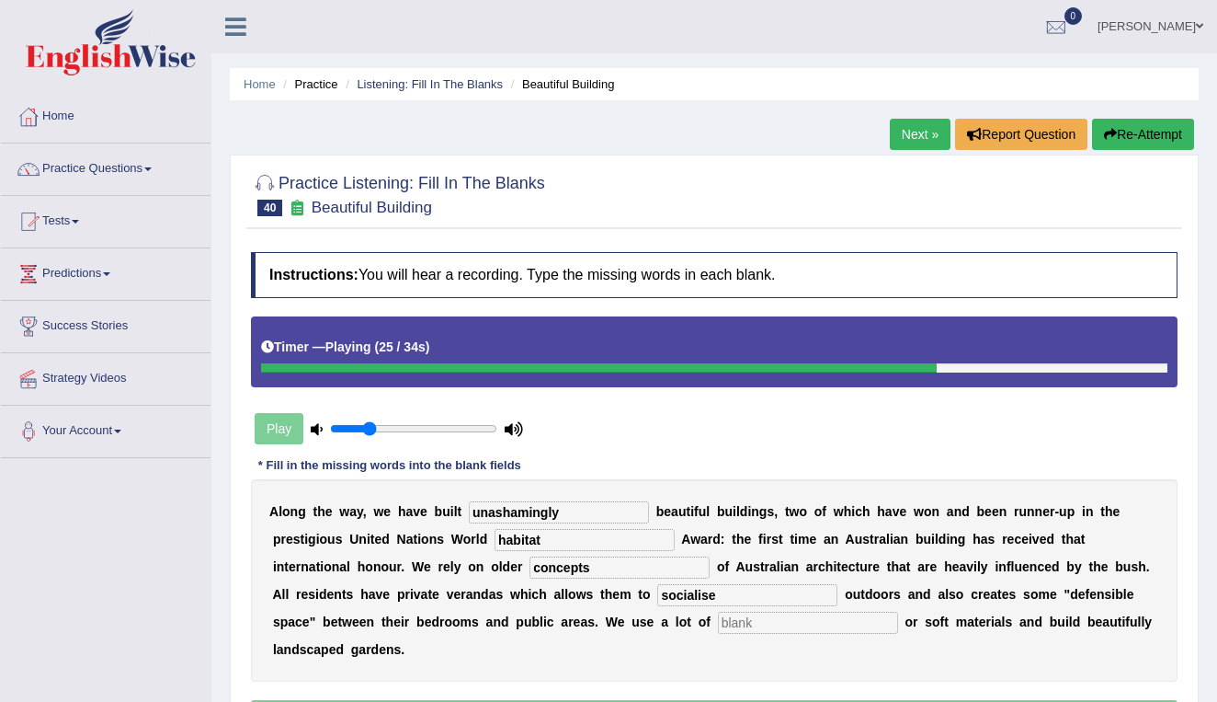
type input "socialise"
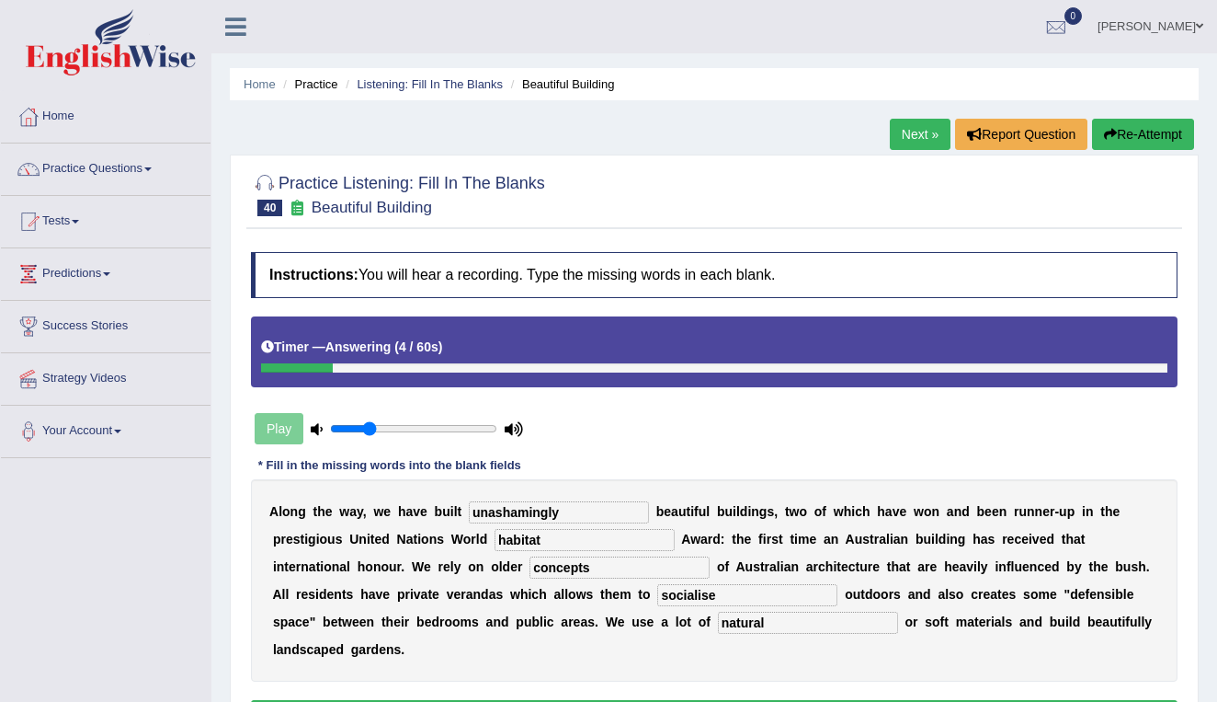
type input "natural"
drag, startPoint x: 507, startPoint y: 541, endPoint x: 479, endPoint y: 540, distance: 27.6
click at [479, 540] on div "A l o n g t h e w a y , w e h a v e b u i l t unashamingly b e a u t i f u l b …" at bounding box center [714, 580] width 927 height 202
type input "Habitat"
click at [657, 596] on input "socialise" at bounding box center [747, 595] width 180 height 22
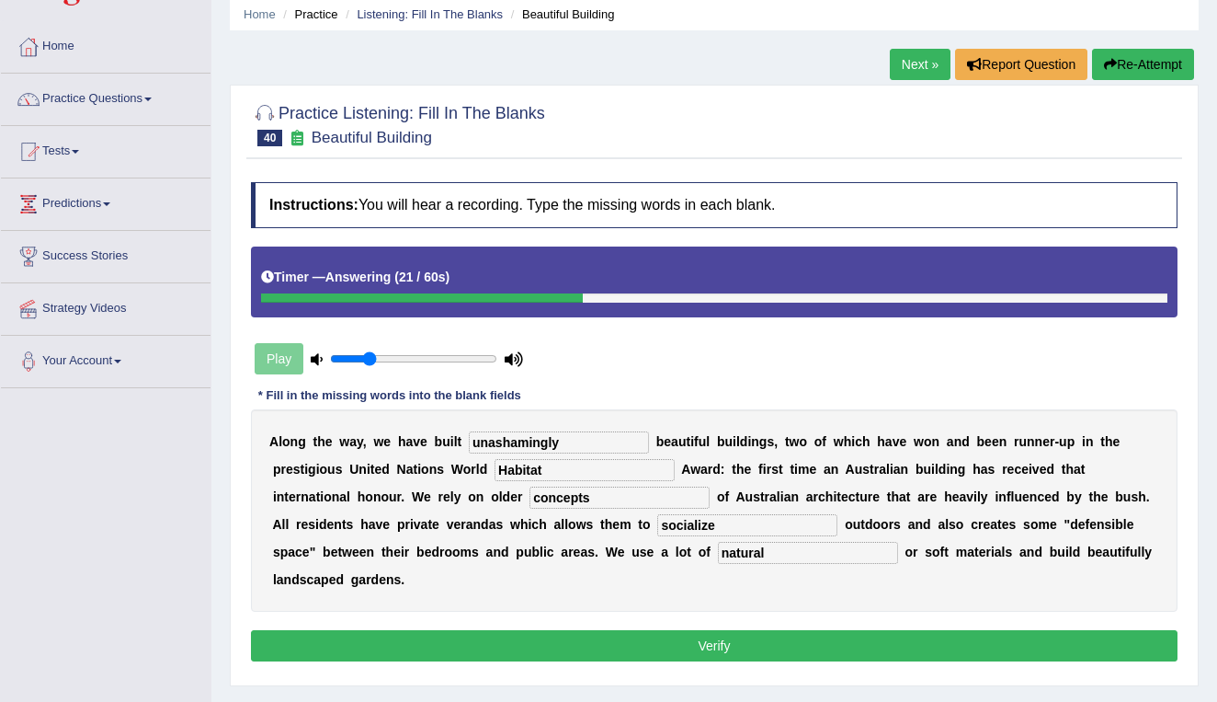
scroll to position [85, 0]
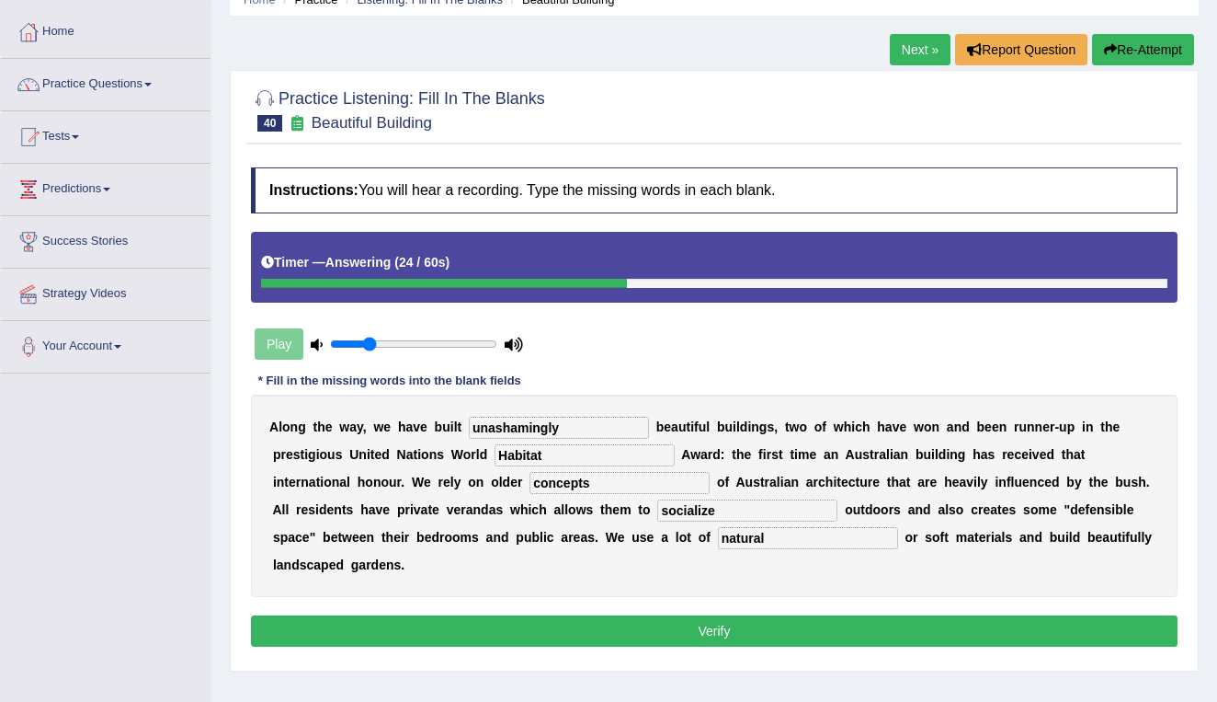
type input "socialize"
click at [672, 634] on button "Verify" at bounding box center [714, 630] width 927 height 31
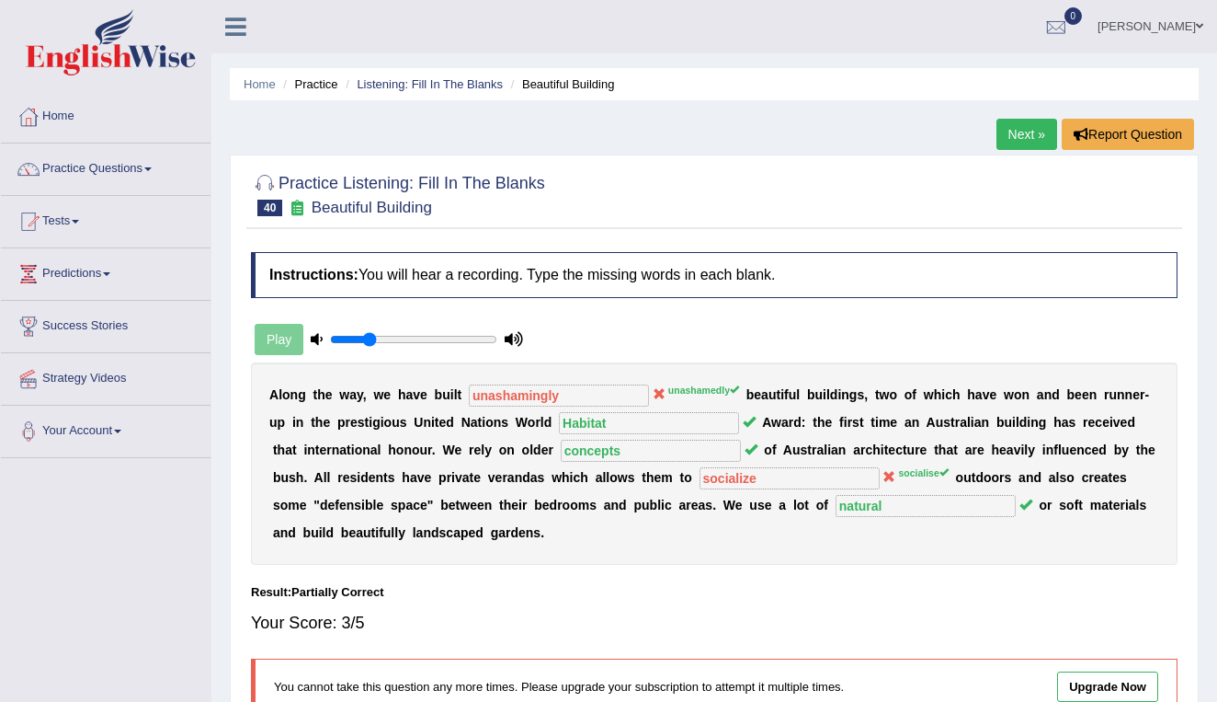
scroll to position [0, 0]
click at [476, 88] on link "Listening: Fill In The Blanks" at bounding box center [430, 84] width 146 height 14
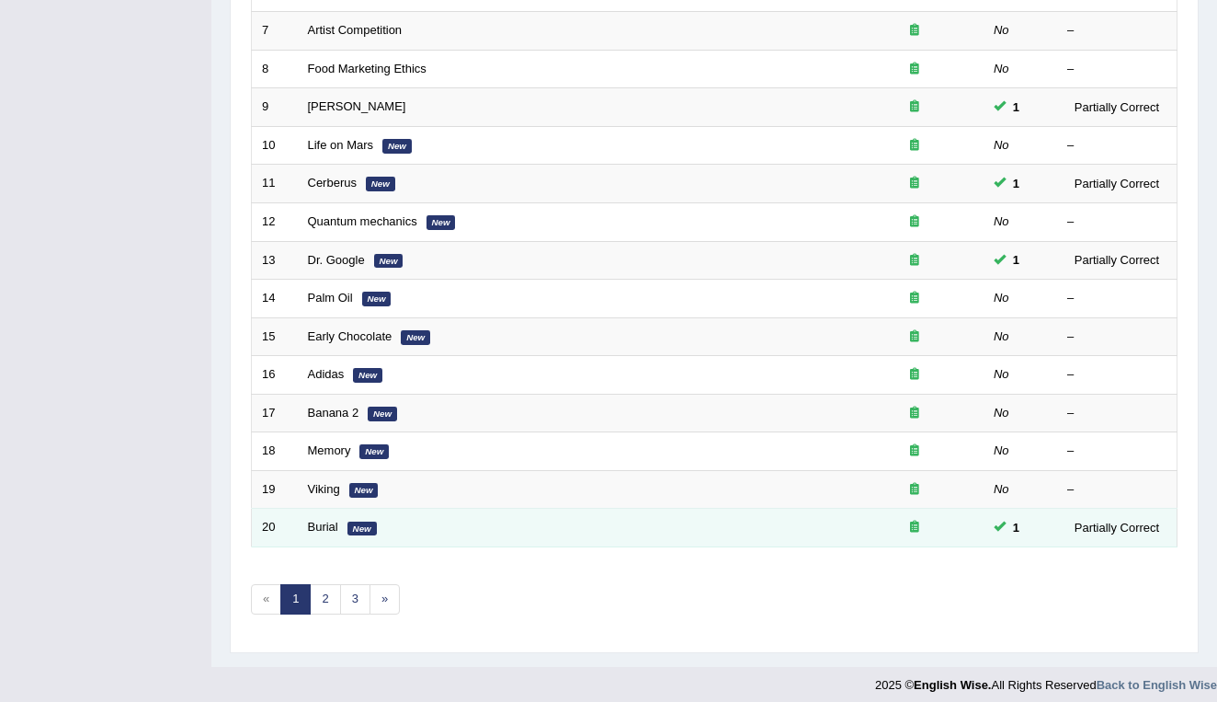
scroll to position [504, 0]
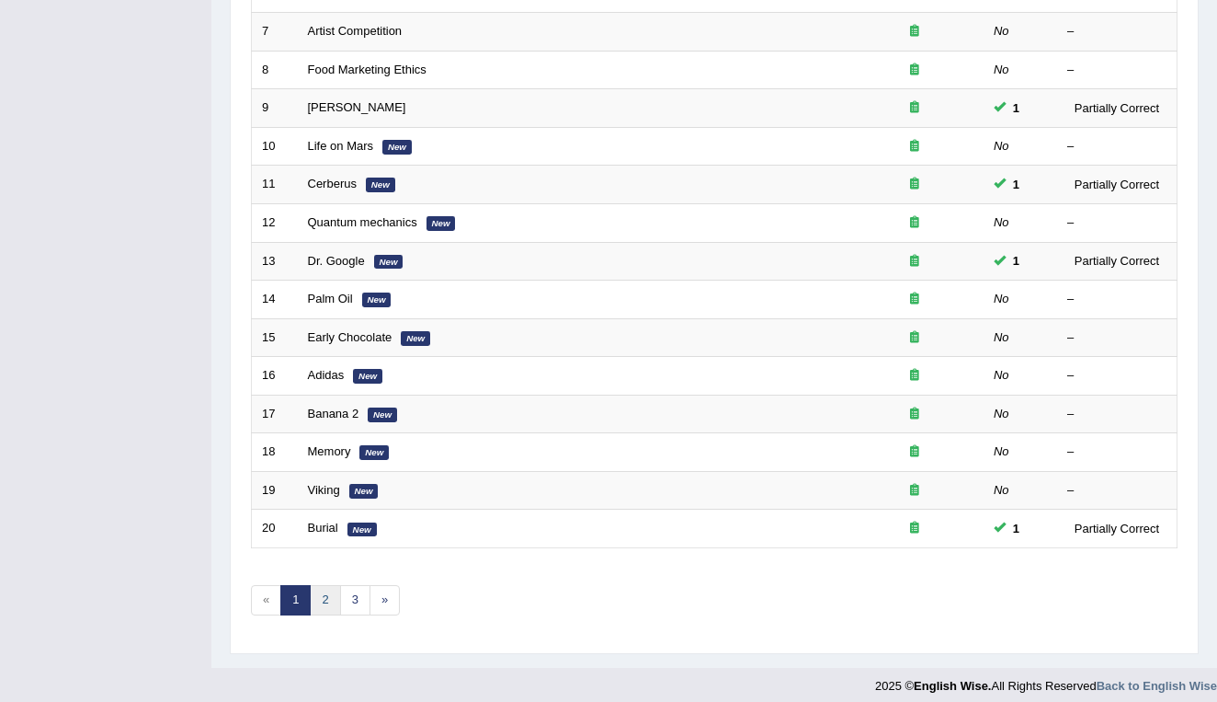
click at [325, 588] on link "2" at bounding box center [325, 600] width 30 height 30
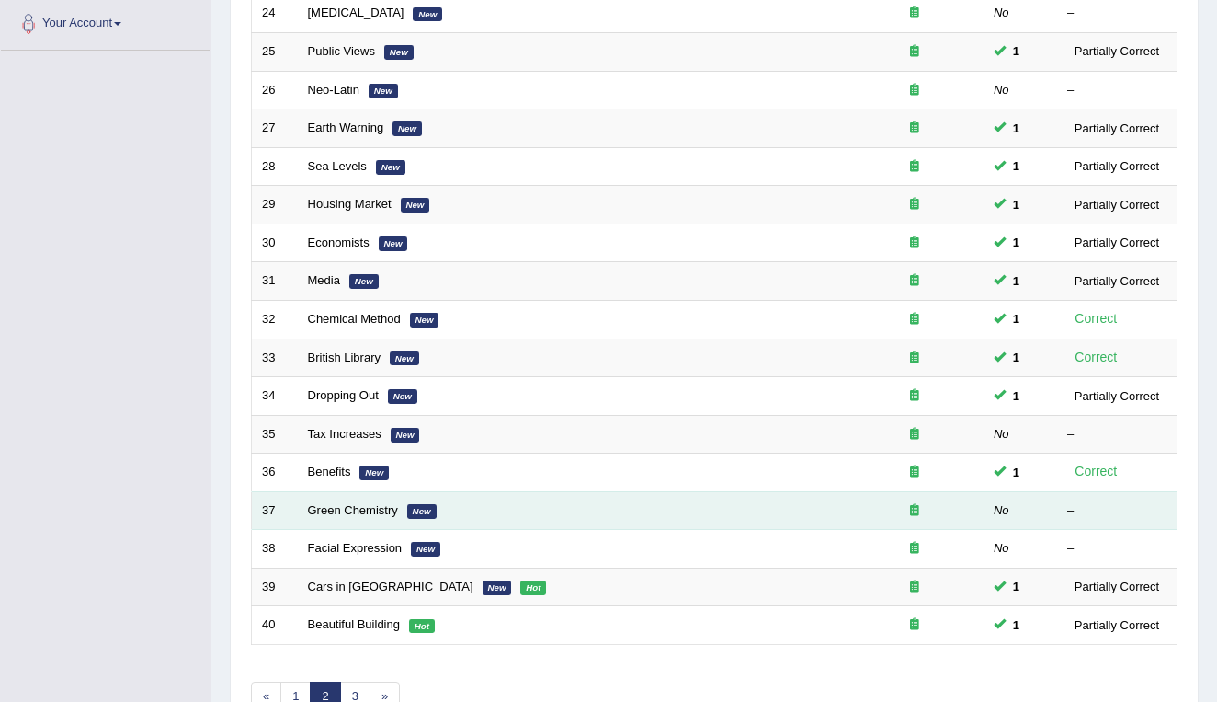
scroll to position [410, 0]
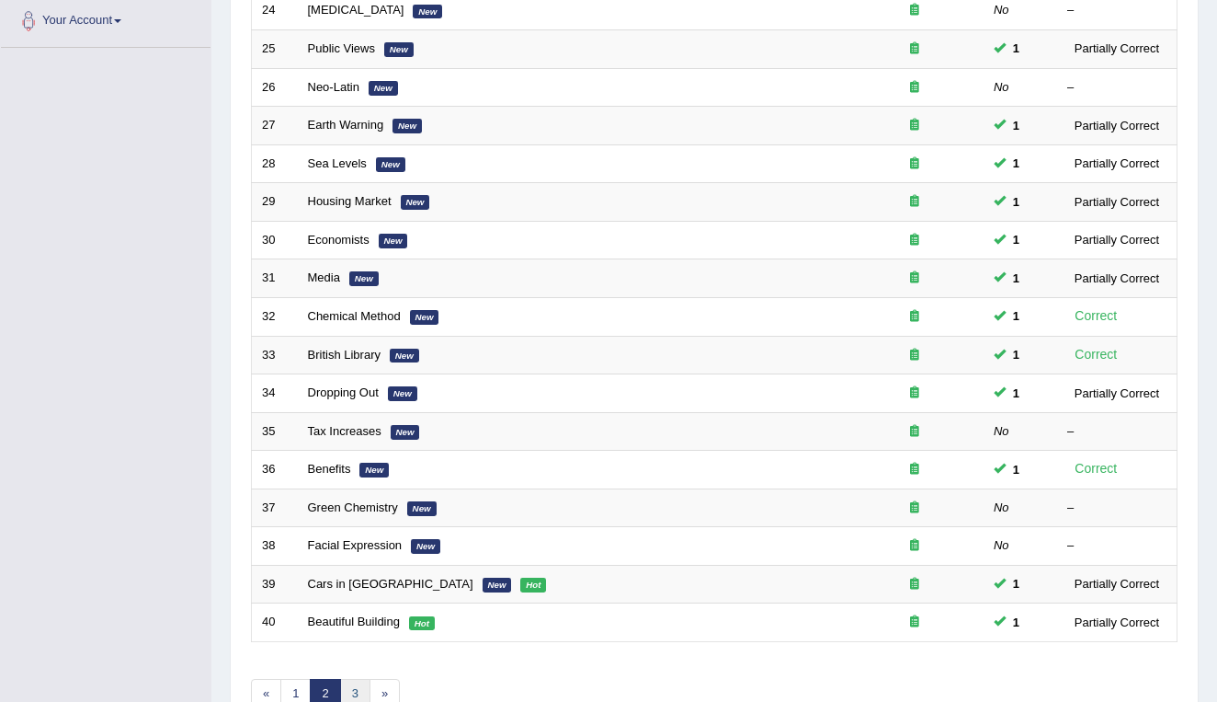
click at [353, 681] on link "3" at bounding box center [355, 694] width 30 height 30
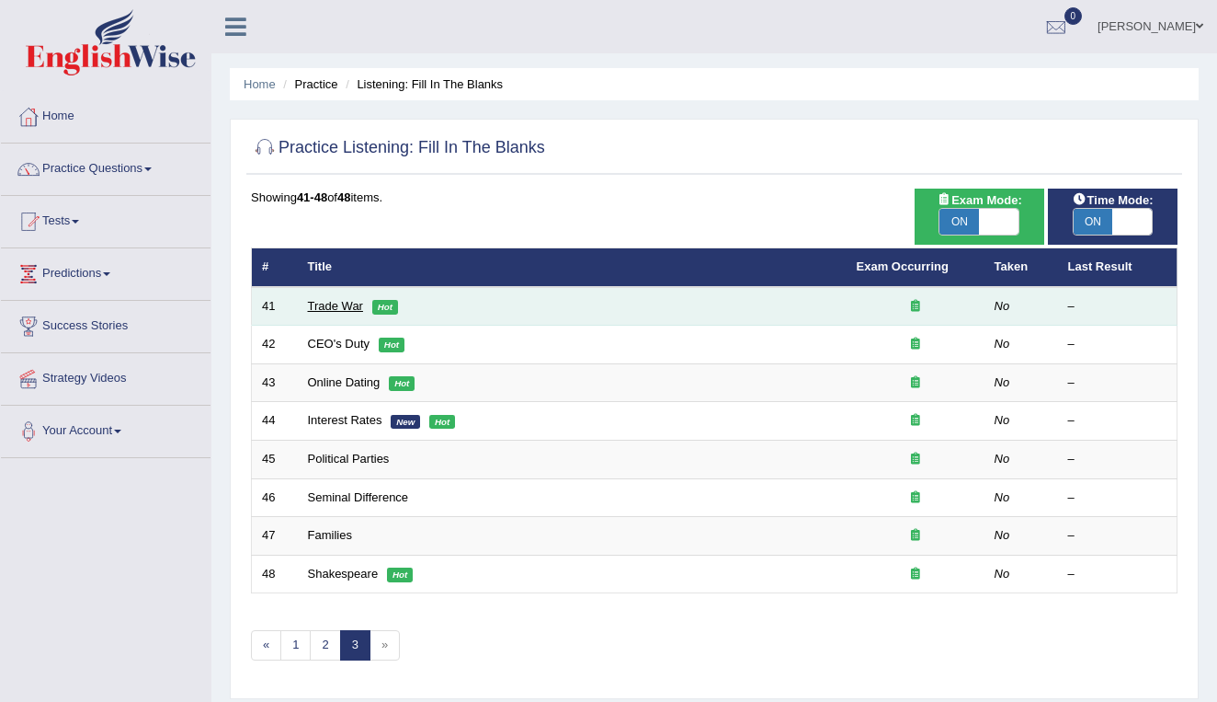
click at [341, 305] on link "Trade War" at bounding box center [335, 306] width 55 height 14
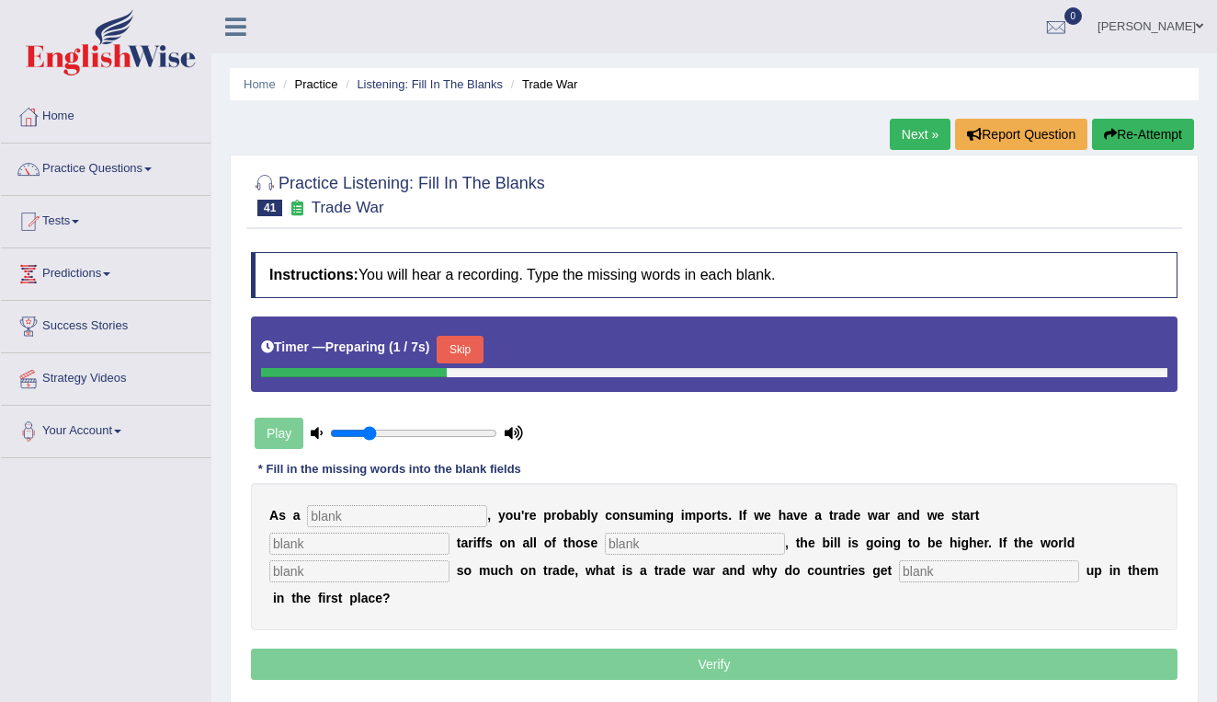
click at [400, 515] on input "text" at bounding box center [397, 516] width 180 height 22
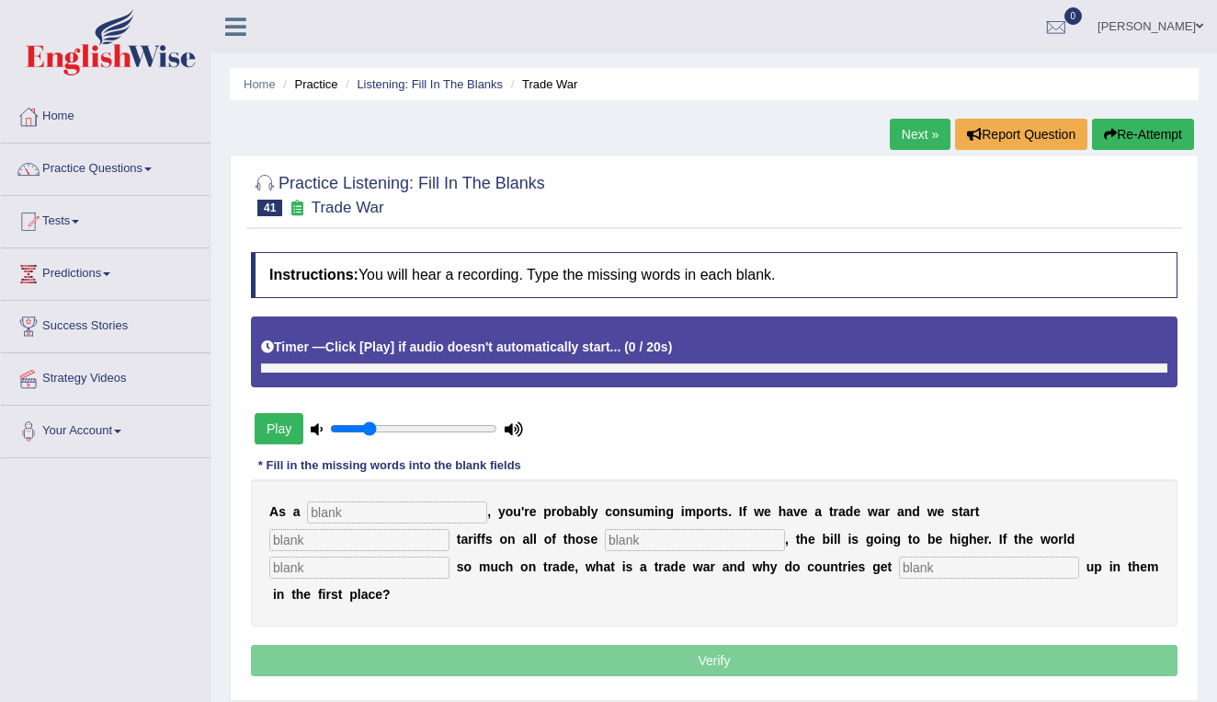
click at [282, 424] on button "Play" at bounding box center [279, 428] width 49 height 31
click at [384, 519] on input "text" at bounding box center [397, 512] width 180 height 22
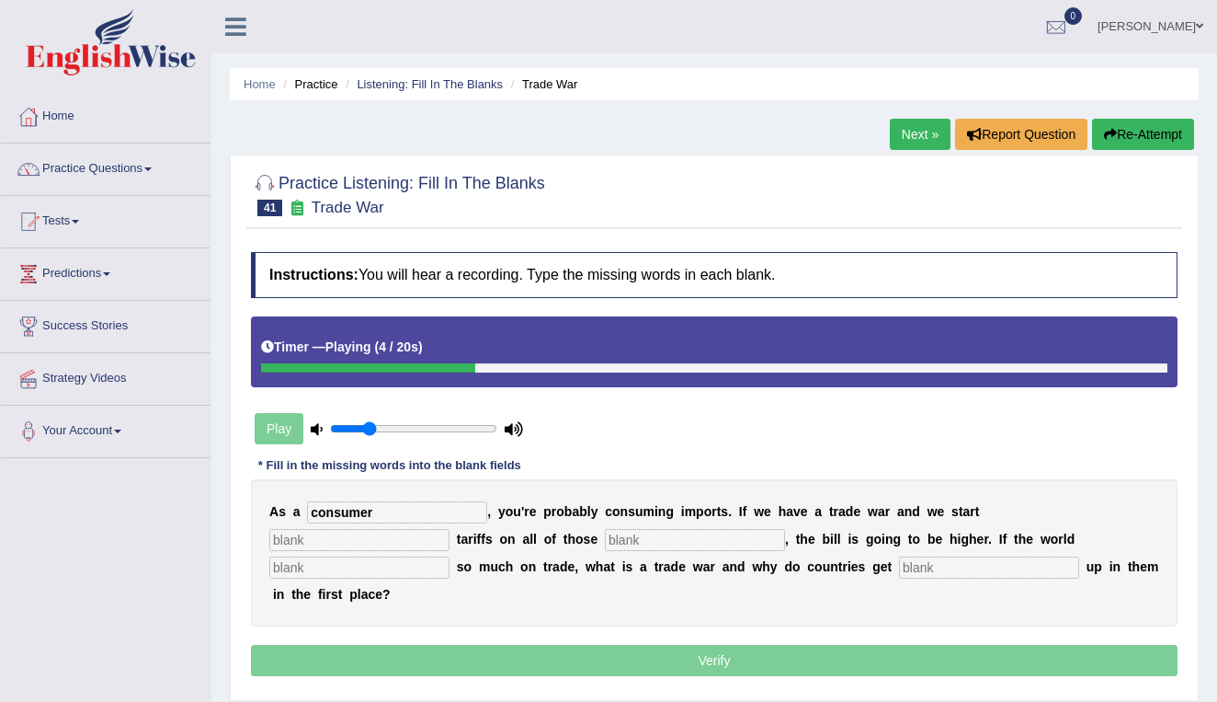
type input "consumer"
type input "stopping"
type input "imports"
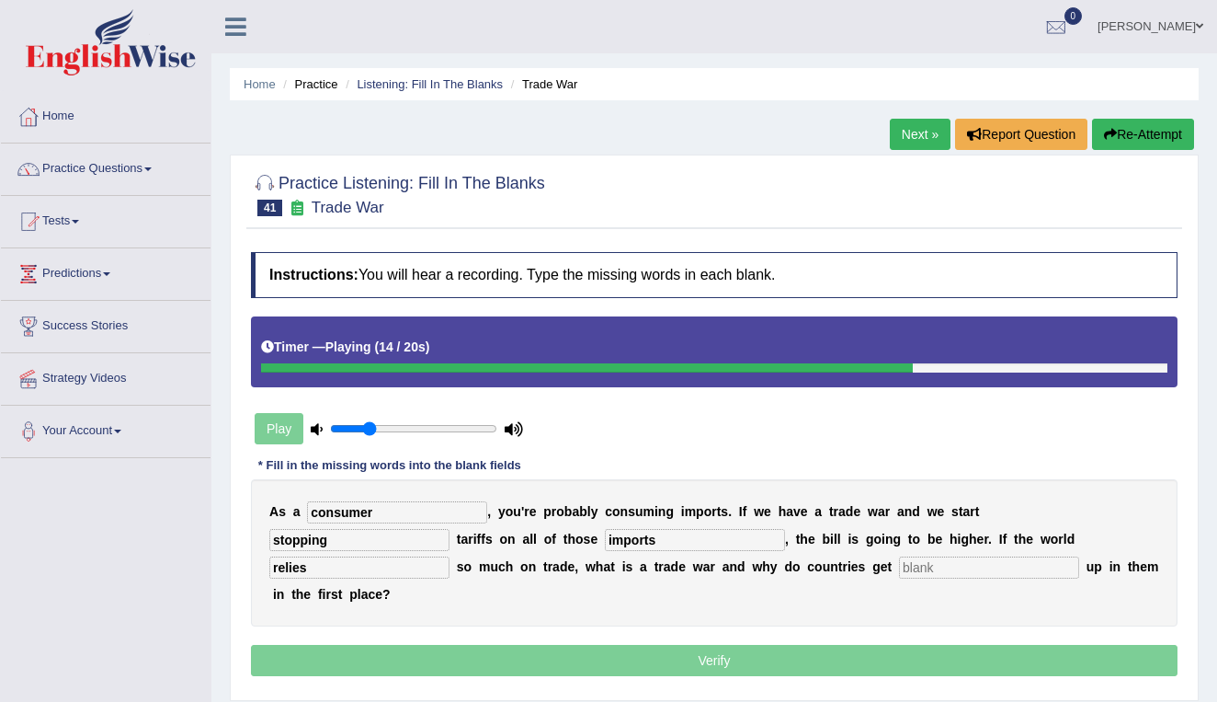
type input "relies"
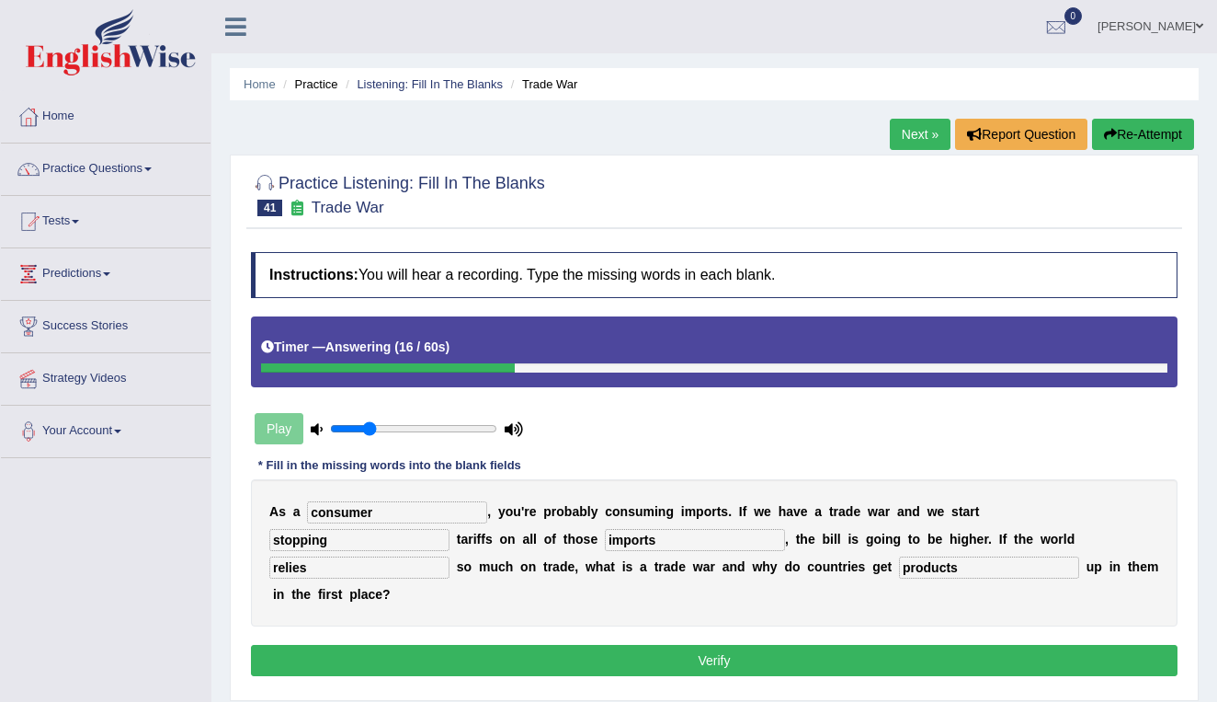
type input "products"
click at [477, 645] on button "Verify" at bounding box center [714, 660] width 927 height 31
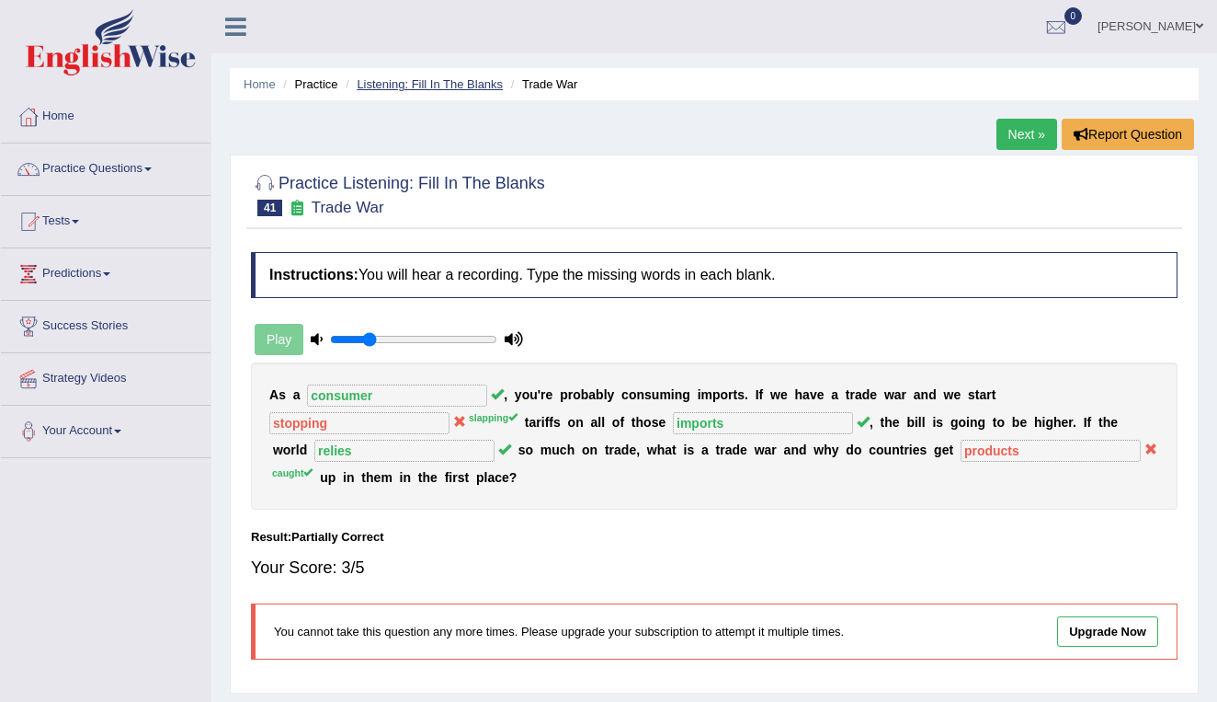
click at [456, 83] on link "Listening: Fill In The Blanks" at bounding box center [430, 84] width 146 height 14
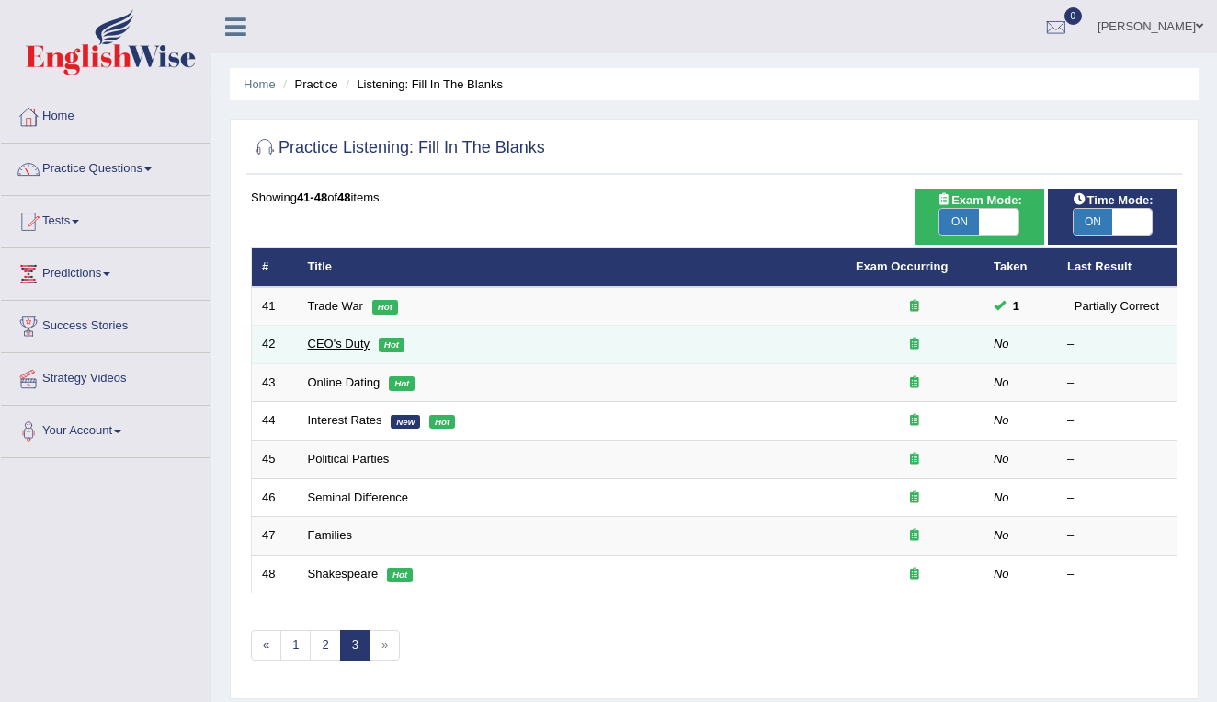
click at [352, 341] on link "CEO's Duty" at bounding box center [339, 344] width 63 height 14
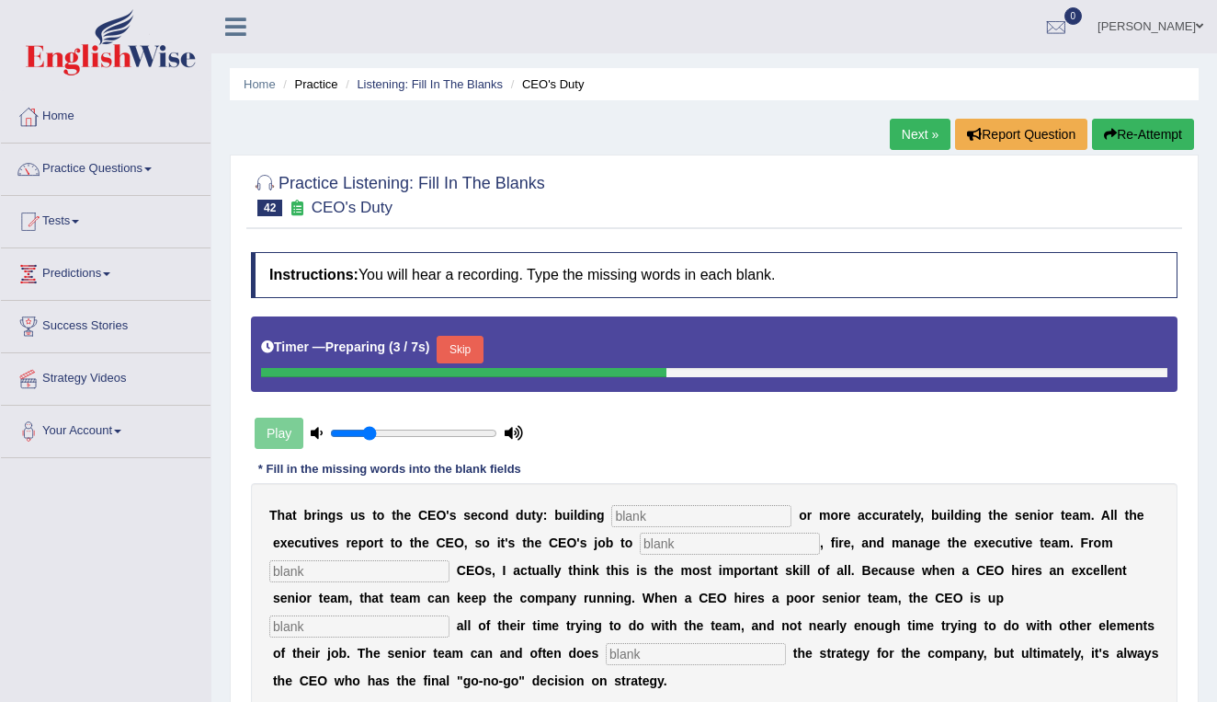
click at [713, 511] on input "text" at bounding box center [701, 516] width 180 height 22
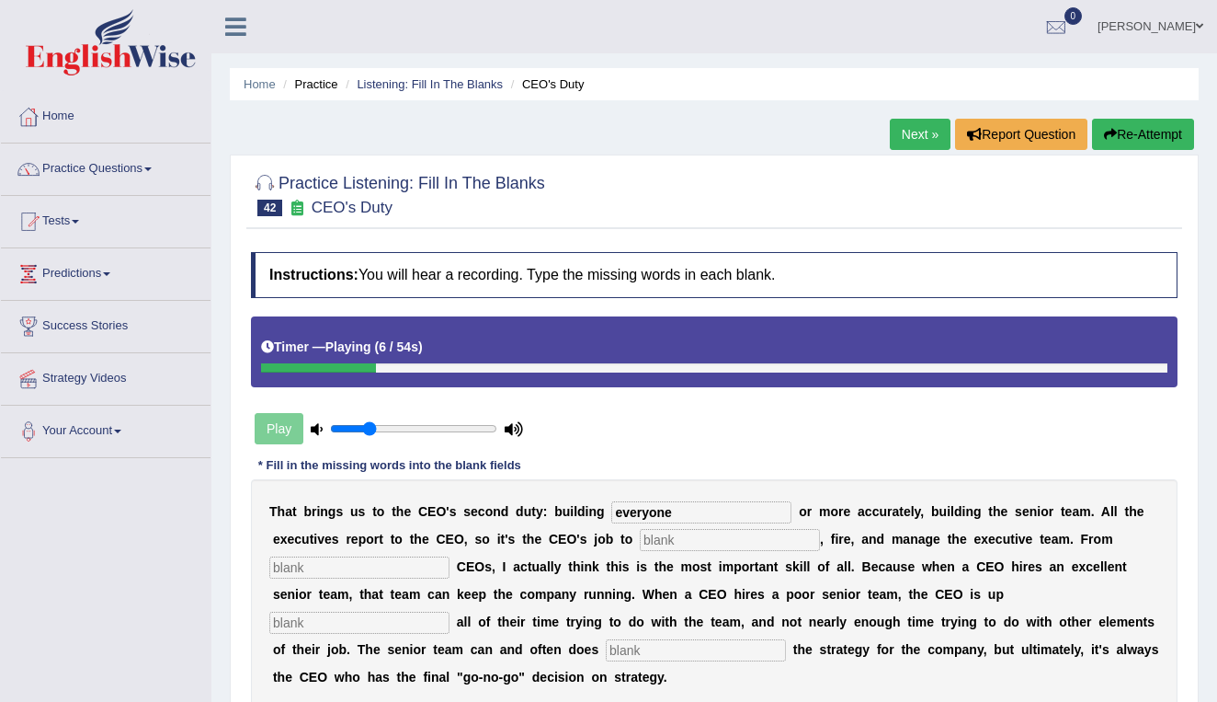
type input "everyone"
type input "hire"
type input "coaching"
click at [450, 611] on input "text" at bounding box center [359, 622] width 180 height 22
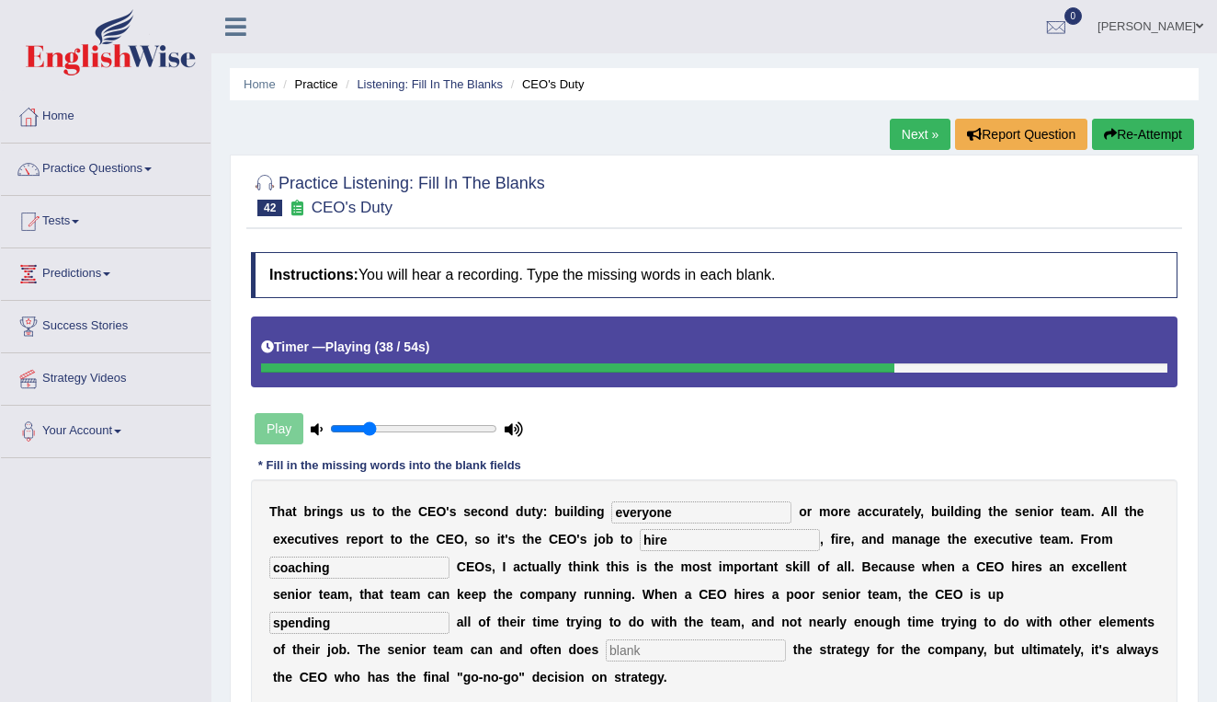
type input "spending"
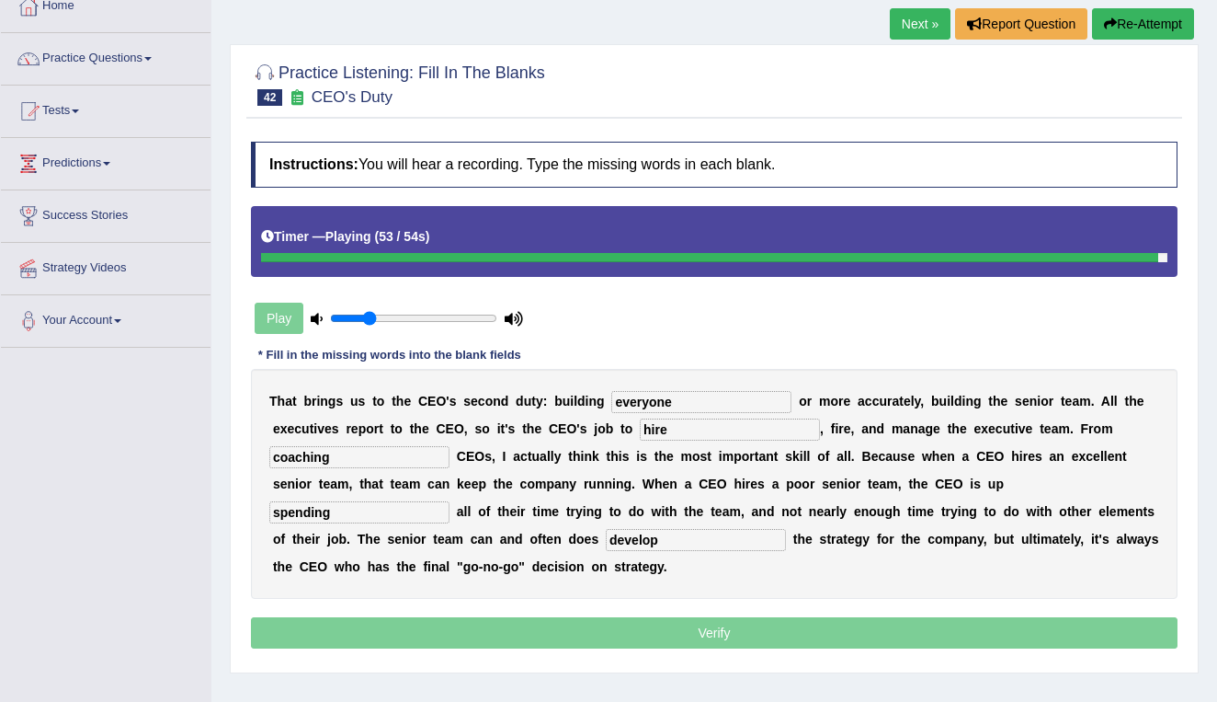
scroll to position [111, 0]
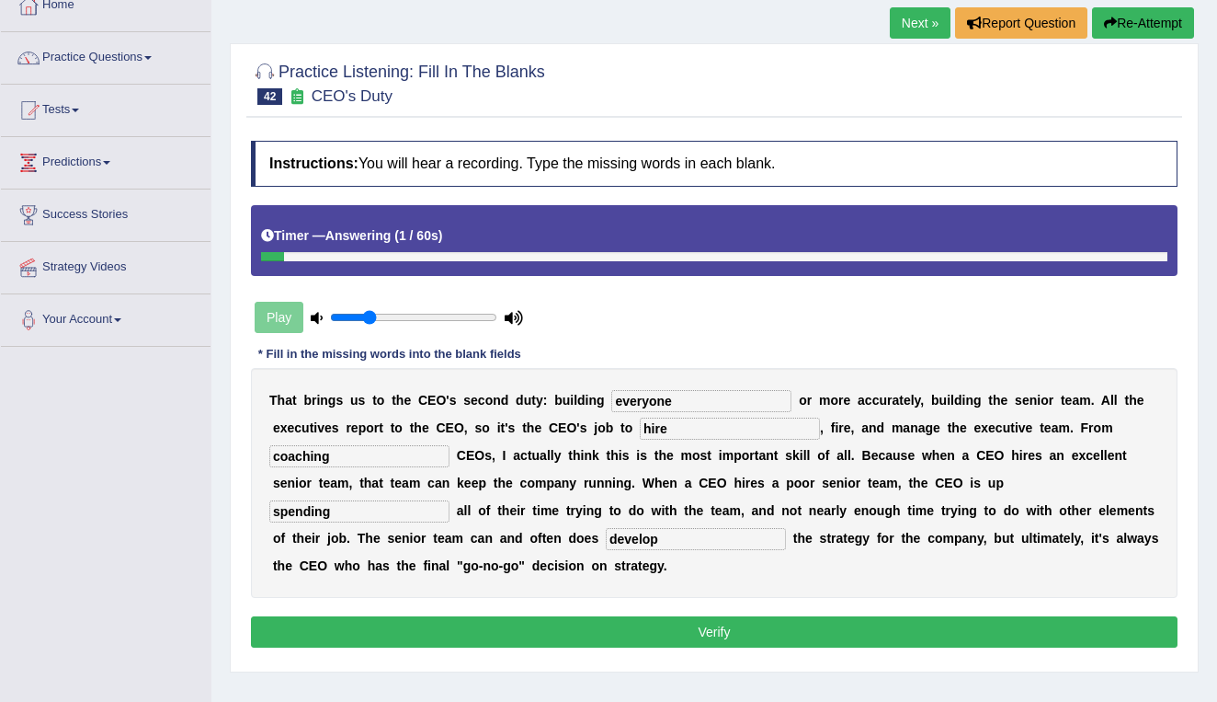
type input "develop"
click at [999, 624] on button "Verify" at bounding box center [714, 631] width 927 height 31
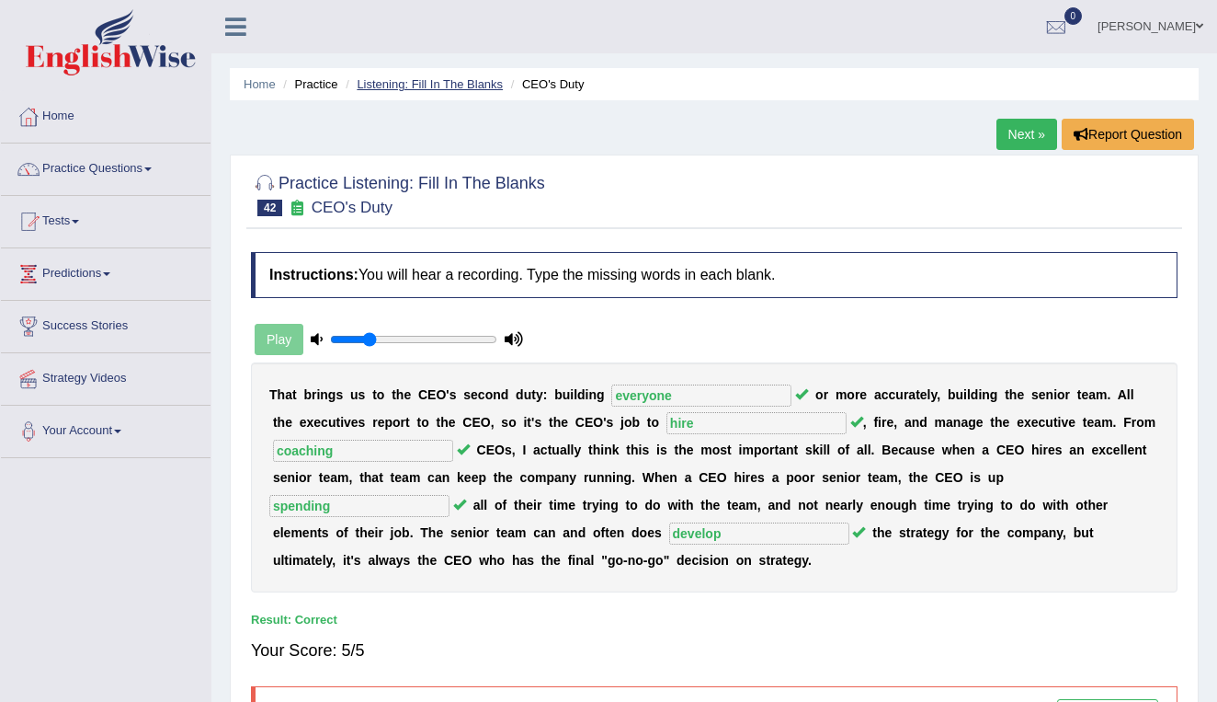
scroll to position [0, 0]
click at [429, 80] on link "Listening: Fill In The Blanks" at bounding box center [430, 84] width 146 height 14
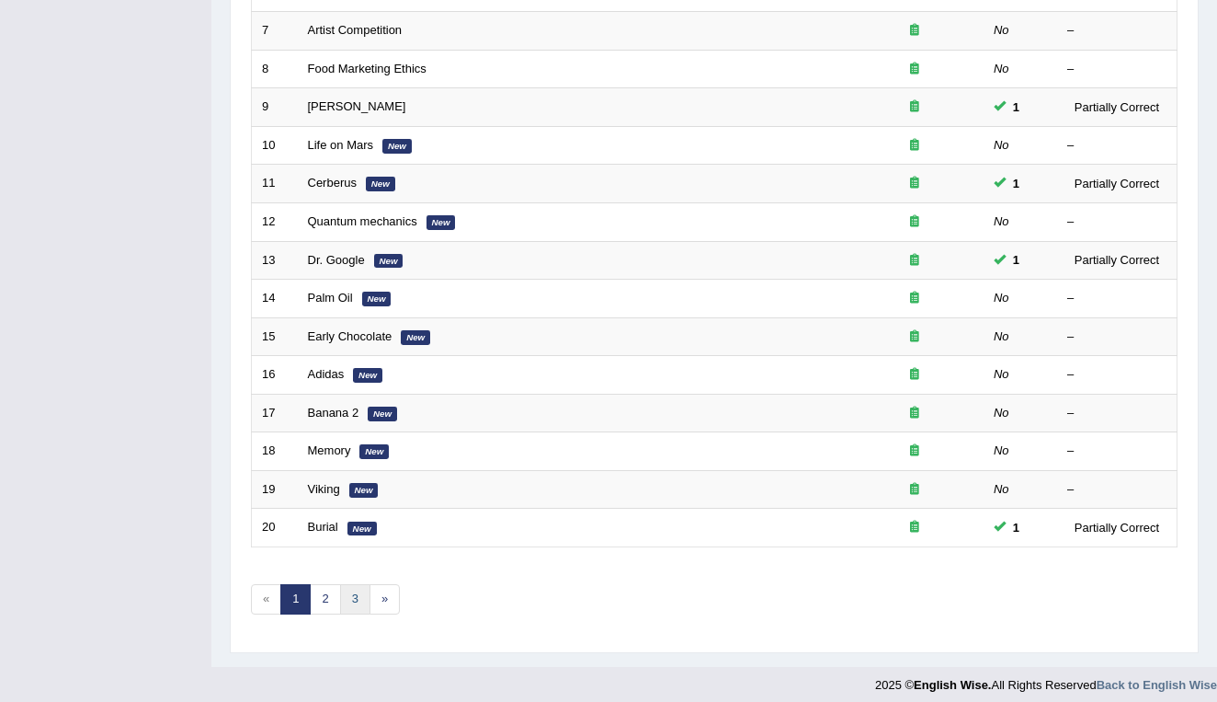
scroll to position [504, 0]
click at [362, 592] on link "3" at bounding box center [355, 600] width 30 height 30
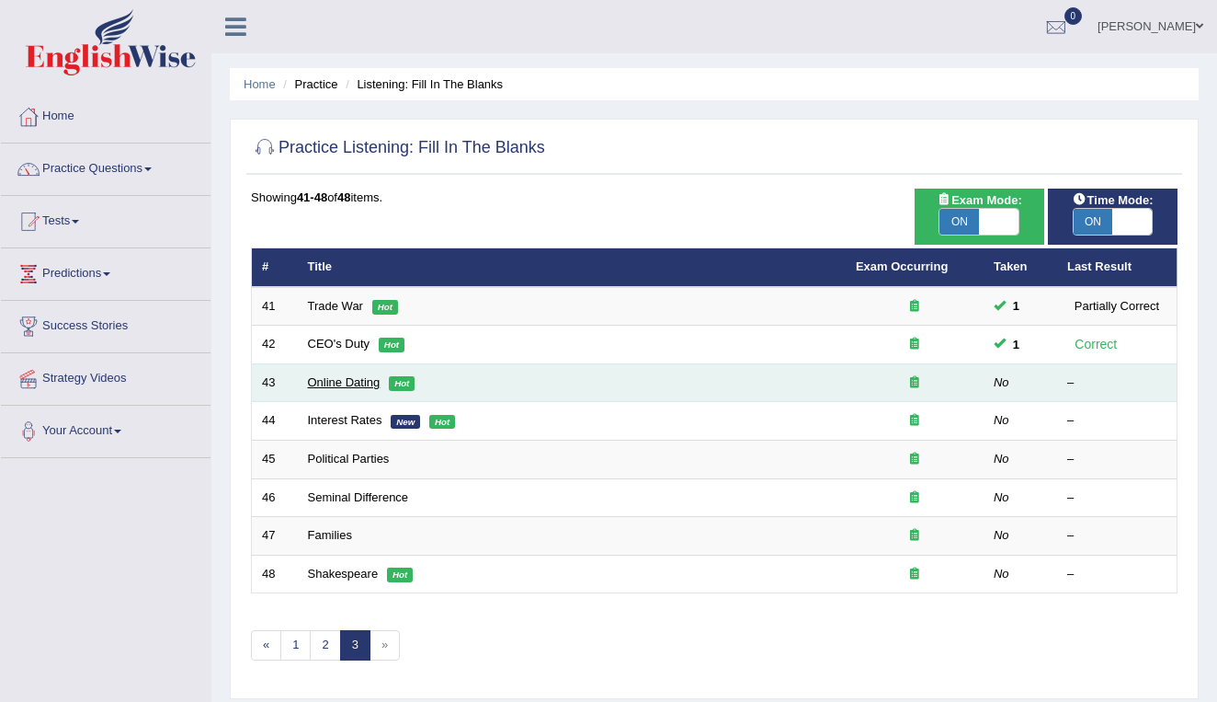
click at [339, 381] on link "Online Dating" at bounding box center [344, 382] width 73 height 14
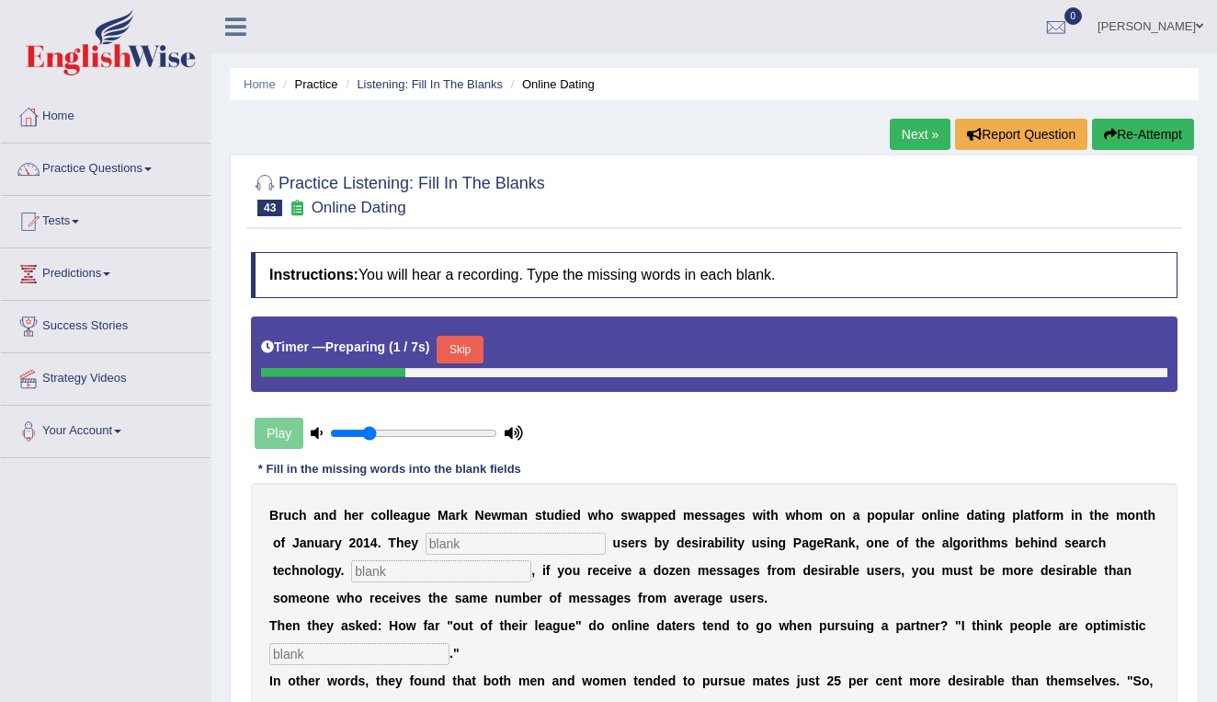
click at [466, 540] on input "text" at bounding box center [516, 543] width 180 height 22
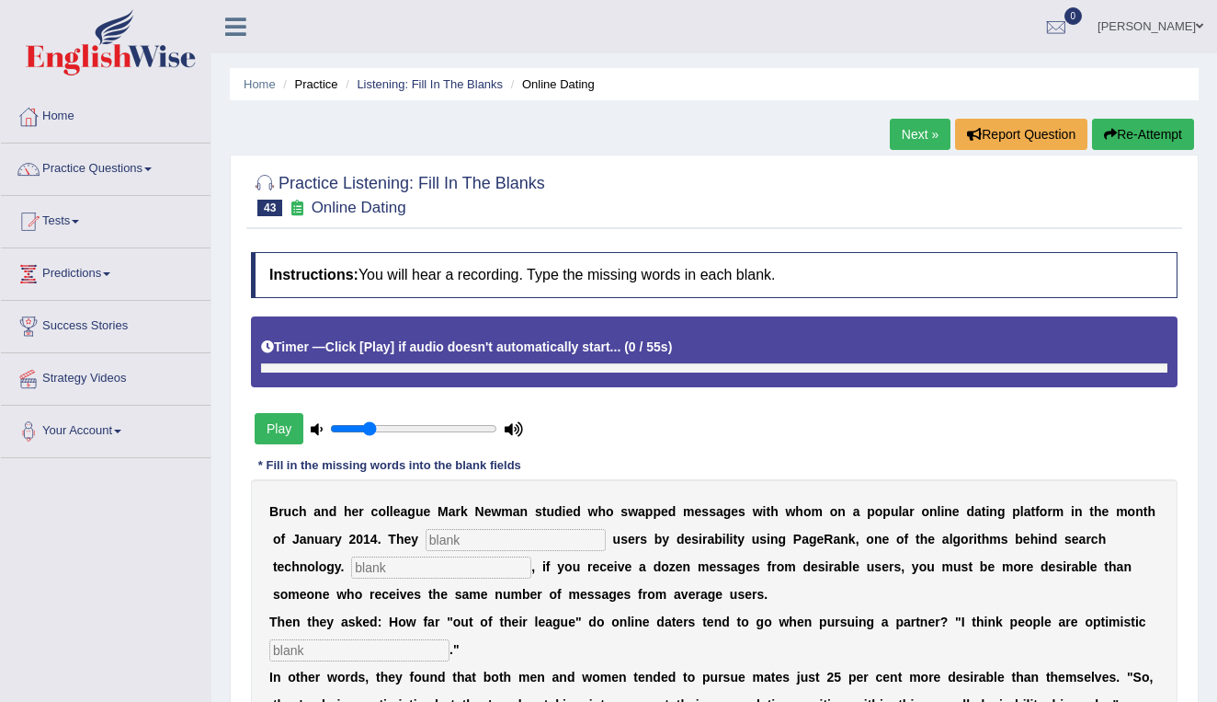
click at [271, 428] on button "Play" at bounding box center [279, 428] width 49 height 31
click at [461, 543] on input "text" at bounding box center [516, 540] width 180 height 22
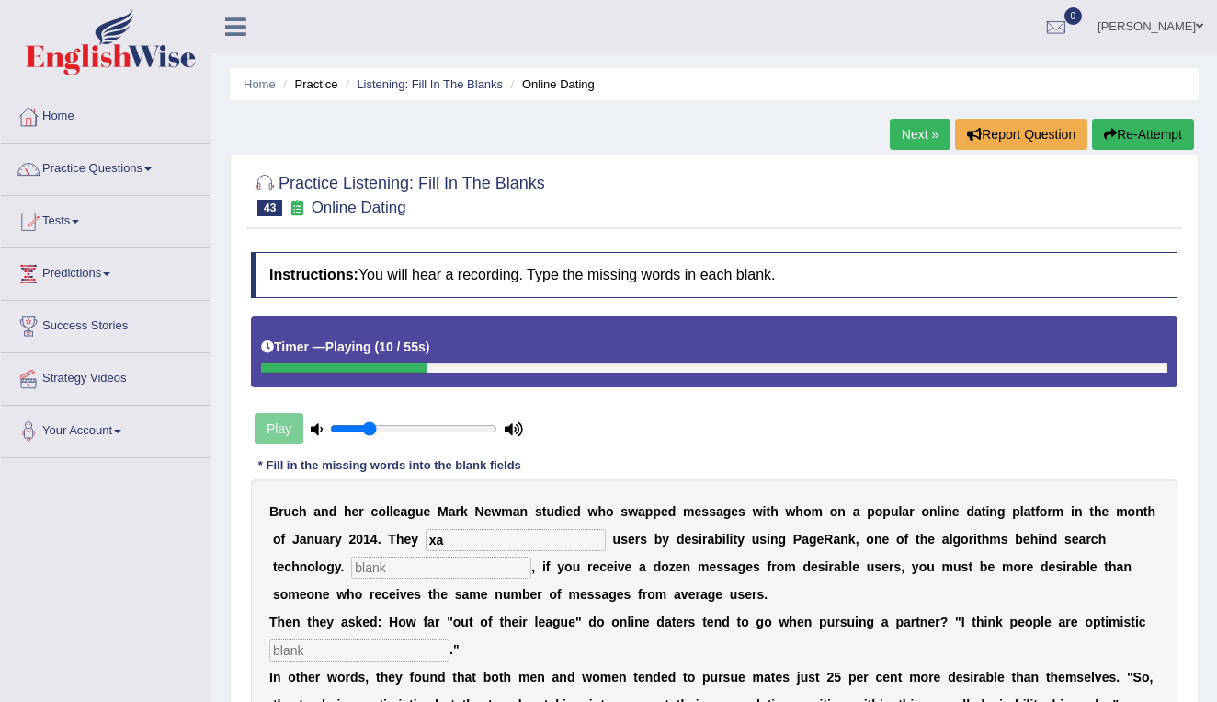
type input "x"
type input "cata"
type input "Essentialy"
click at [496, 537] on input "cata" at bounding box center [516, 540] width 180 height 22
type input "catagorised"
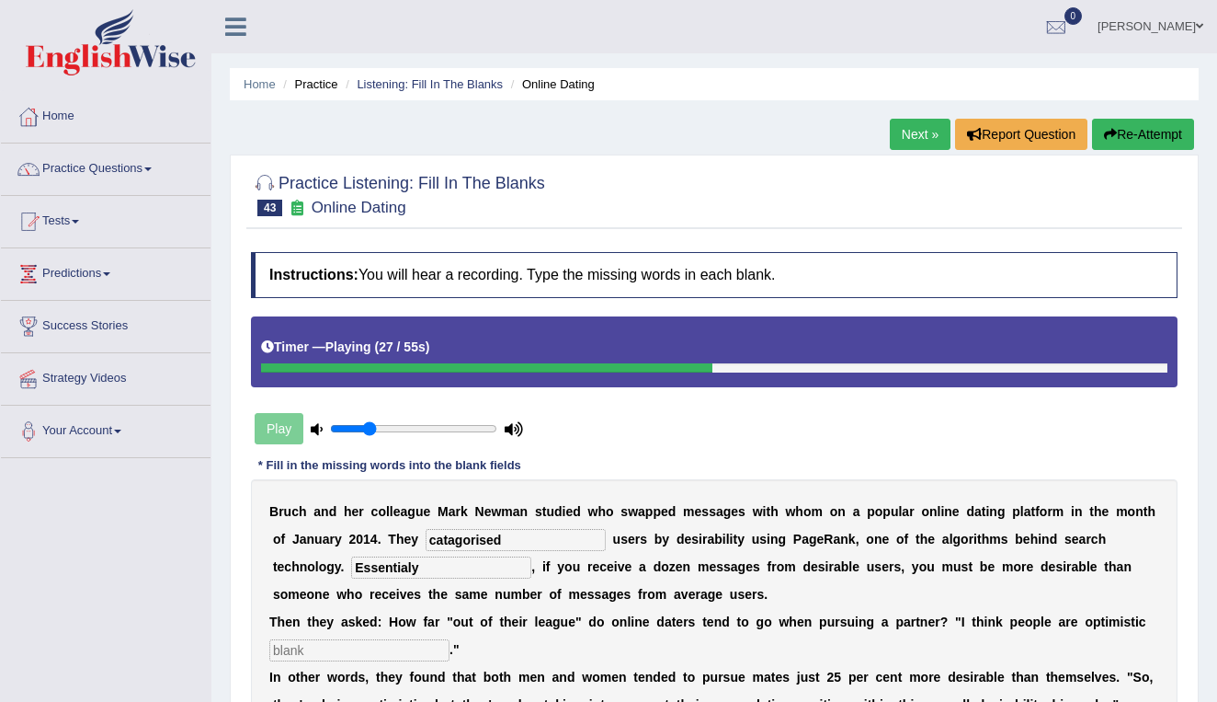
click at [415, 655] on input "text" at bounding box center [359, 650] width 180 height 22
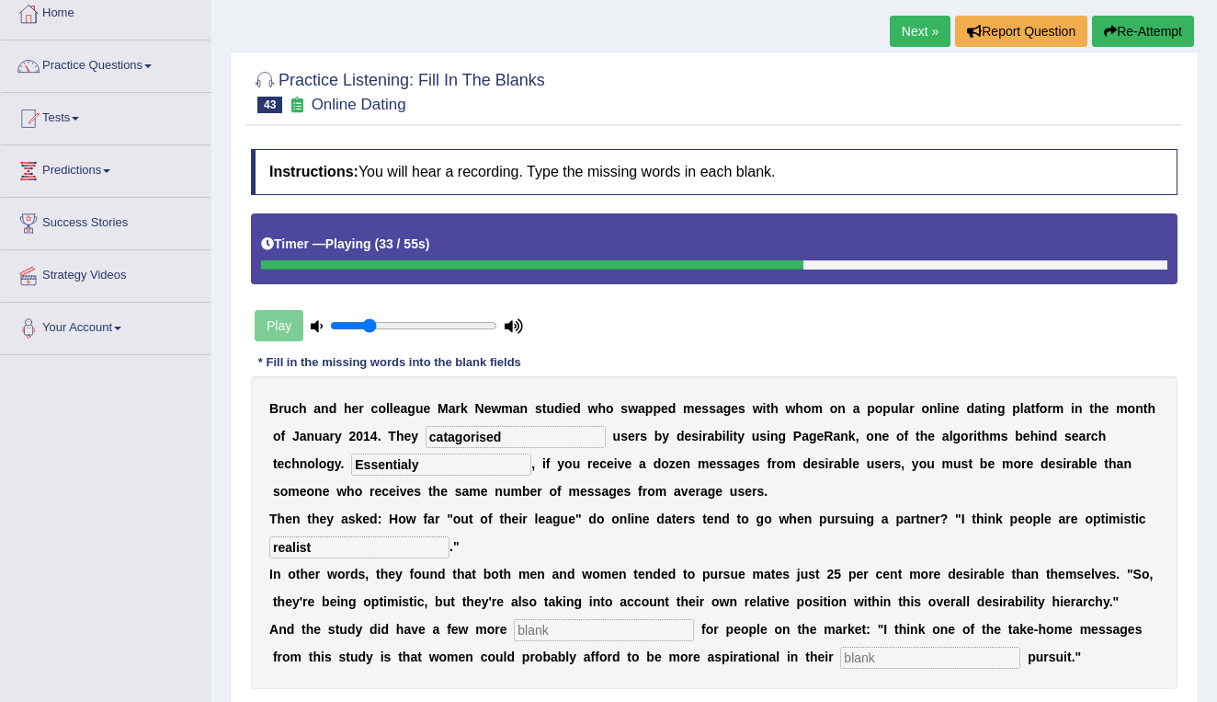
scroll to position [161, 0]
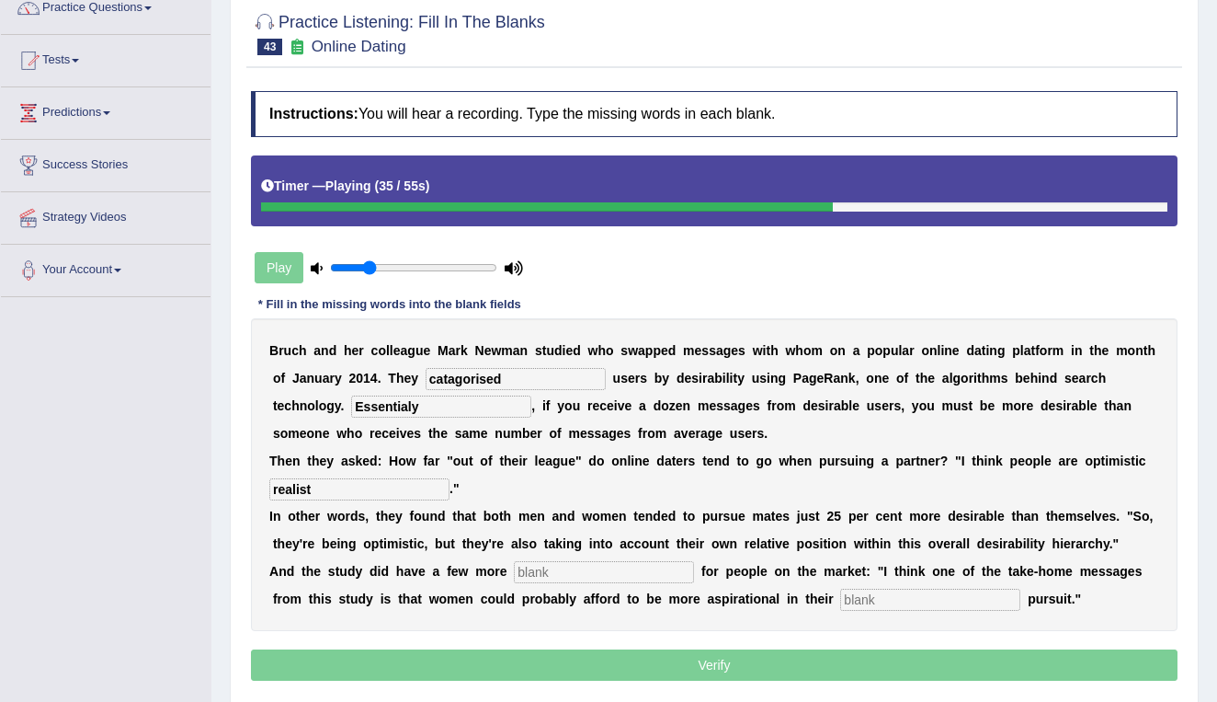
type input "realist"
click at [564, 569] on input "text" at bounding box center [604, 572] width 180 height 22
type input "lessons"
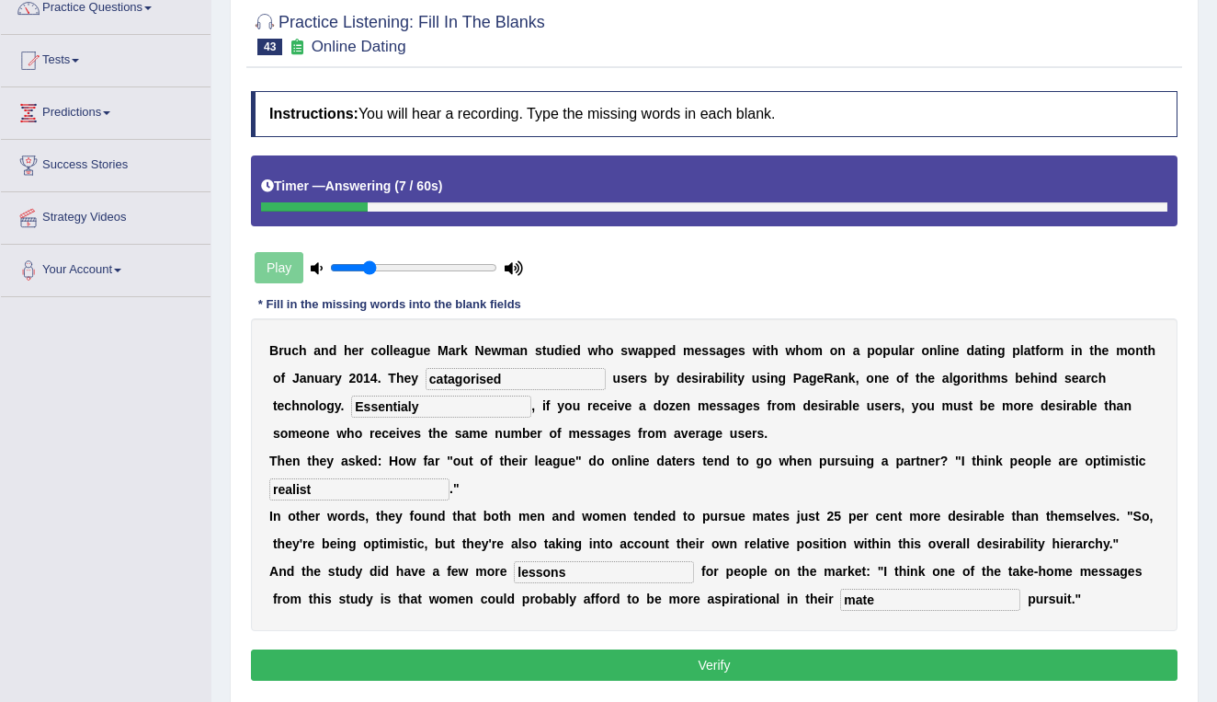
type input "mate"
click at [414, 411] on input "Essentialy" at bounding box center [441, 406] width 180 height 22
type input "Essentially"
click at [655, 664] on button "Verify" at bounding box center [714, 664] width 927 height 31
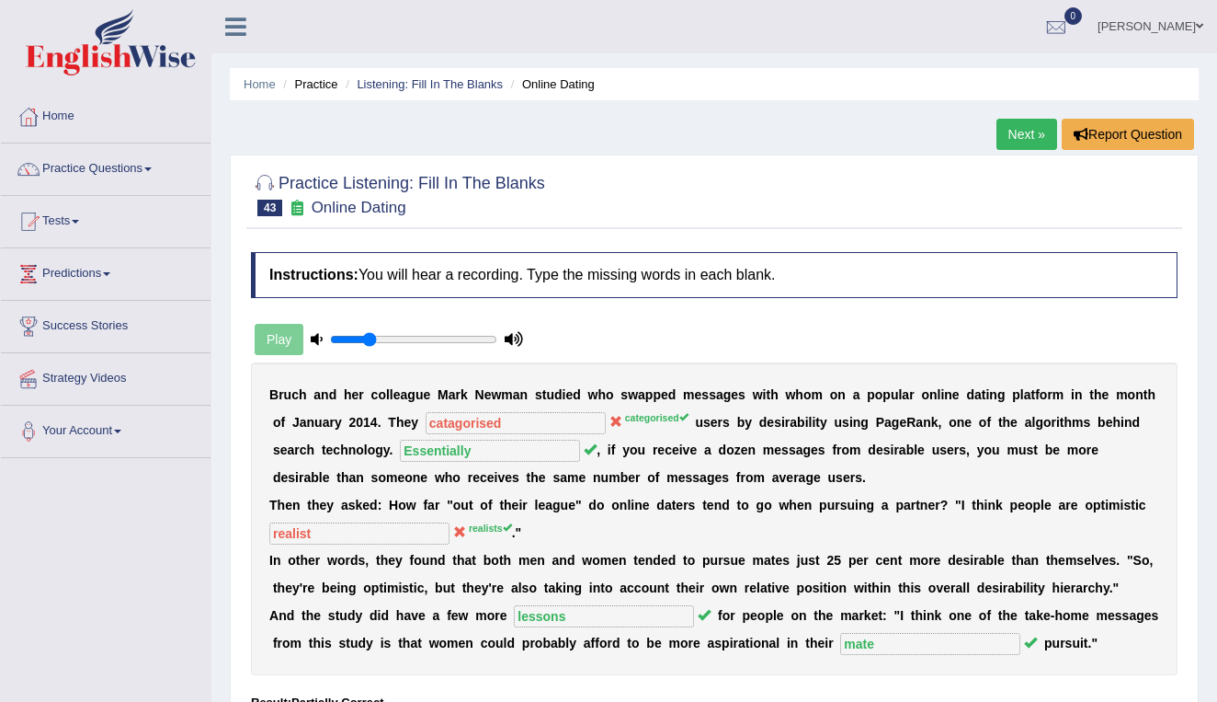
scroll to position [0, 0]
click at [458, 81] on link "Listening: Fill In The Blanks" at bounding box center [430, 84] width 146 height 14
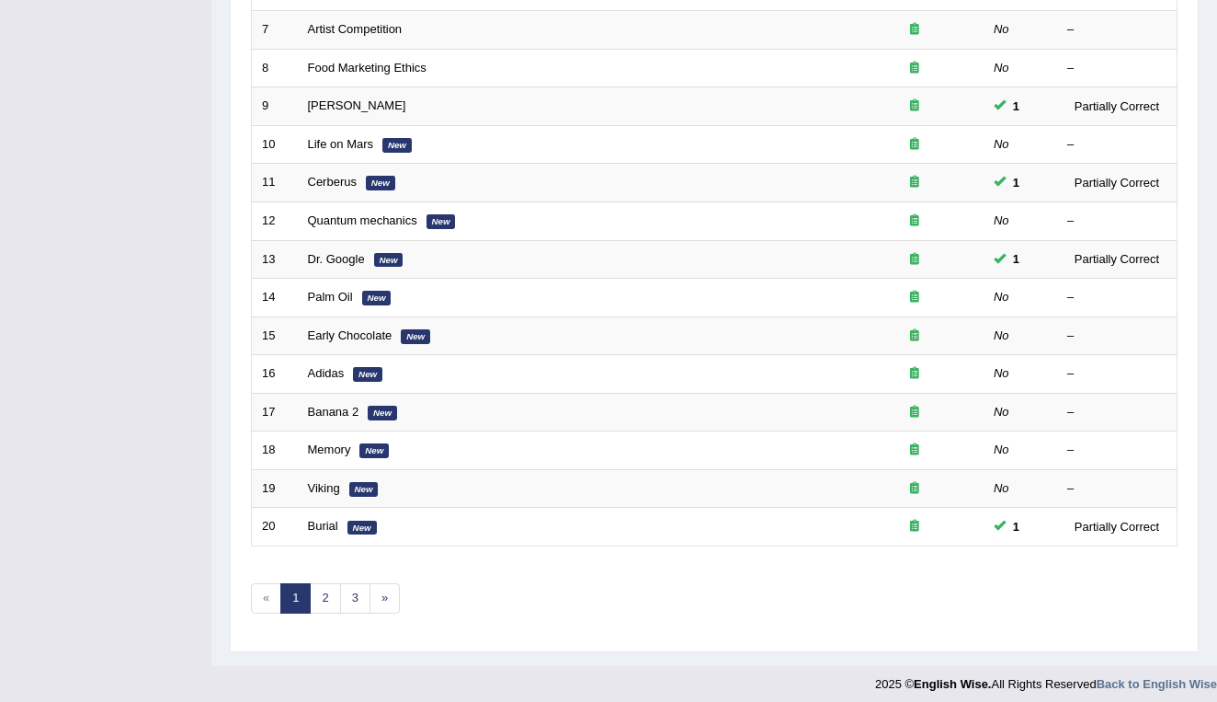
scroll to position [504, 0]
click at [354, 588] on link "3" at bounding box center [355, 600] width 30 height 30
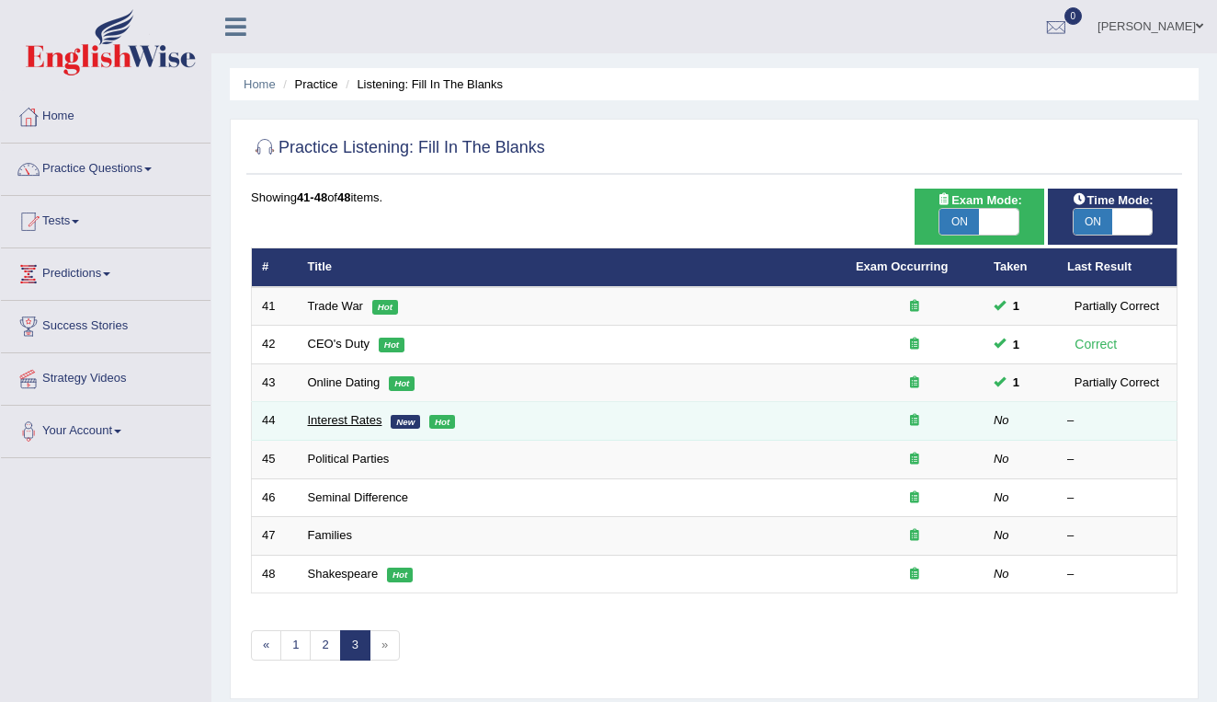
click at [359, 418] on link "Interest Rates" at bounding box center [345, 420] width 74 height 14
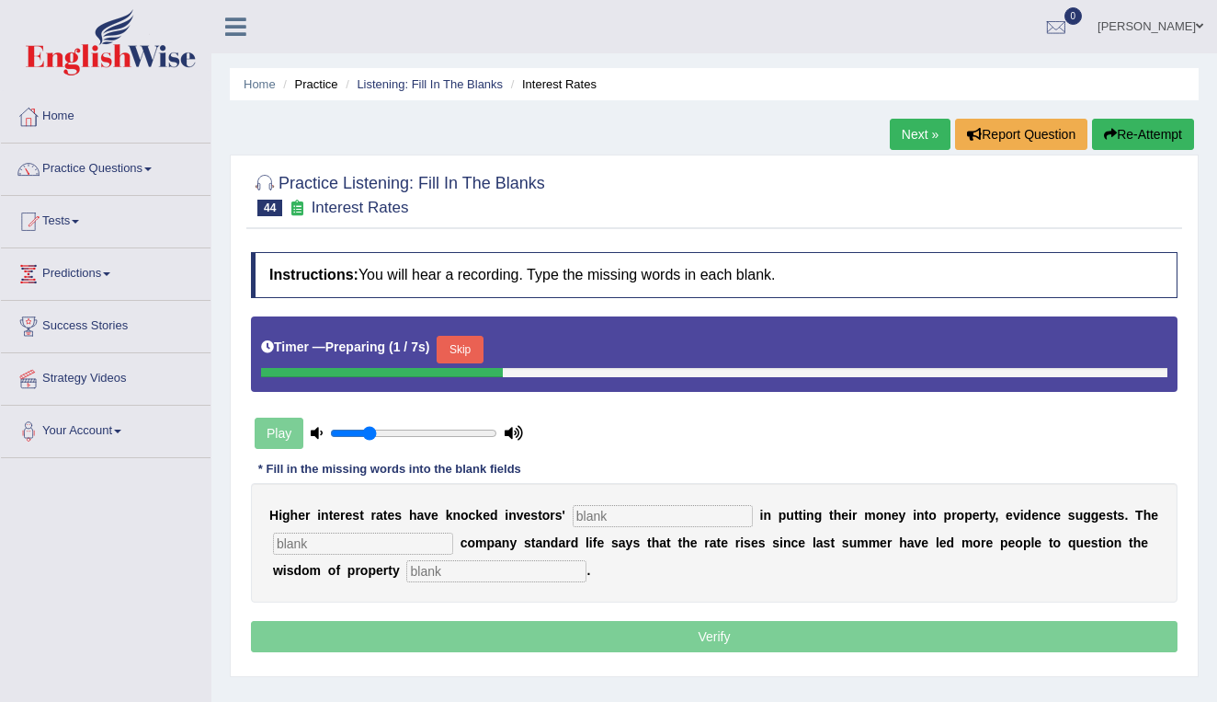
click at [587, 519] on input "text" at bounding box center [663, 516] width 180 height 22
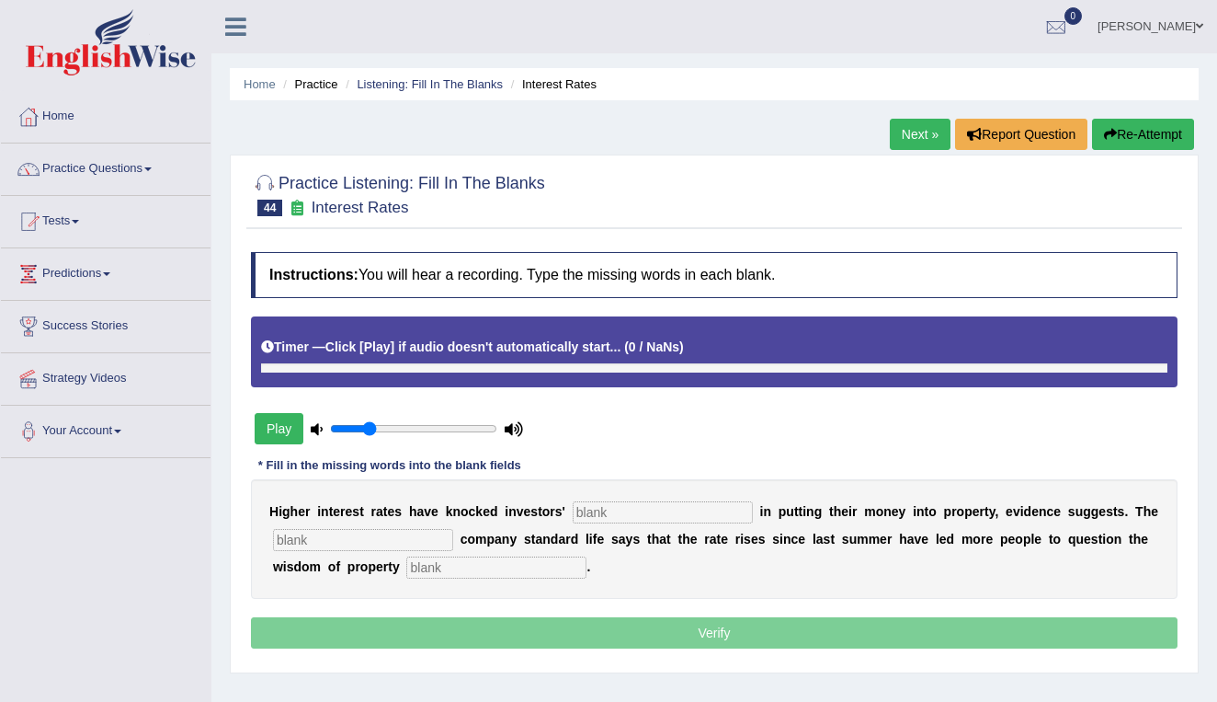
click at [284, 429] on button "Play" at bounding box center [279, 428] width 49 height 31
click at [268, 427] on button "Play" at bounding box center [279, 428] width 49 height 31
click at [279, 425] on button "Play" at bounding box center [279, 428] width 49 height 31
click at [426, 85] on link "Listening: Fill In The Blanks" at bounding box center [430, 84] width 146 height 14
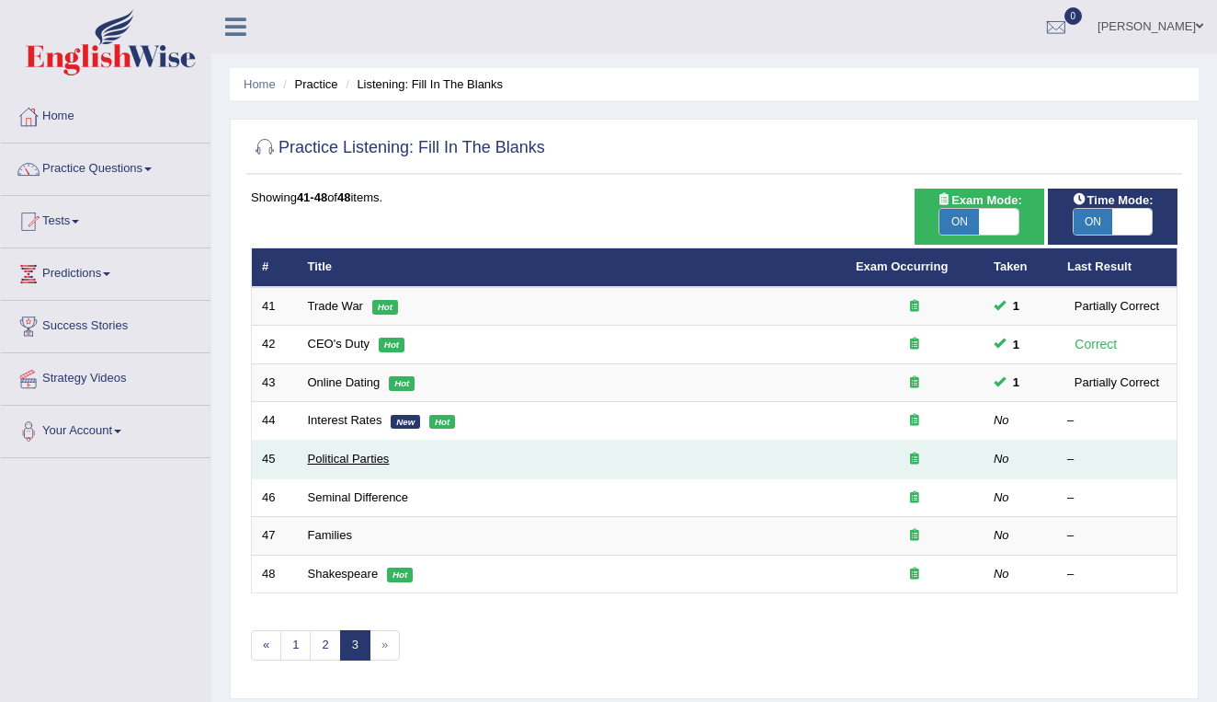
click at [331, 452] on link "Political Parties" at bounding box center [349, 458] width 82 height 14
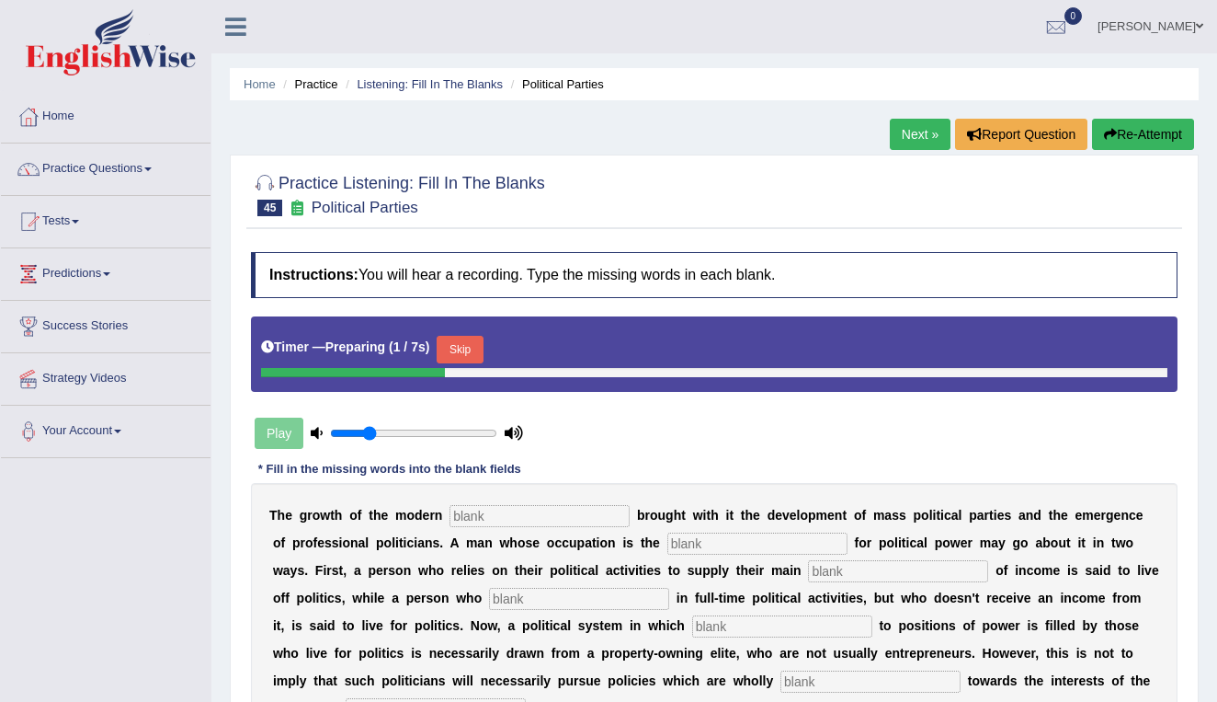
click at [485, 518] on input "text" at bounding box center [540, 516] width 180 height 22
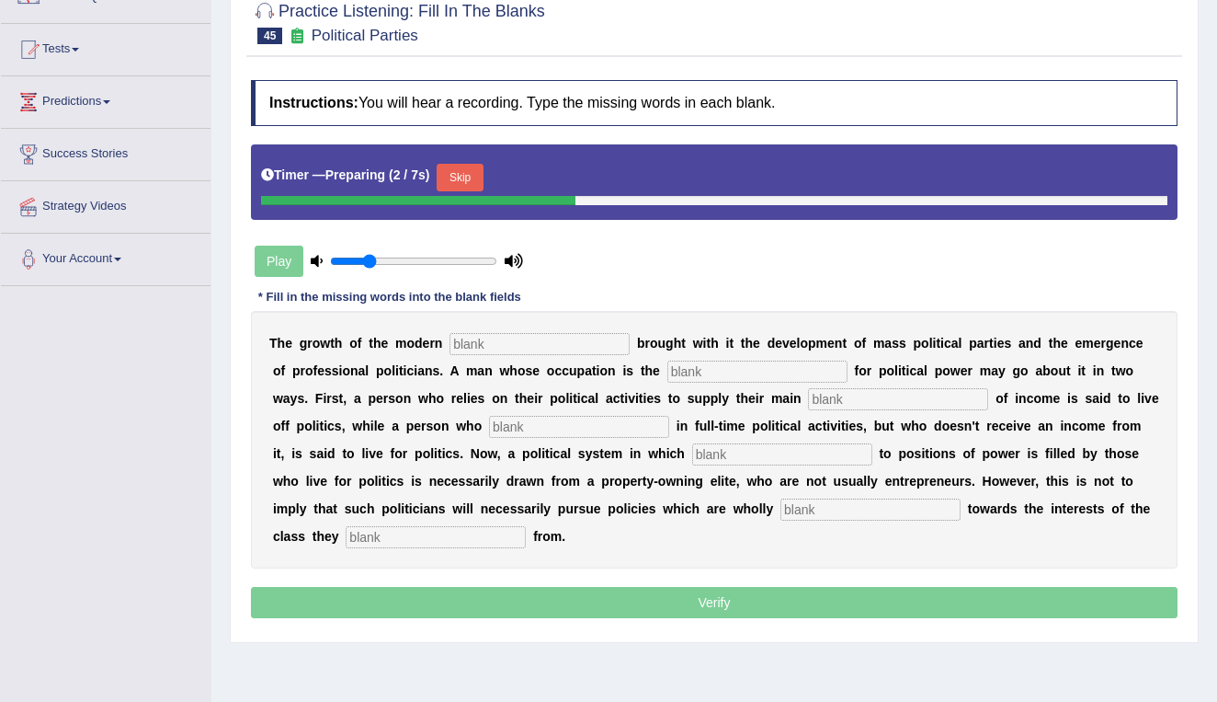
scroll to position [172, 0]
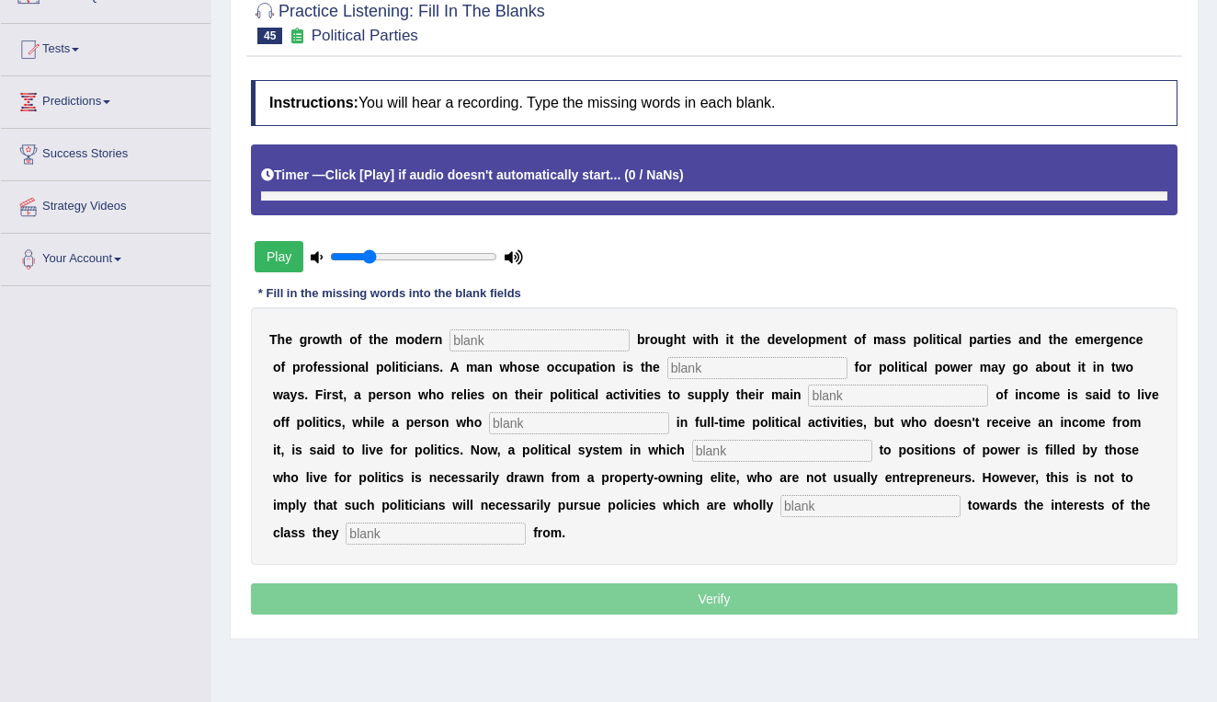
click at [273, 255] on button "Play" at bounding box center [279, 256] width 49 height 31
click at [280, 255] on button "Play" at bounding box center [279, 256] width 49 height 31
